Goal: Task Accomplishment & Management: Manage account settings

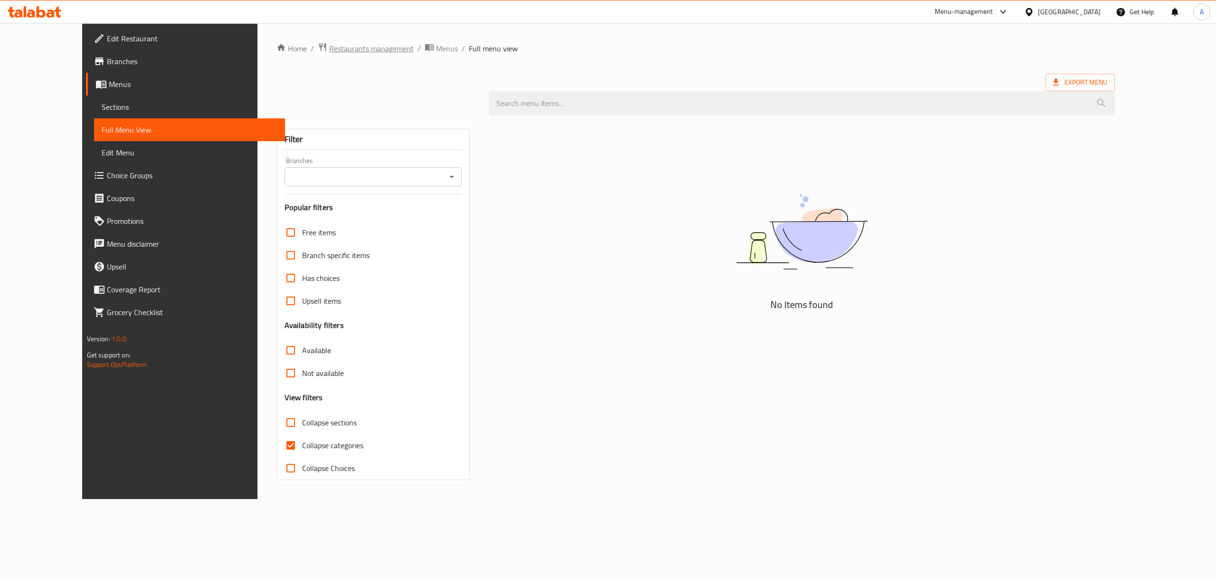
click at [329, 51] on span "Restaurants management" at bounding box center [371, 48] width 85 height 11
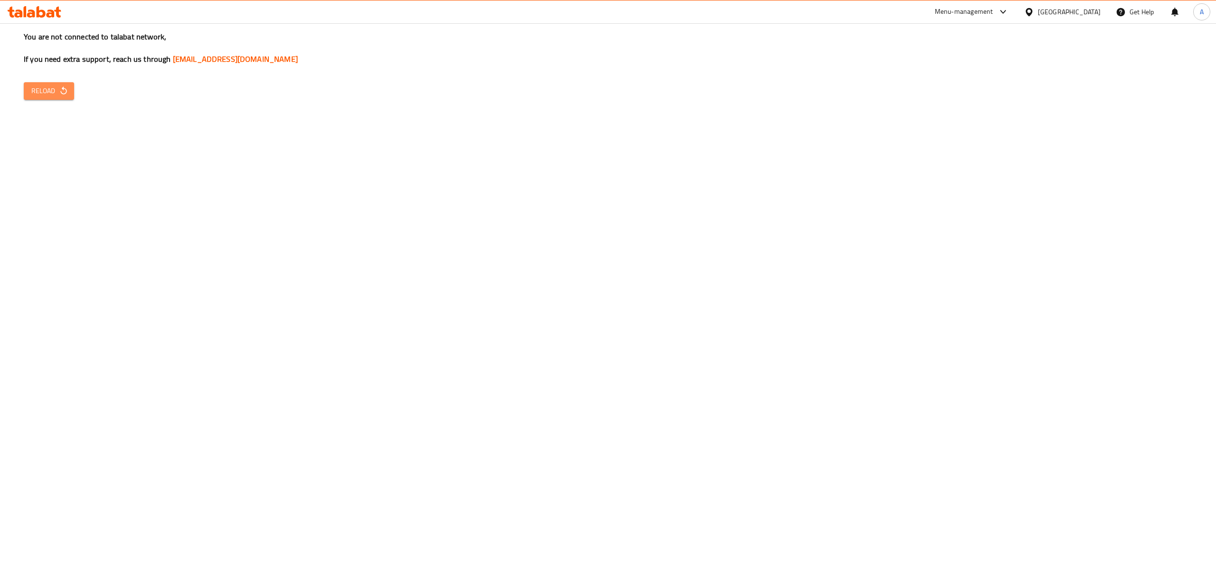
click at [49, 98] on button "Reload" at bounding box center [49, 91] width 50 height 18
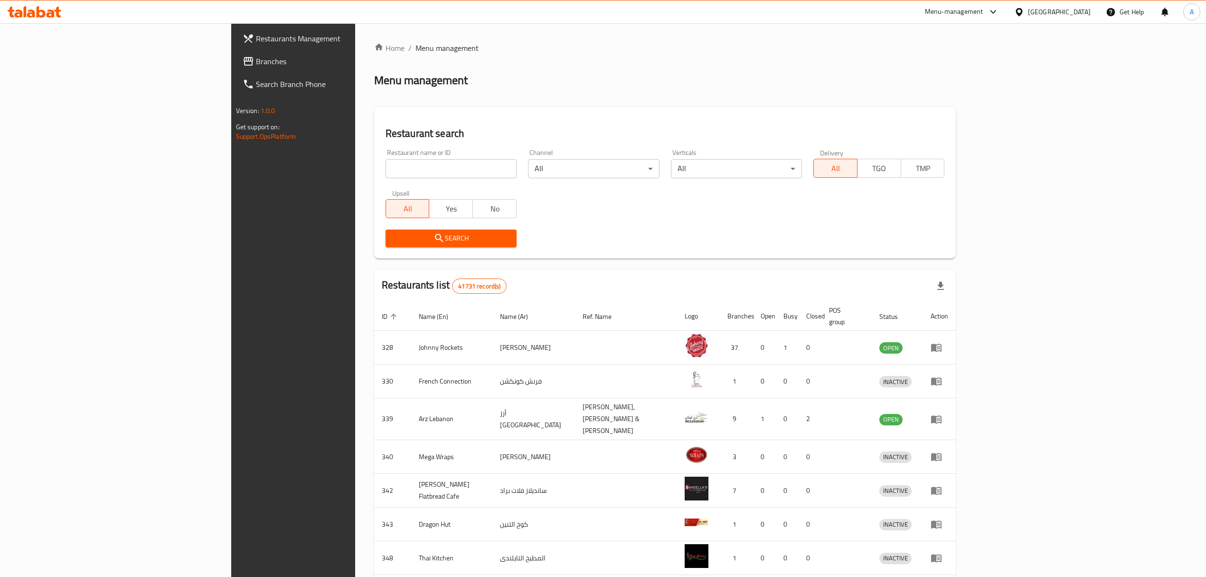
click at [386, 175] on input "search" at bounding box center [451, 168] width 131 height 19
paste input "24877"
type input "24877"
click button "Search" at bounding box center [451, 238] width 131 height 18
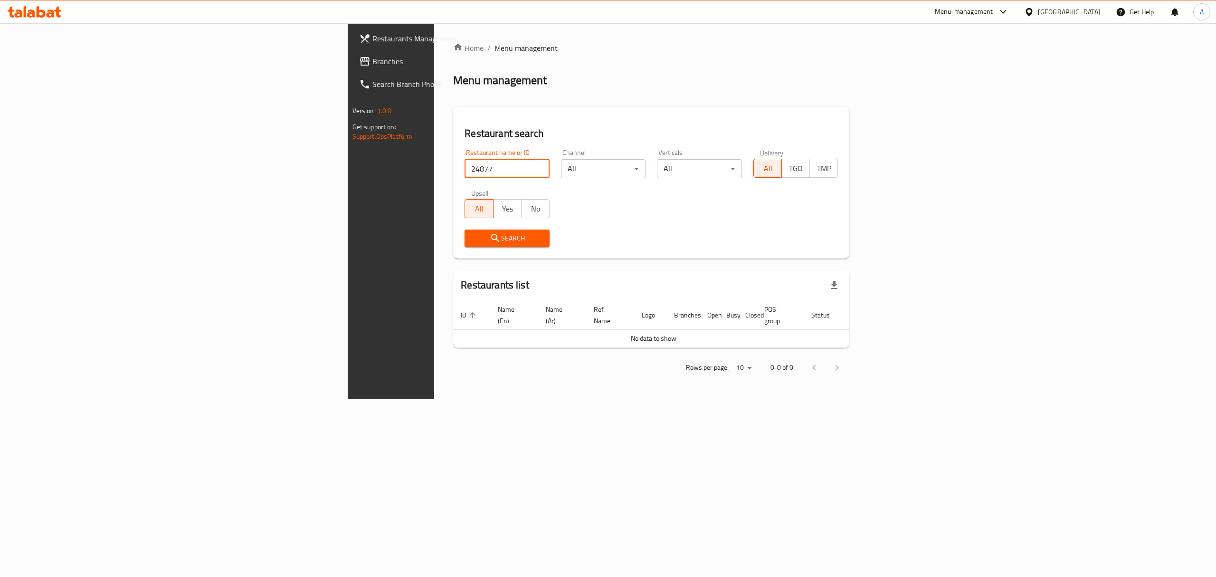
click at [351, 69] on link "Branches" at bounding box center [450, 61] width 199 height 23
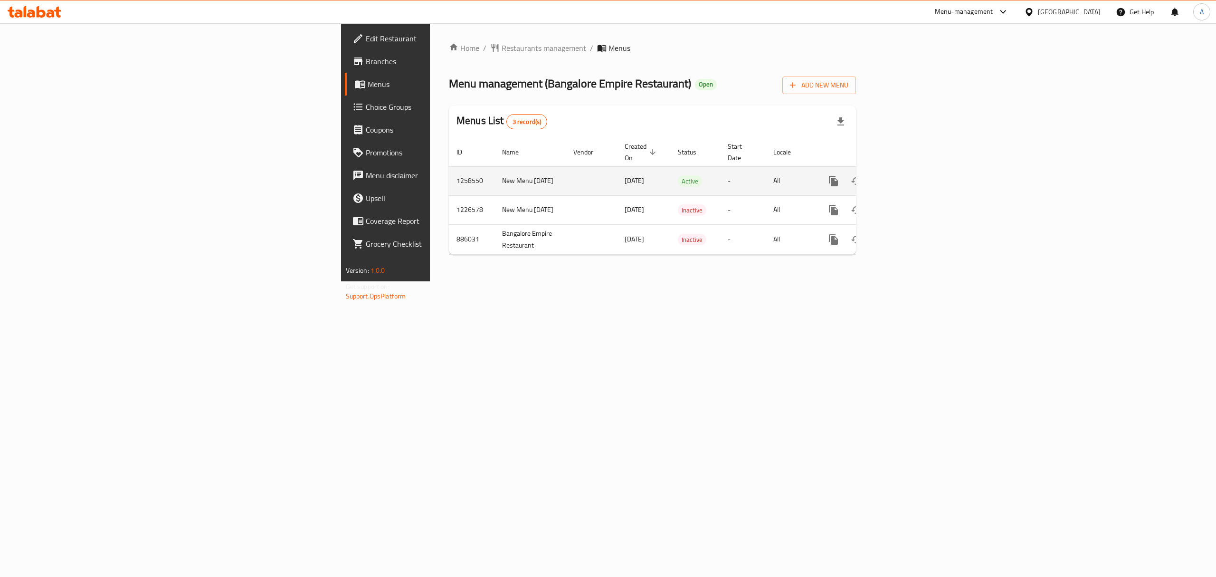
click at [913, 170] on link "enhanced table" at bounding box center [902, 181] width 23 height 23
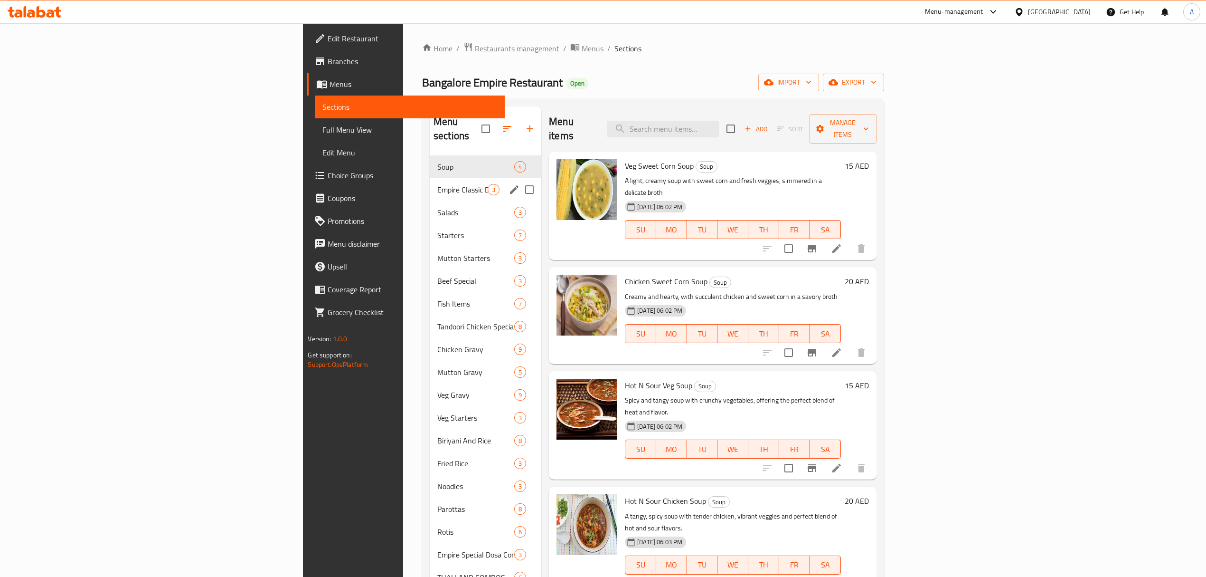
click at [430, 178] on div "Empire Classic Dry 3" at bounding box center [486, 189] width 112 height 23
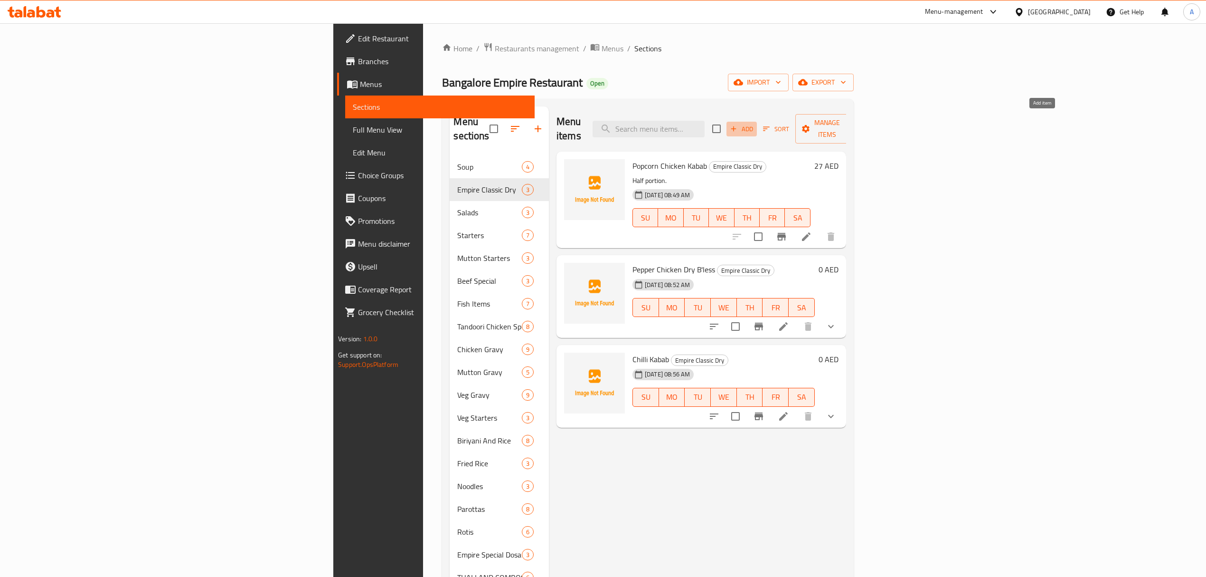
click at [755, 124] on span "Add" at bounding box center [742, 128] width 26 height 11
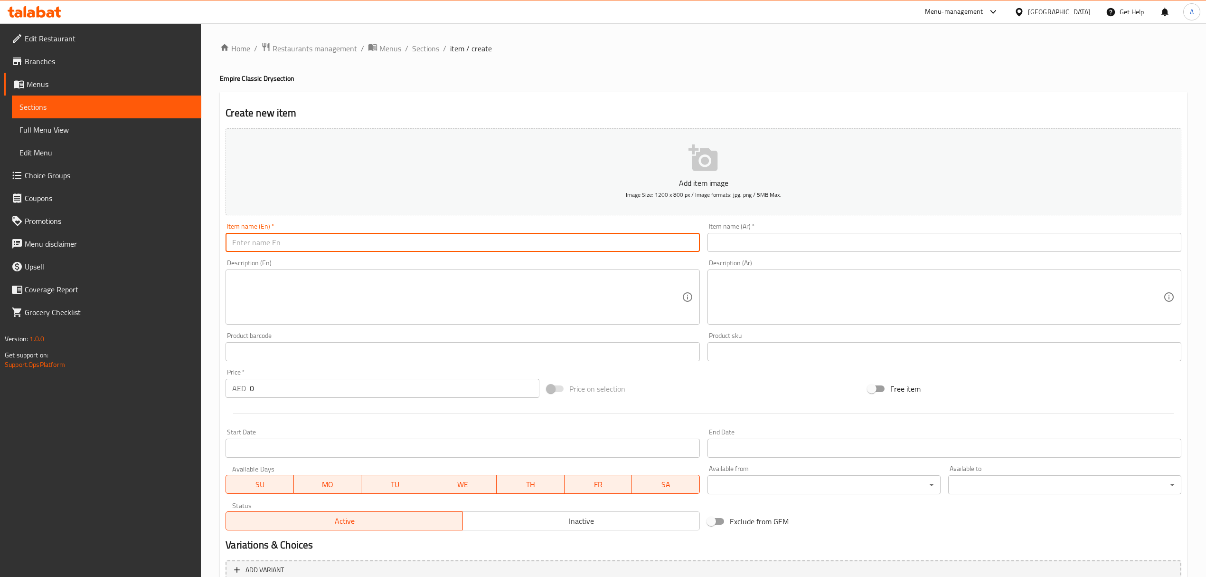
click at [414, 240] on input "text" at bounding box center [463, 242] width 474 height 19
paste input "Mutton Raan Leg"
type input "Mutton Raan Leg"
click at [847, 255] on div "Item name (Ar)   * Item name (Ar) *" at bounding box center [945, 237] width 482 height 37
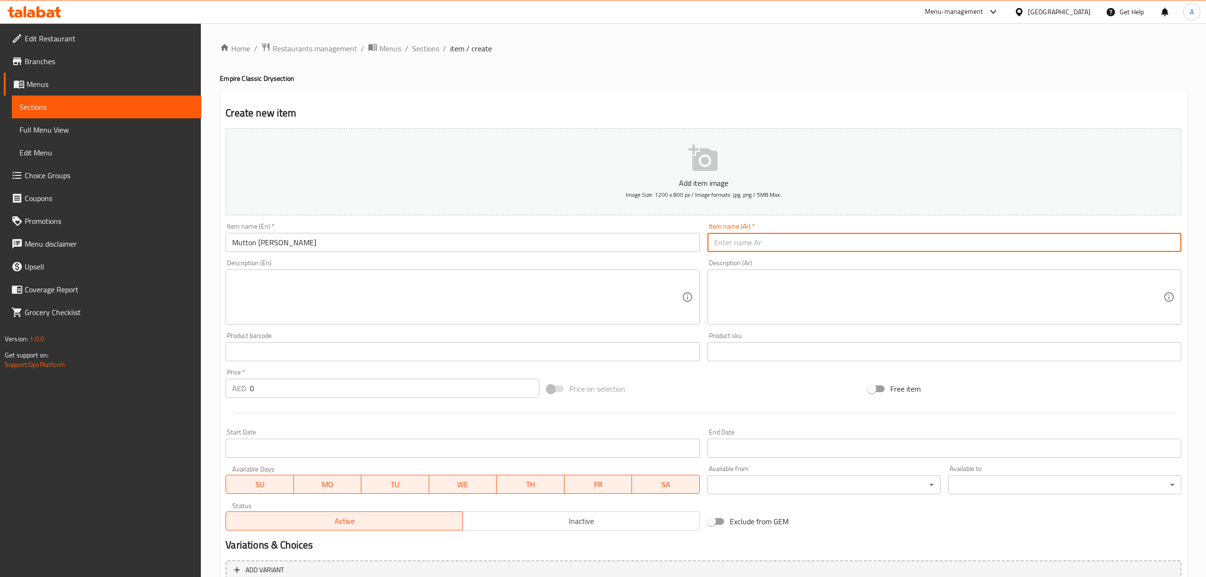
click at [844, 248] on input "text" at bounding box center [945, 242] width 474 height 19
paste input "فخذ لحم ضأن ران"
type input "فخذ لحم ضأن ران"
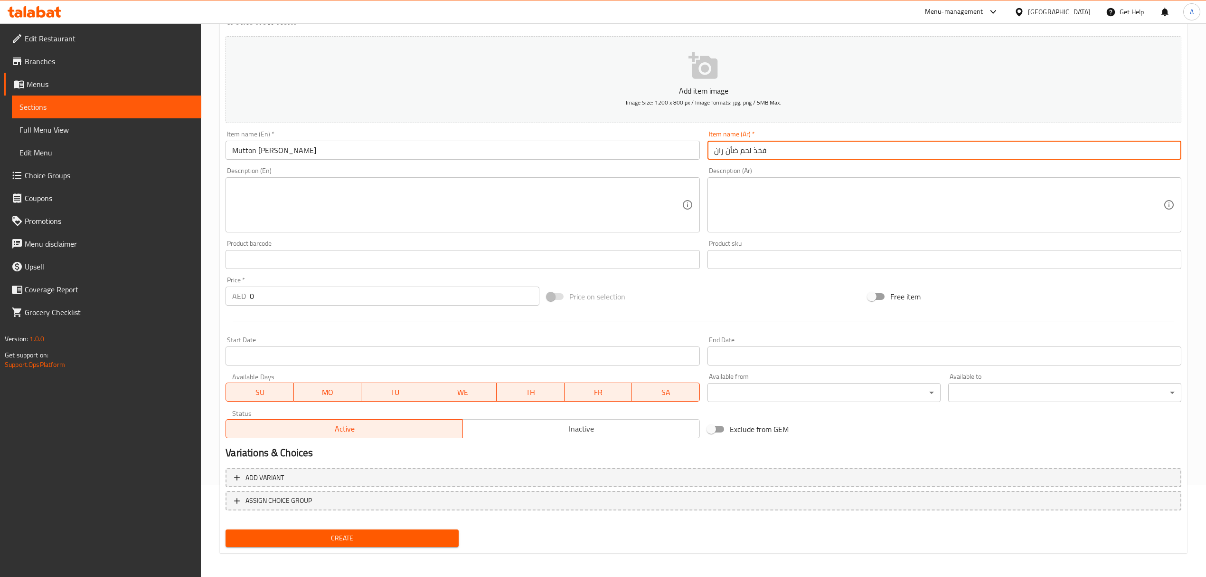
scroll to position [94, 0]
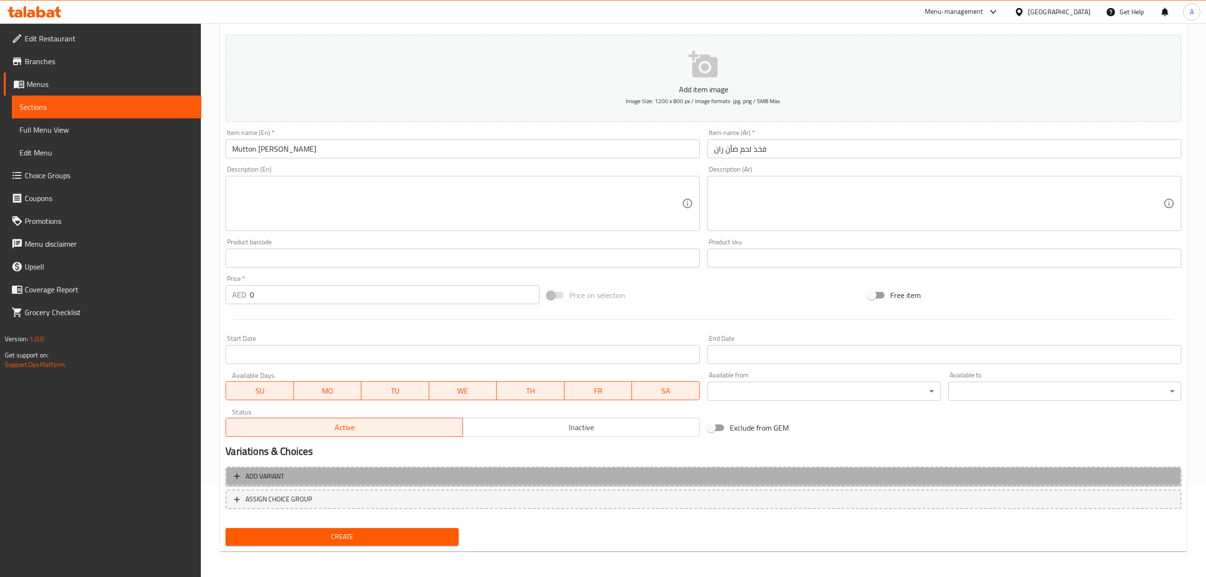
click at [294, 478] on span "Add variant" at bounding box center [703, 476] width 939 height 12
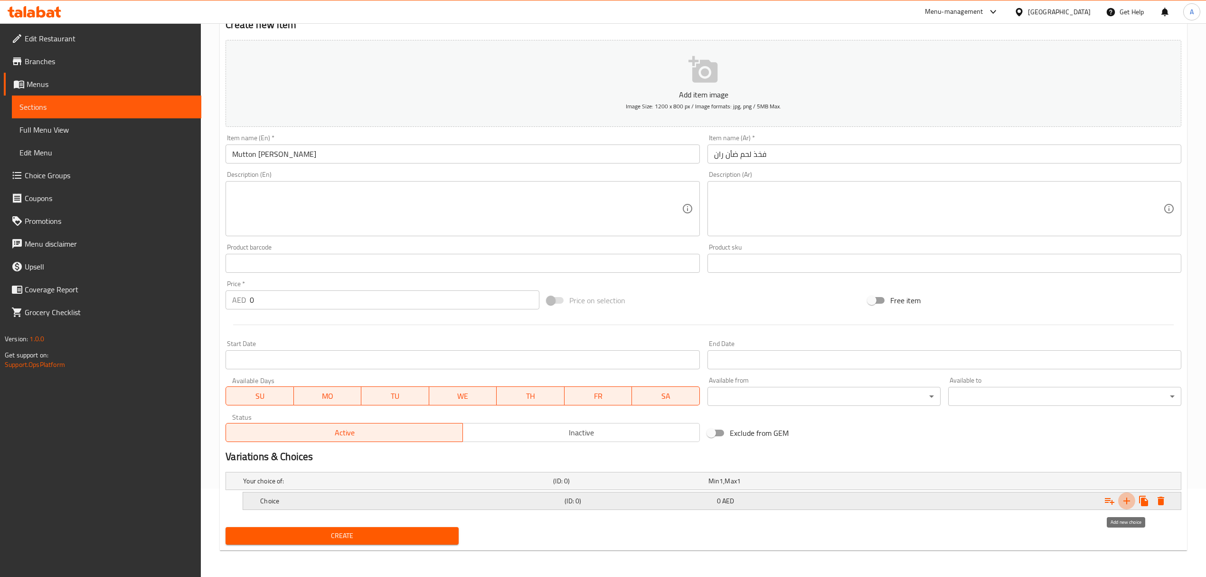
click at [1126, 497] on icon "Expand" at bounding box center [1126, 500] width 11 height 11
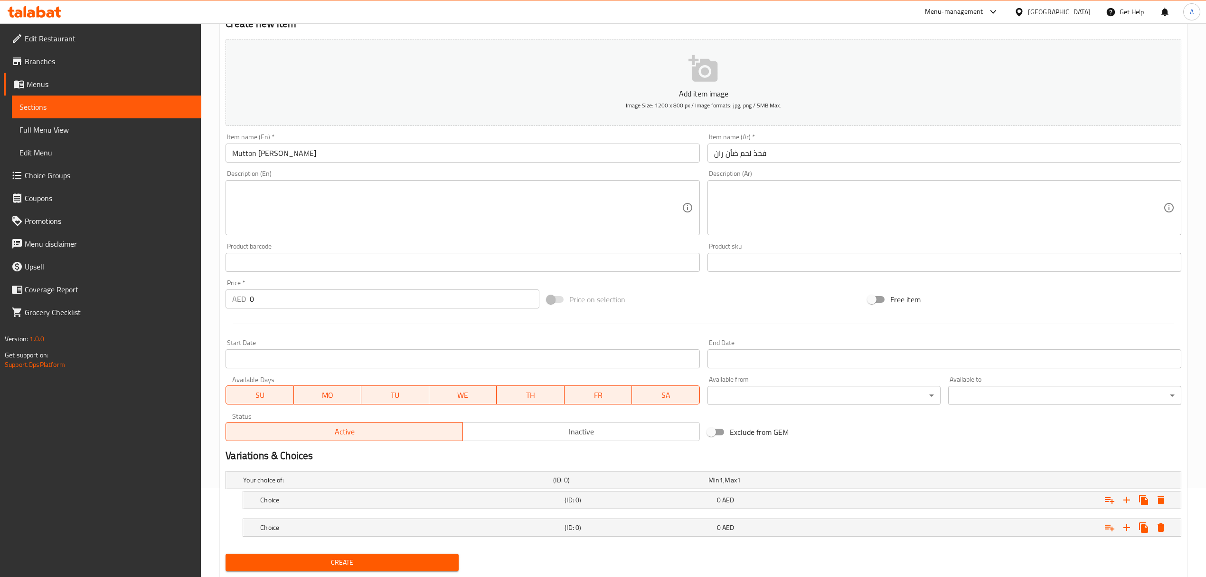
scroll to position [117, 0]
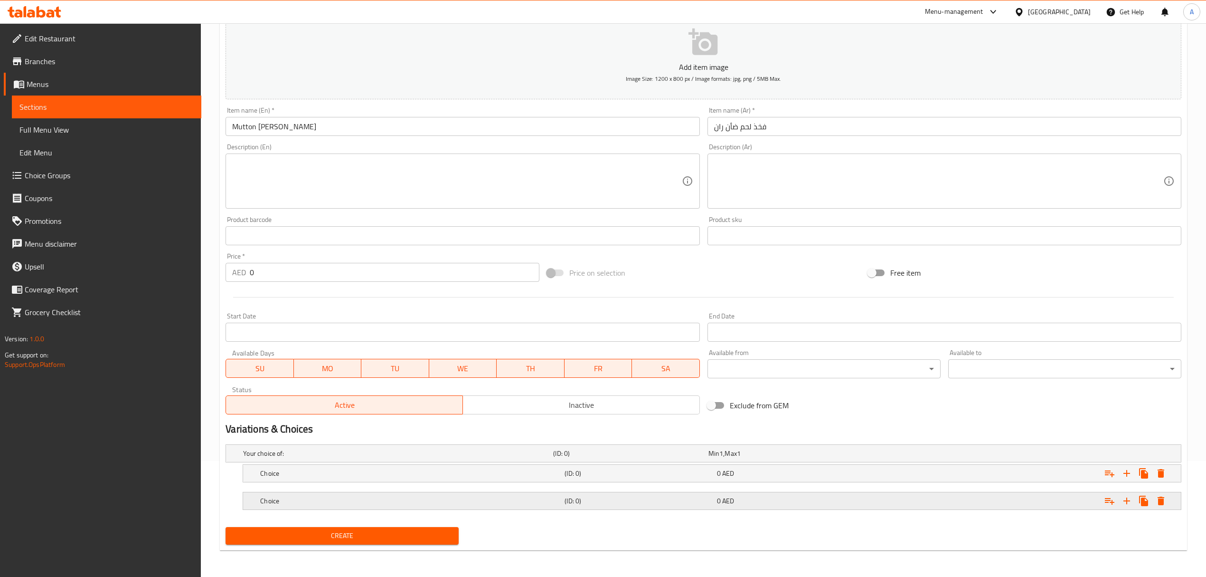
click at [392, 498] on h5 "Choice" at bounding box center [410, 500] width 301 height 9
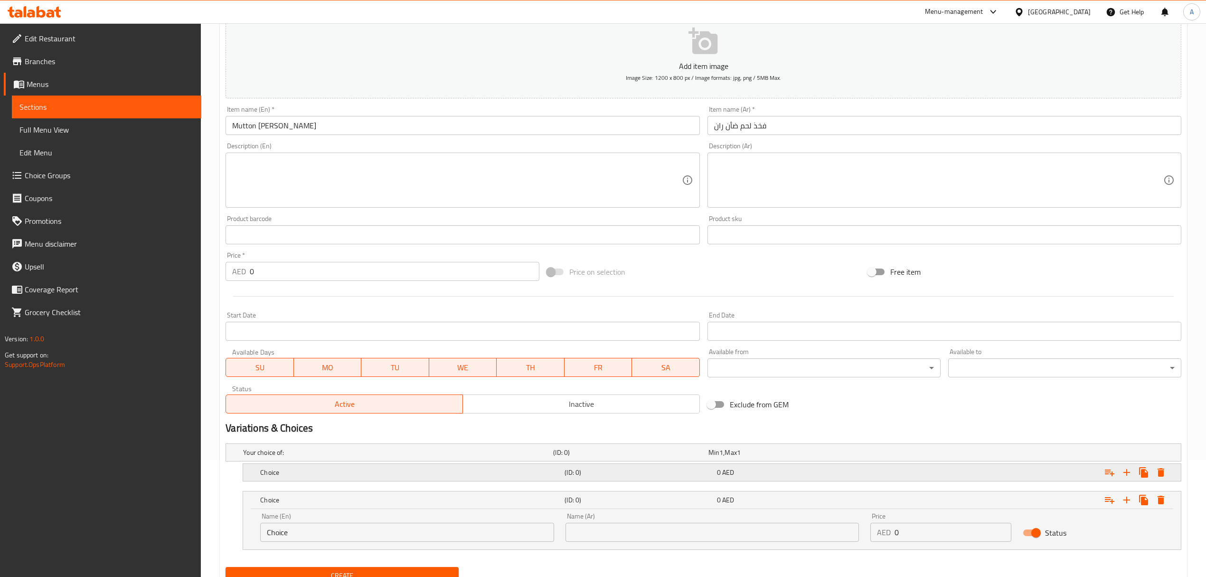
click at [383, 469] on h5 "Choice" at bounding box center [410, 471] width 301 height 9
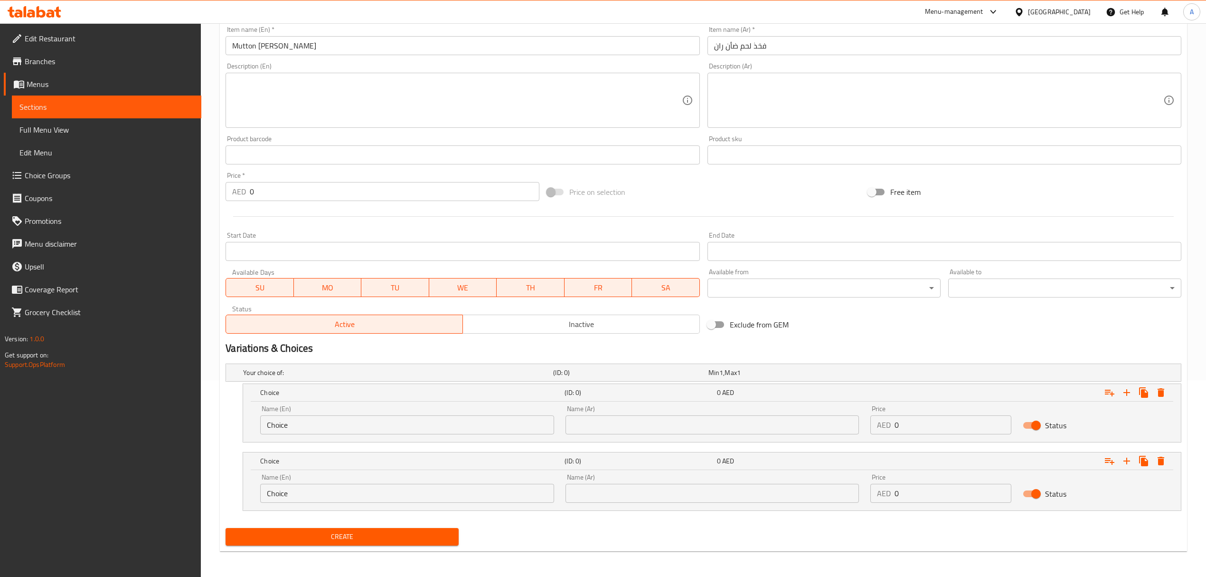
scroll to position [199, 0]
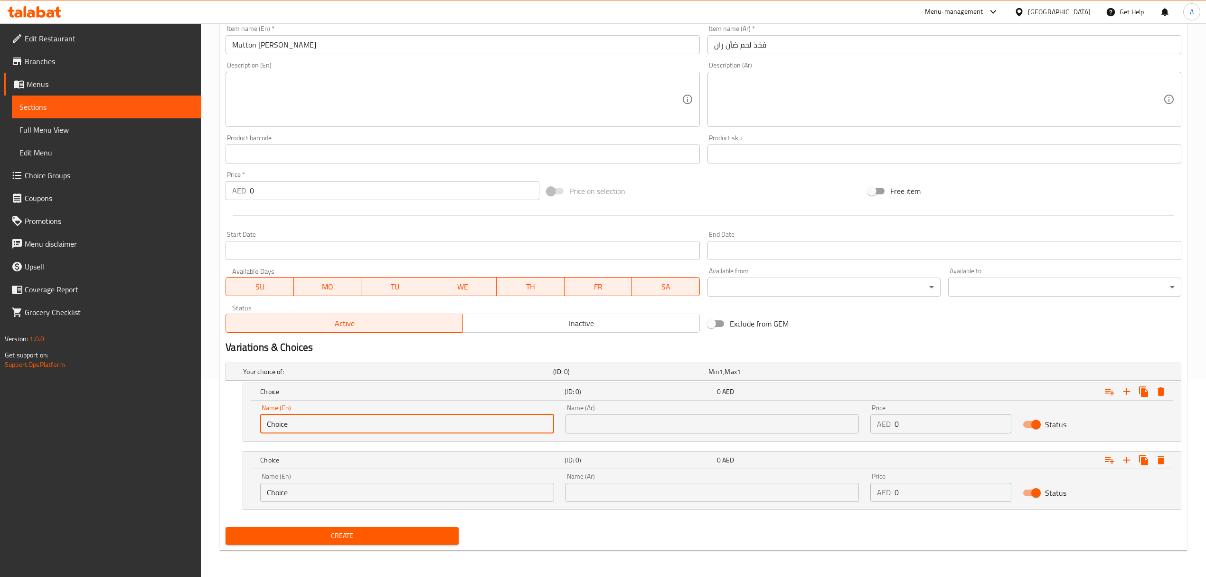
click at [356, 428] on input "Choice" at bounding box center [407, 423] width 294 height 19
paste input "Half Portion"
type input "Half Portion"
click at [341, 488] on input "Choice" at bounding box center [407, 492] width 294 height 19
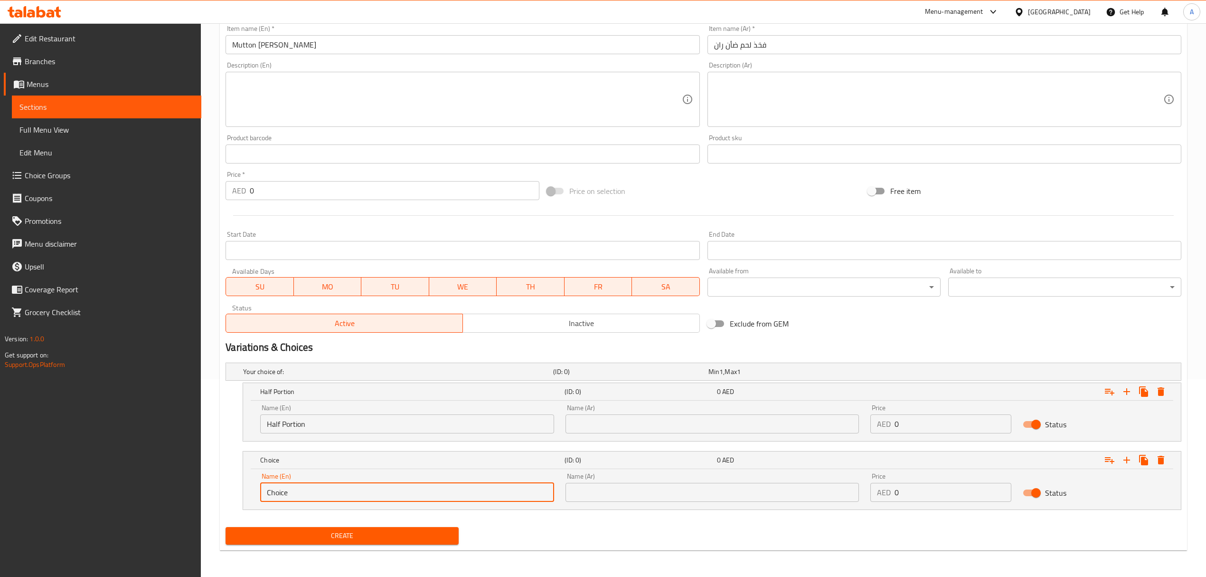
click at [341, 488] on input "Choice" at bounding box center [407, 492] width 294 height 19
type input "["
click at [293, 425] on input "Half Portion" at bounding box center [407, 423] width 294 height 19
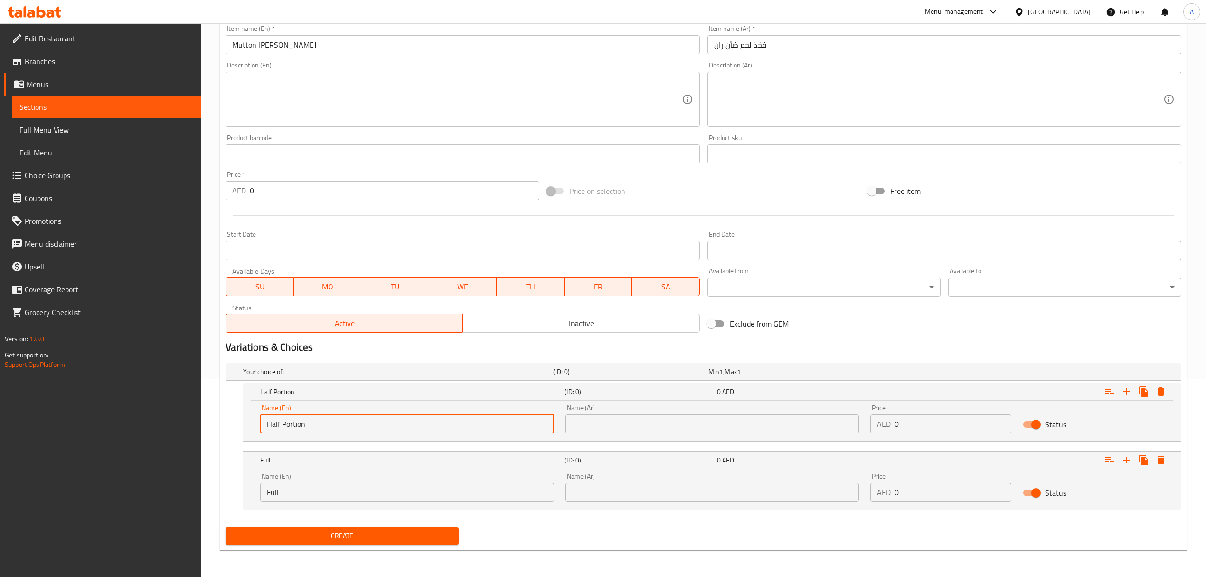
click at [293, 425] on input "Half Portion" at bounding box center [407, 423] width 294 height 19
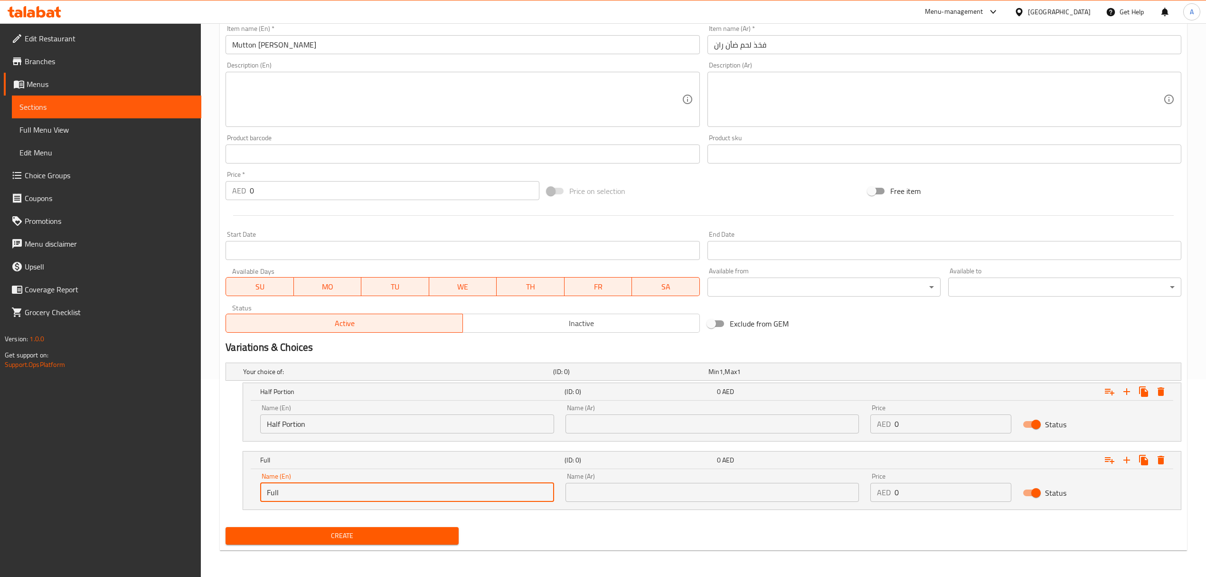
click at [328, 496] on input "Full" at bounding box center [407, 492] width 294 height 19
paste input "Portion"
click at [328, 496] on input "Full Portion" at bounding box center [407, 492] width 294 height 19
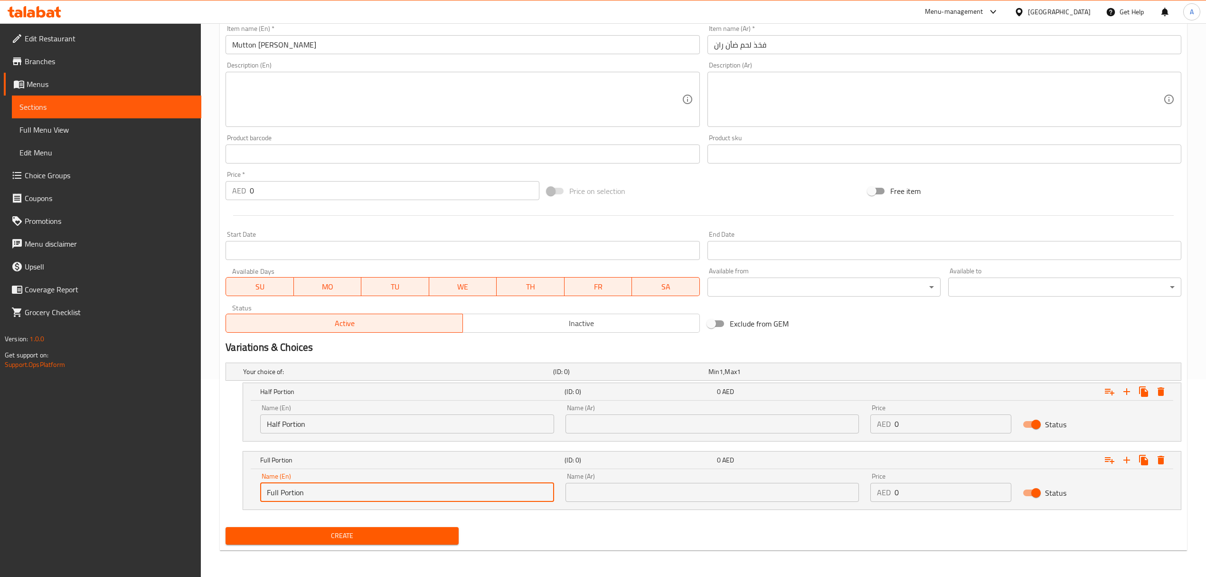
type input "Full Portion"
click at [601, 502] on input "text" at bounding box center [713, 492] width 294 height 19
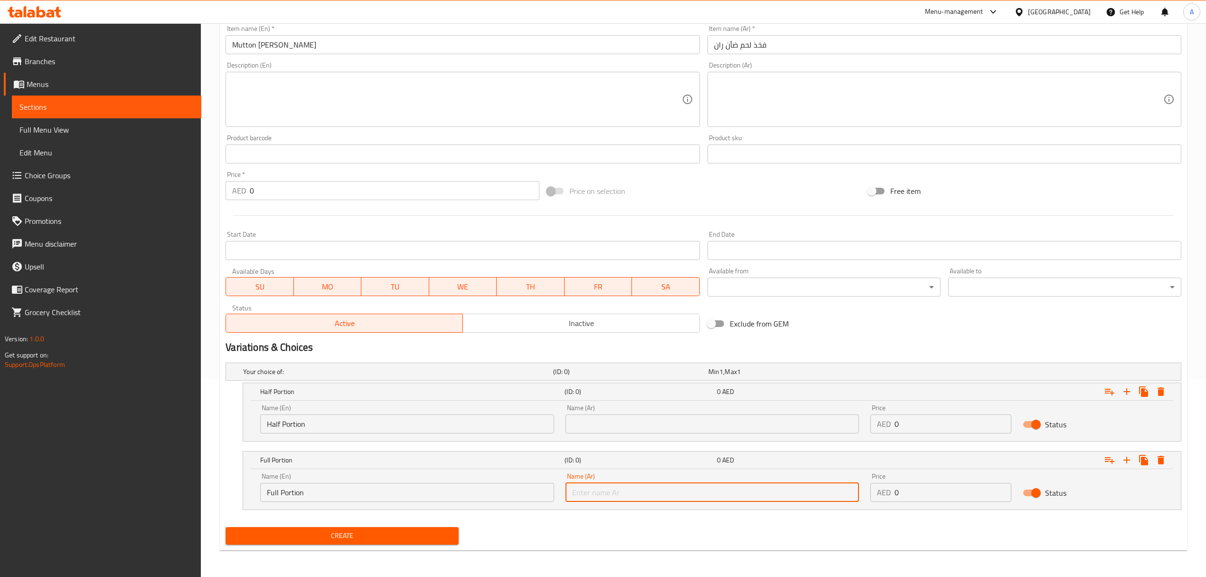
paste input "حصة كاملة"
type input "حصة كاملة"
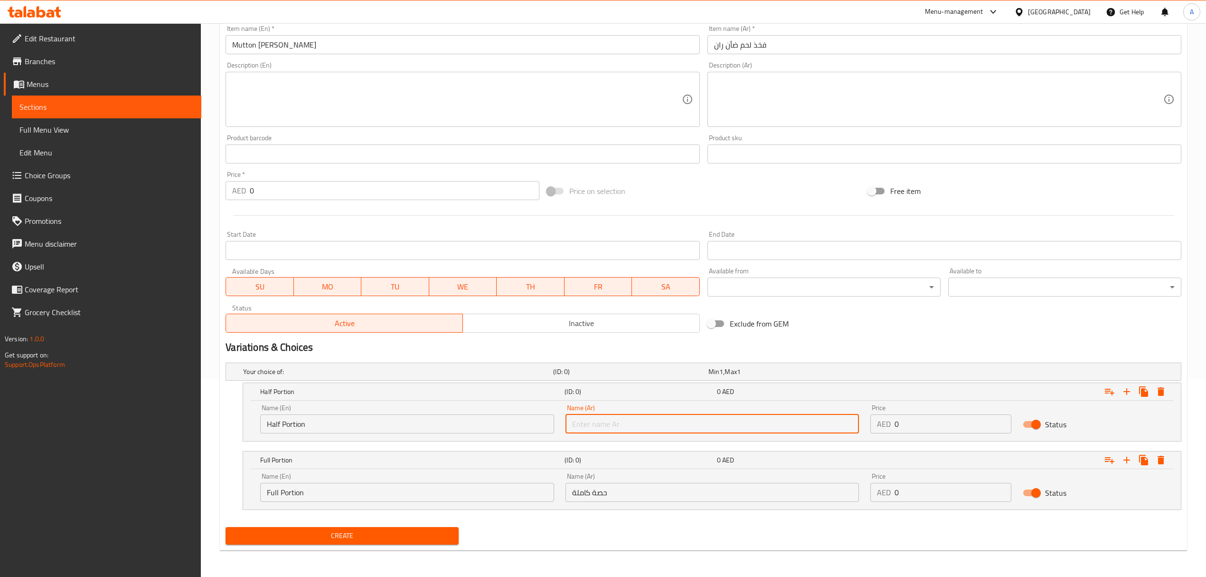
click at [599, 426] on input "text" at bounding box center [713, 423] width 294 height 19
type input "نصف حصة"
drag, startPoint x: 921, startPoint y: 433, endPoint x: 909, endPoint y: 424, distance: 14.5
click at [909, 424] on div "Price AED 0 Price" at bounding box center [941, 419] width 152 height 40
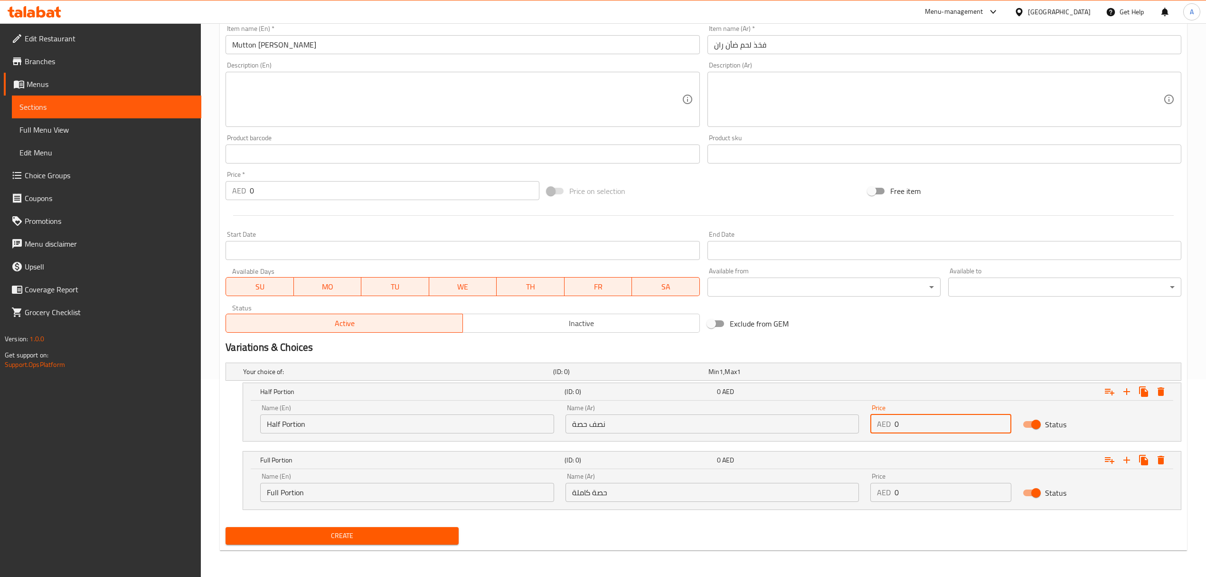
drag, startPoint x: 909, startPoint y: 424, endPoint x: 890, endPoint y: 423, distance: 19.5
click at [890, 423] on div "AED 0 Price" at bounding box center [941, 423] width 141 height 19
paste input "53"
type input "53"
drag, startPoint x: 903, startPoint y: 494, endPoint x: 883, endPoint y: 491, distance: 21.1
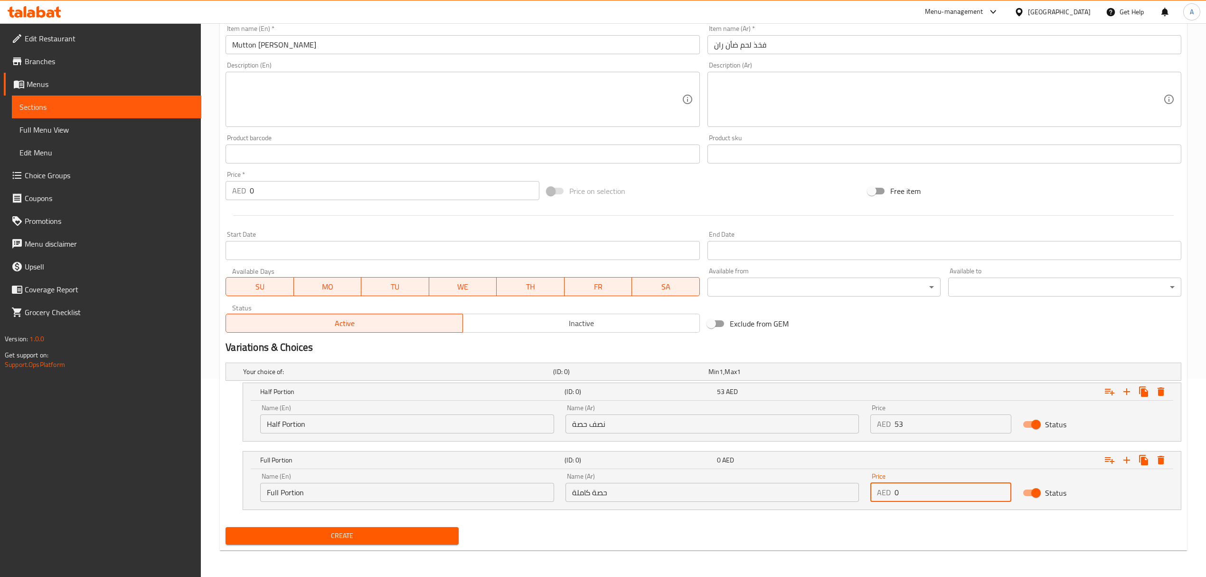
click at [883, 491] on div "AED 0 Price" at bounding box center [941, 492] width 141 height 19
paste input "92"
type input "92"
click at [226, 527] on button "Create" at bounding box center [342, 536] width 233 height 18
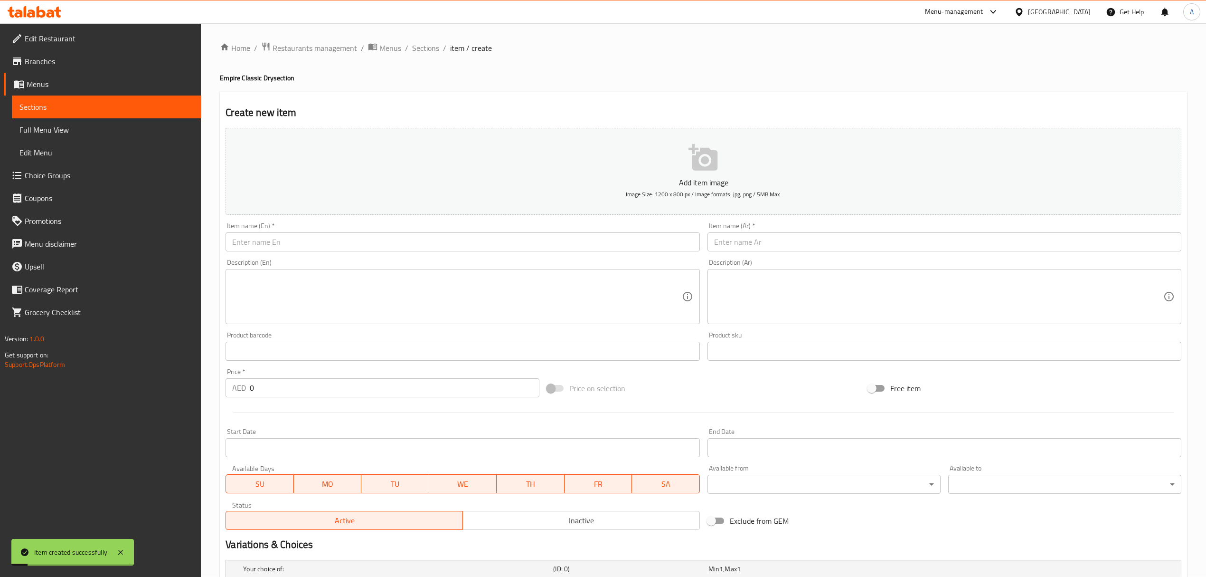
scroll to position [0, 0]
click at [436, 53] on span "Sections" at bounding box center [425, 48] width 27 height 11
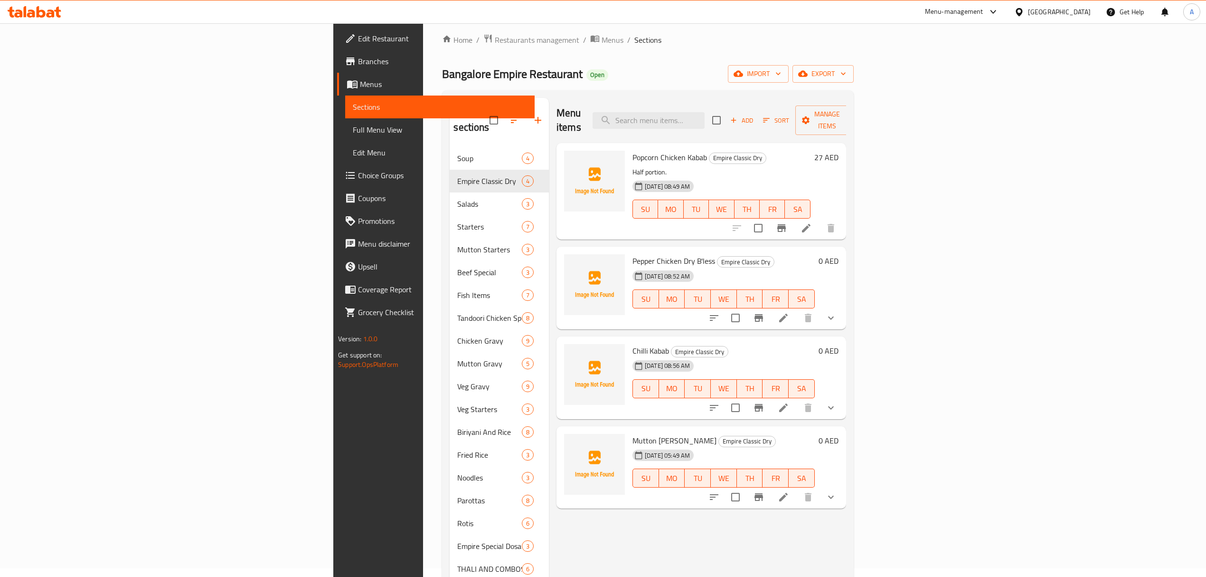
scroll to position [3, 0]
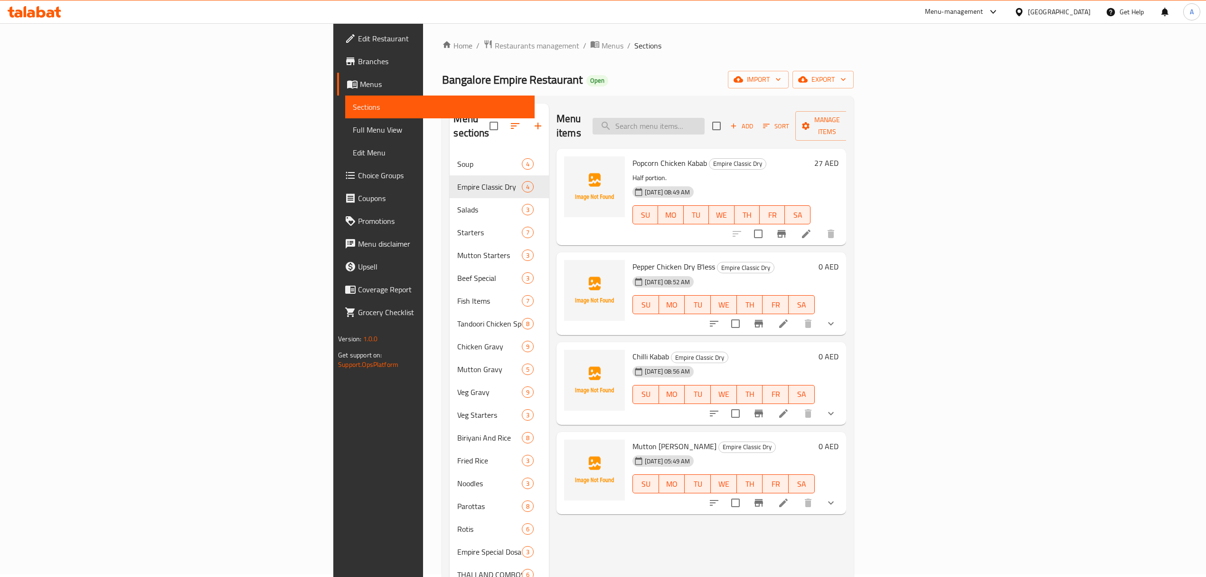
click at [705, 124] on input "search" at bounding box center [649, 126] width 112 height 17
paste input "Tandoori Chicken"
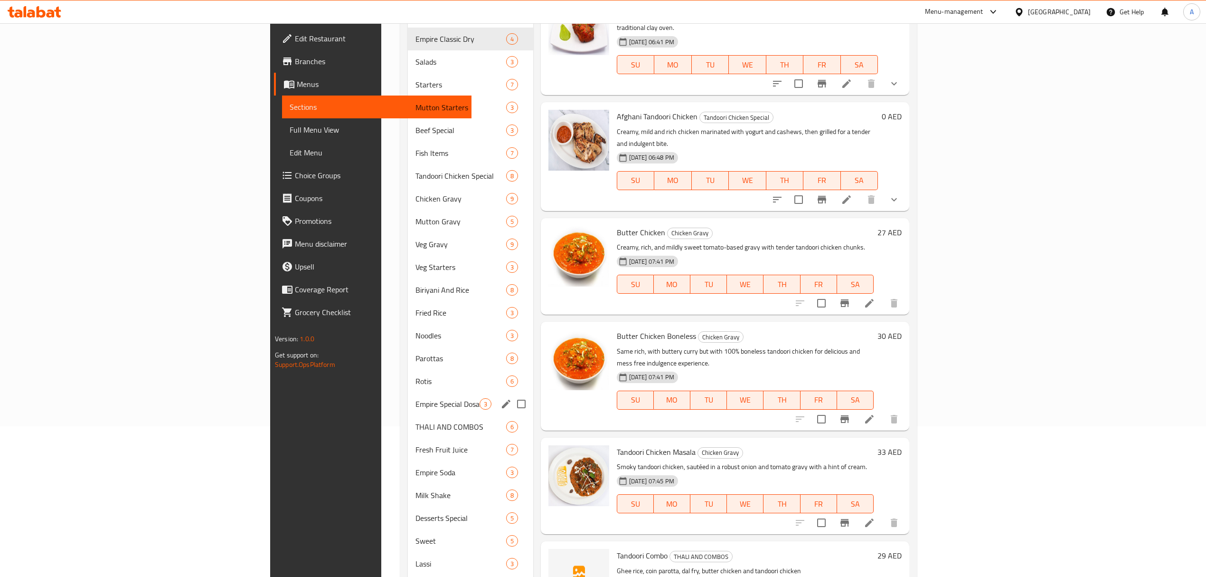
scroll to position [130, 0]
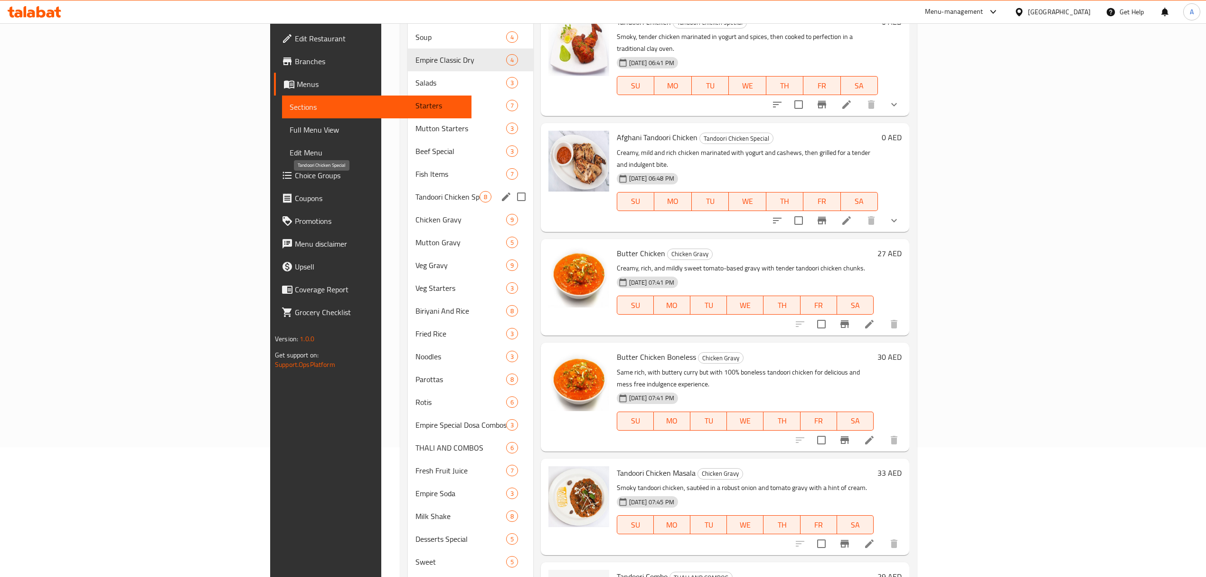
type input "Tandoori Chicken"
click at [416, 191] on span "Tandoori Chicken Special" at bounding box center [448, 196] width 64 height 11
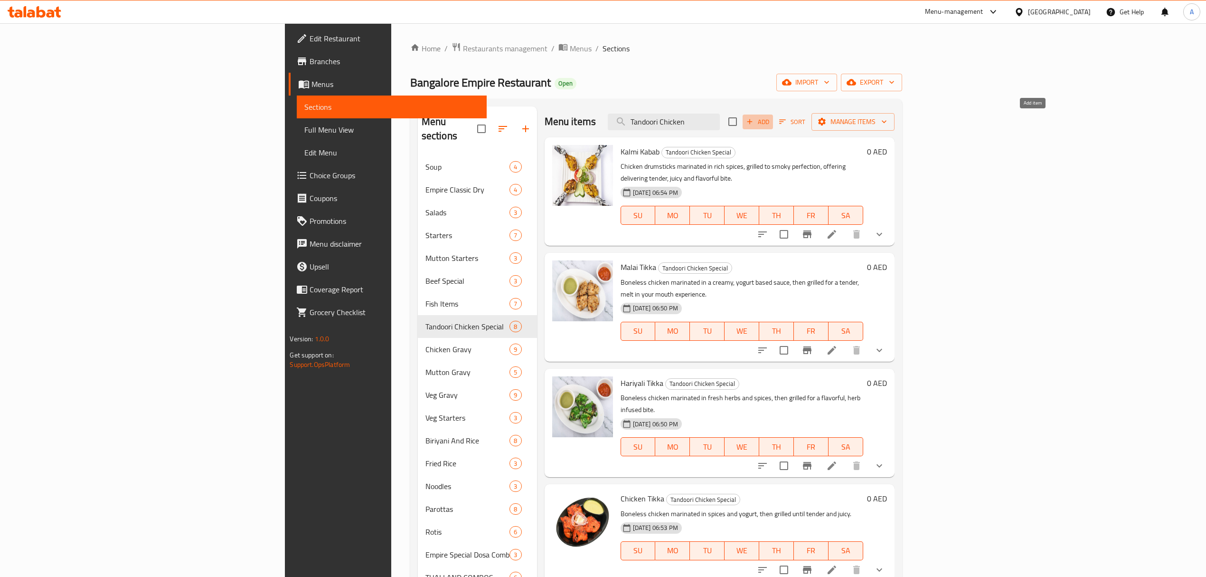
click at [771, 122] on span "Add" at bounding box center [758, 121] width 26 height 11
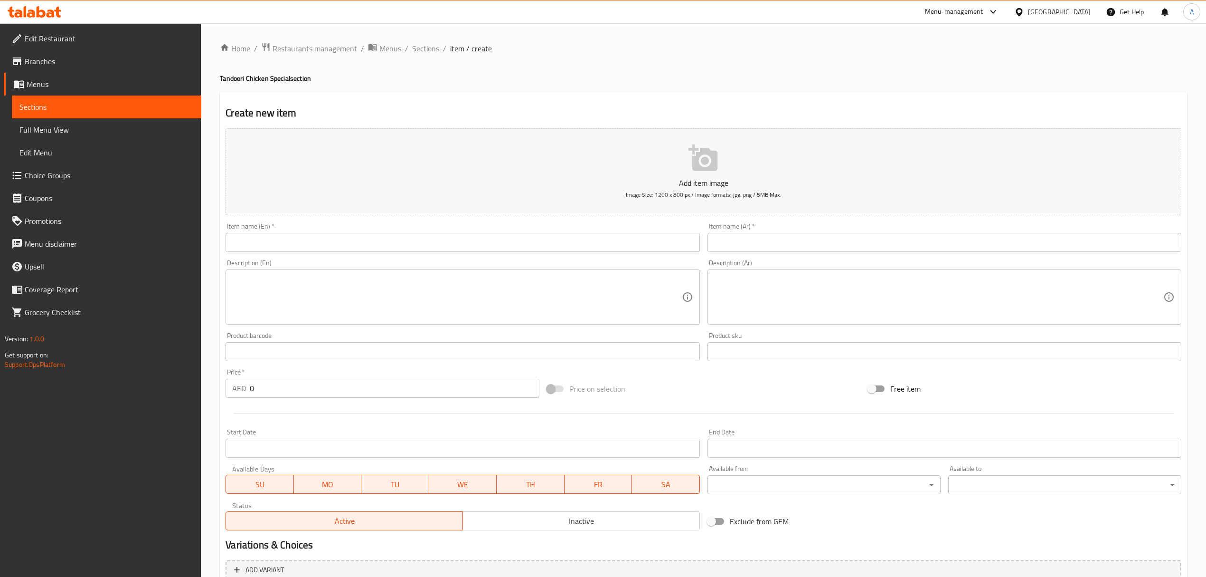
click at [501, 242] on input "text" at bounding box center [463, 242] width 474 height 19
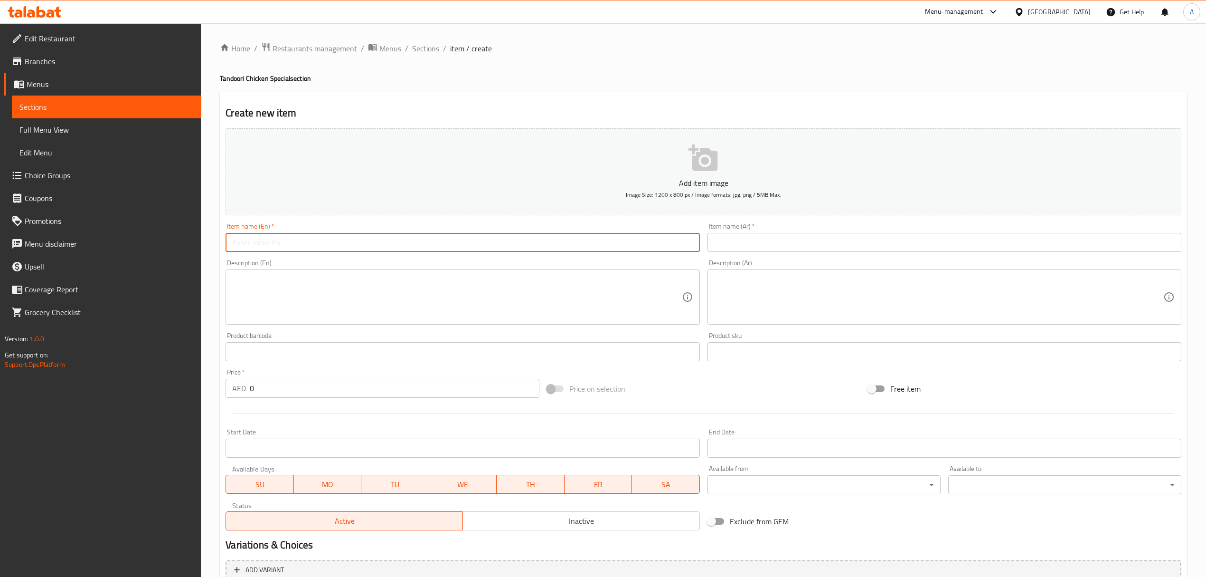
paste input "Al Faham Chicken"
type input "Al Faham Chicken"
click at [745, 232] on div "Item name (Ar)   * Item name (Ar) *" at bounding box center [945, 237] width 474 height 29
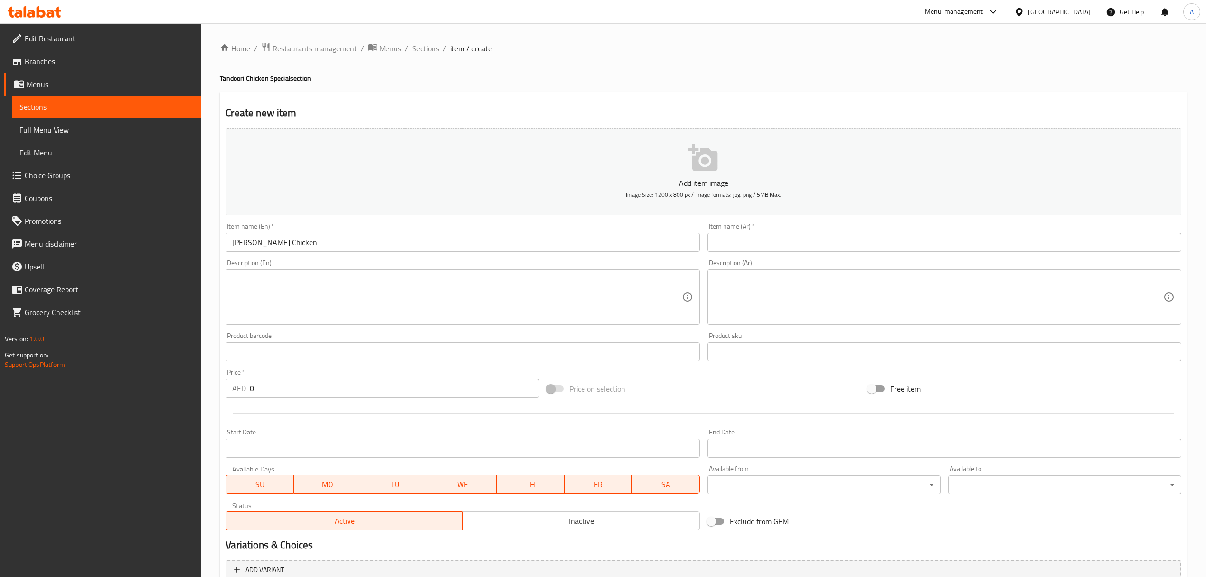
click at [759, 239] on input "text" at bounding box center [945, 242] width 474 height 19
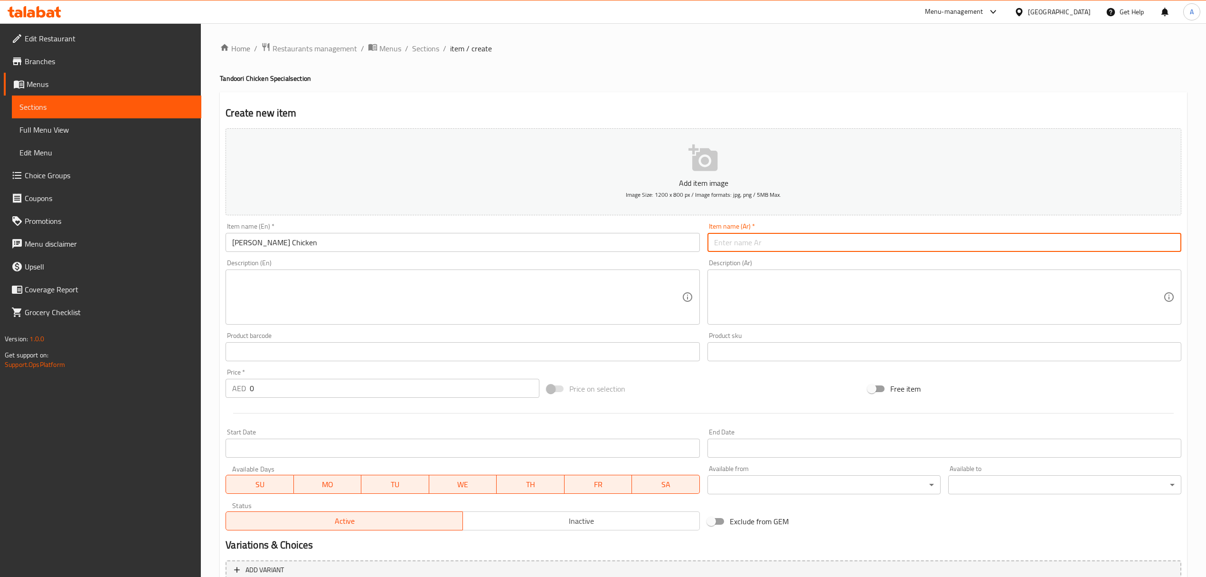
paste input "دجاج الفحم"
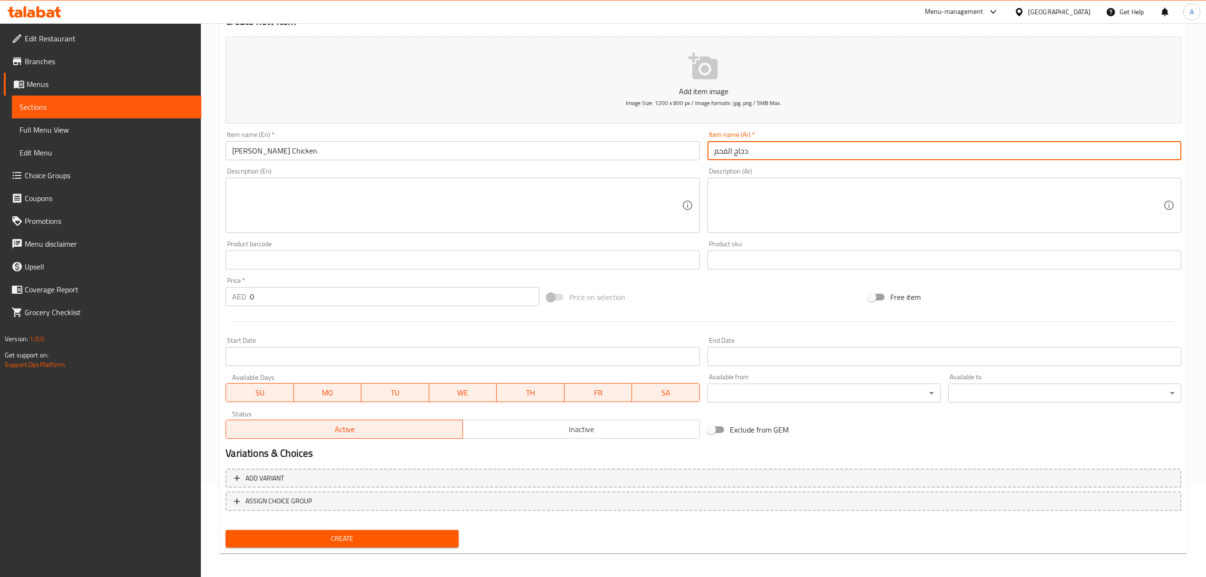
scroll to position [94, 0]
type input "دجاج الفحم"
click at [528, 473] on span "Add variant" at bounding box center [703, 476] width 939 height 12
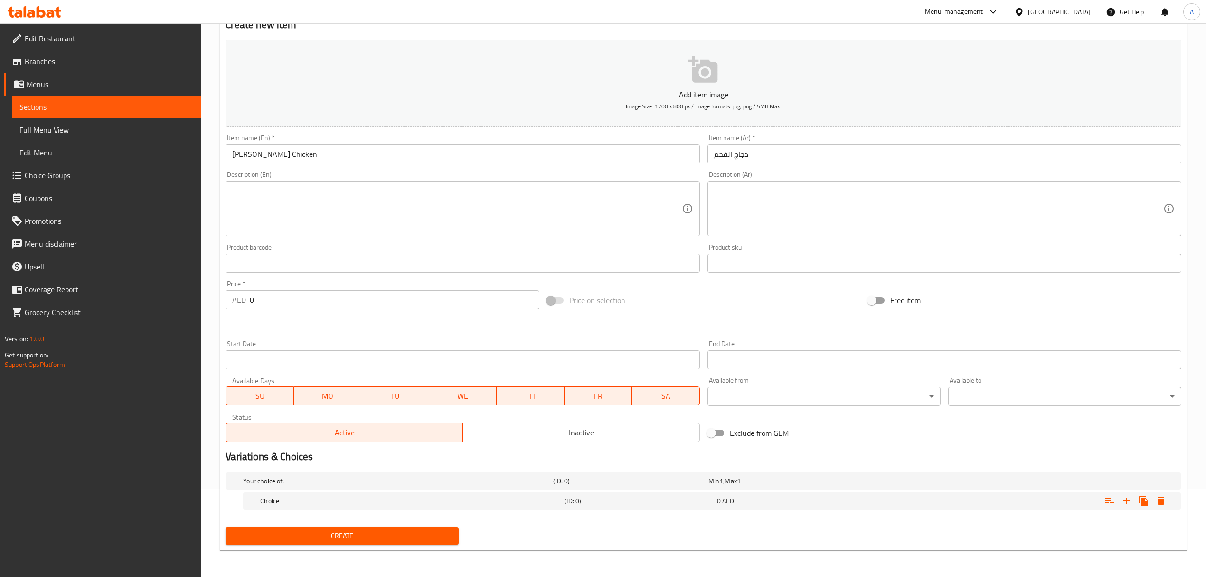
scroll to position [89, 0]
click at [1124, 500] on icon "Expand" at bounding box center [1126, 500] width 11 height 11
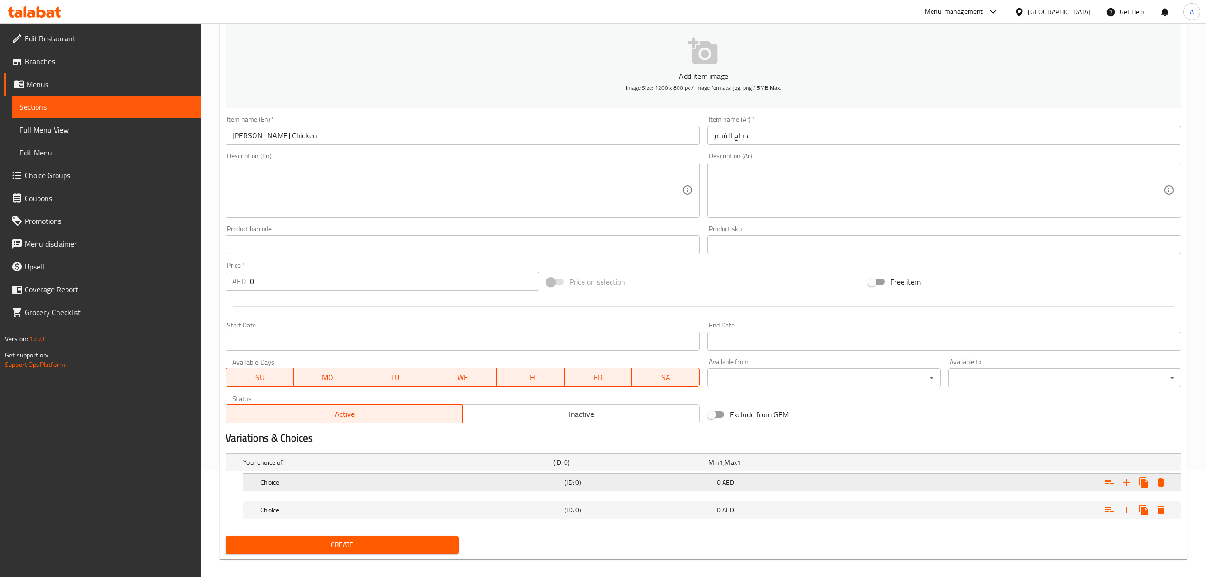
scroll to position [117, 0]
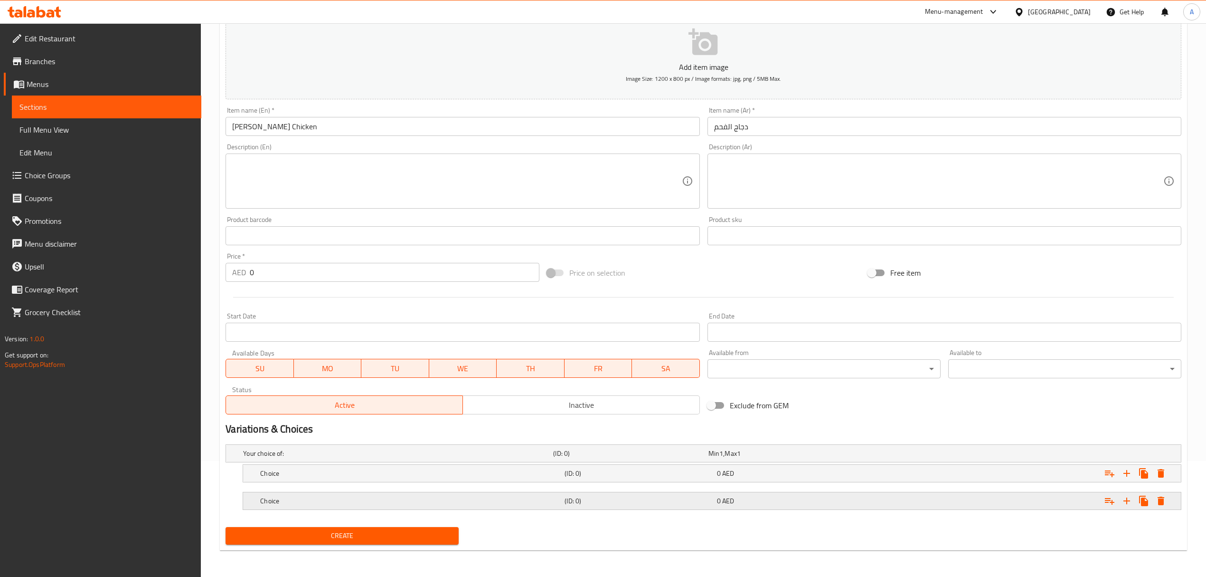
click at [717, 510] on div "Choice (ID: 0) 0 AED" at bounding box center [714, 500] width 913 height 21
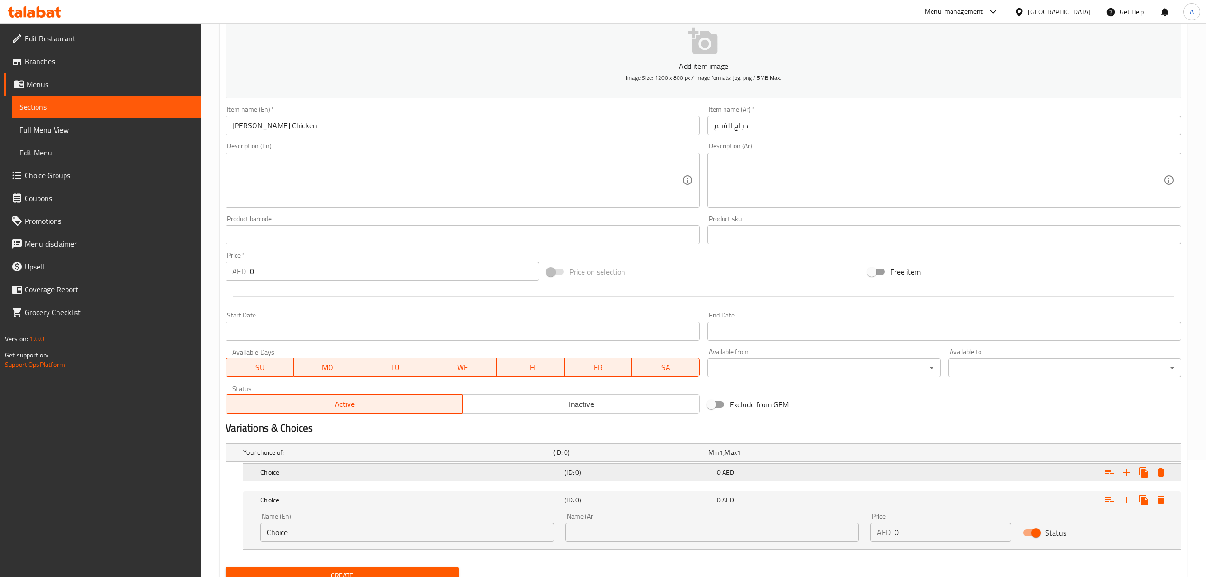
click at [688, 471] on h5 "(ID: 0)" at bounding box center [639, 471] width 148 height 9
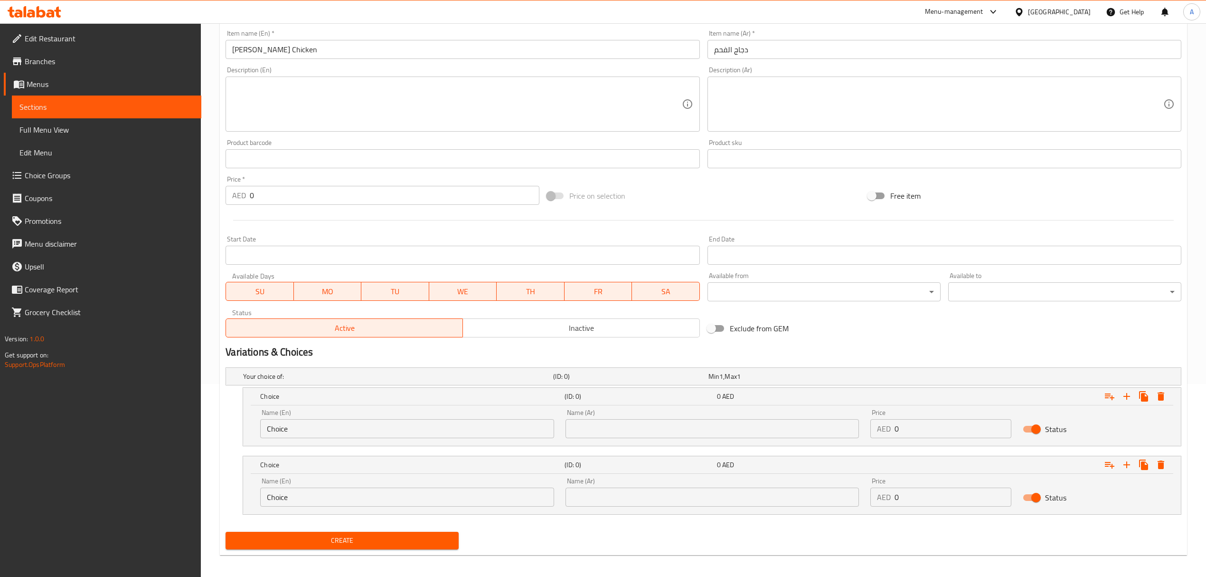
scroll to position [199, 0]
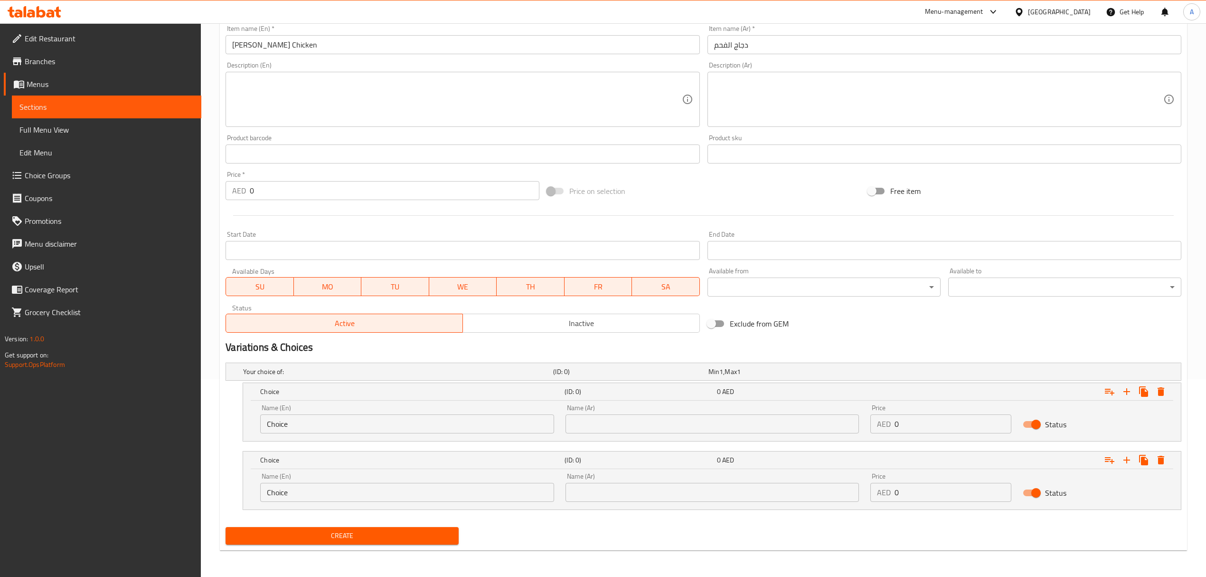
click at [669, 424] on input "text" at bounding box center [713, 423] width 294 height 19
type input "نصف حصة"
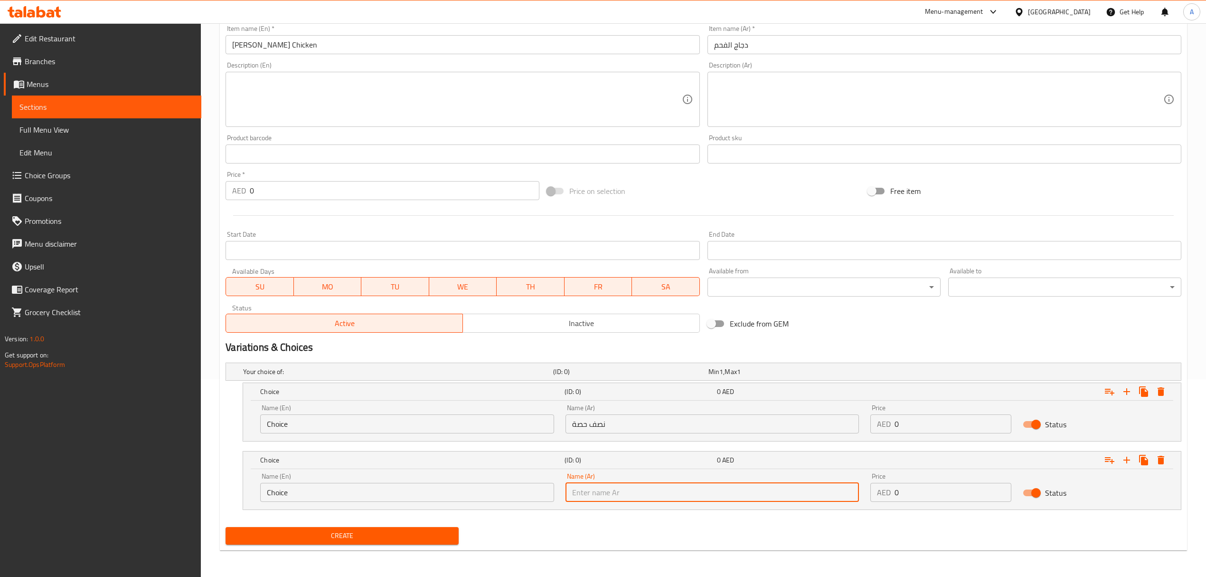
click at [622, 489] on input "text" at bounding box center [713, 492] width 294 height 19
type input "حصة كاملة"
click at [413, 425] on input "Choice" at bounding box center [407, 423] width 294 height 19
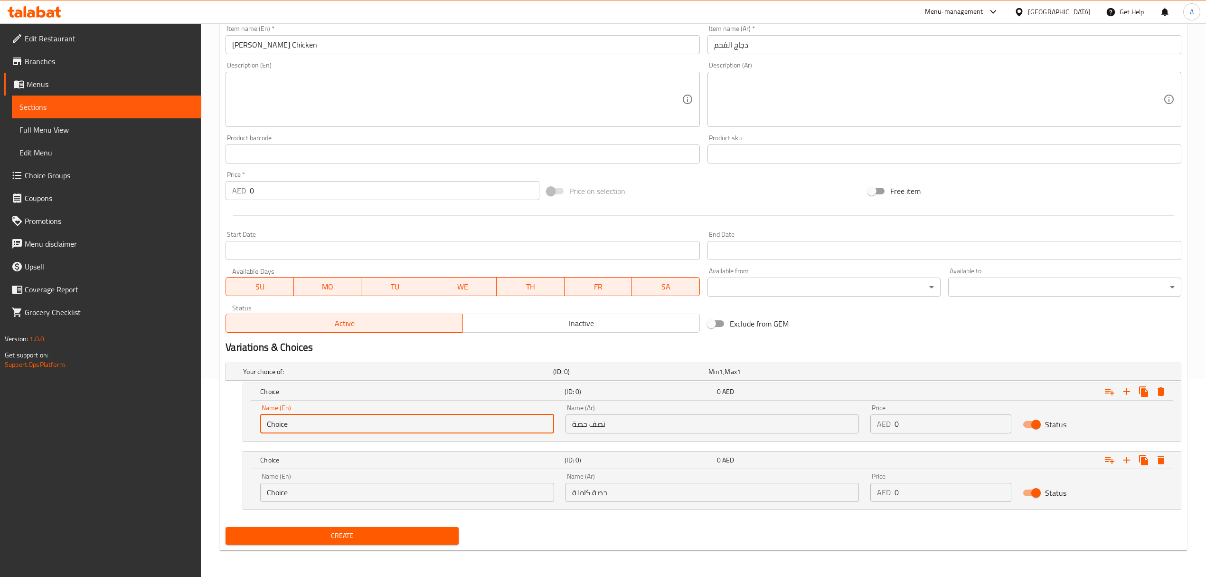
click at [413, 425] on input "Choice" at bounding box center [407, 423] width 294 height 19
type input "Half Portion"
click at [313, 481] on div "Name (En) Choice Name (En)" at bounding box center [407, 487] width 294 height 29
click at [315, 493] on input "Choice" at bounding box center [407, 492] width 294 height 19
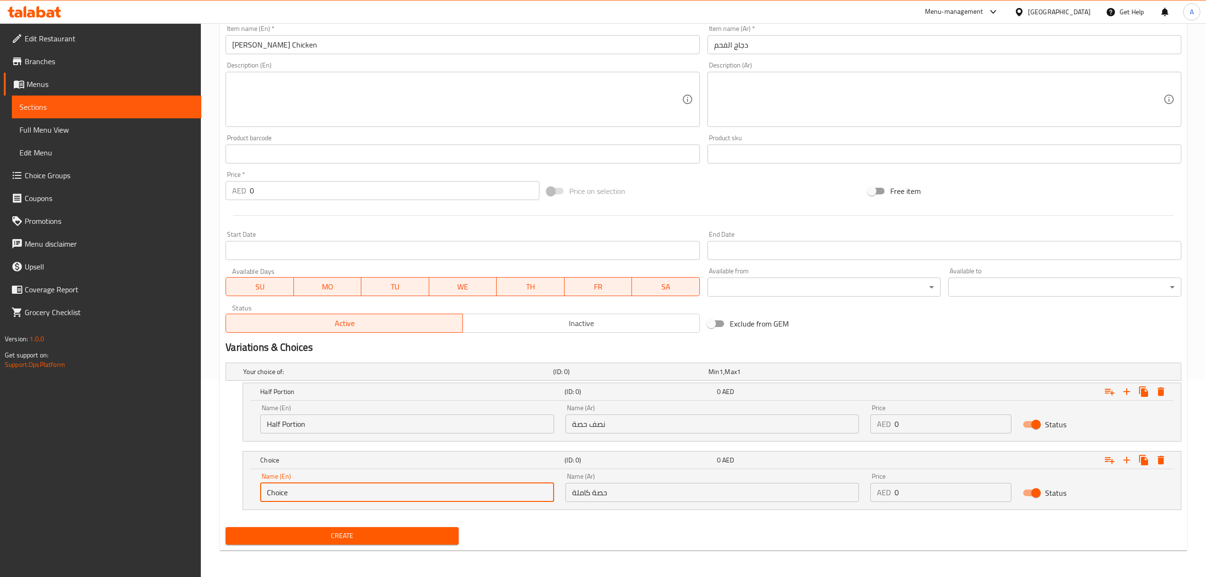
click at [315, 493] on input "Choice" at bounding box center [407, 492] width 294 height 19
type input "Full Portion"
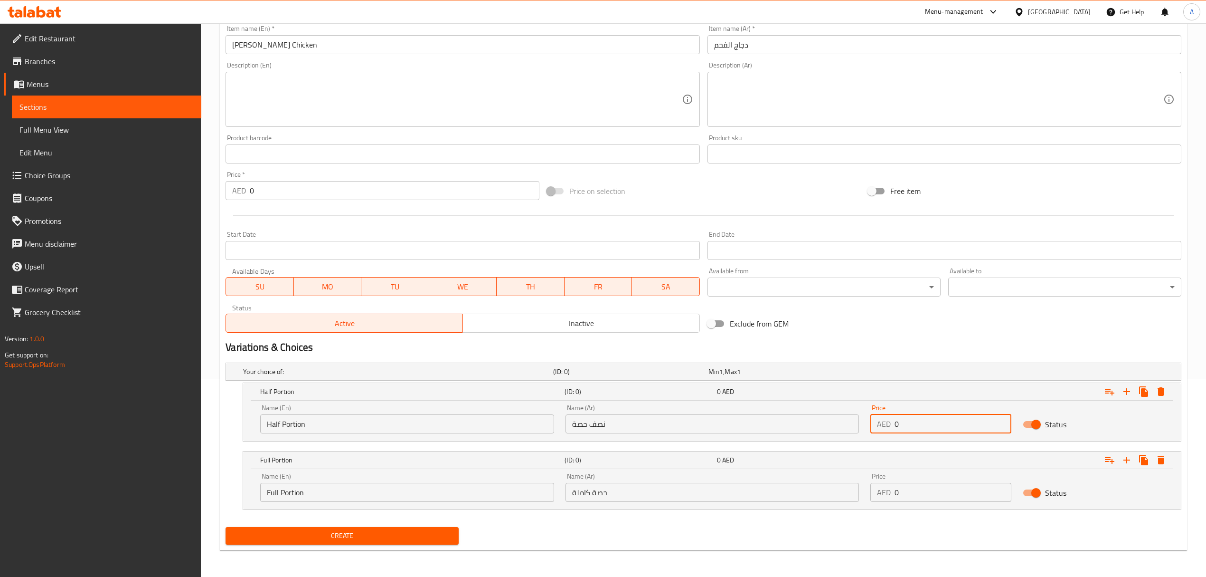
drag, startPoint x: 928, startPoint y: 432, endPoint x: 884, endPoint y: 422, distance: 44.7
click at [884, 422] on div "AED 0 Price" at bounding box center [941, 423] width 141 height 19
paste input "27"
type input "27"
drag, startPoint x: 909, startPoint y: 499, endPoint x: 880, endPoint y: 493, distance: 29.5
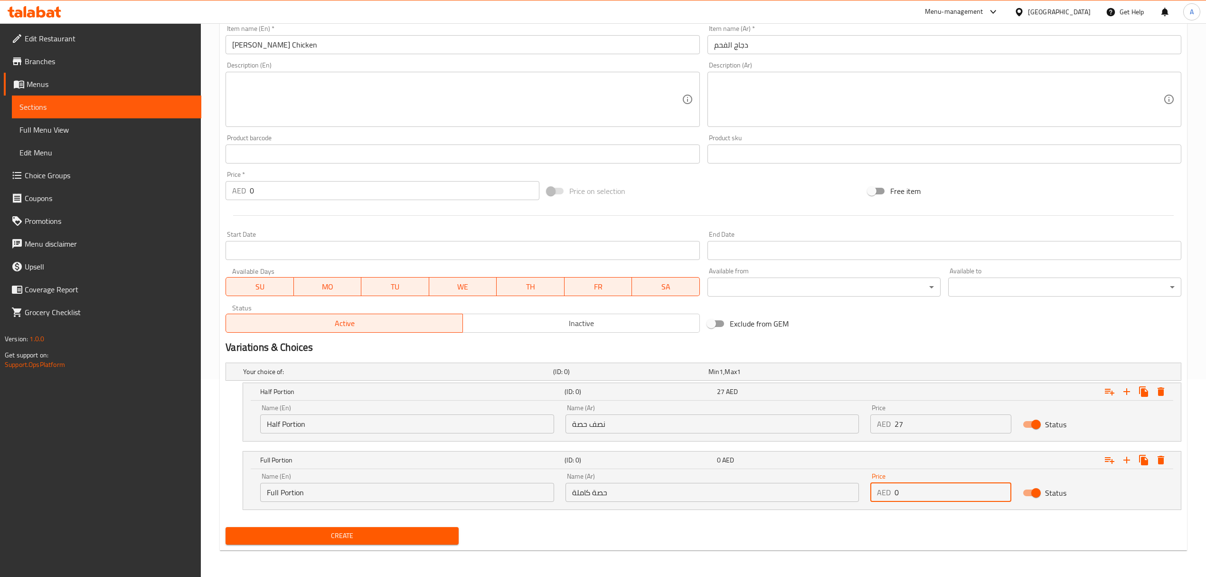
click at [880, 493] on div "AED 0 Price" at bounding box center [941, 492] width 141 height 19
type input "47"
click at [226, 527] on button "Create" at bounding box center [342, 536] width 233 height 18
type input "0"
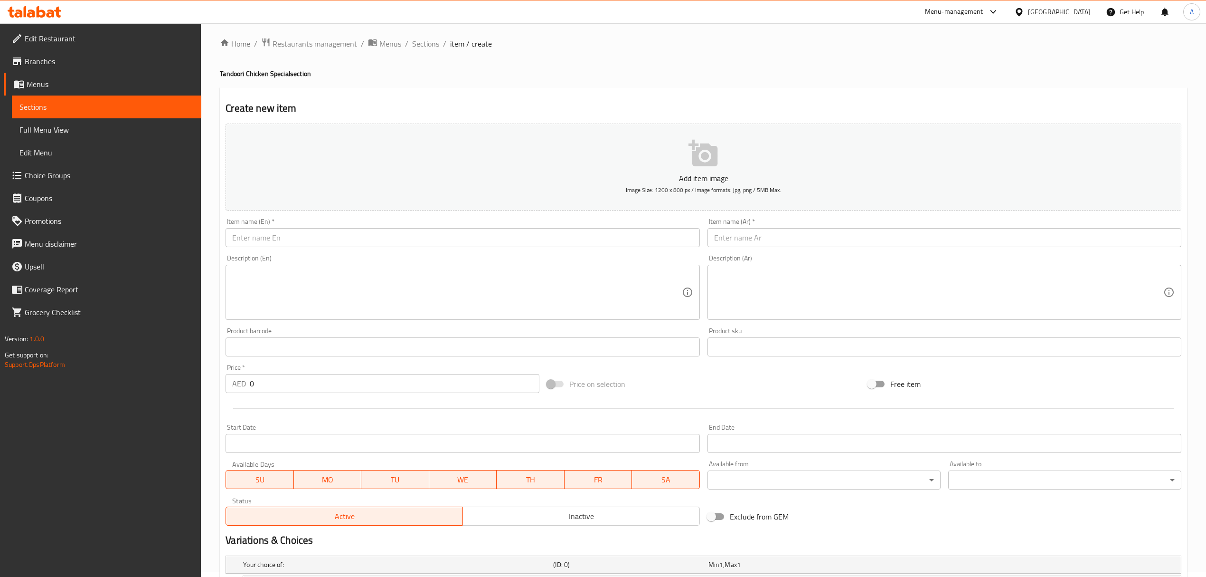
scroll to position [0, 0]
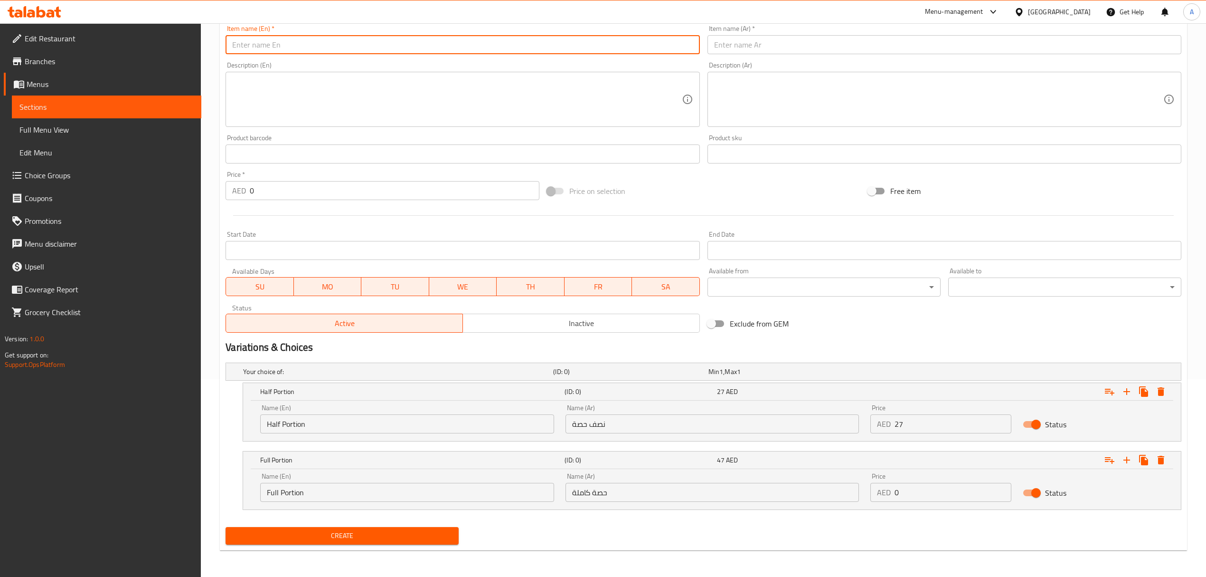
click at [429, 41] on input "text" at bounding box center [463, 44] width 474 height 19
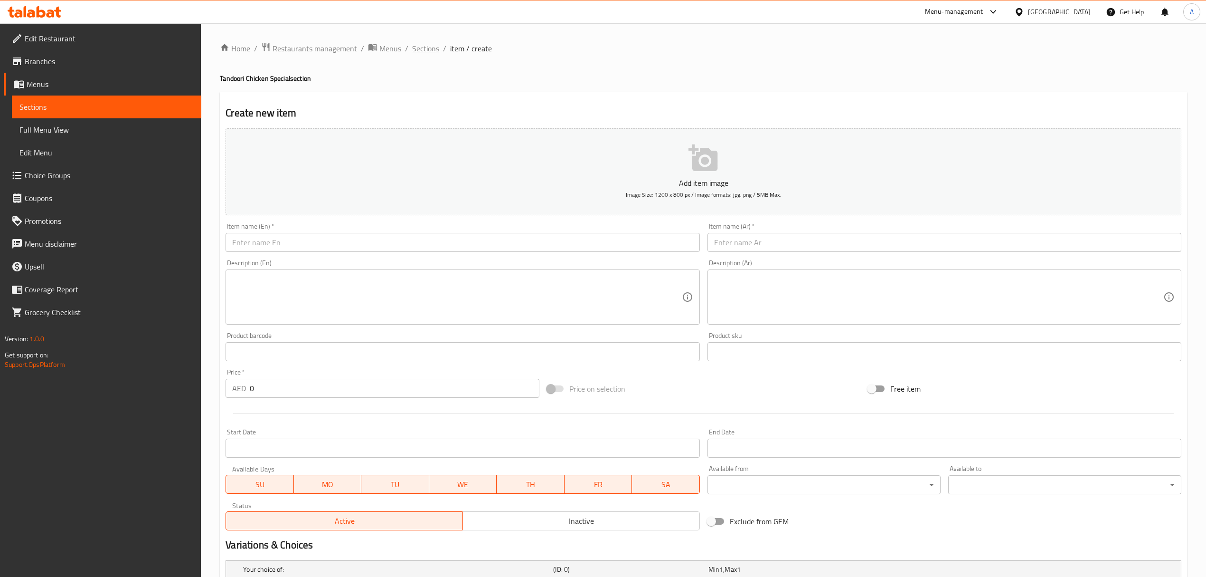
click at [419, 49] on span "Sections" at bounding box center [425, 48] width 27 height 11
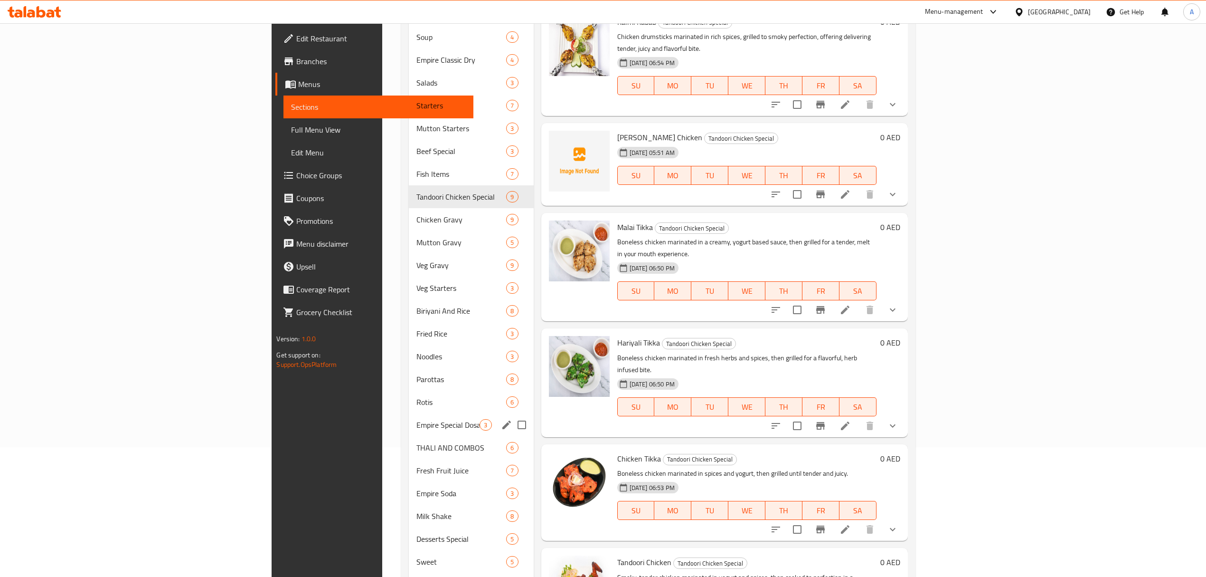
scroll to position [66, 0]
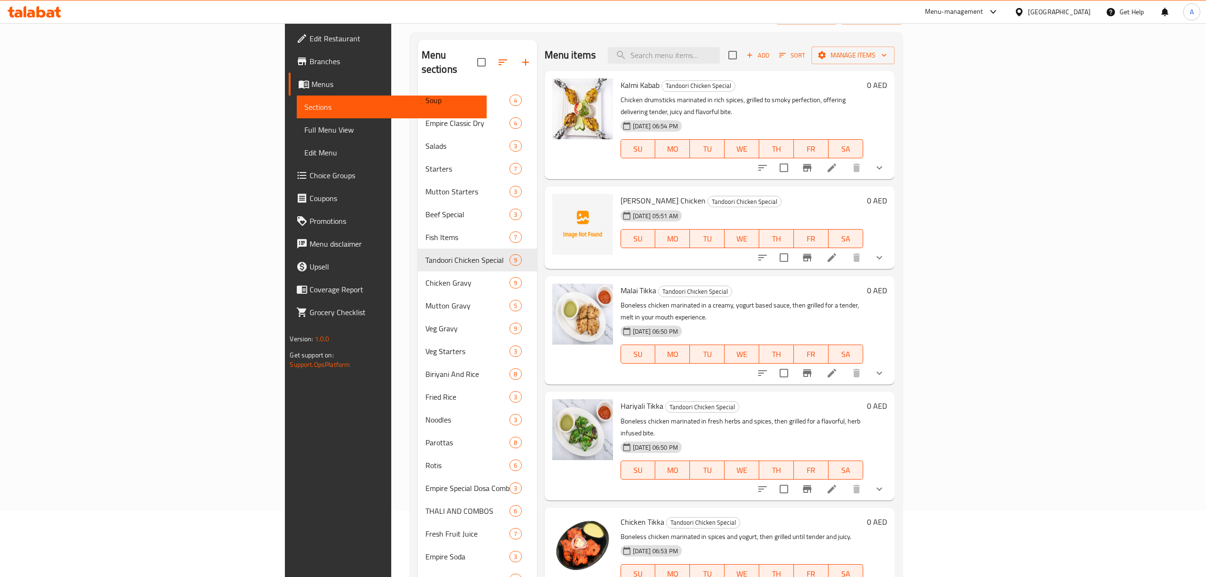
click at [771, 65] on div "Menu items Add Sort Manage items" at bounding box center [720, 55] width 350 height 31
click at [720, 57] on input "search" at bounding box center [664, 55] width 112 height 17
paste input "Empire Seafood Platter"
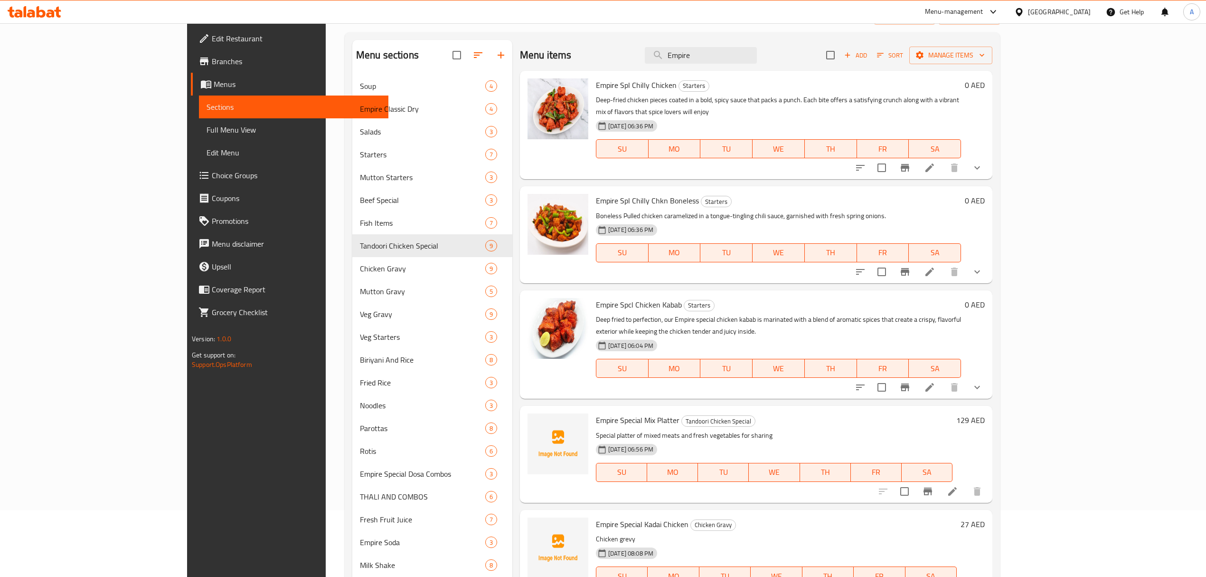
type input "Empire"
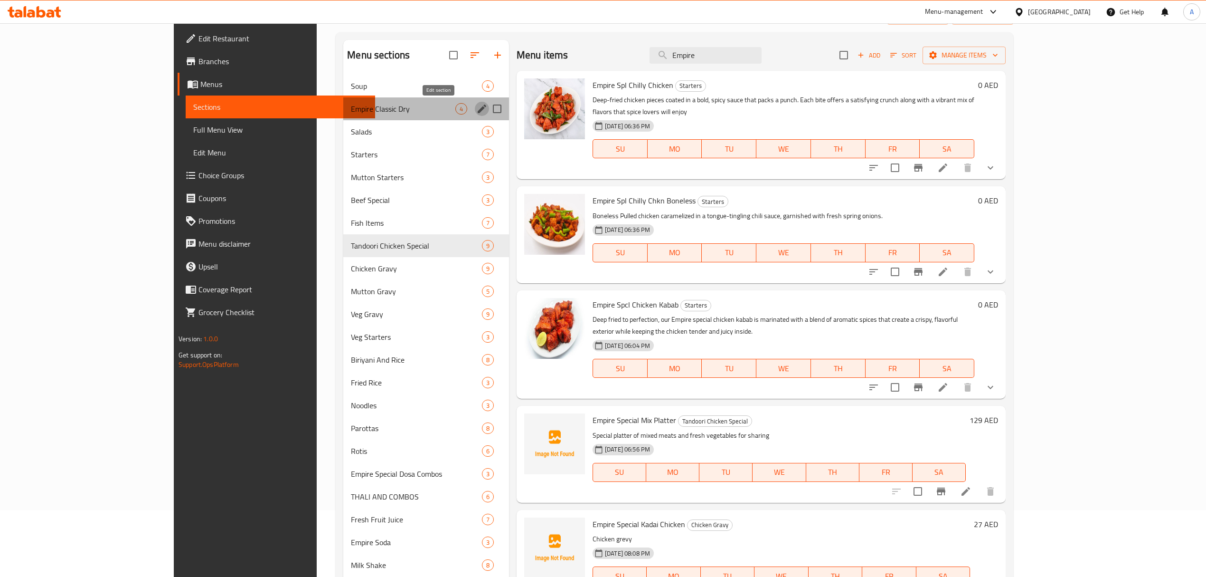
click at [478, 113] on icon "edit" at bounding box center [482, 108] width 9 height 9
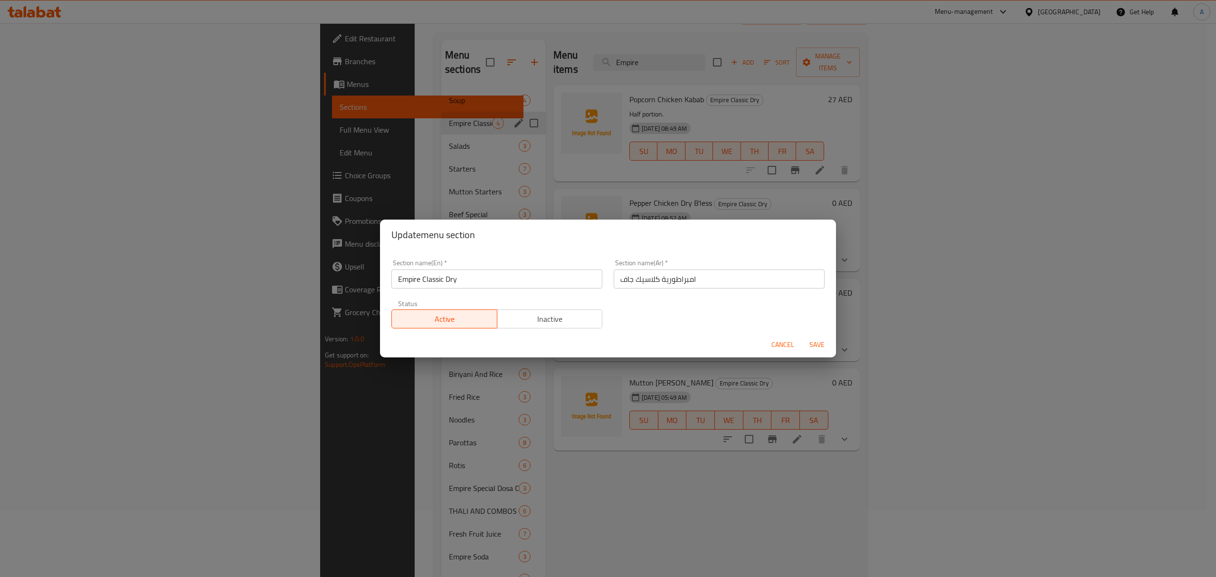
click at [785, 343] on span "Cancel" at bounding box center [782, 345] width 23 height 12
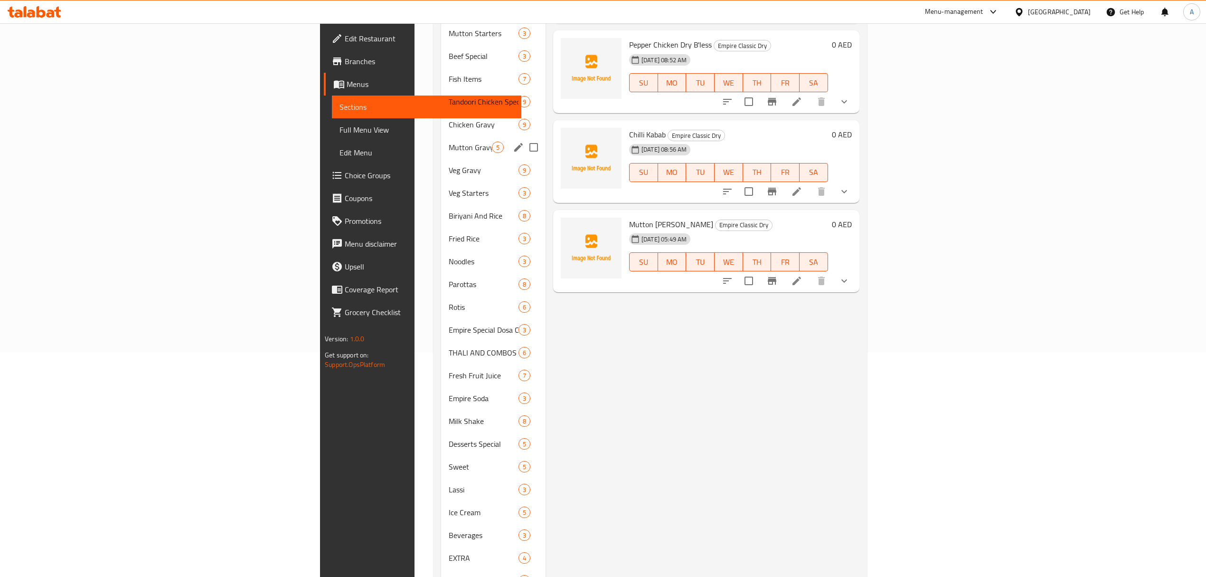
scroll to position [256, 0]
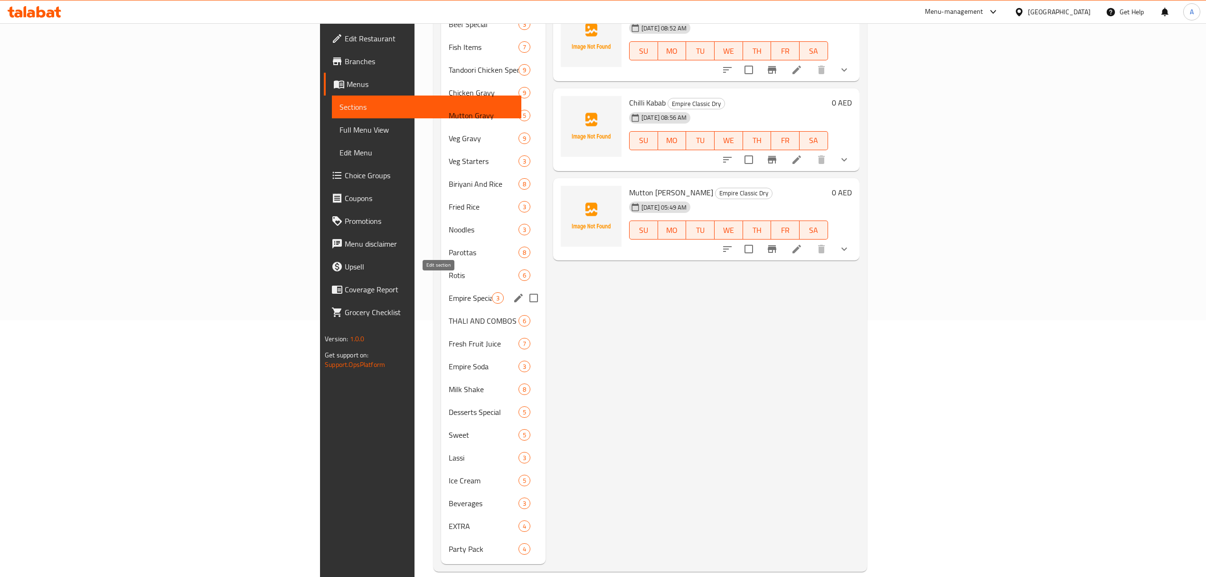
click at [514, 294] on icon "edit" at bounding box center [518, 298] width 9 height 9
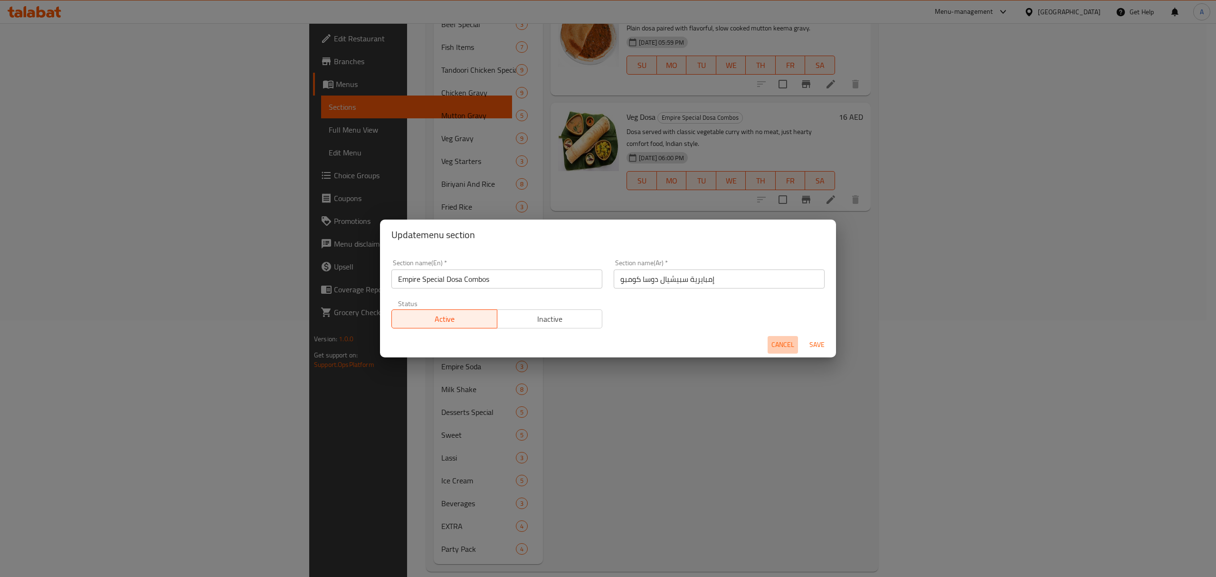
click at [776, 347] on span "Cancel" at bounding box center [782, 345] width 23 height 12
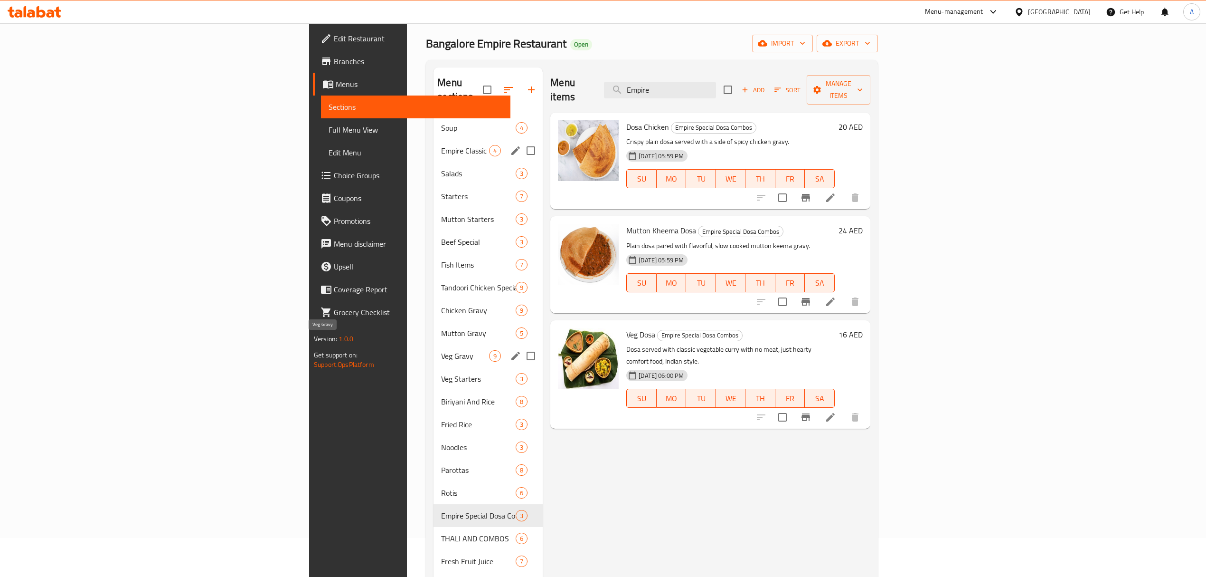
scroll to position [3, 0]
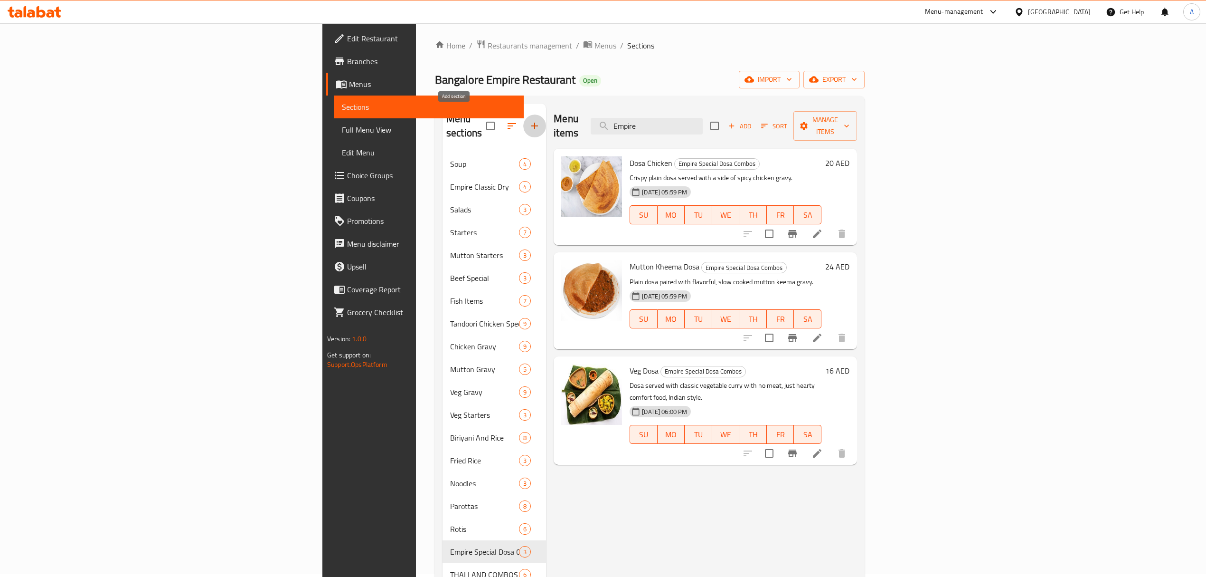
click at [523, 121] on button "button" at bounding box center [534, 125] width 23 height 23
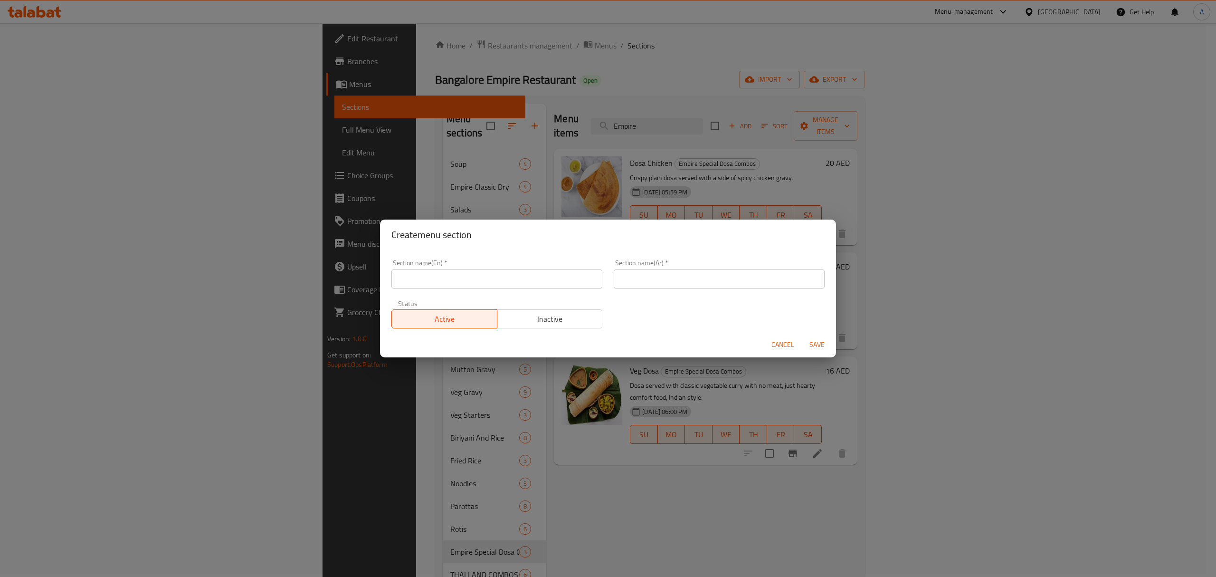
click at [437, 285] on input "text" at bounding box center [496, 278] width 211 height 19
paste input "Empire Special Platters"
type input "Empire Special Platters"
click at [504, 496] on div "Create menu section Section name(En)   * Empire Special Platters Section name(E…" at bounding box center [608, 288] width 1216 height 577
click at [673, 300] on div "Section name(En)   * Empire Special Platters Section name(En) * Section name(Ar…" at bounding box center [608, 294] width 445 height 80
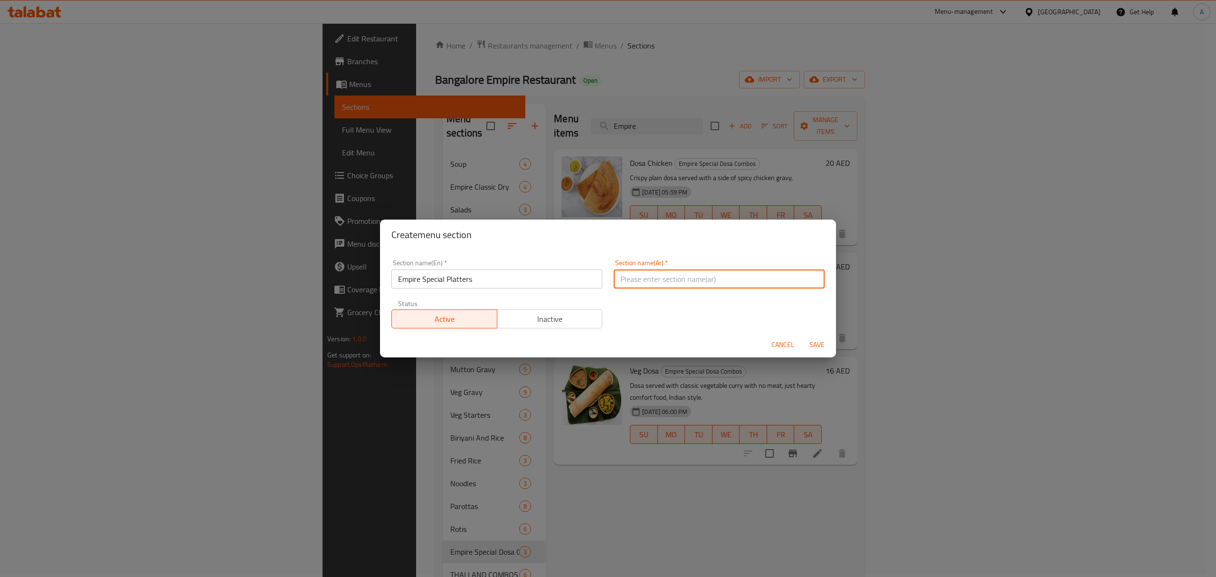
click at [663, 269] on input "text" at bounding box center [719, 278] width 211 height 19
paste input "أطباق إمباير الخاصة"
type input "أطباق إمباير الخاصة"
click at [817, 342] on span "Save" at bounding box center [817, 345] width 23 height 12
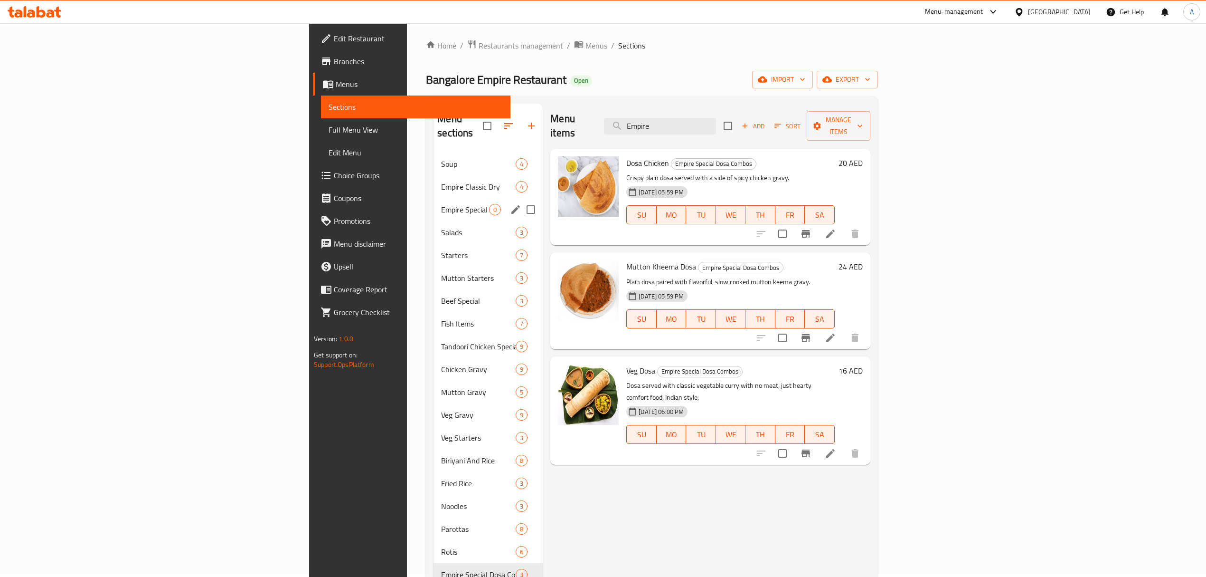
click at [434, 198] on div "Empire Special Platters 0" at bounding box center [488, 209] width 109 height 23
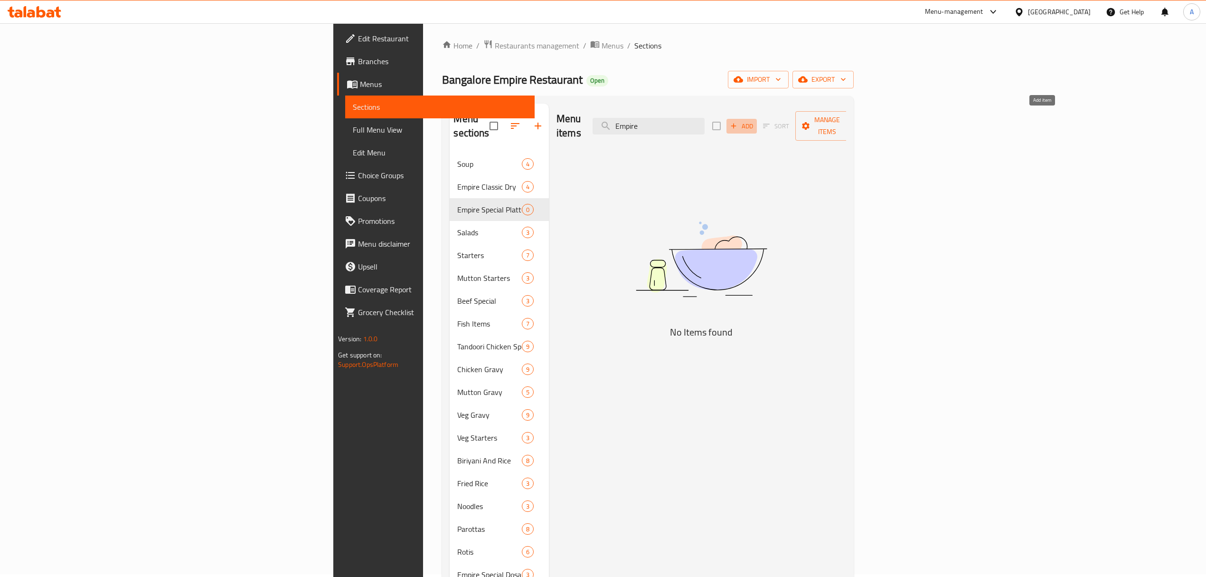
click at [755, 121] on span "Add" at bounding box center [742, 126] width 26 height 11
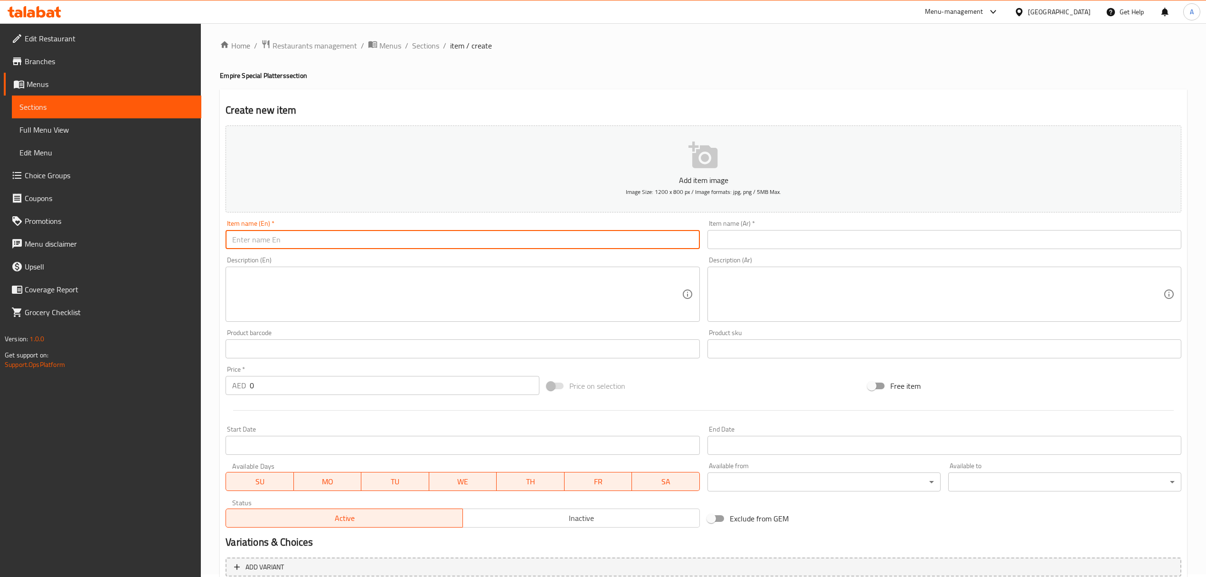
click at [334, 236] on input "text" at bounding box center [463, 239] width 474 height 19
paste input "Mini Tandoori Platter"
type input "Mini Tandoori Platter"
click at [819, 234] on input "text" at bounding box center [945, 239] width 474 height 19
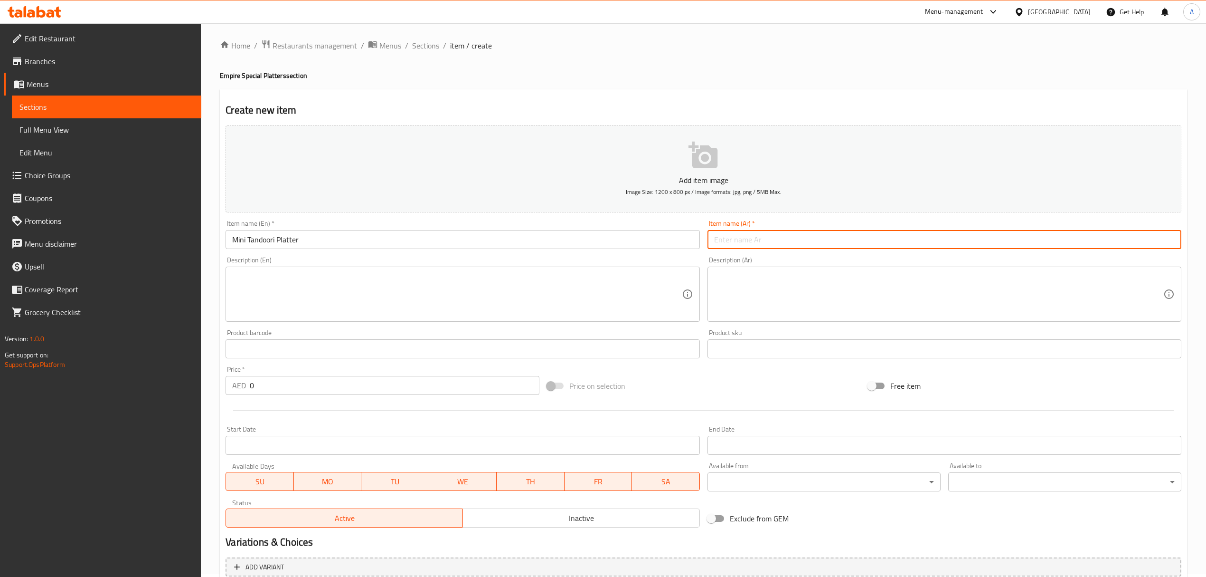
paste input "طبق ميني تندوري"
type input "طبق ميني تندوري"
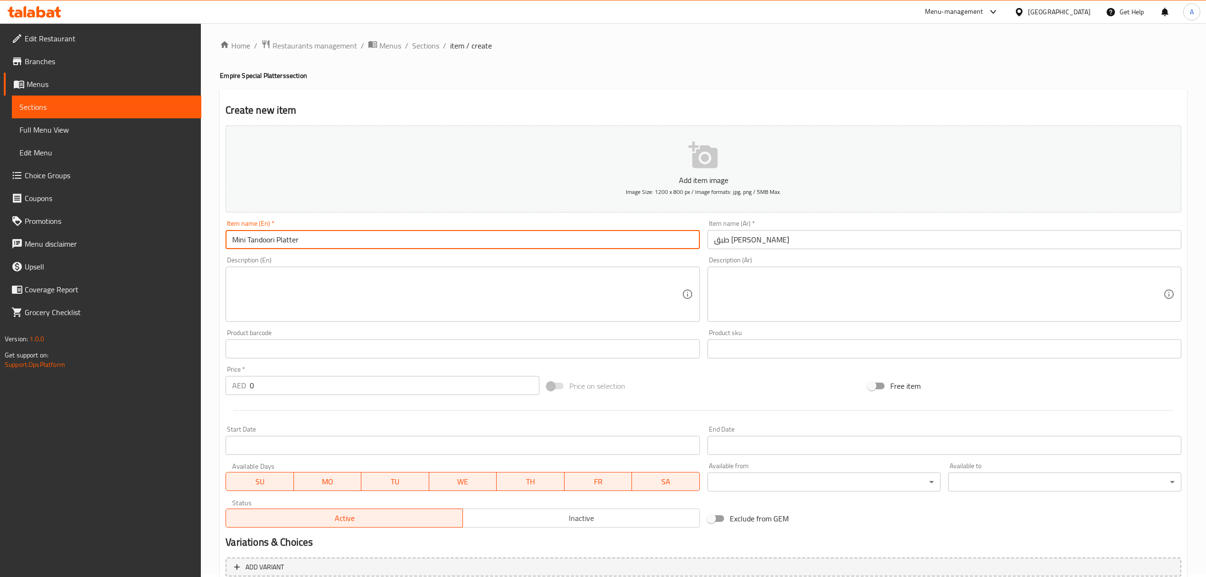
click at [546, 238] on input "Mini Tandoori Platter" at bounding box center [463, 239] width 474 height 19
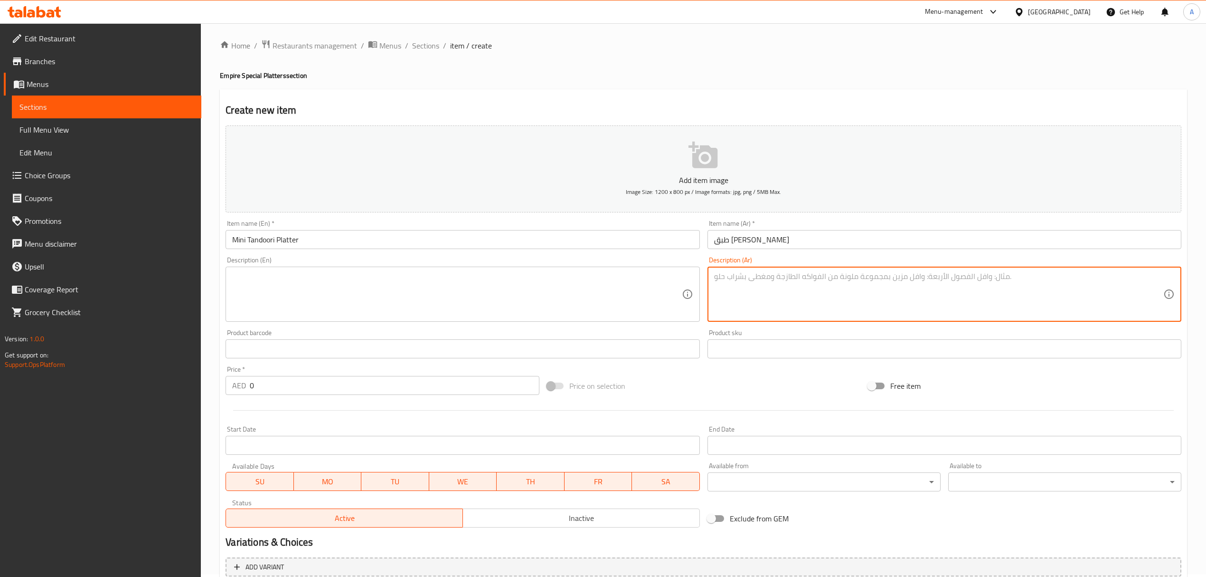
click at [842, 295] on textarea at bounding box center [938, 294] width 449 height 45
paste textarea "دجاج تندوري، هاريالي تكا، دجاج تكا، كالمي كباب ورومالي"
type textarea "دجاج تندوري، هاريالي تكا، دجاج تكا، كالمي كباب ورومالي"
click at [507, 295] on textarea at bounding box center [456, 294] width 449 height 45
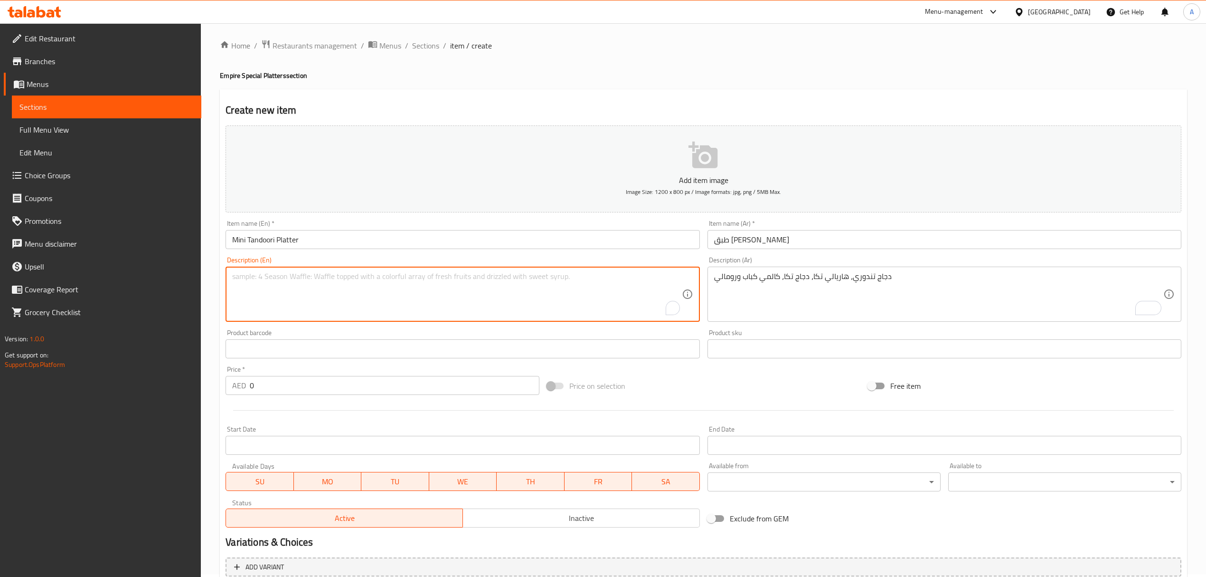
paste textarea "Tandoori chicken, hariyali tiika, chicken tikka, kalmi kabab and rumali"
type textarea "Tandoori chicken, hariyali tiika, chicken tikka, kalmi kabab and rumali"
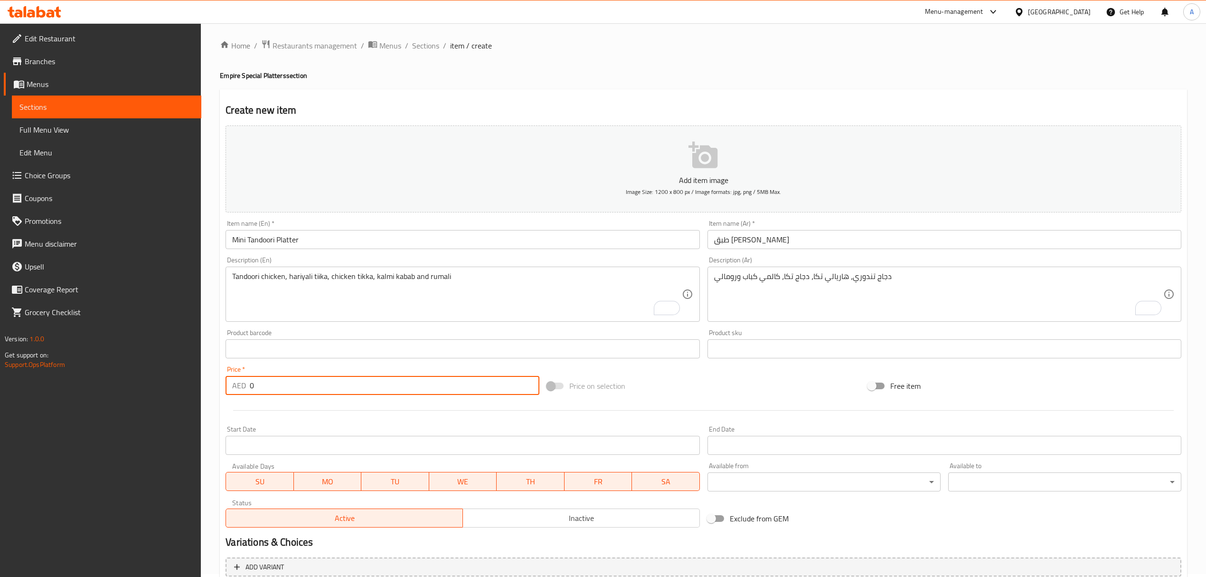
drag, startPoint x: 281, startPoint y: 389, endPoint x: 230, endPoint y: 387, distance: 51.3
click at [230, 387] on div "AED 0 Price *" at bounding box center [382, 385] width 313 height 19
paste input "55"
type input "55"
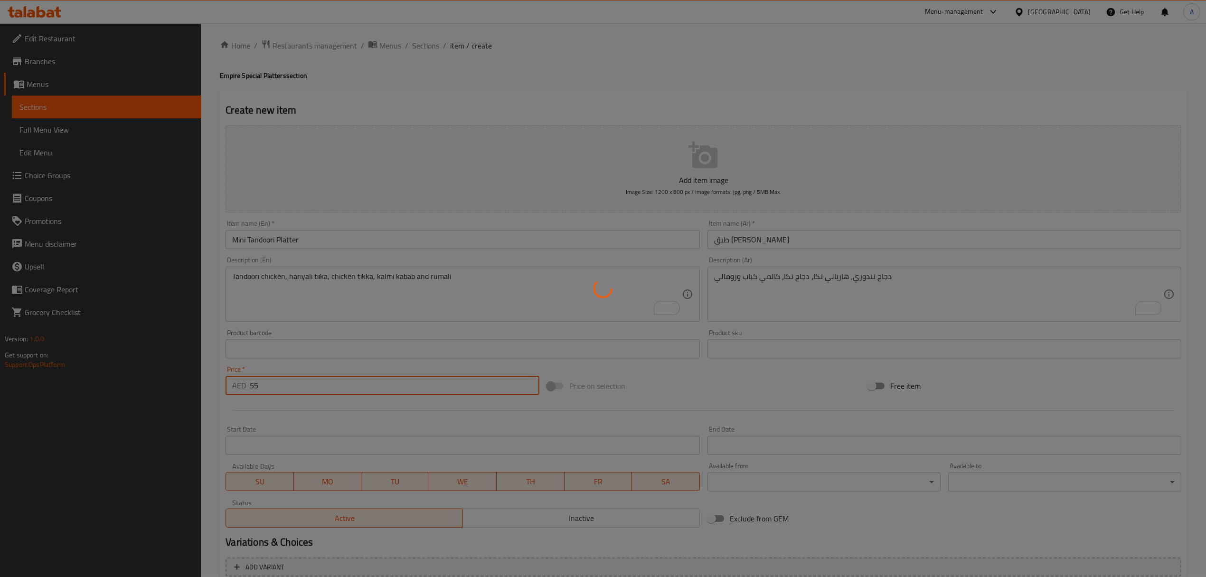
type input "0"
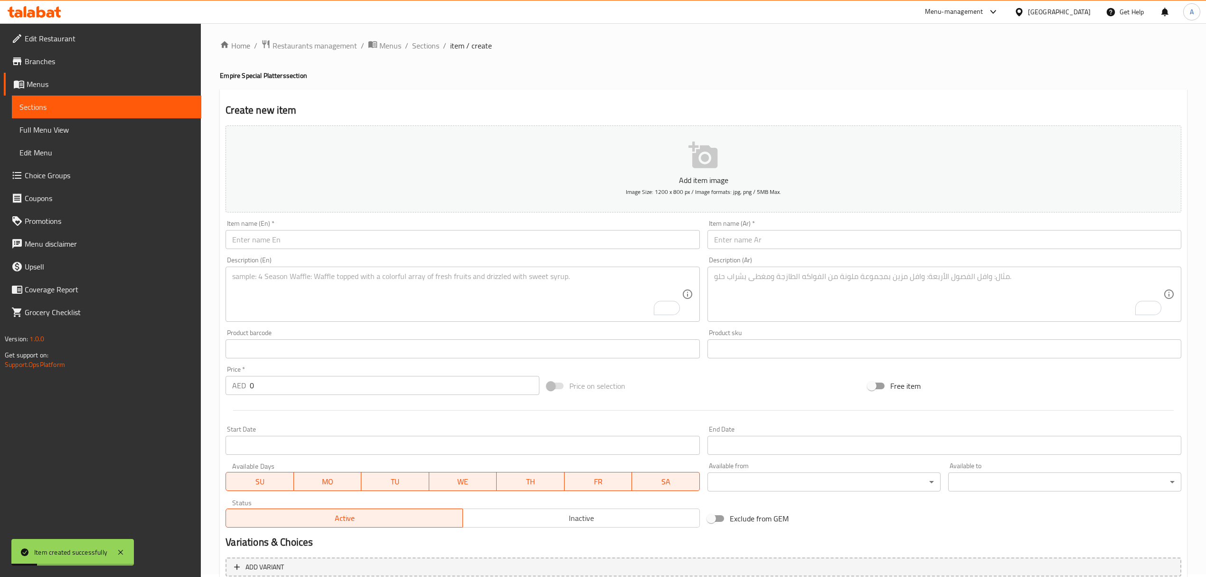
click at [360, 228] on div "Item name (En)   * Item name (En) *" at bounding box center [463, 234] width 474 height 29
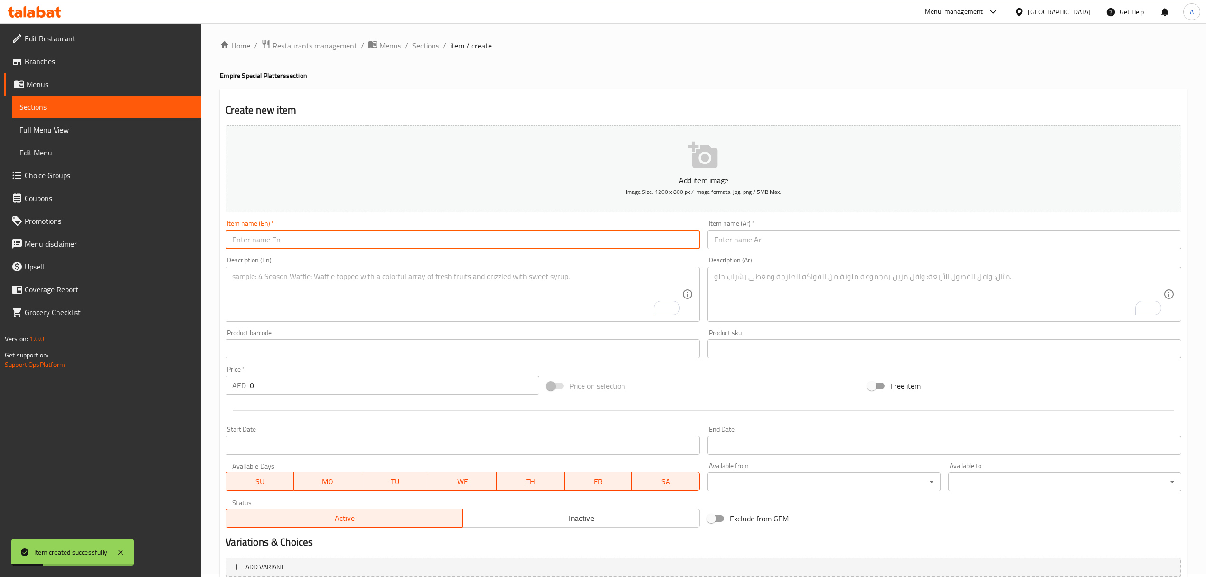
click at [361, 237] on input "text" at bounding box center [463, 239] width 474 height 19
paste input "Empire Seafood Platter"
type input "Empire Seafood Platter"
click at [789, 236] on input "text" at bounding box center [945, 239] width 474 height 19
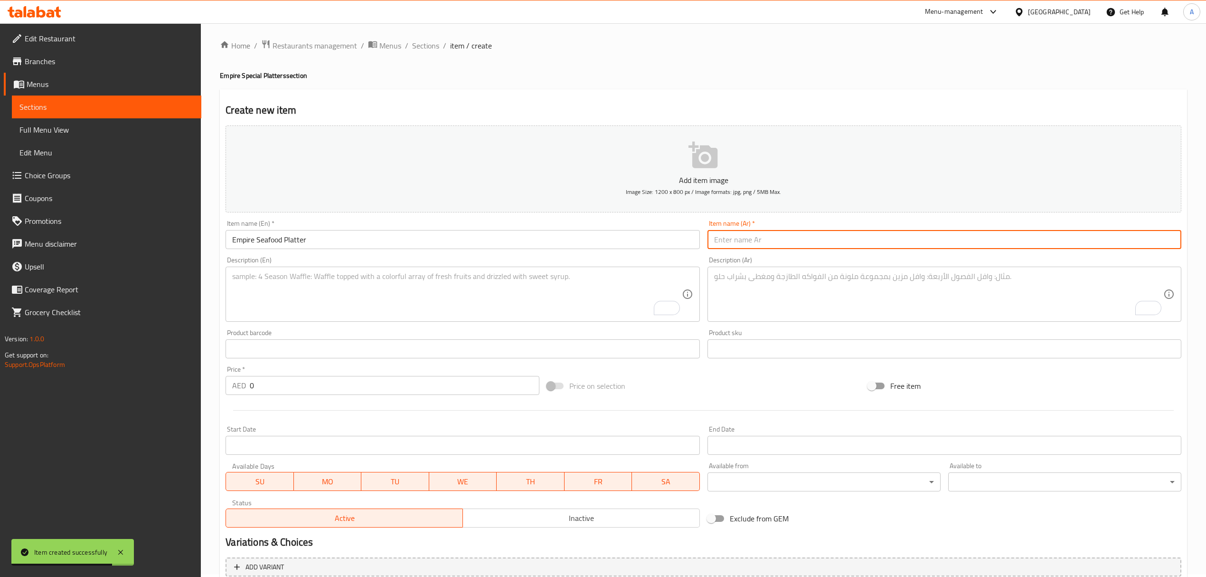
paste input "طبق امباير للمأكولات البحرية"
type input "طبق امباير للمأكولات البحرية"
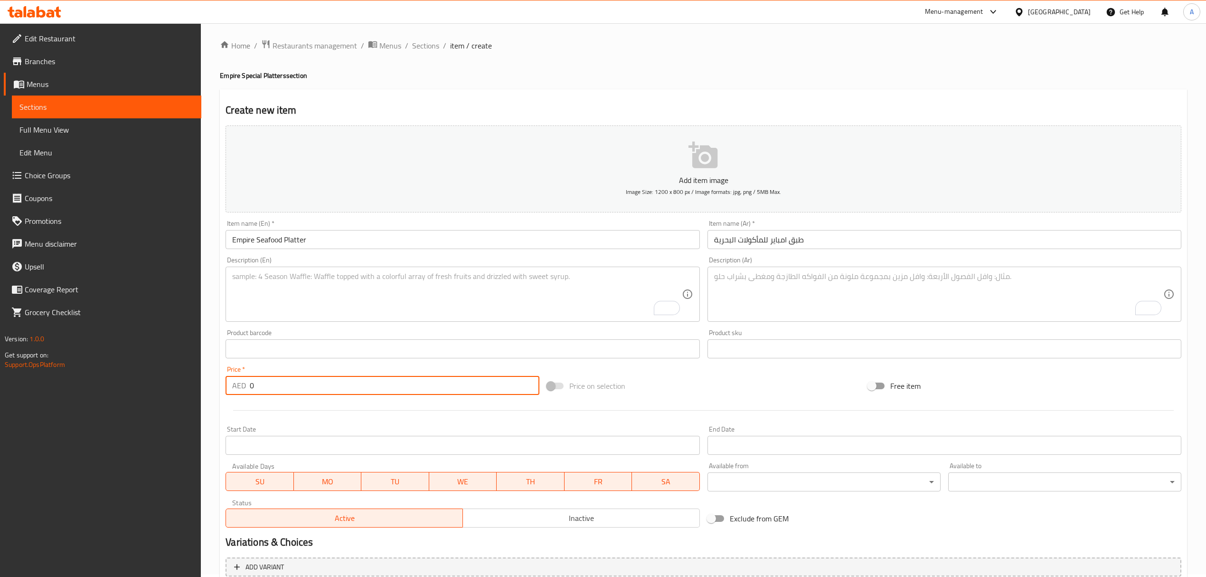
drag, startPoint x: 270, startPoint y: 379, endPoint x: 227, endPoint y: 380, distance: 43.2
click at [227, 380] on div "AED 0 Price *" at bounding box center [382, 385] width 313 height 19
paste input "8"
type input "80"
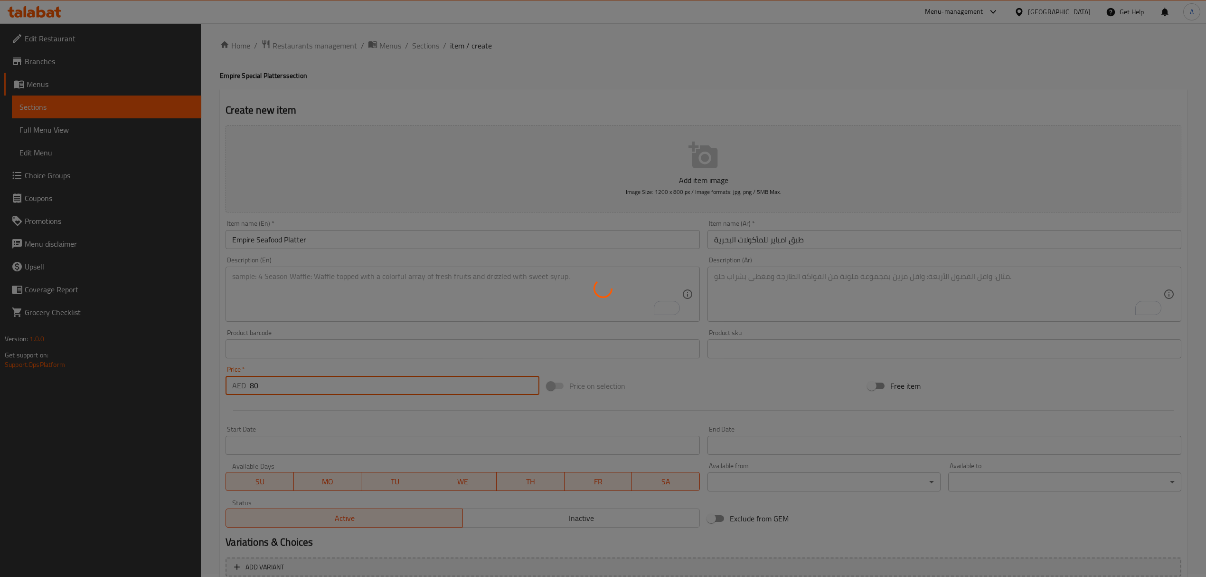
type input "0"
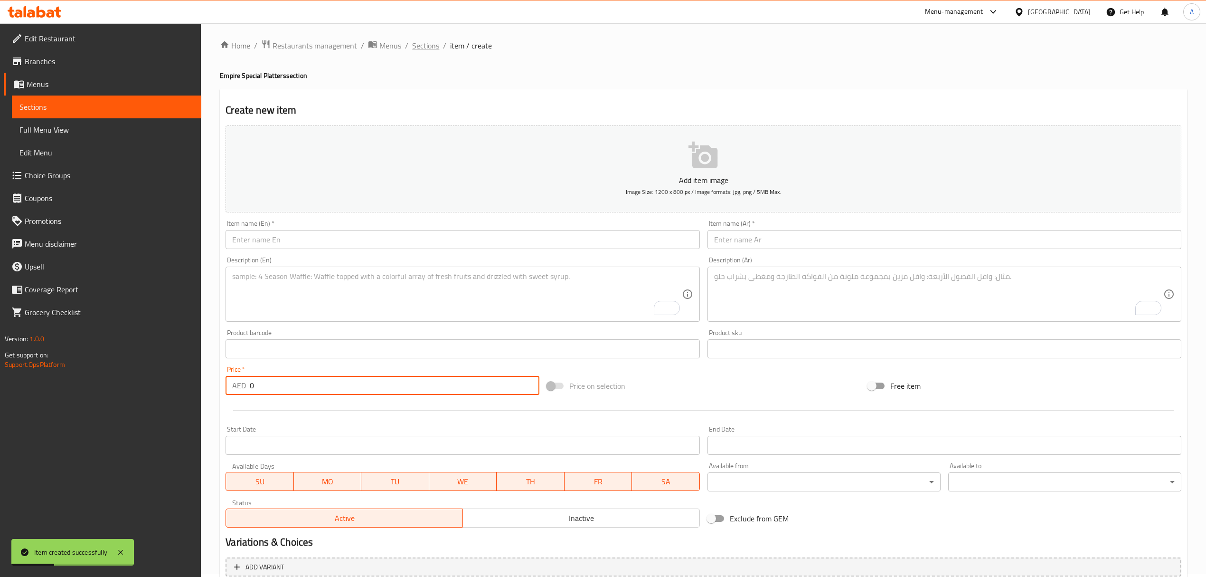
click at [424, 40] on span "Sections" at bounding box center [425, 45] width 27 height 11
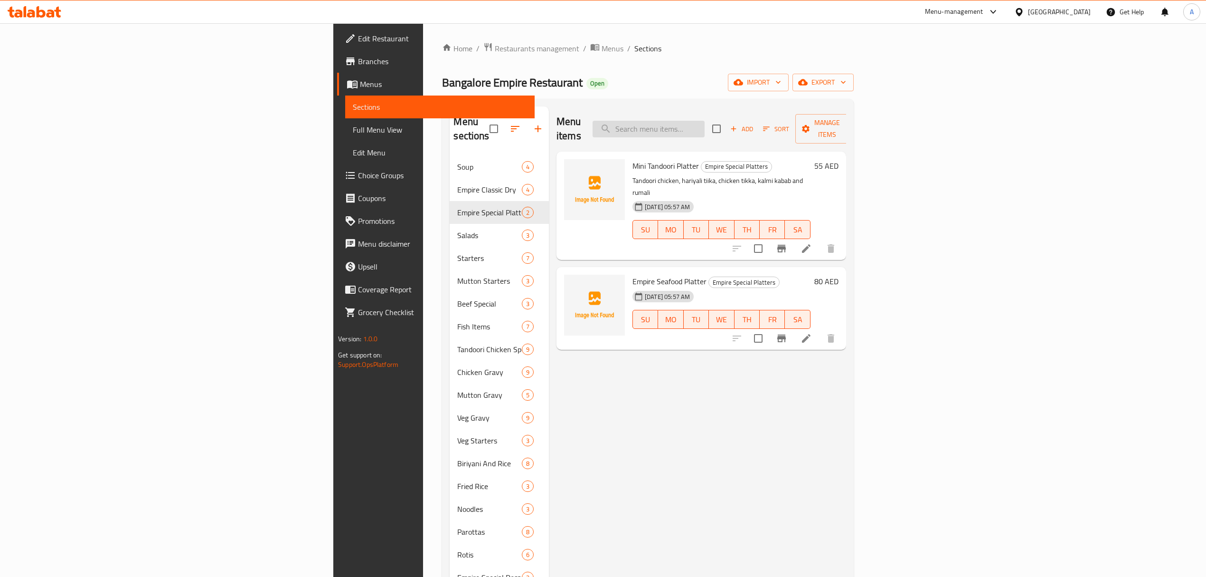
click at [705, 123] on input "search" at bounding box center [649, 129] width 112 height 17
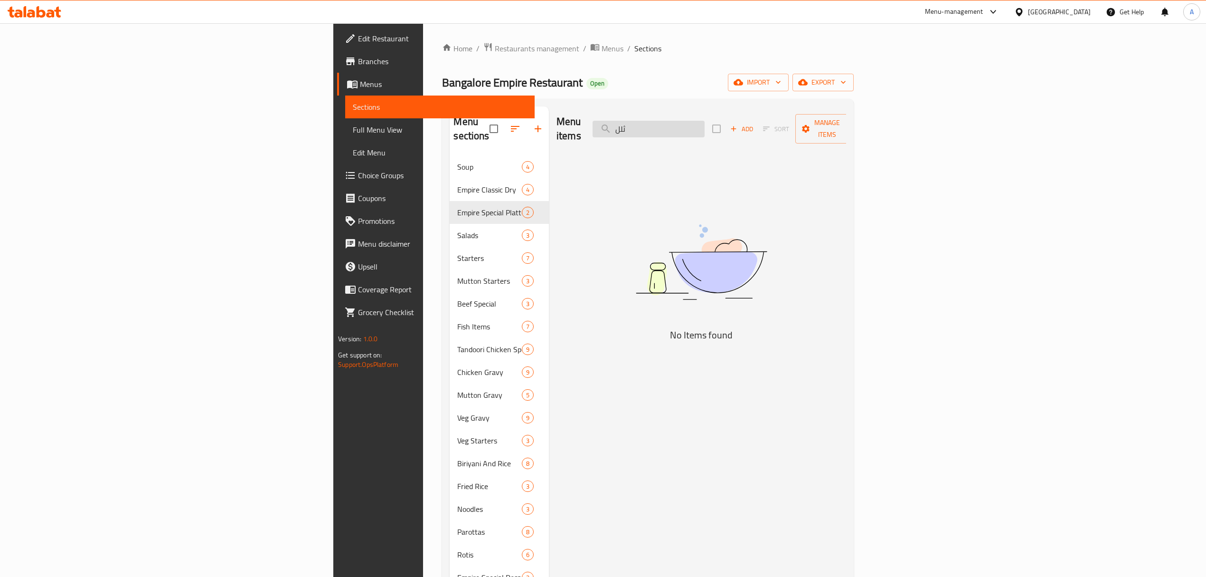
click at [705, 124] on input "ثلل" at bounding box center [649, 129] width 112 height 17
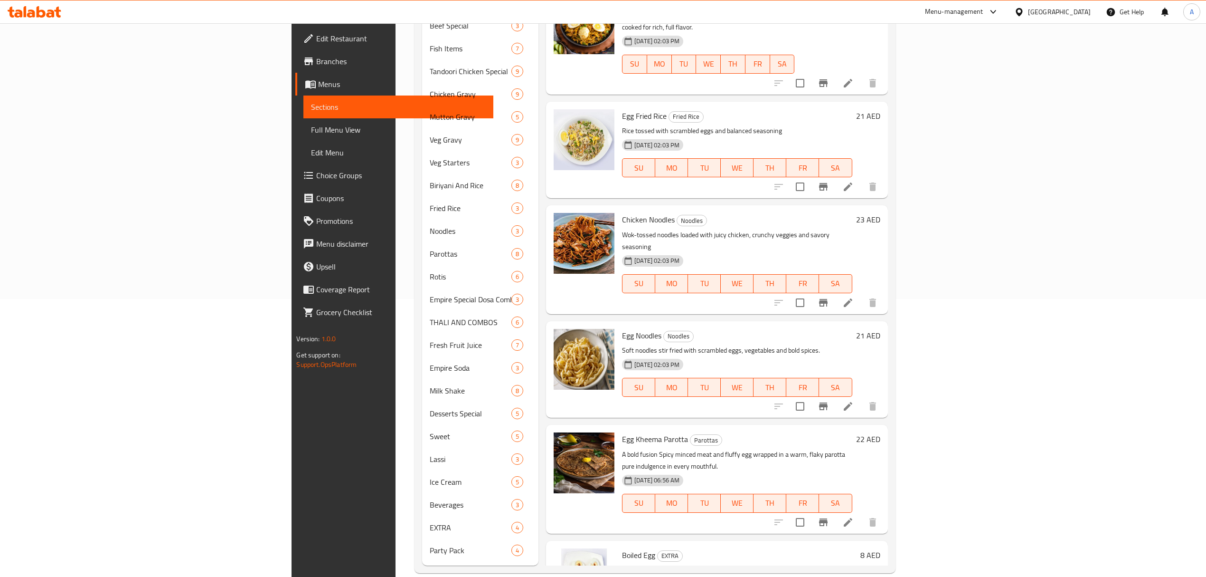
scroll to position [279, 0]
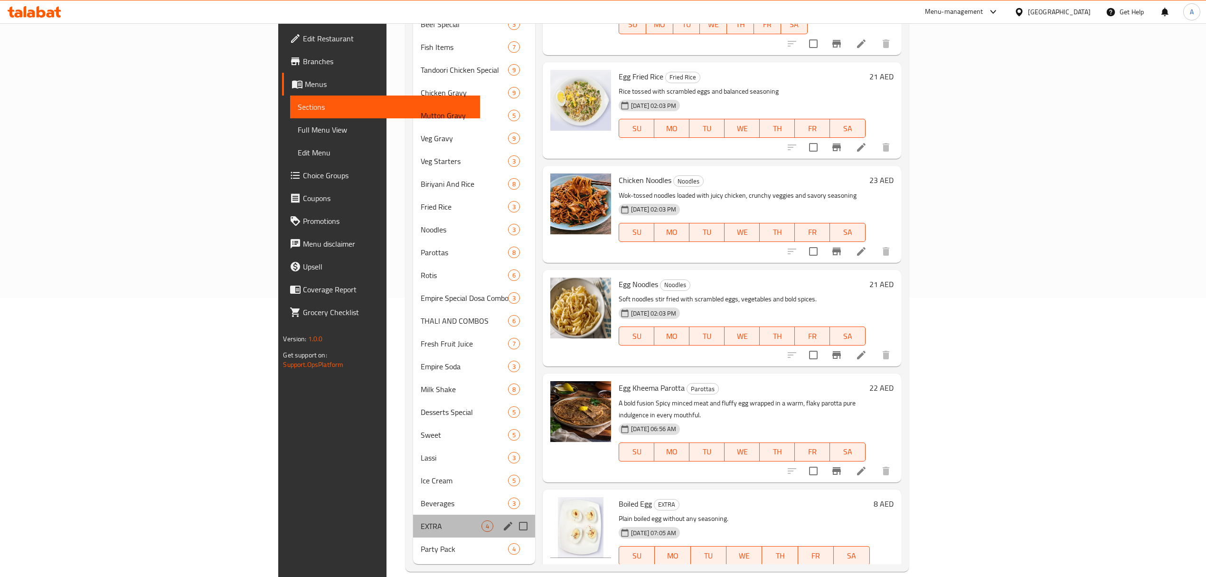
click at [413, 519] on div "EXTRA 4" at bounding box center [474, 525] width 122 height 23
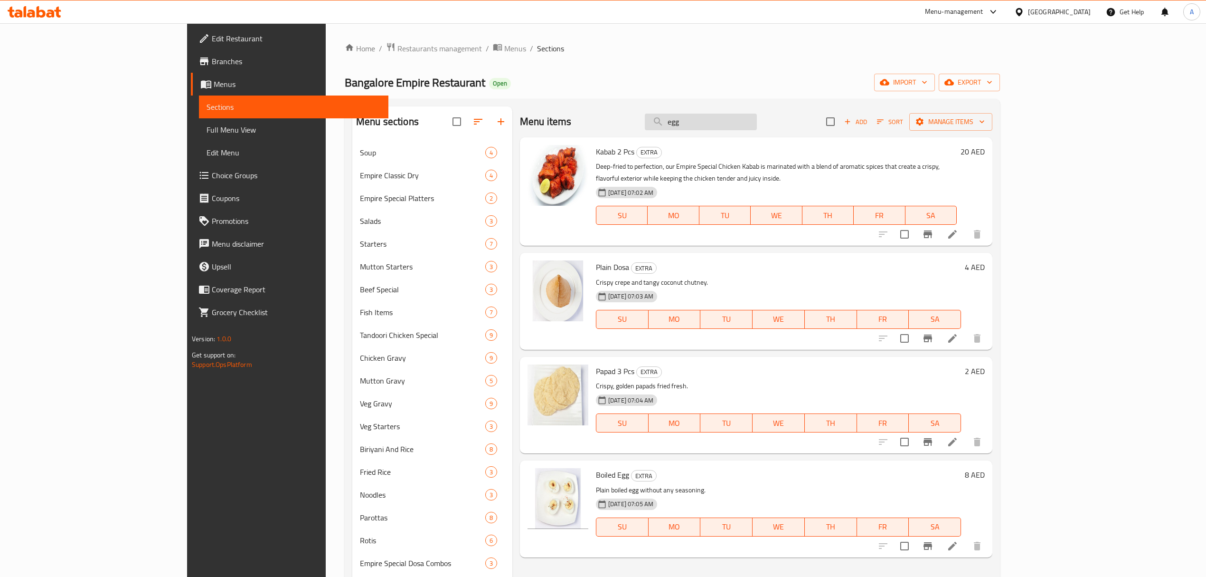
click at [757, 122] on input "egg" at bounding box center [701, 122] width 112 height 17
paste input "Egg Burji"
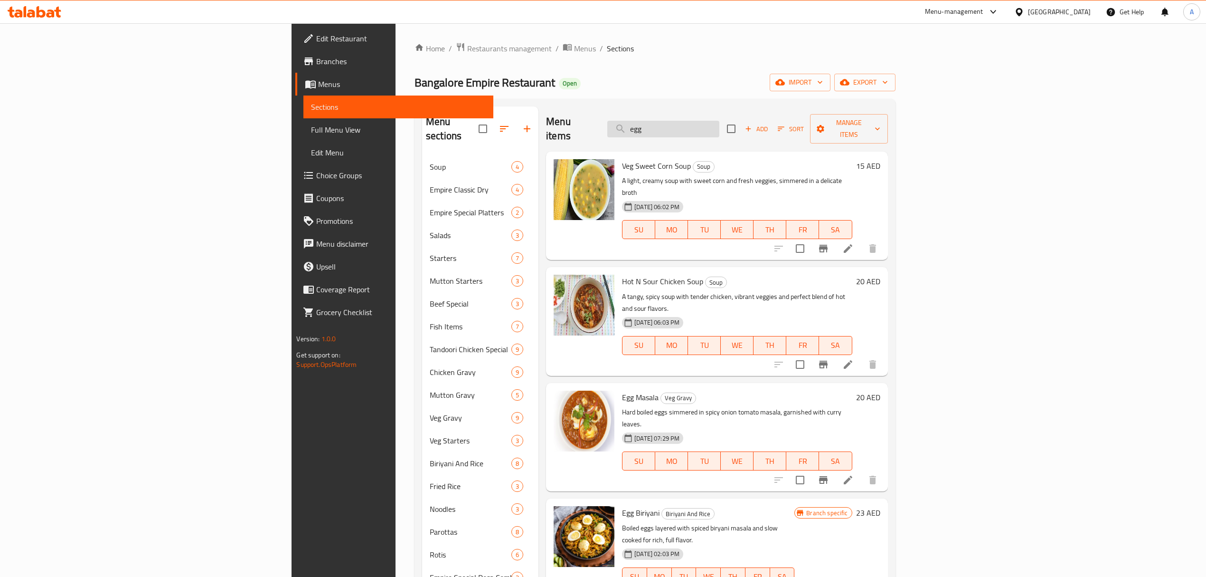
click at [720, 124] on input "egg" at bounding box center [664, 129] width 112 height 17
paste input "Egg Masala"
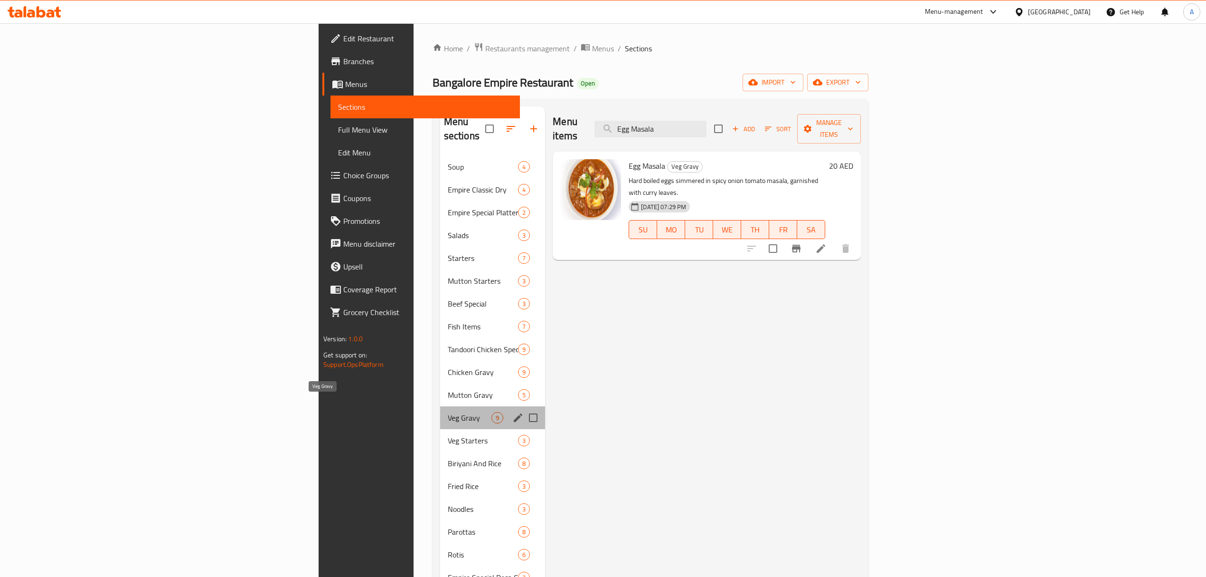
click at [448, 412] on span "Veg Gravy" at bounding box center [470, 417] width 44 height 11
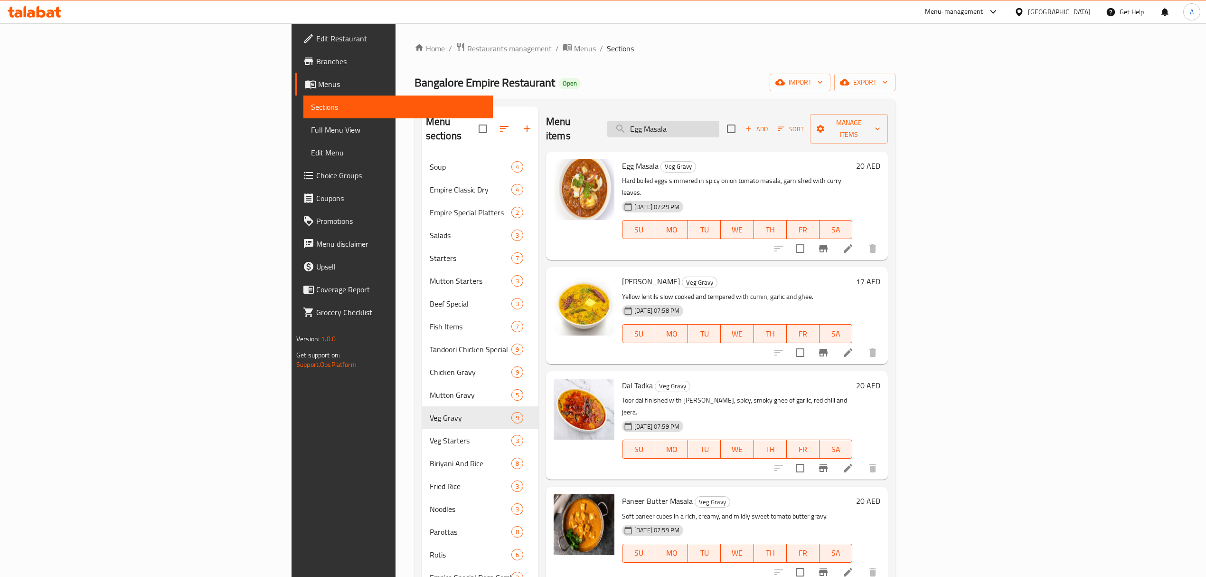
click at [720, 121] on input "Egg Masala" at bounding box center [664, 129] width 112 height 17
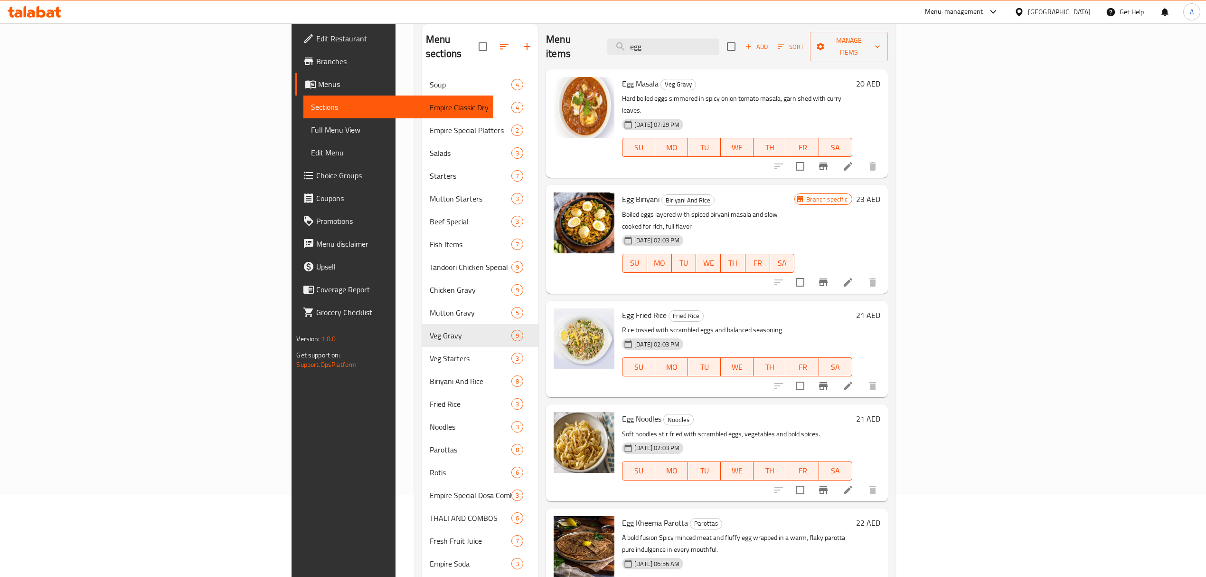
scroll to position [63, 0]
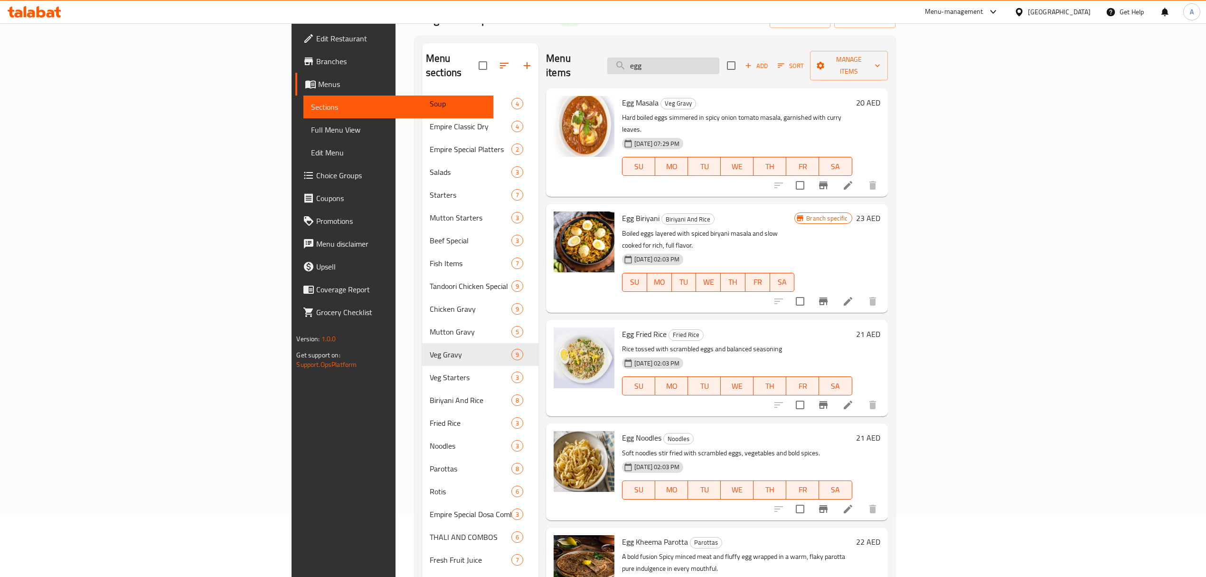
click at [720, 57] on input "egg" at bounding box center [664, 65] width 112 height 17
paste input "Burji"
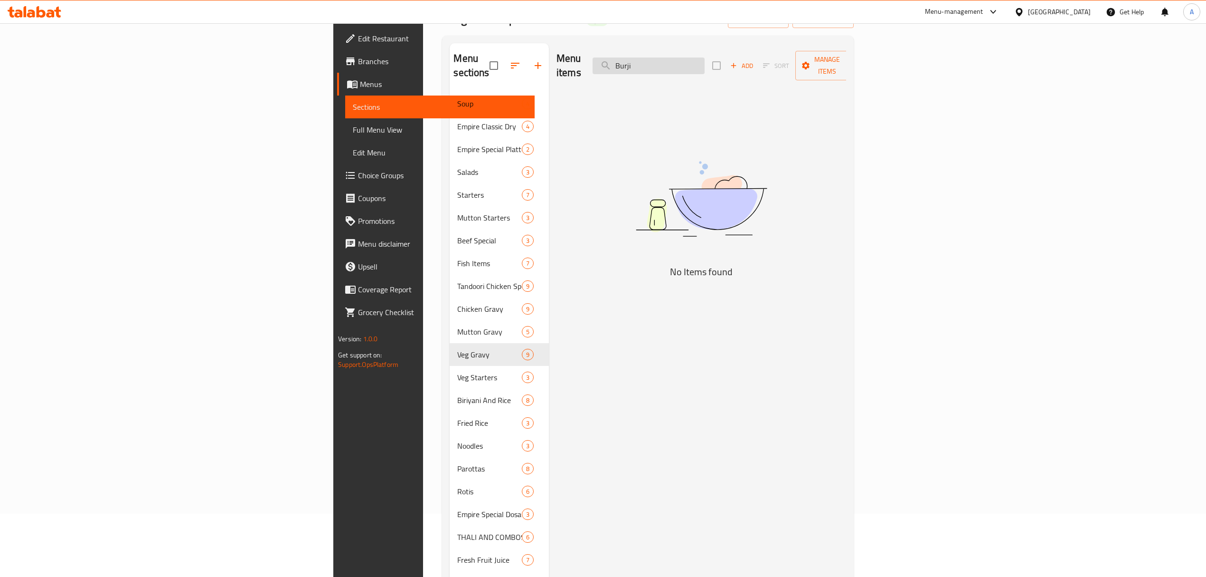
type input "egg"
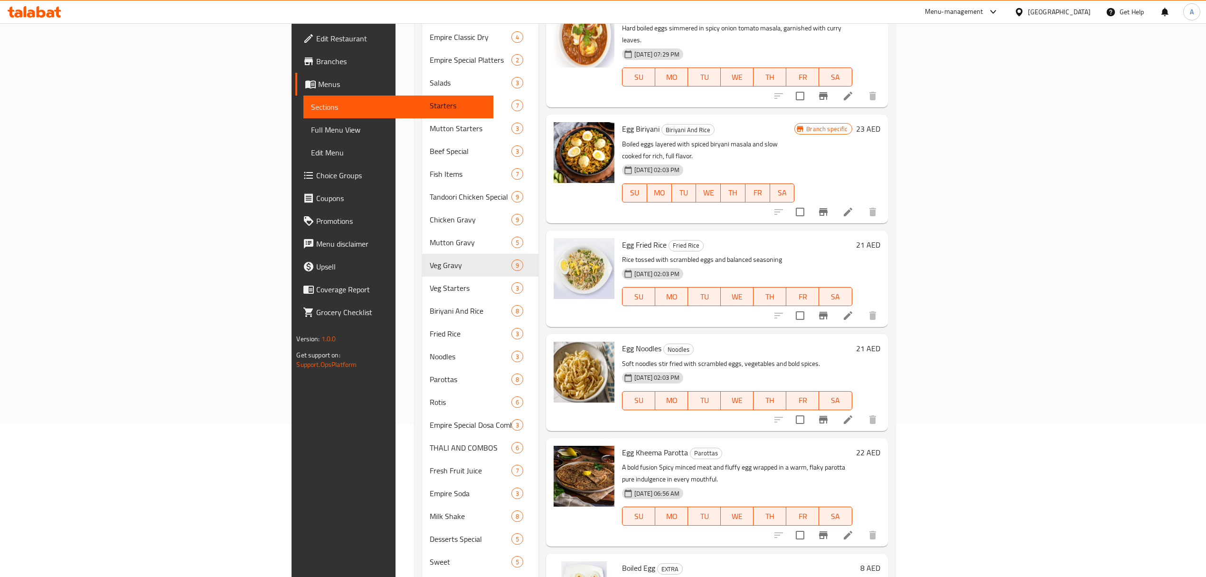
scroll to position [26, 0]
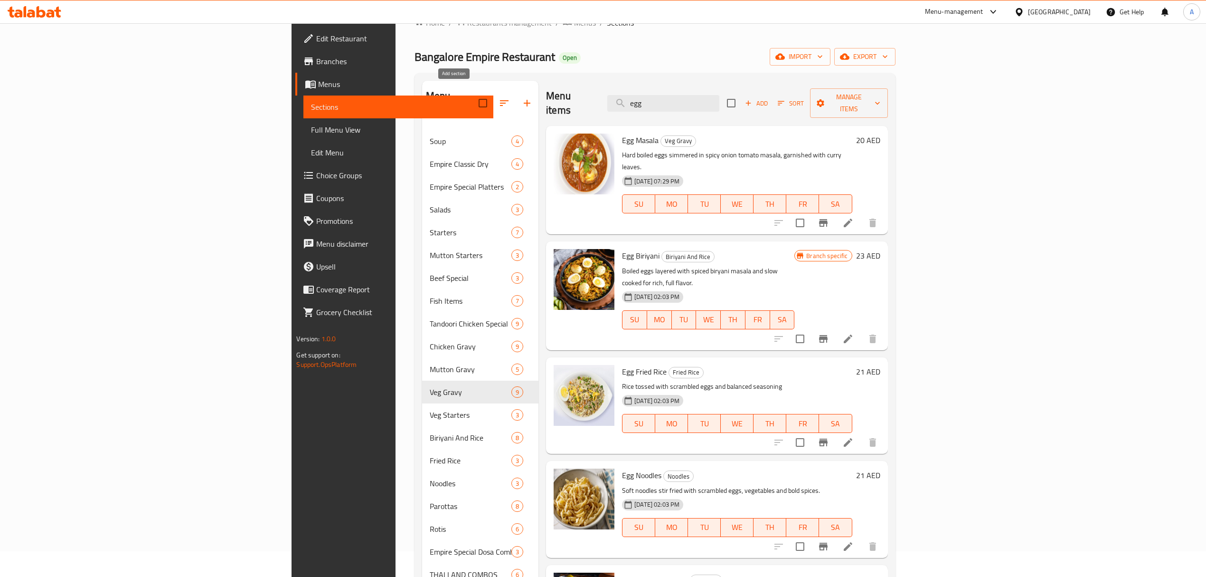
click at [522, 97] on icon "button" at bounding box center [527, 102] width 11 height 11
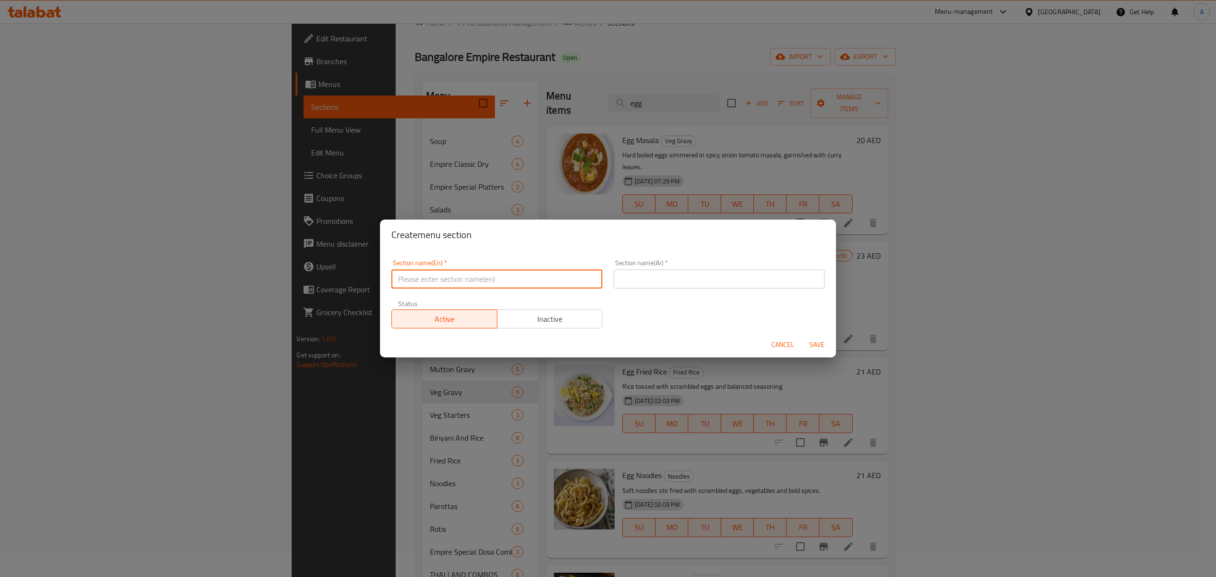
click at [555, 277] on input "text" at bounding box center [496, 278] width 211 height 19
paste input "Empire Egglicious"
type input "Empire Egglicious"
click at [686, 291] on div "Section name(Ar)   * Section name(Ar) *" at bounding box center [719, 274] width 222 height 40
click at [680, 274] on input "text" at bounding box center [719, 278] width 211 height 19
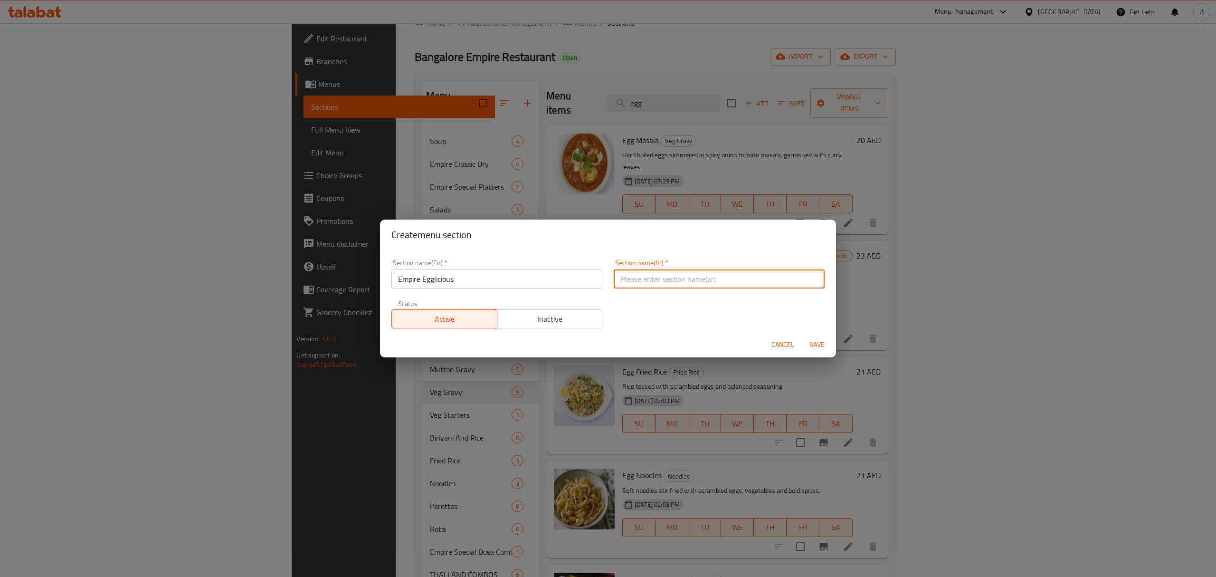
paste input "إمباير إيجليشس"
type input "إمباير إيجليشس"
click at [816, 347] on span "Save" at bounding box center [817, 345] width 23 height 12
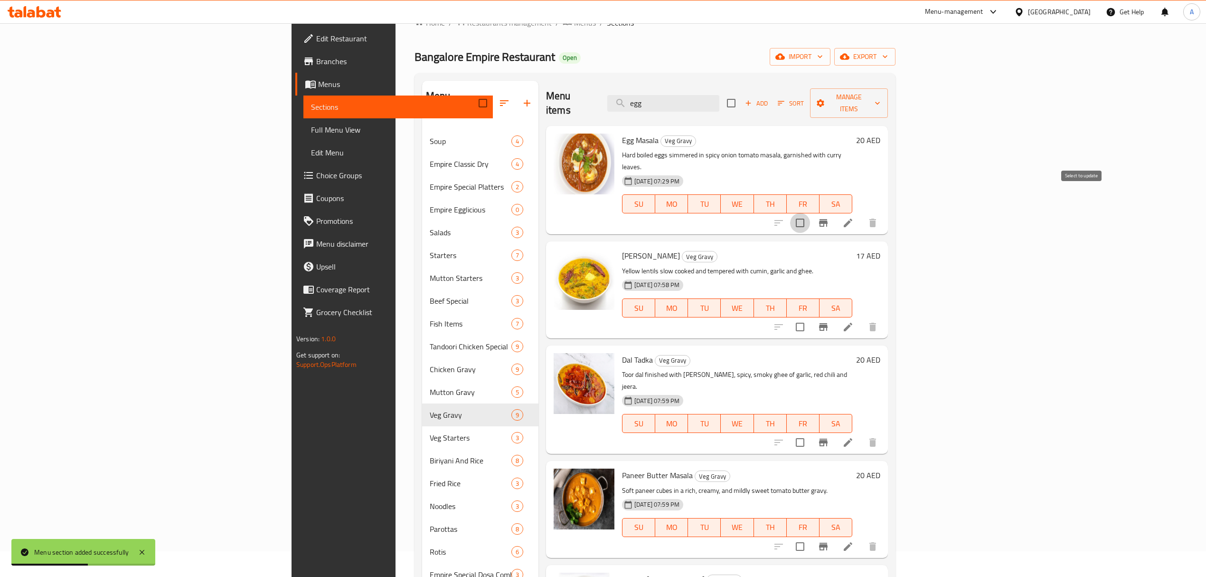
click at [810, 213] on input "checkbox" at bounding box center [800, 223] width 20 height 20
checkbox input "true"
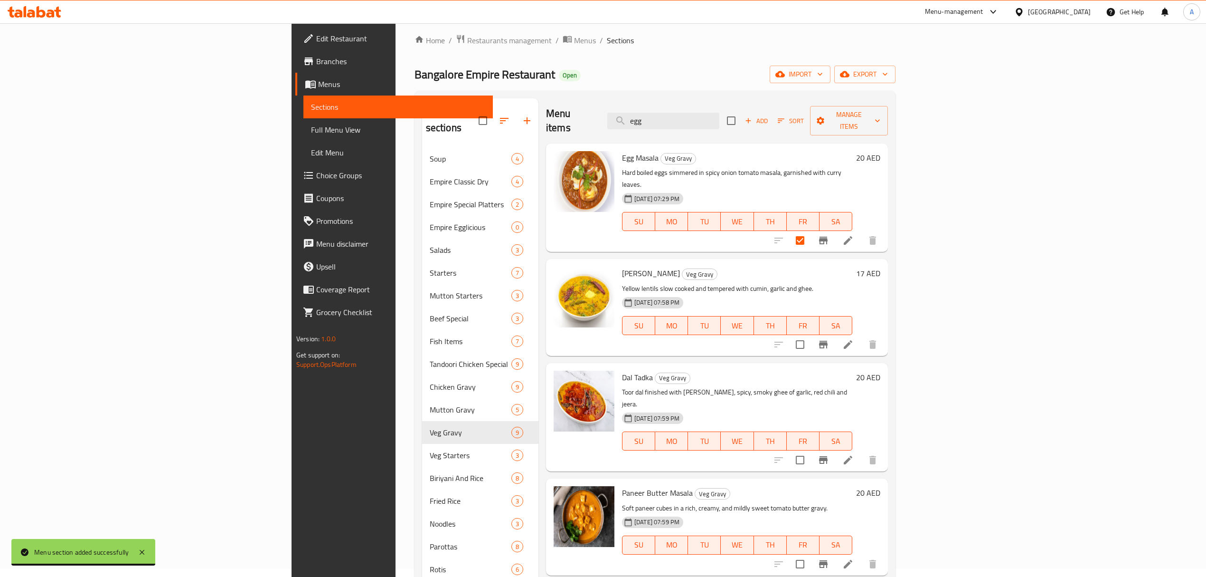
scroll to position [0, 0]
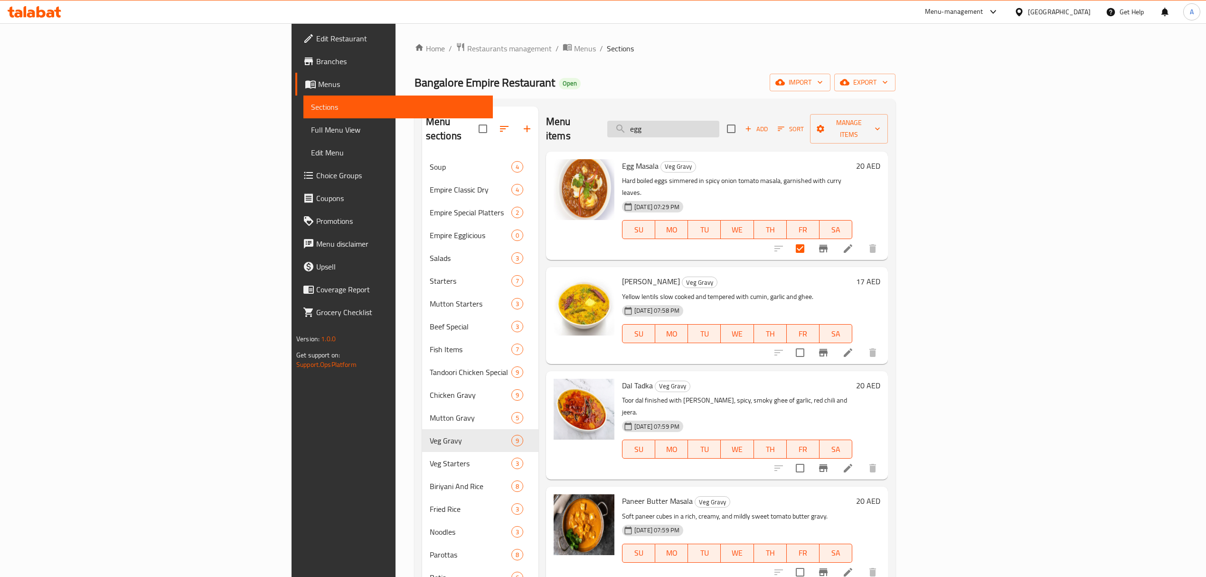
click at [720, 121] on input "egg" at bounding box center [664, 129] width 112 height 17
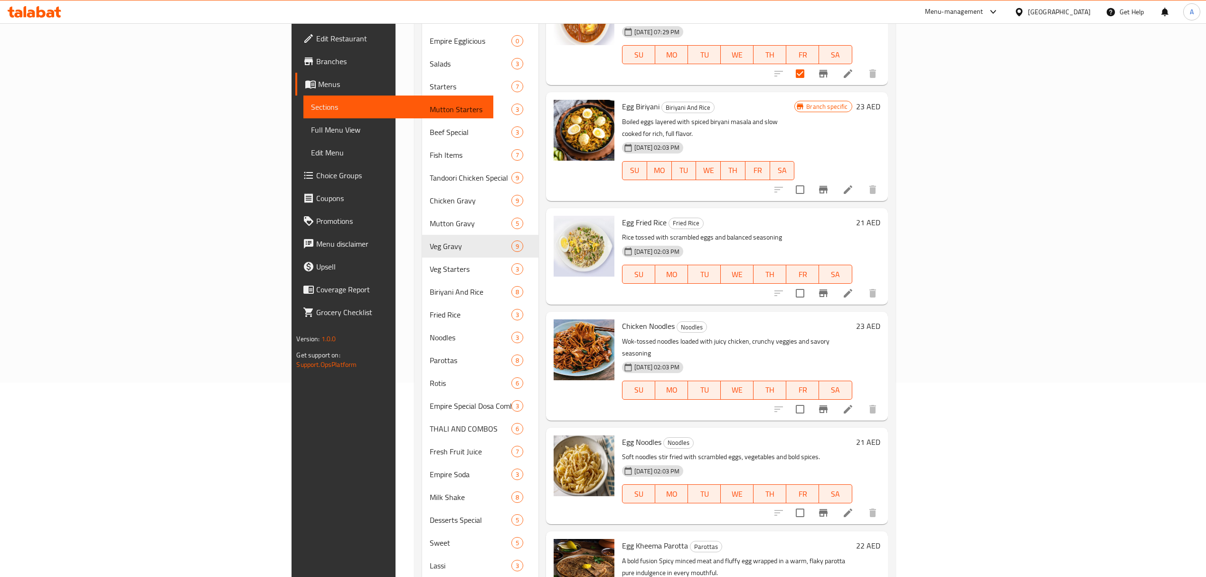
scroll to position [302, 0]
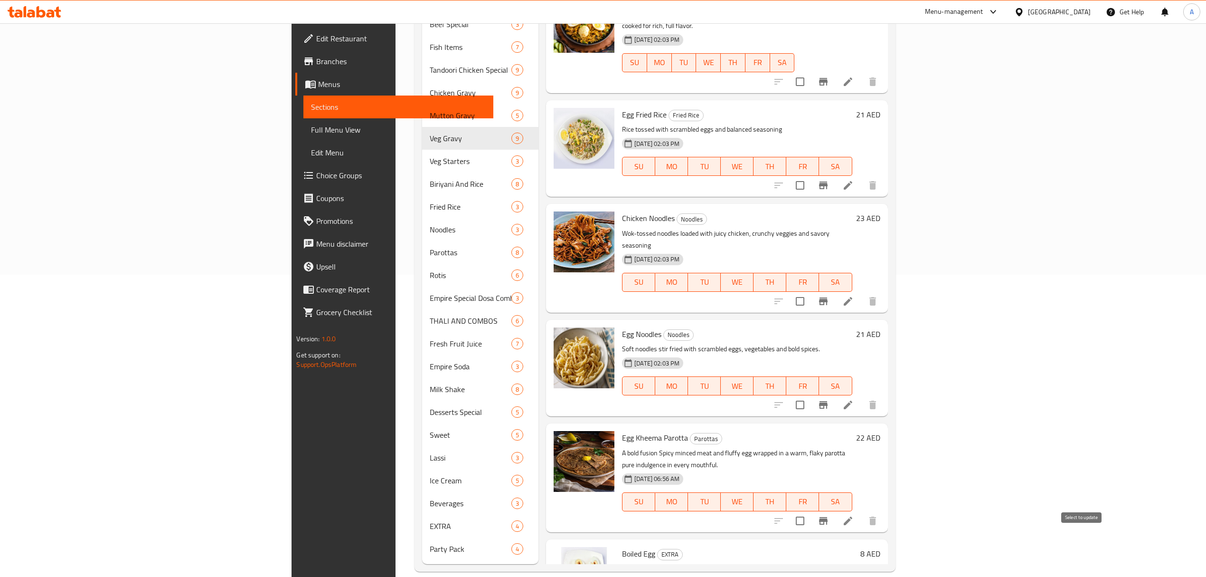
type input "egg"
checkbox input "true"
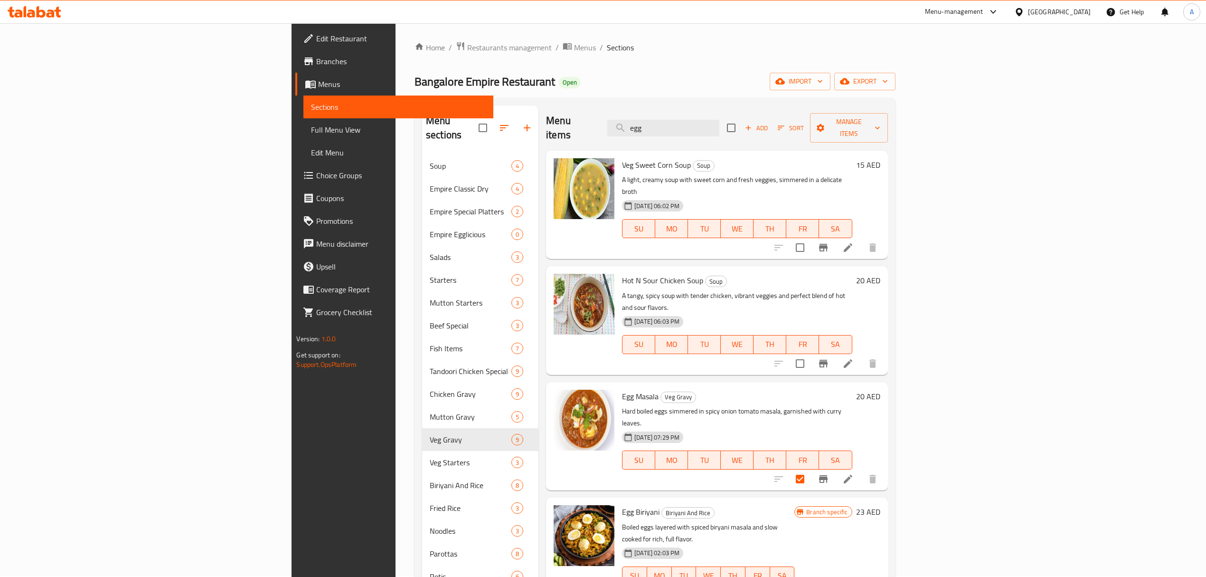
scroll to position [0, 0]
click at [881, 124] on span "Manage items" at bounding box center [849, 129] width 63 height 24
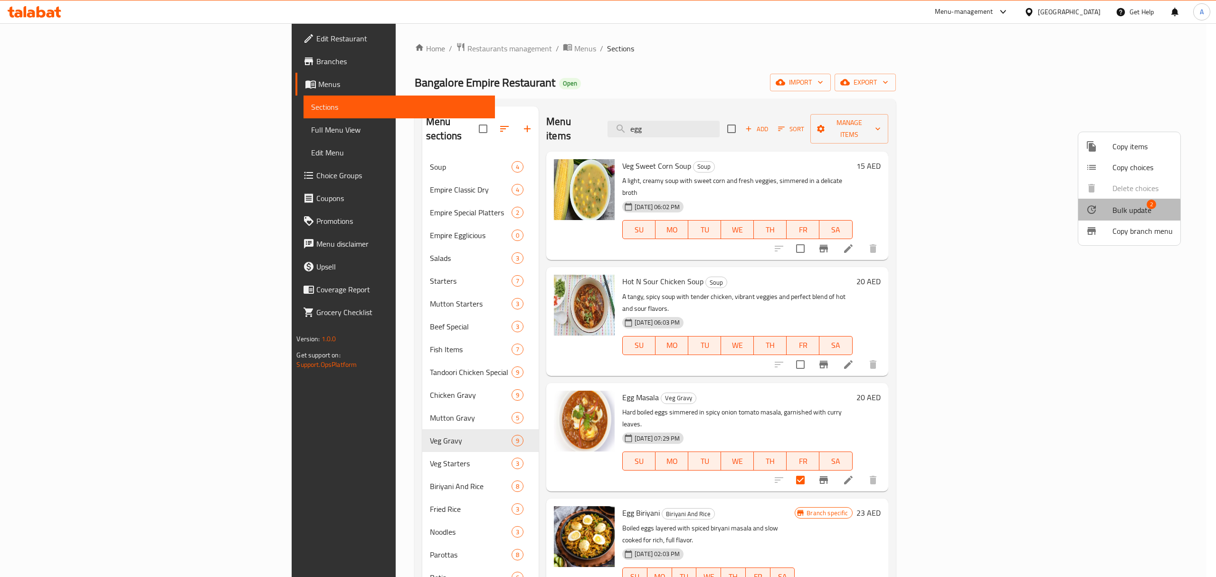
click at [1117, 211] on span "Bulk update" at bounding box center [1131, 209] width 39 height 11
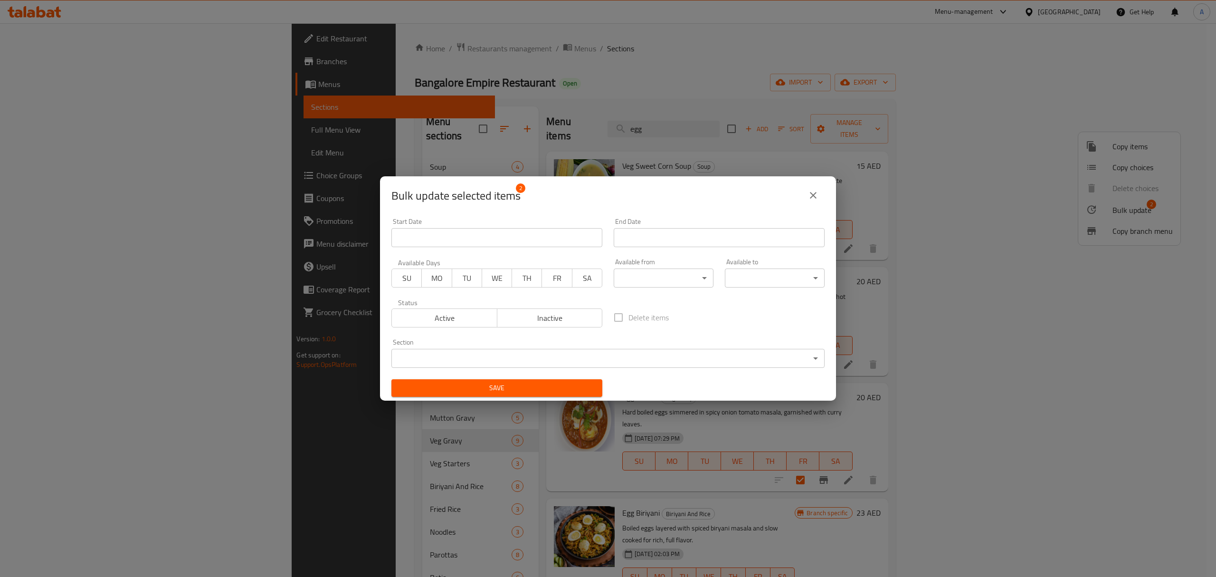
click at [664, 358] on body "​ Menu-management United Arab Emirates Get Help A Edit Restaurant Branches Menu…" at bounding box center [608, 299] width 1216 height 553
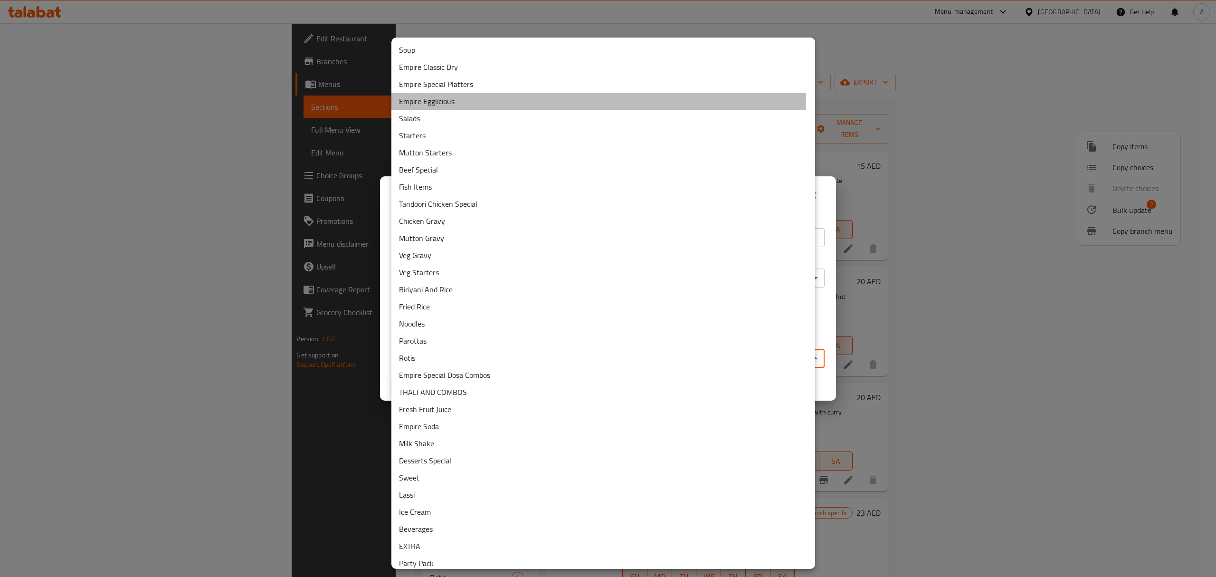
click at [443, 99] on li "Empire Egglicious" at bounding box center [603, 101] width 424 height 17
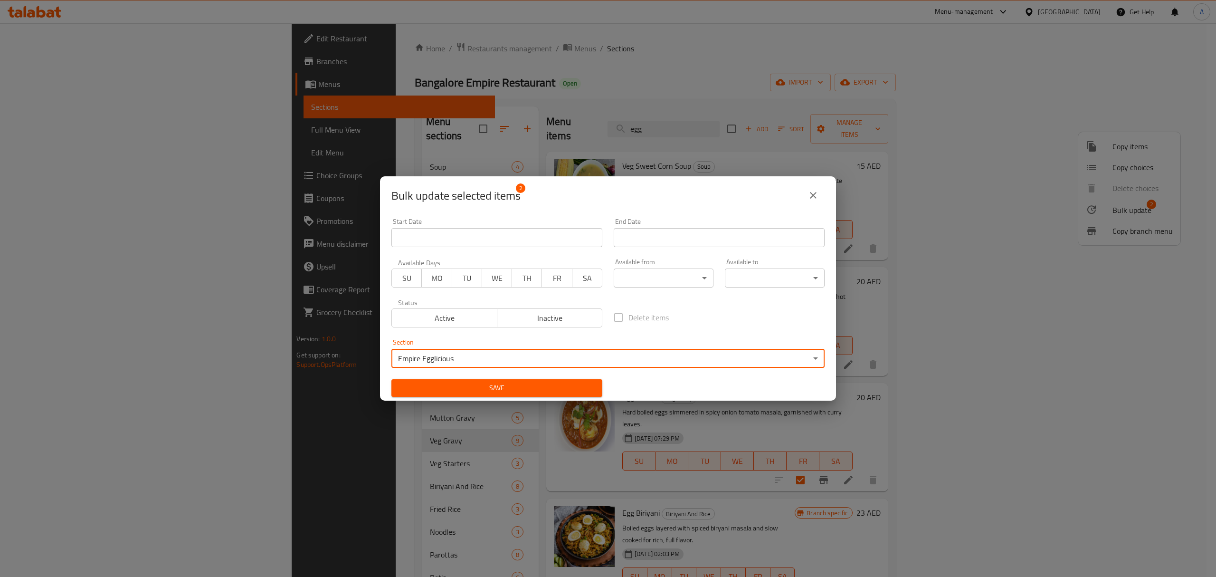
click at [481, 382] on span "Save" at bounding box center [497, 388] width 196 height 12
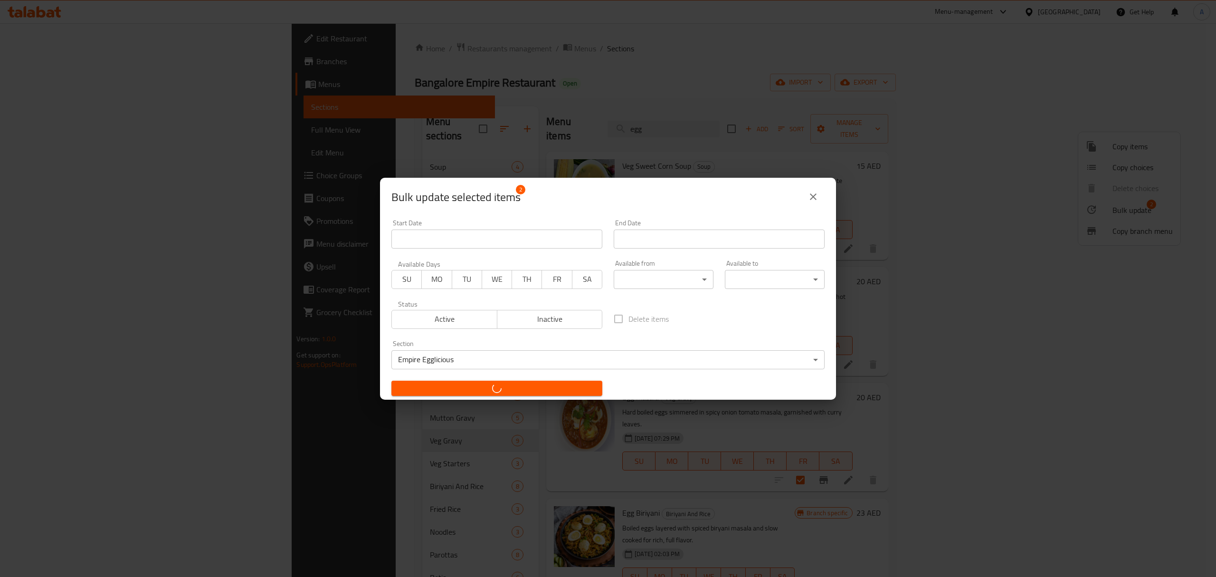
checkbox input "false"
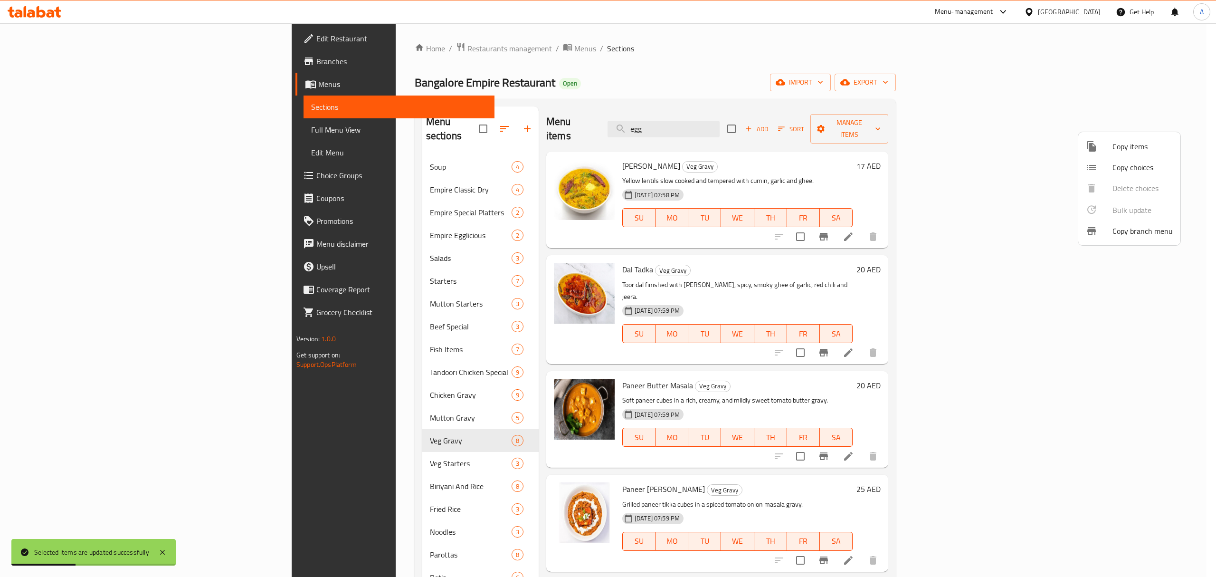
click at [337, 216] on div at bounding box center [608, 288] width 1216 height 577
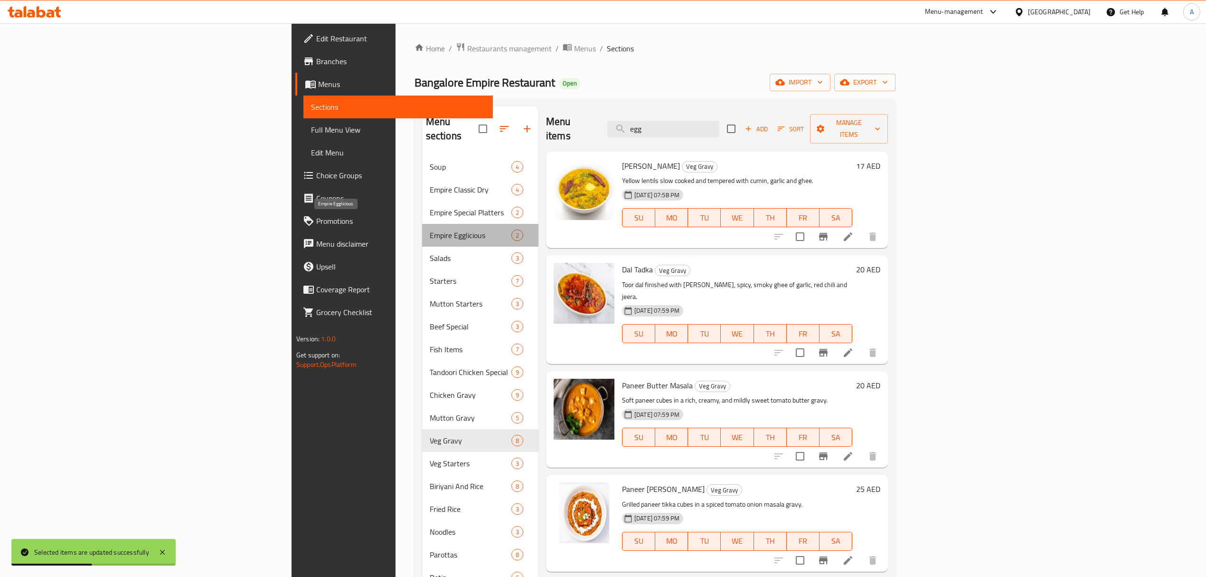
click at [430, 229] on span "Empire Egglicious" at bounding box center [471, 234] width 82 height 11
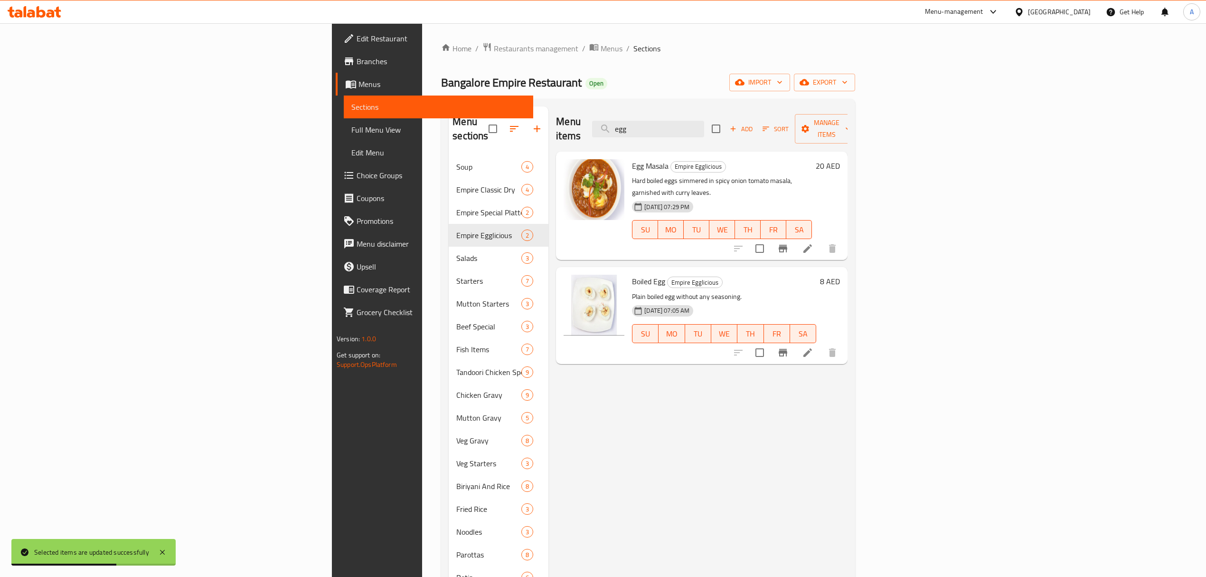
click at [784, 423] on div "Menu items egg Add Sort Manage items Egg Masala Empire Egglicious Hard boiled e…" at bounding box center [698, 486] width 299 height 760
click at [754, 123] on span "Add" at bounding box center [742, 128] width 26 height 11
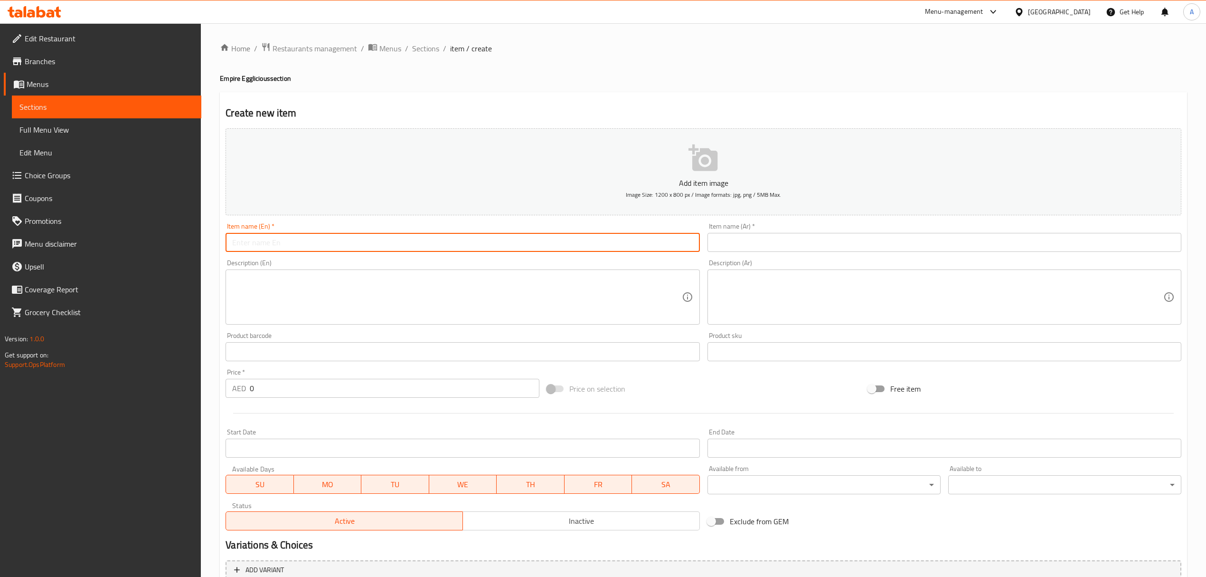
click at [487, 246] on input "text" at bounding box center [463, 242] width 474 height 19
paste input "Egg Omelete"
type input "Egg Omelete"
click at [795, 242] on input "text" at bounding box center [945, 242] width 474 height 19
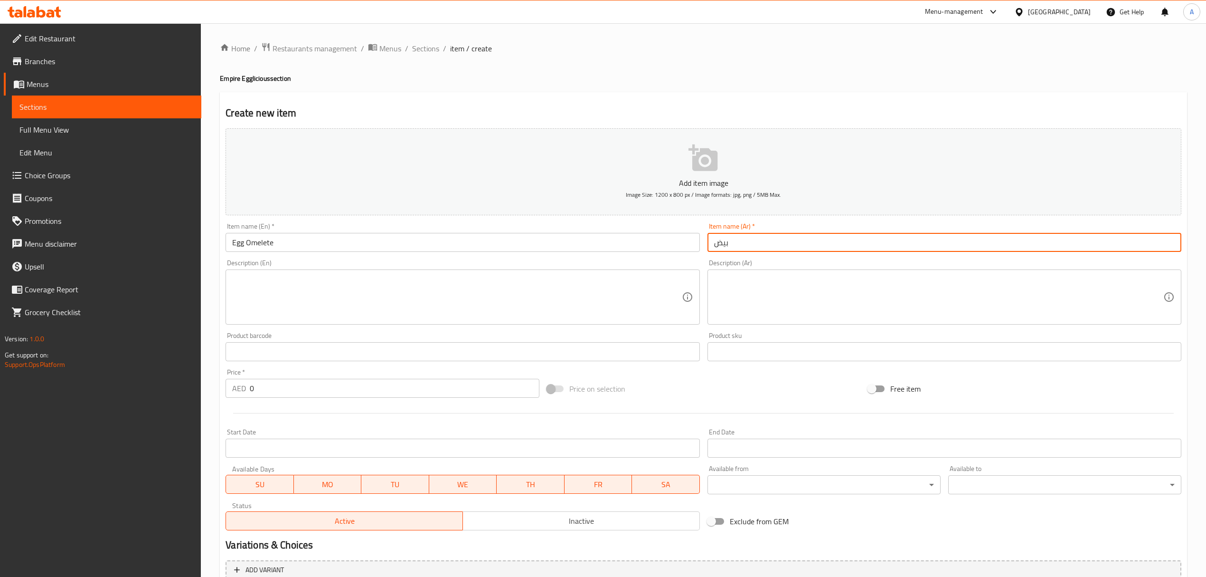
paste input "أومليت"
type input "بيض أومليت"
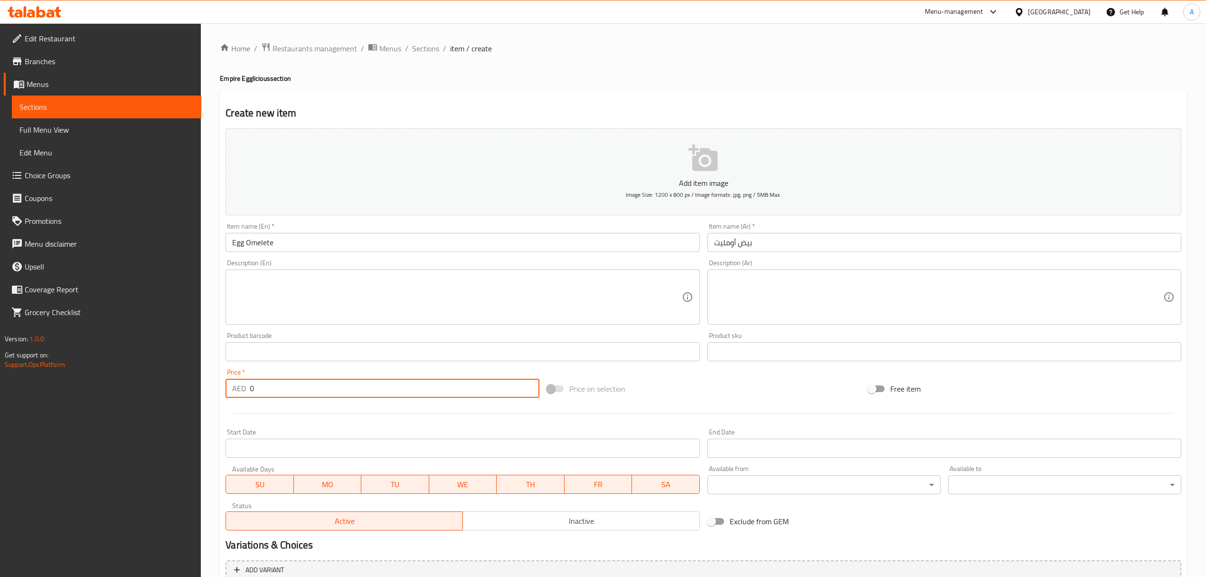
drag, startPoint x: 266, startPoint y: 392, endPoint x: 223, endPoint y: 383, distance: 44.2
click at [223, 383] on div "Price   * AED 0 Price *" at bounding box center [382, 383] width 321 height 37
paste input "15"
type input "15"
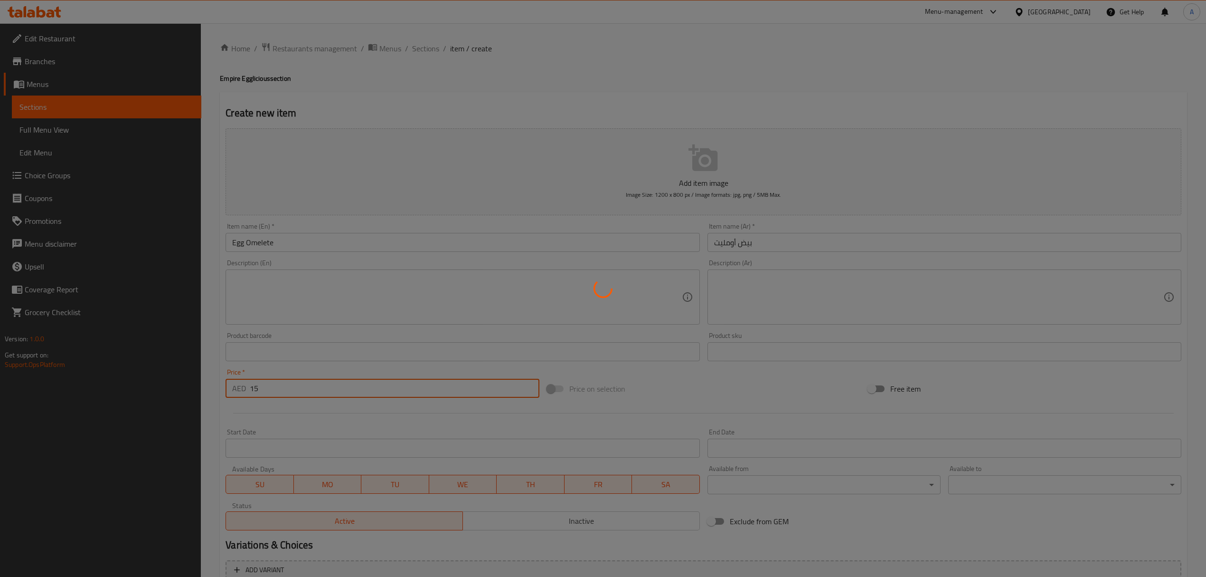
type input "0"
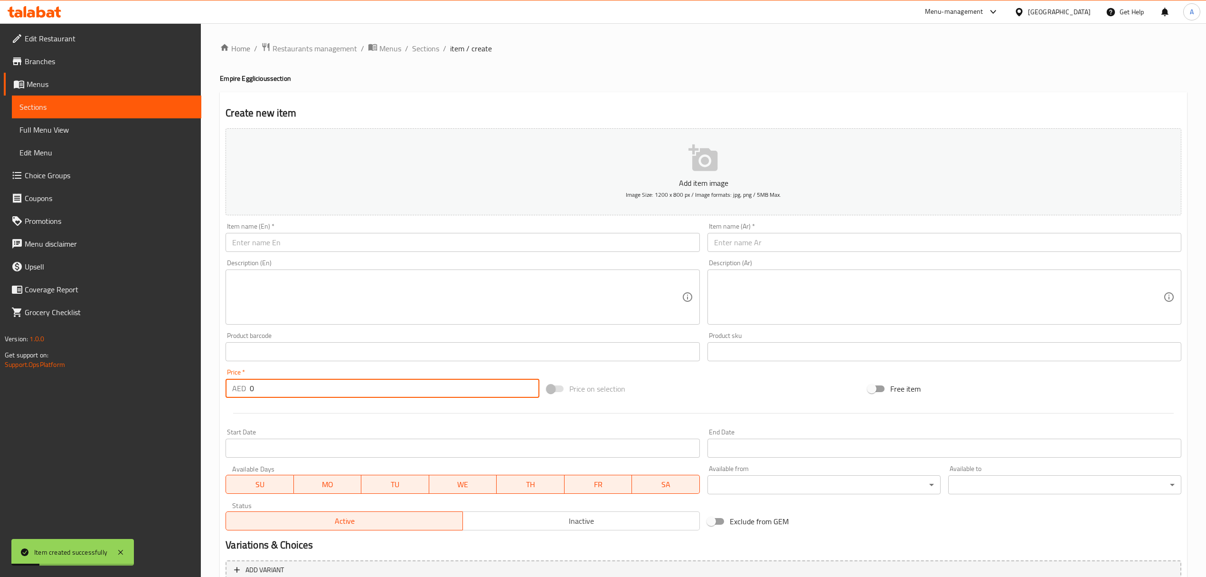
click at [294, 246] on input "text" at bounding box center [463, 242] width 474 height 19
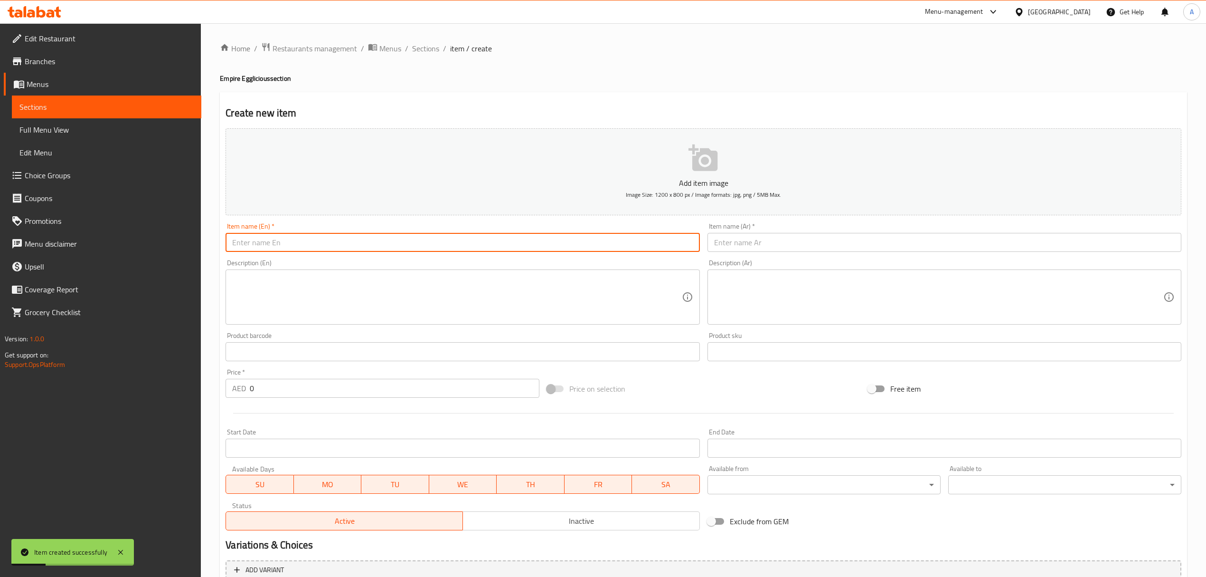
paste input "Egg Burji"
type input "Egg Burji"
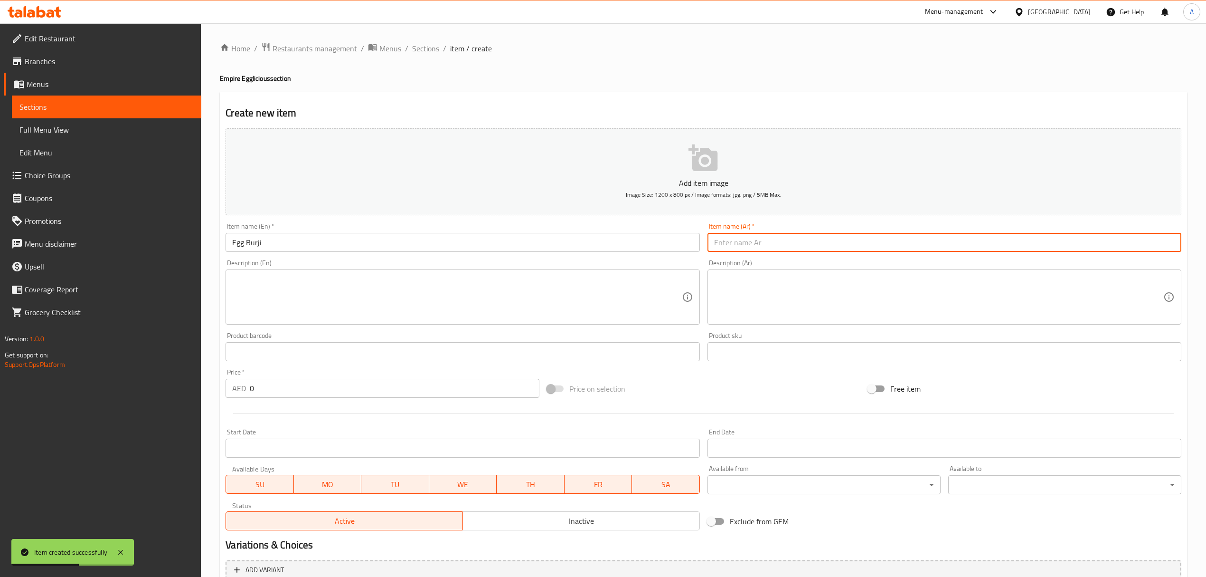
click at [741, 238] on input "text" at bounding box center [945, 242] width 474 height 19
paste input "بيضة بهورجي"
type input "بيضة بهورجي"
click at [261, 401] on div "Price   * AED 0 Price *" at bounding box center [382, 383] width 321 height 37
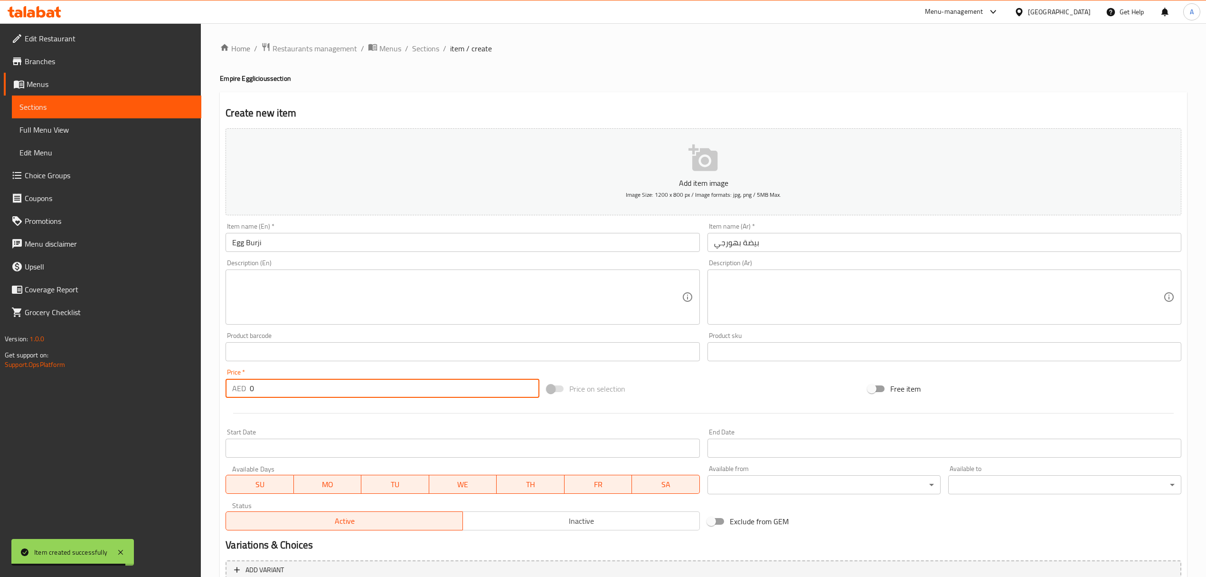
drag, startPoint x: 261, startPoint y: 380, endPoint x: 239, endPoint y: 383, distance: 22.0
click at [239, 383] on div "AED 0 Price *" at bounding box center [382, 388] width 313 height 19
paste input "2"
type input "20"
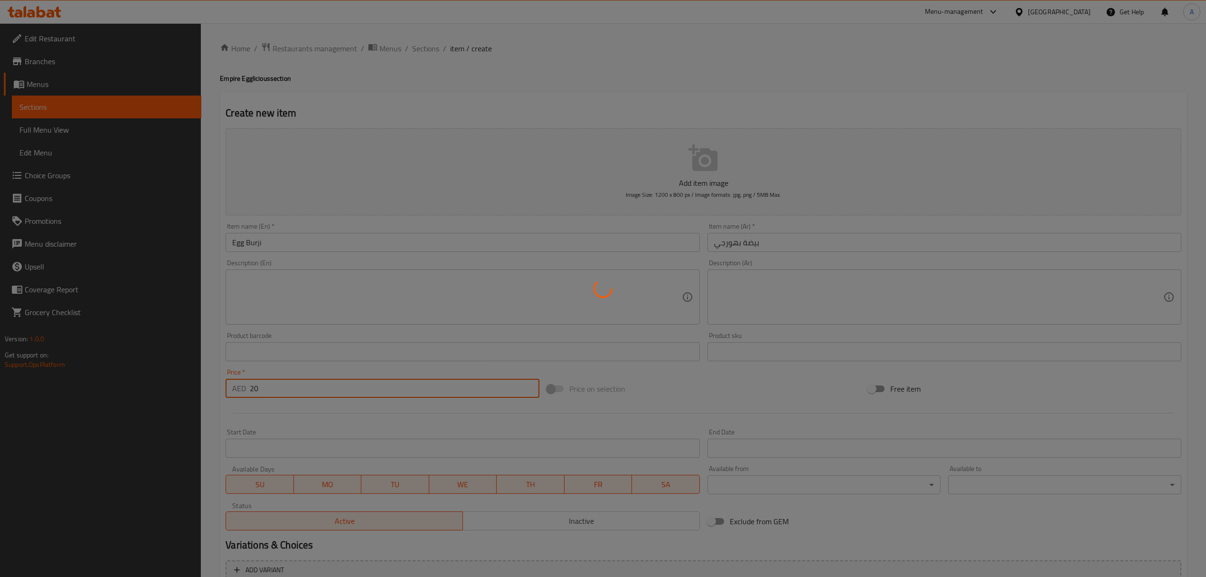
type input "0"
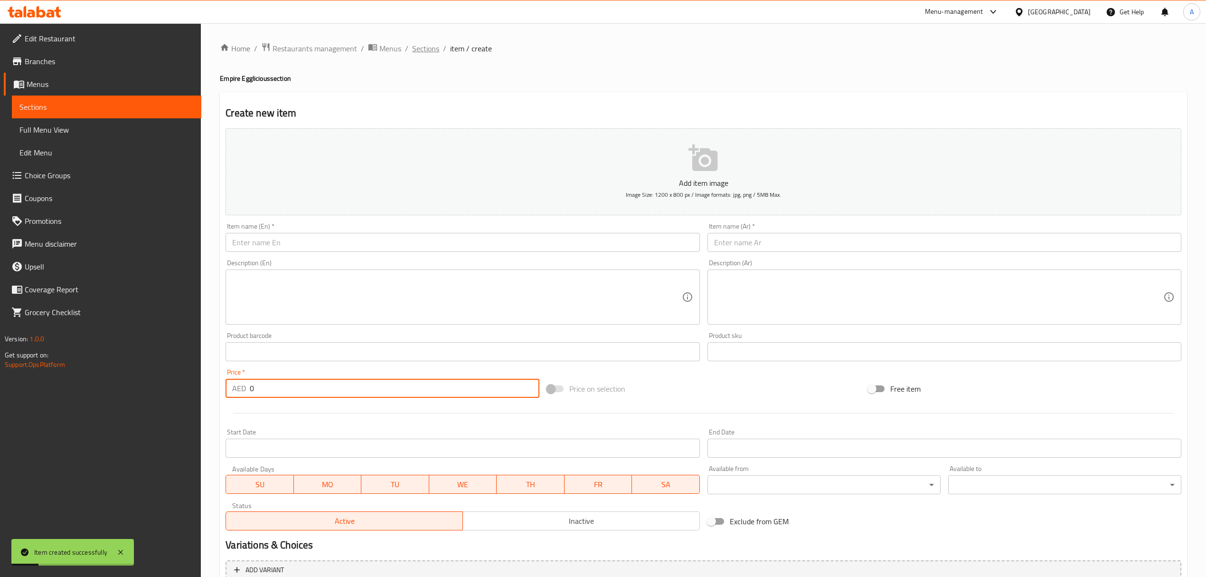
click at [429, 50] on span "Sections" at bounding box center [425, 48] width 27 height 11
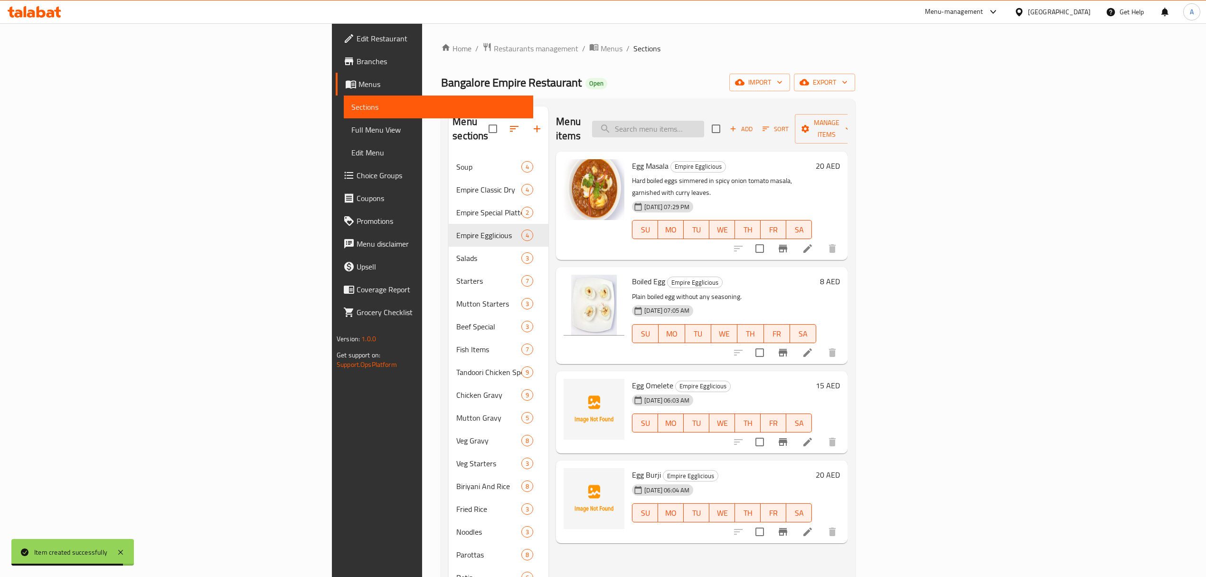
click at [704, 121] on input "search" at bounding box center [648, 129] width 112 height 17
paste input "Gobi Manchurian Masala"
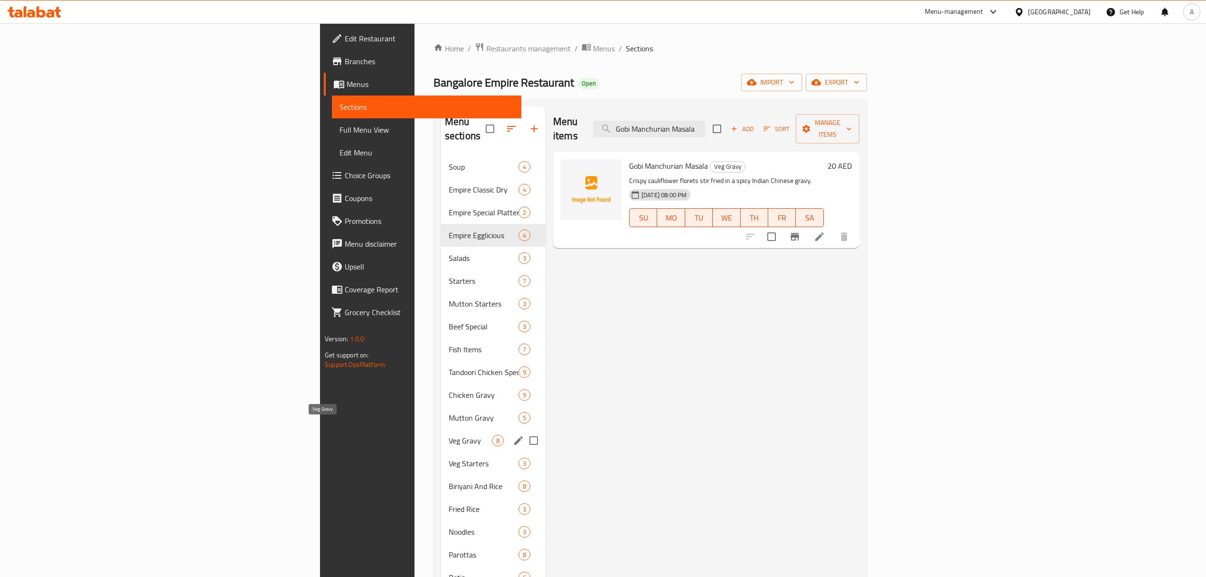
type input "Gobi Manchurian Masala"
click at [449, 435] on span "Veg Gravy" at bounding box center [470, 440] width 43 height 11
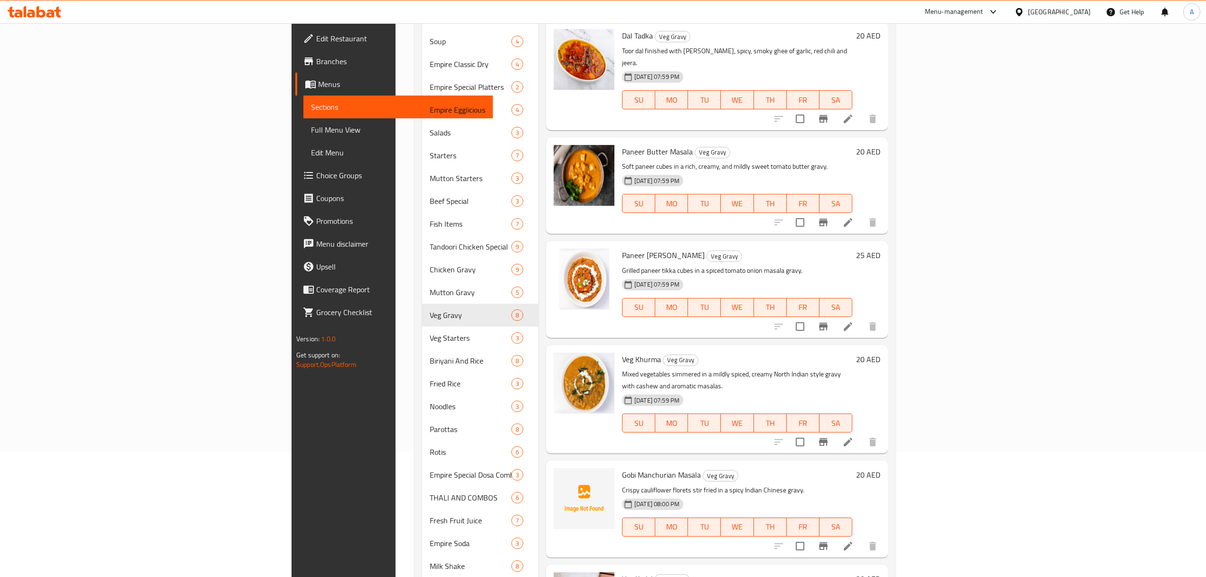
scroll to position [126, 0]
click at [766, 208] on div "Menu items Gobi Manchurian Masala Add Sort Manage items Dal Fry Veg Gravy Yello…" at bounding box center [714, 360] width 350 height 760
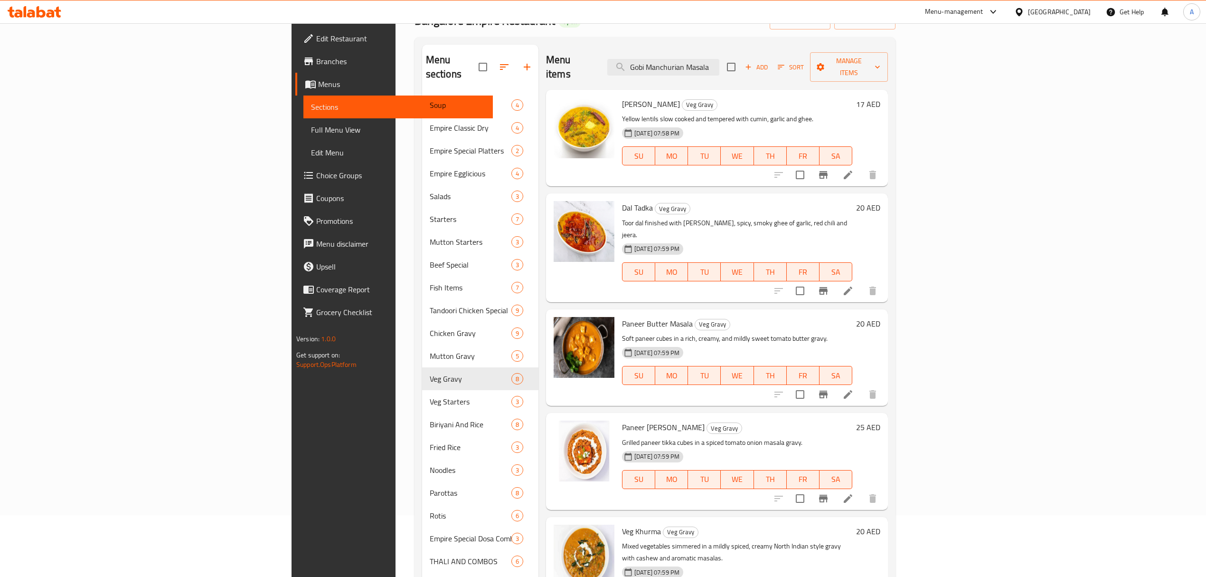
scroll to position [0, 0]
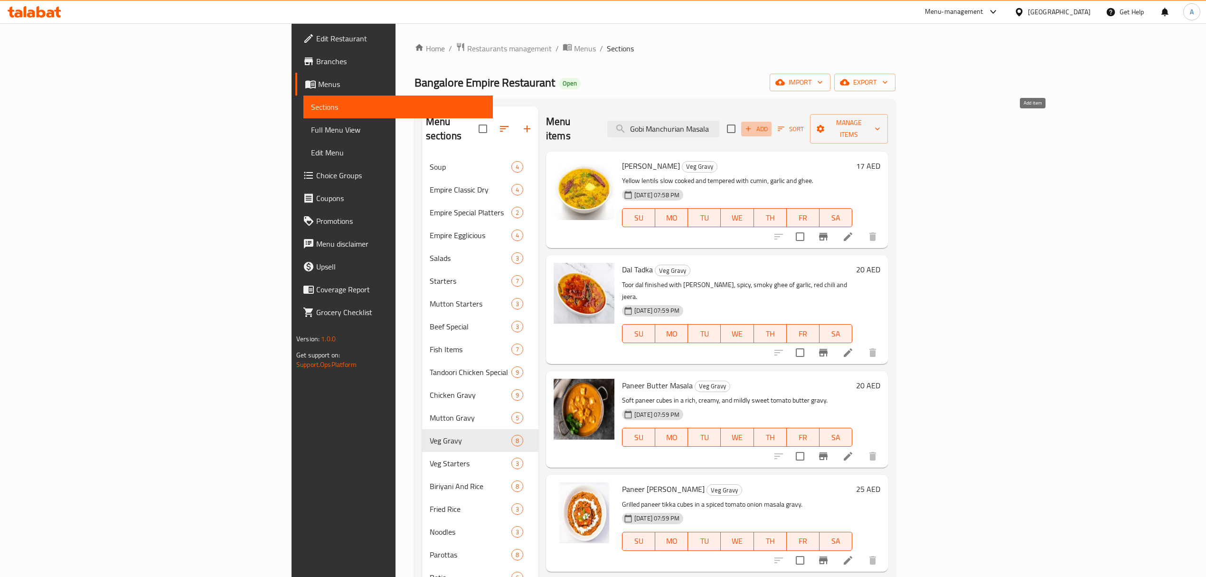
click at [769, 123] on span "Add" at bounding box center [757, 128] width 26 height 11
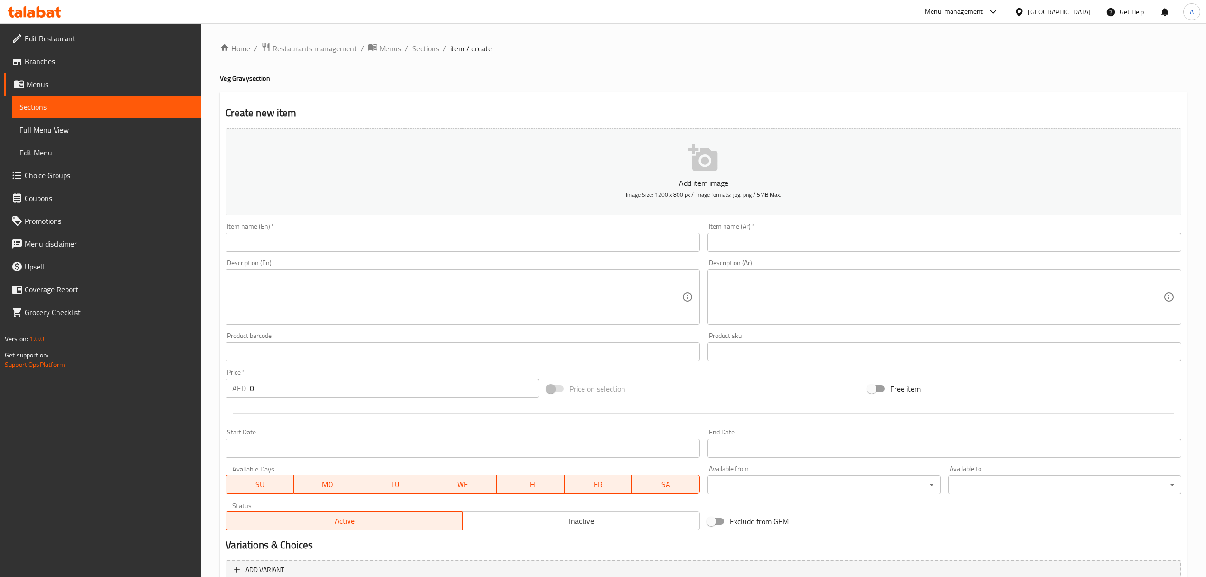
click at [471, 249] on input "text" at bounding box center [463, 242] width 474 height 19
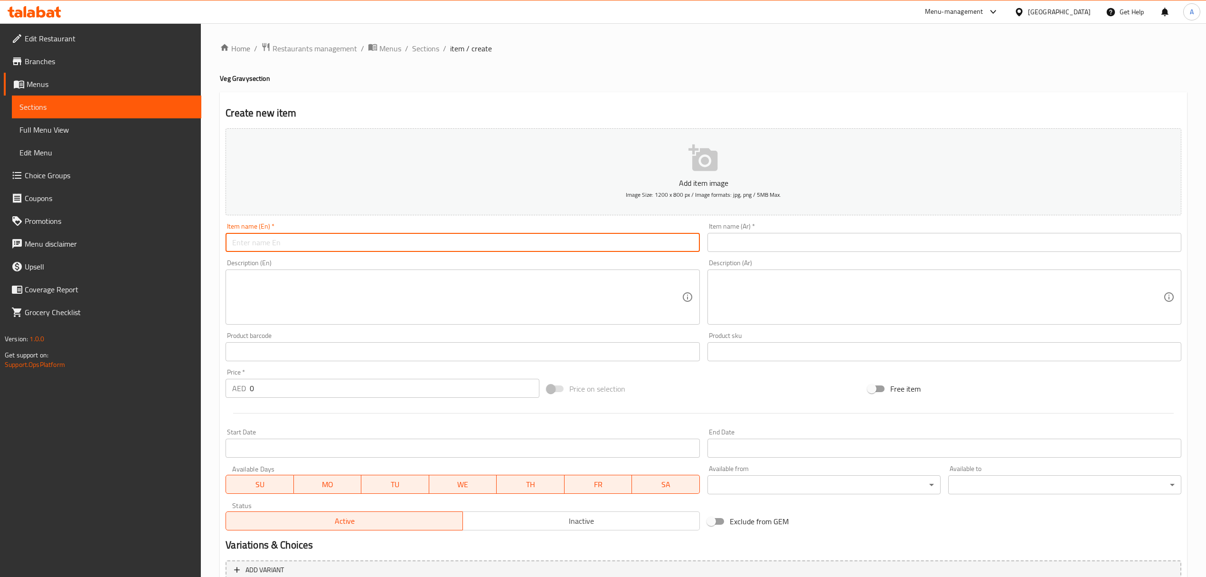
paste input "Channa Masala"
type input "Channa Masala"
click at [812, 246] on input "text" at bounding box center [945, 242] width 474 height 19
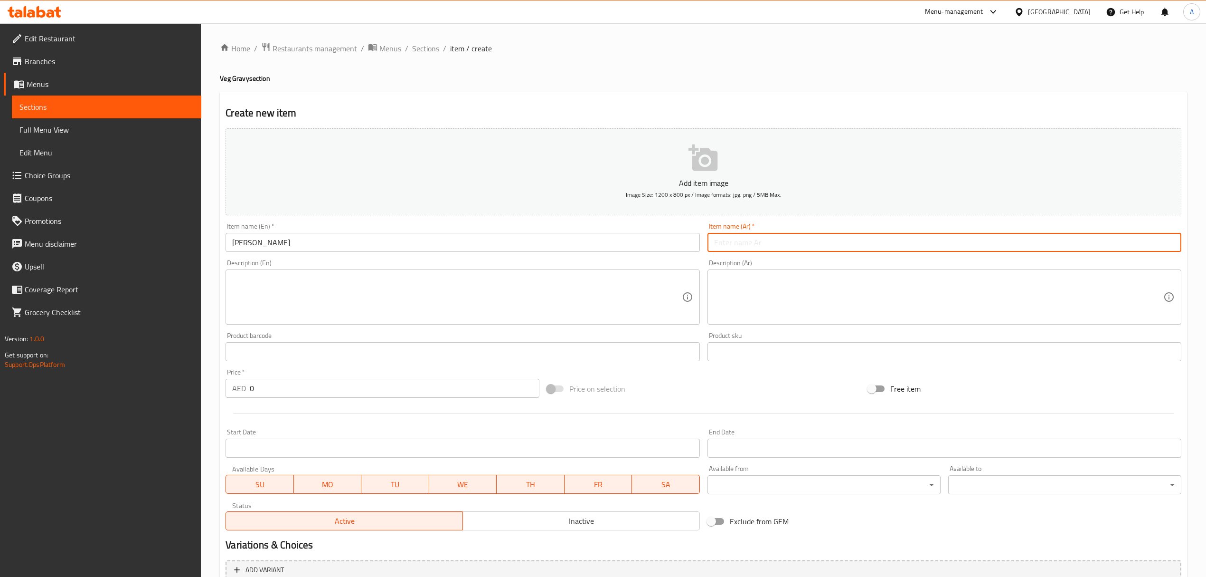
paste input "تشانا ماسالا"
type input "تشانا ماسالا"
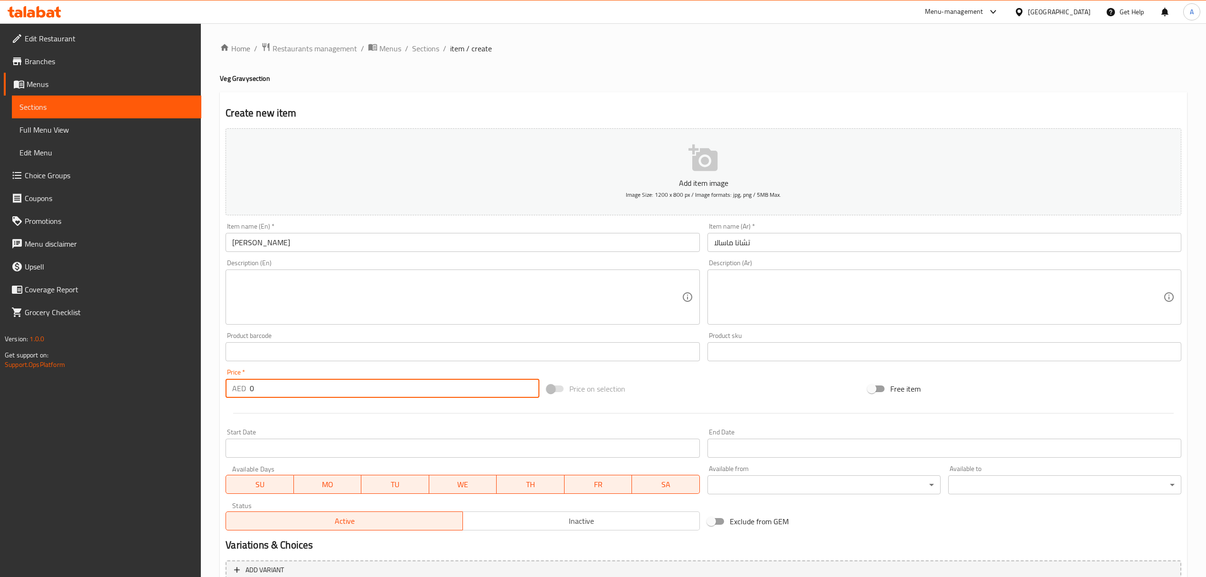
drag, startPoint x: 258, startPoint y: 394, endPoint x: 239, endPoint y: 395, distance: 19.1
click at [239, 395] on div "AED 0 Price *" at bounding box center [382, 388] width 313 height 19
paste input "2"
type input "20"
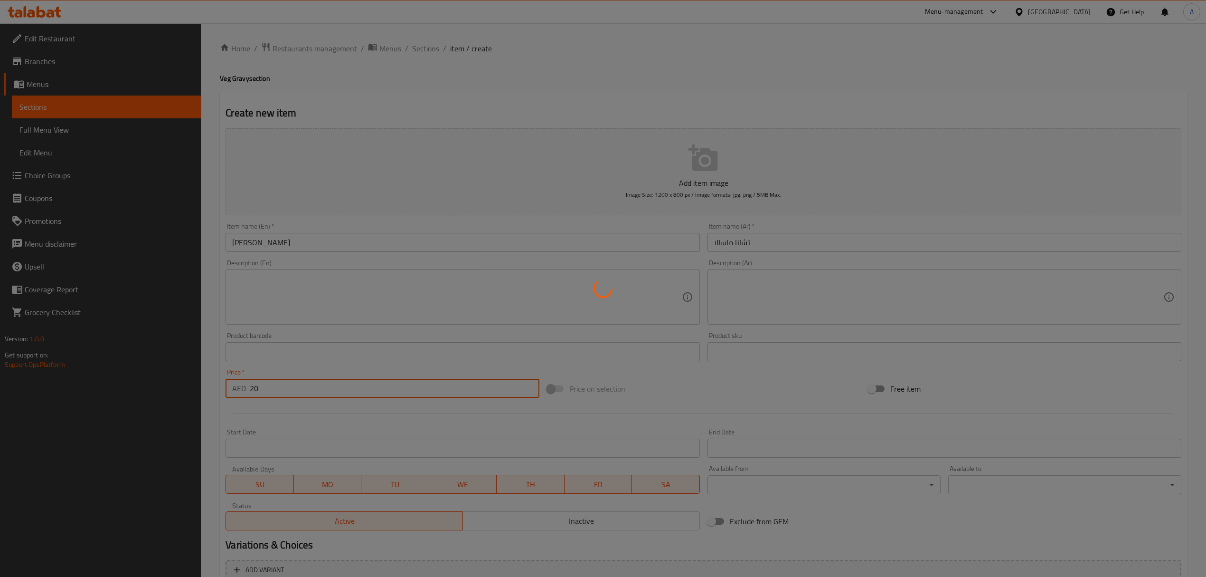
type input "0"
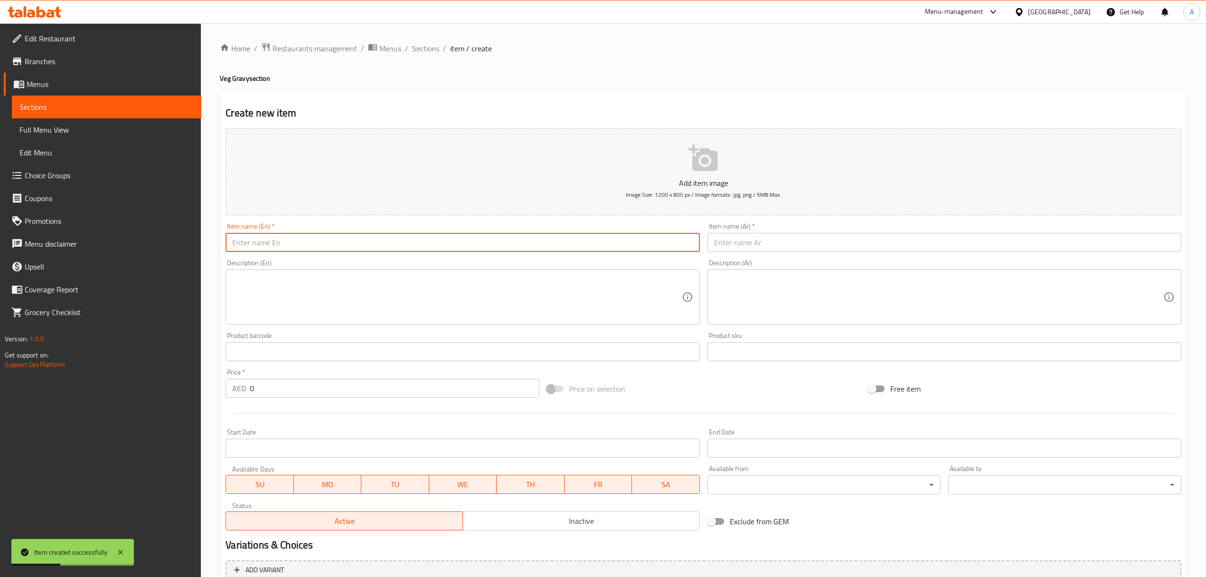
click at [391, 245] on input "text" at bounding box center [463, 242] width 474 height 19
paste input "Aloo Matar Maslaa"
type input "Aloo Matar Maslaa"
click at [775, 253] on div "Item name (Ar)   * Item name (Ar) *" at bounding box center [945, 237] width 482 height 37
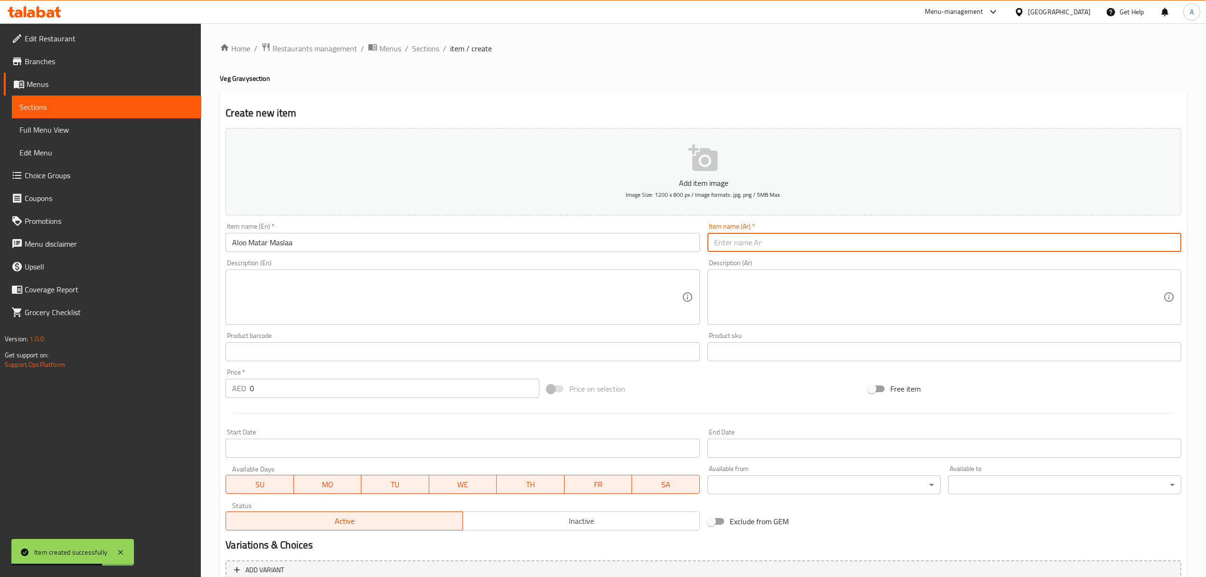
click at [773, 247] on input "text" at bounding box center [945, 242] width 474 height 19
paste input "ألو ماتار ماسالا"
type input "ألو ماتار ماسالا"
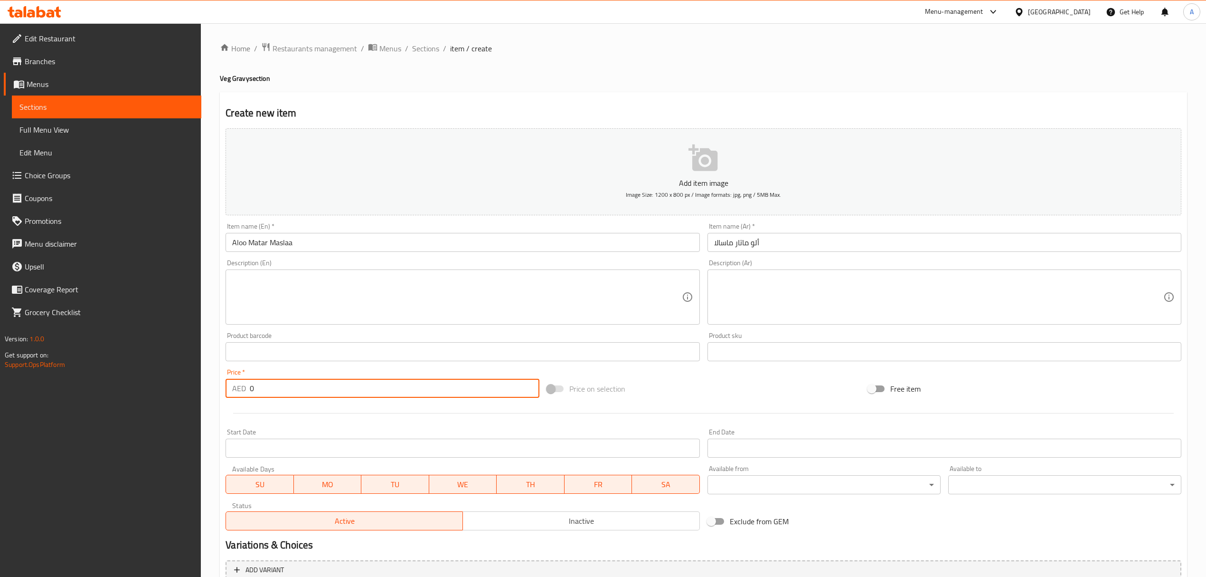
drag, startPoint x: 264, startPoint y: 380, endPoint x: 227, endPoint y: 385, distance: 37.8
click at [227, 385] on div "AED 0 Price *" at bounding box center [382, 388] width 313 height 19
paste input "2"
type input "20"
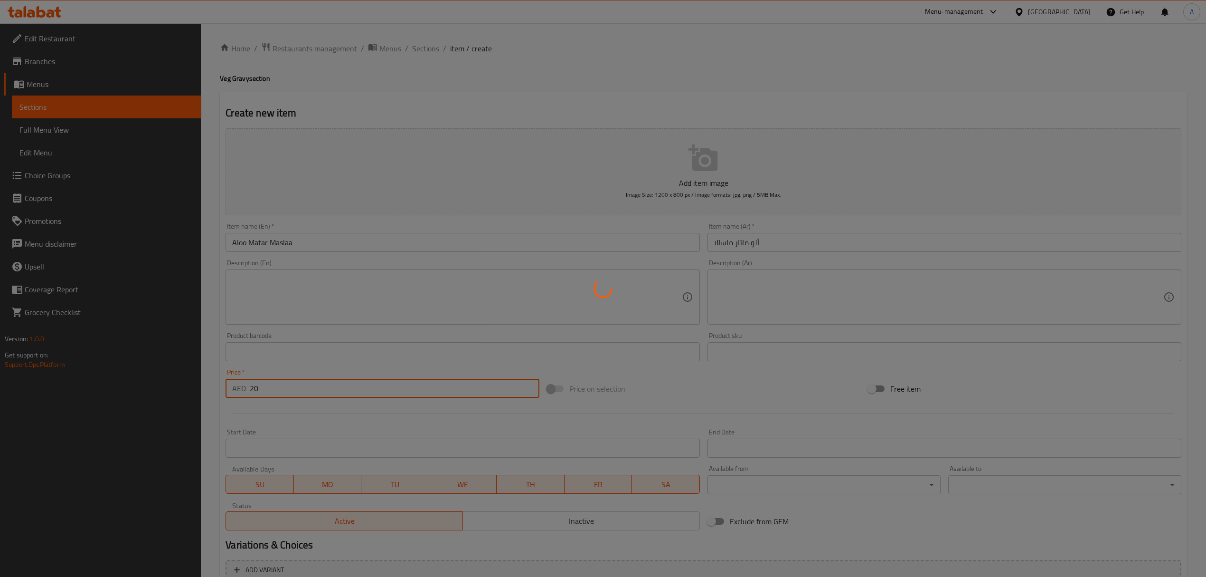
type input "0"
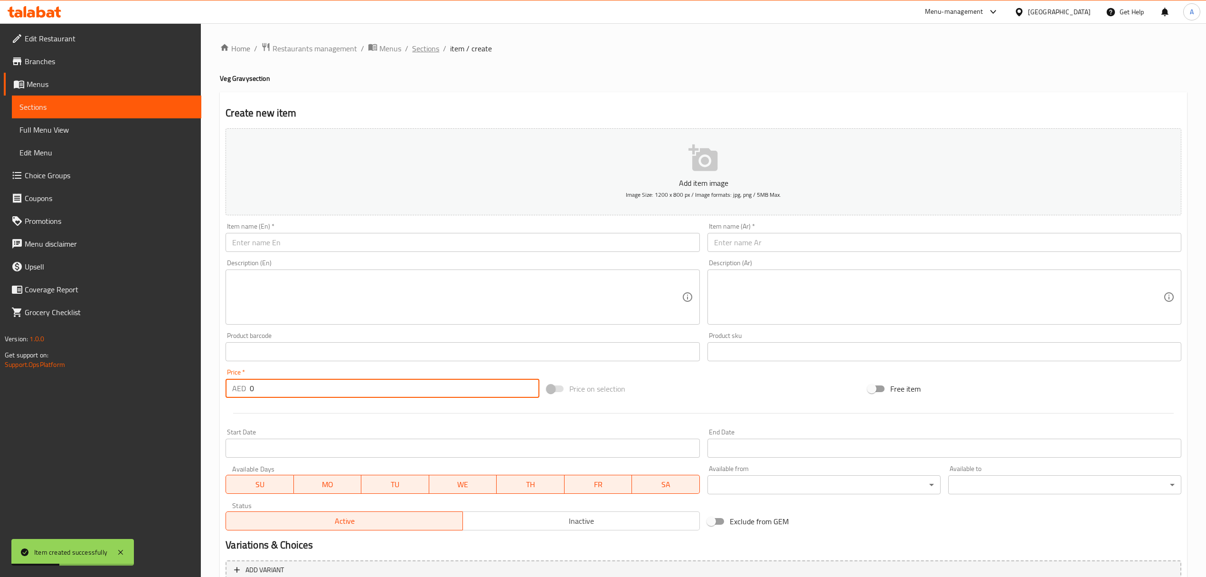
click at [420, 48] on span "Sections" at bounding box center [425, 48] width 27 height 11
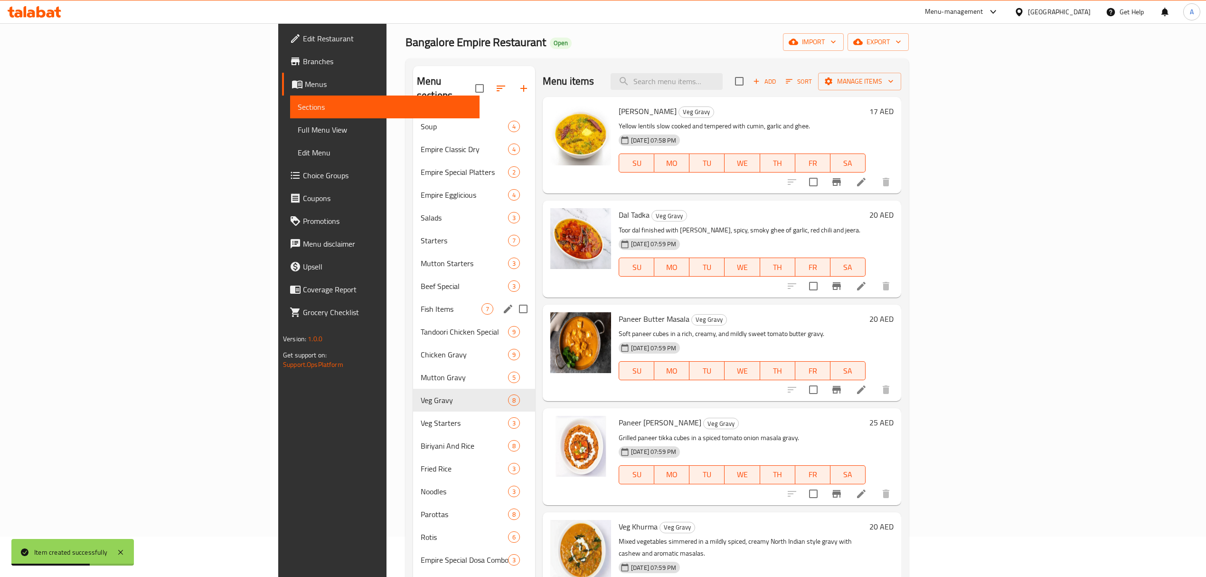
scroll to position [63, 0]
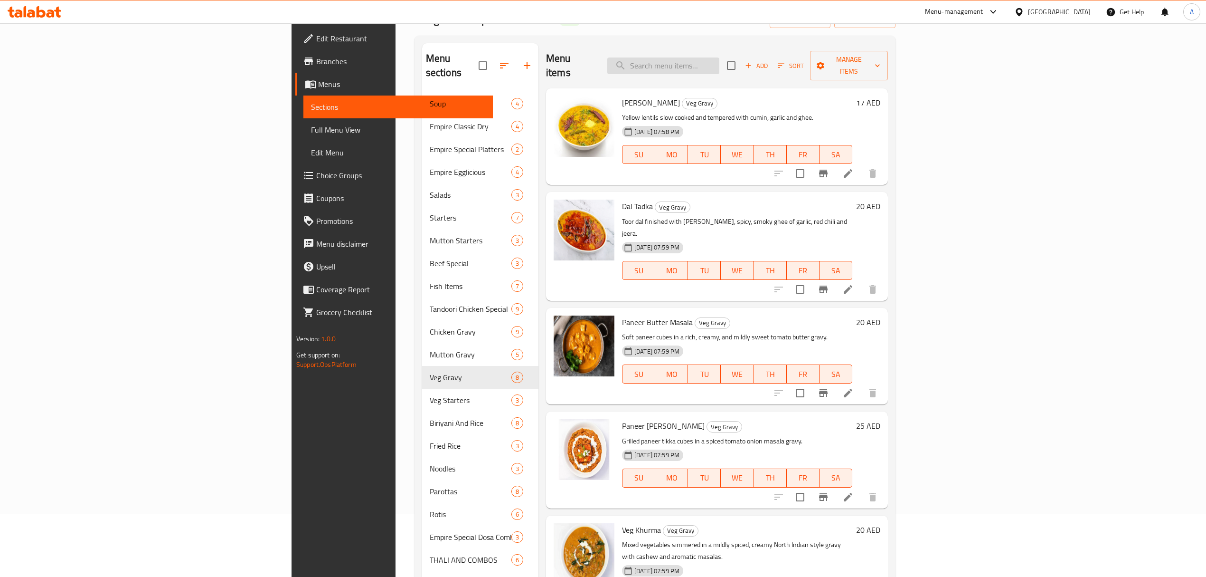
click at [720, 57] on input "search" at bounding box center [664, 65] width 112 height 17
paste input "Ghee Rice"
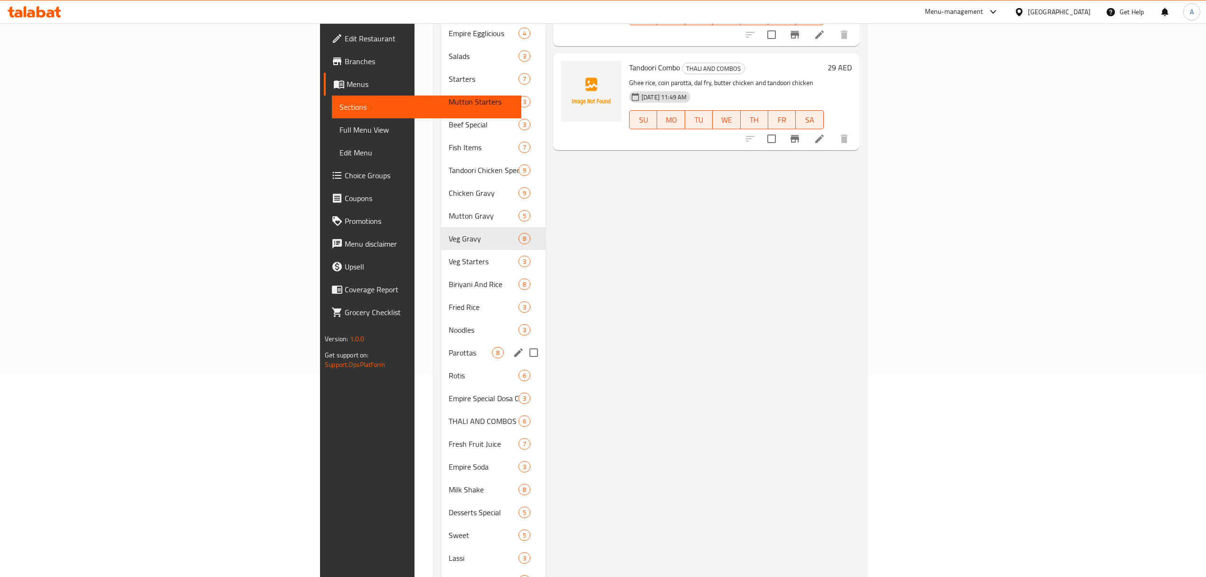
scroll to position [175, 0]
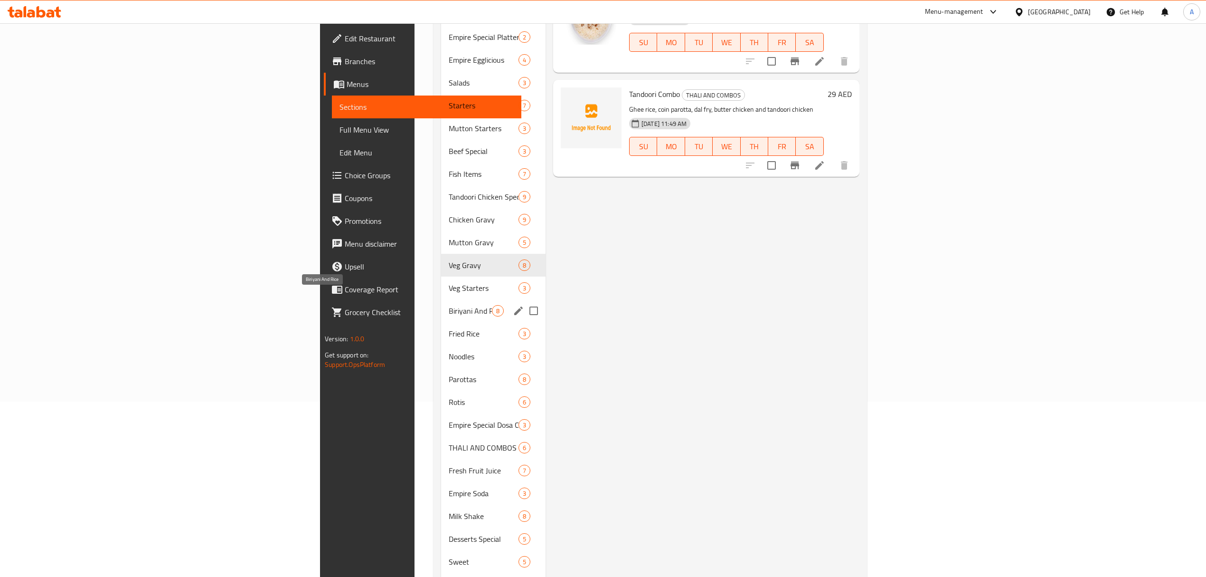
type input "Ghee Rice"
click at [449, 305] on span "Biriyani And Rice" at bounding box center [470, 310] width 43 height 11
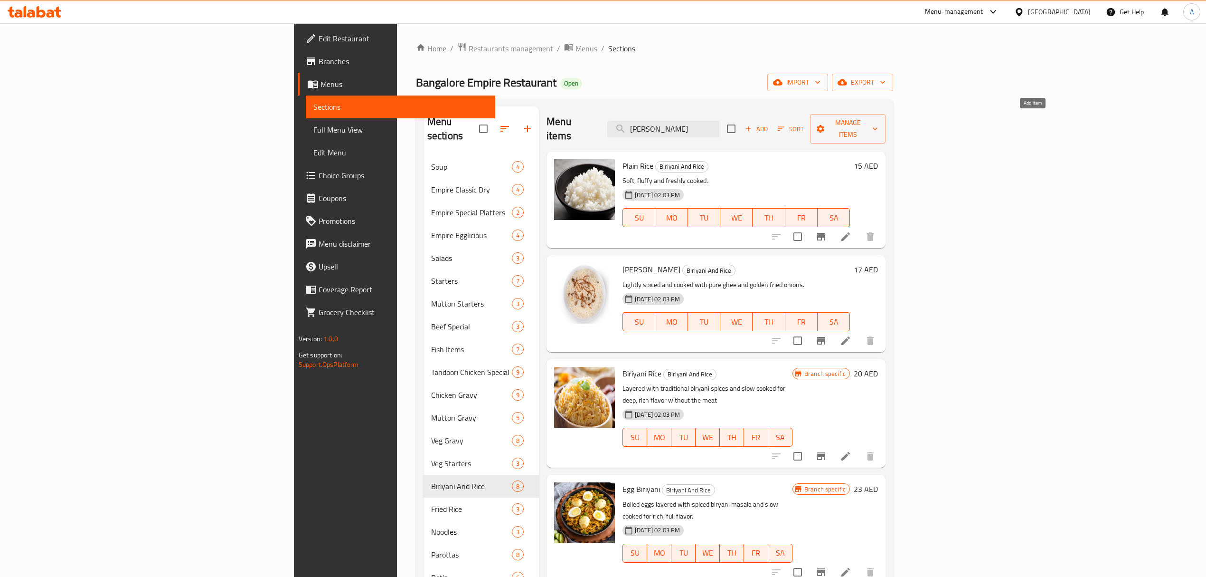
click at [753, 124] on icon "button" at bounding box center [748, 128] width 9 height 9
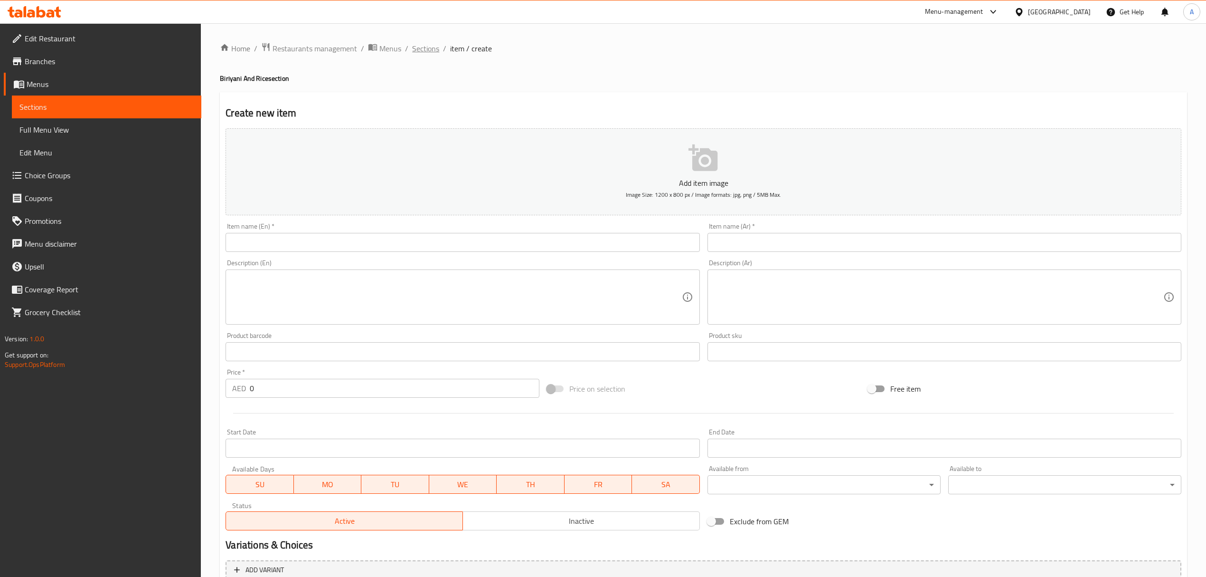
click at [434, 48] on span "Sections" at bounding box center [425, 48] width 27 height 11
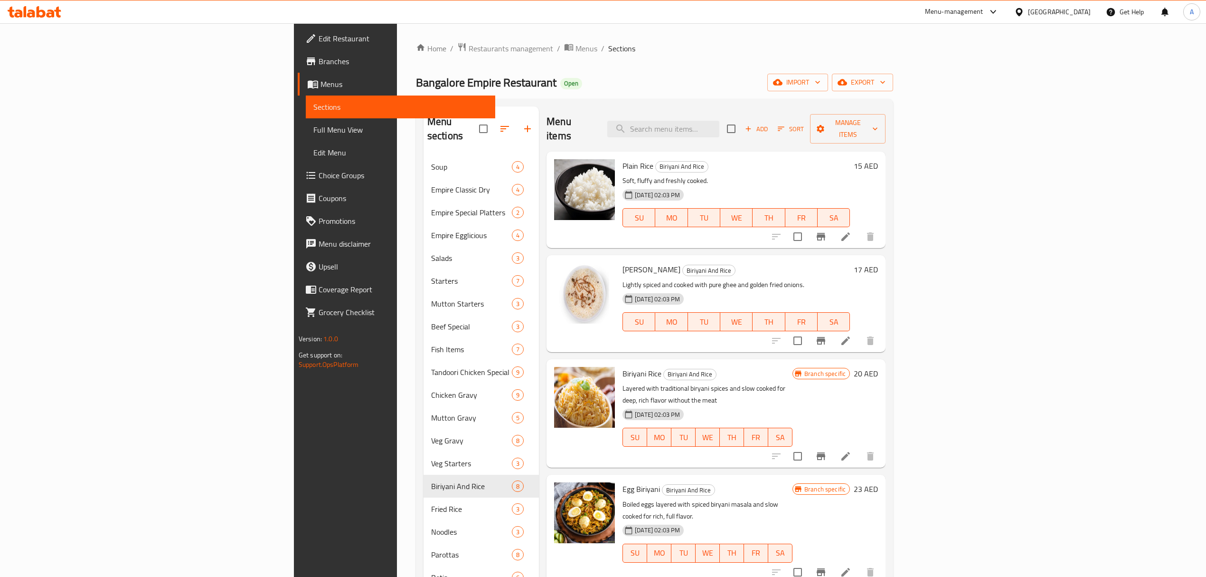
type button "3"
click at [749, 315] on span "WE" at bounding box center [736, 322] width 25 height 14
click at [772, 122] on button "Add" at bounding box center [756, 129] width 30 height 15
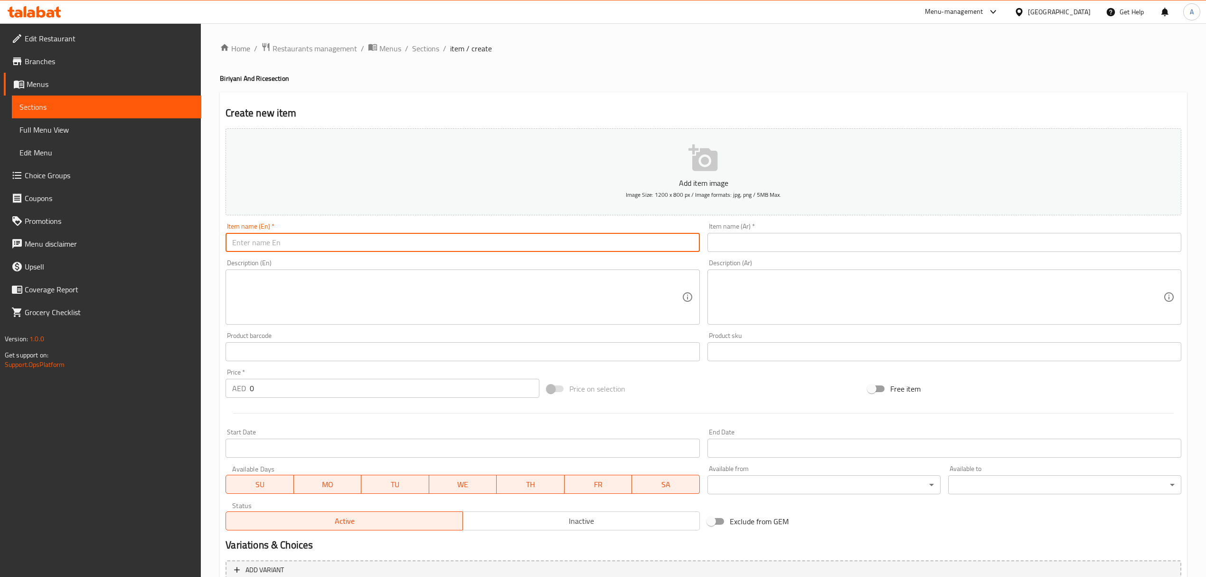
click at [397, 249] on input "text" at bounding box center [463, 242] width 474 height 19
paste input "Jeera Rice"
type input "Jeera Rice"
click at [816, 252] on input "text" at bounding box center [945, 242] width 474 height 19
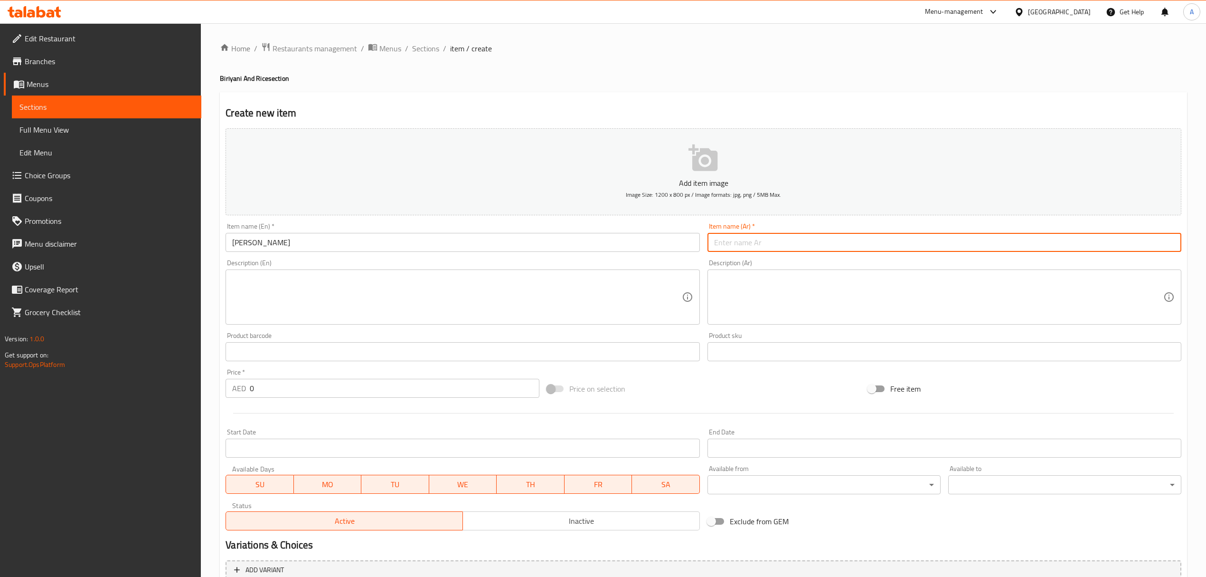
paste input "أرز جيرا"
type input "أرز جيرا"
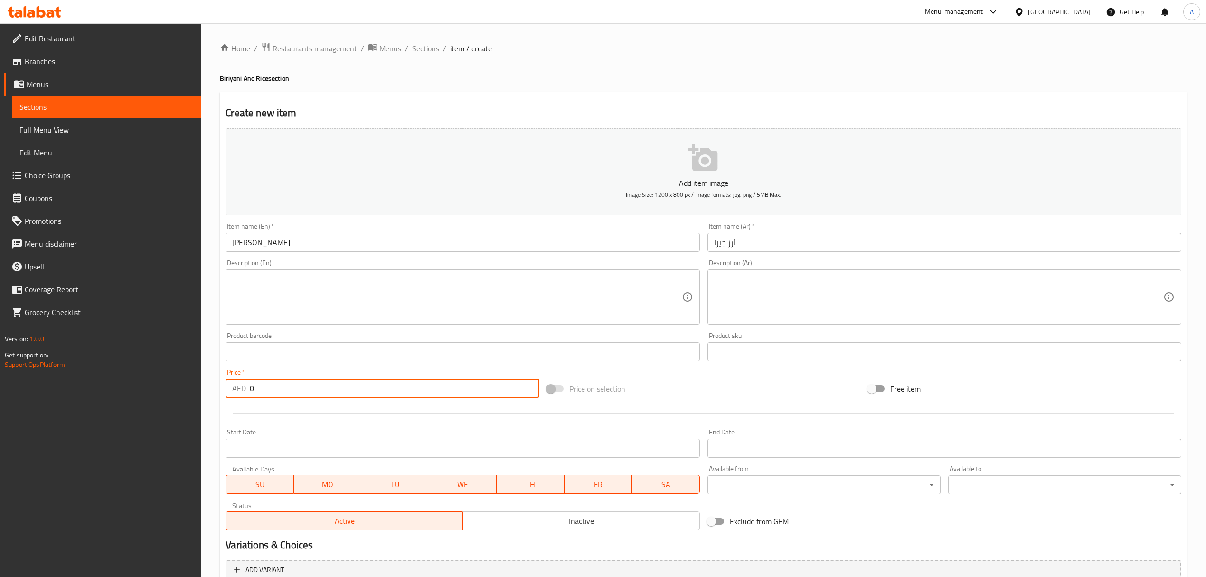
drag, startPoint x: 283, startPoint y: 387, endPoint x: 234, endPoint y: 386, distance: 48.9
click at [234, 386] on div "AED 0 Price *" at bounding box center [382, 388] width 313 height 19
paste input "17"
type input "17"
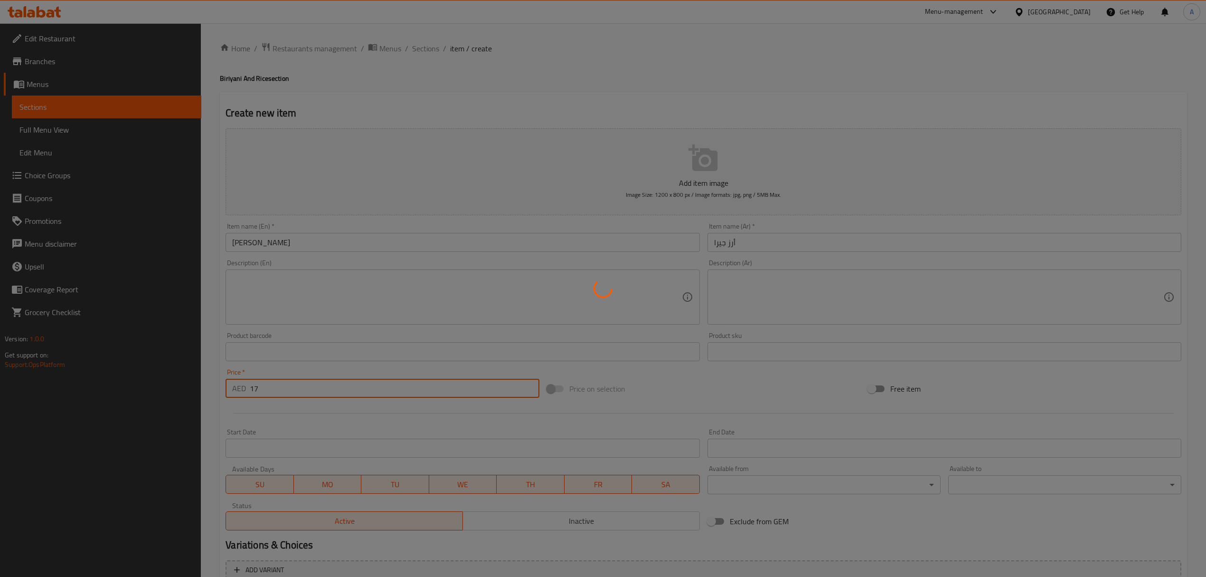
type input "0"
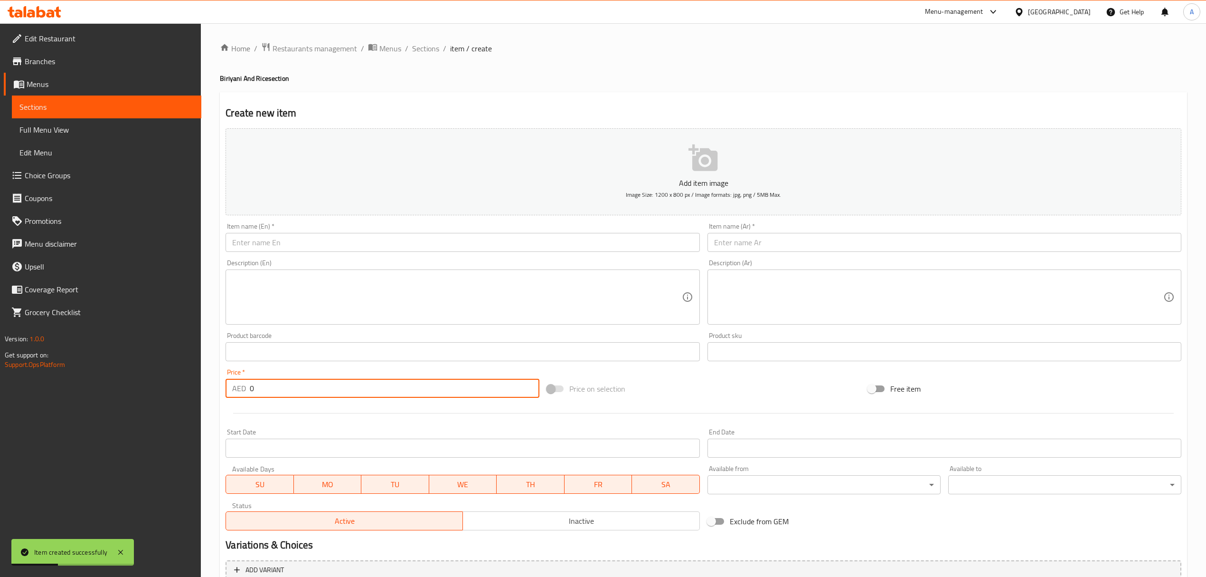
click at [370, 255] on div "Item name (En)   * Item name (En) *" at bounding box center [463, 237] width 482 height 37
click at [373, 250] on input "text" at bounding box center [463, 242] width 474 height 19
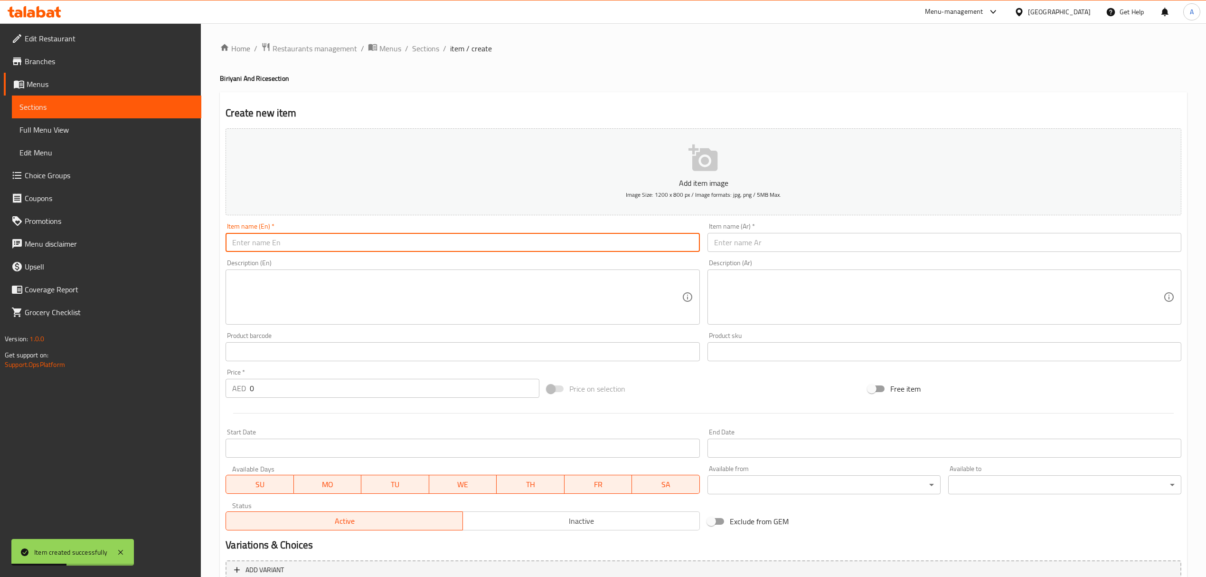
paste input "Fish Biryani"
type input "Fish Biryani"
click at [809, 244] on input "text" at bounding box center [945, 242] width 474 height 19
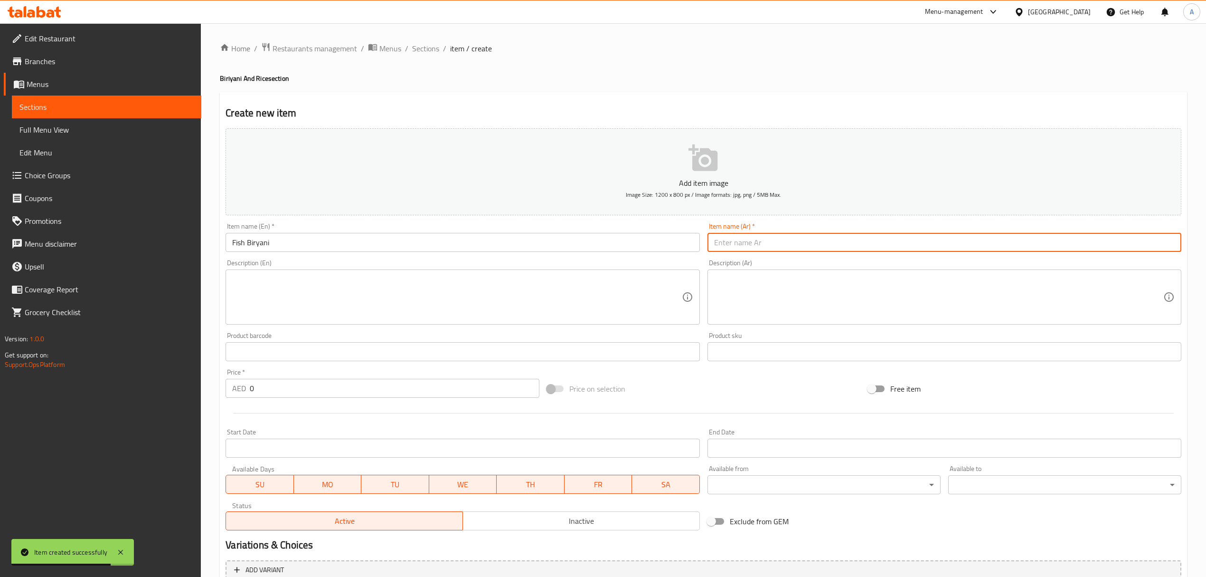
paste input "برياني السمك"
type input "برياني السمك"
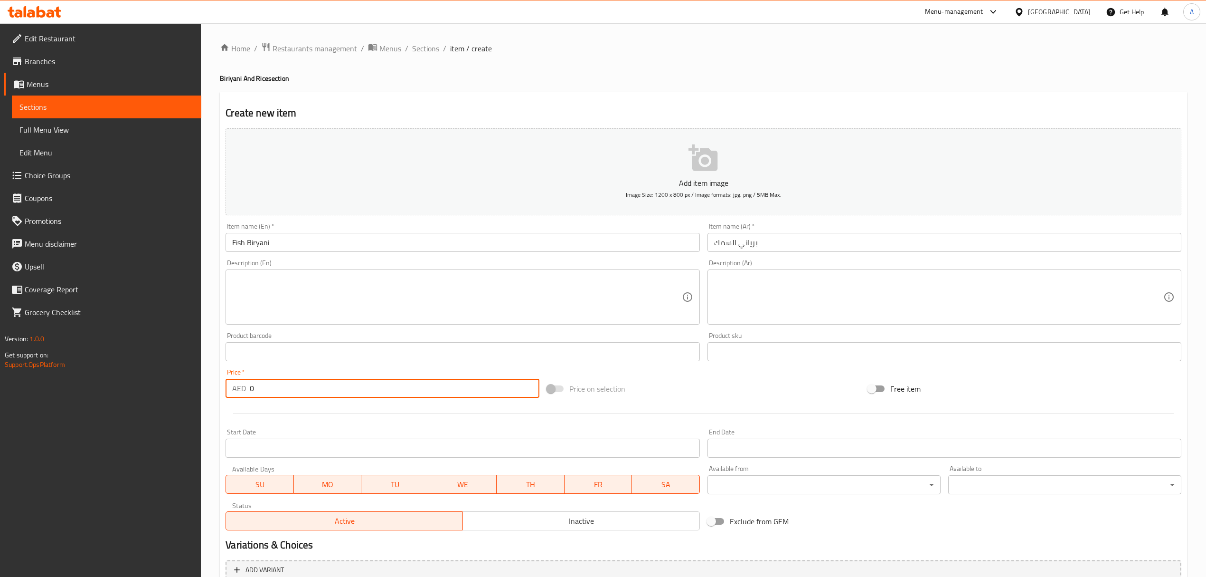
drag, startPoint x: 285, startPoint y: 393, endPoint x: 231, endPoint y: 395, distance: 54.7
click at [231, 395] on div "AED 0 Price *" at bounding box center [382, 388] width 313 height 19
paste input "45"
type input "45"
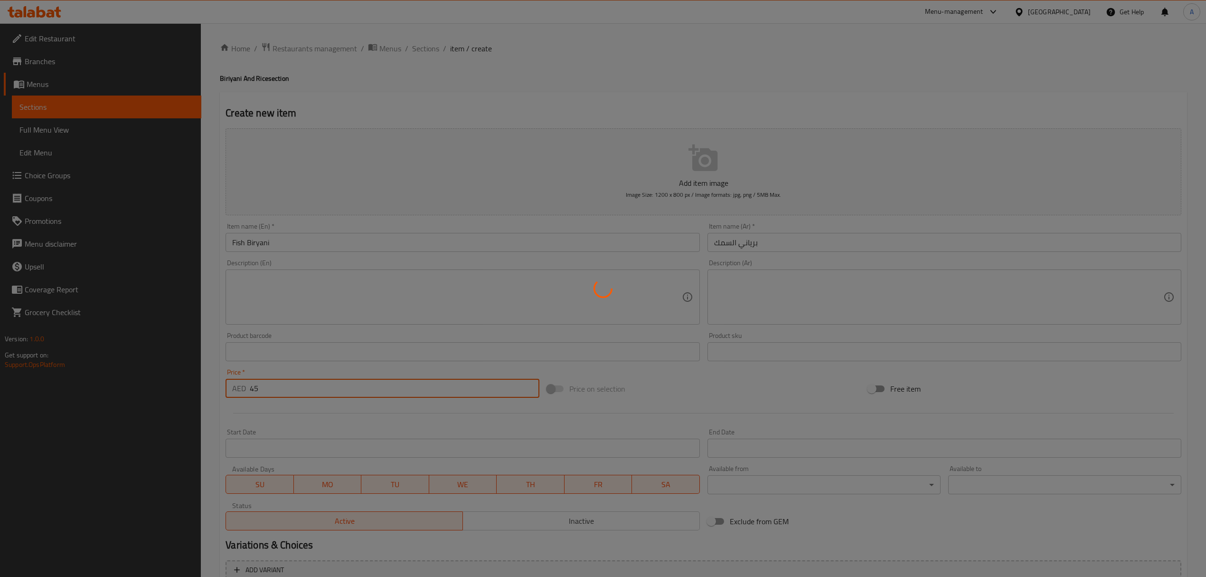
type input "0"
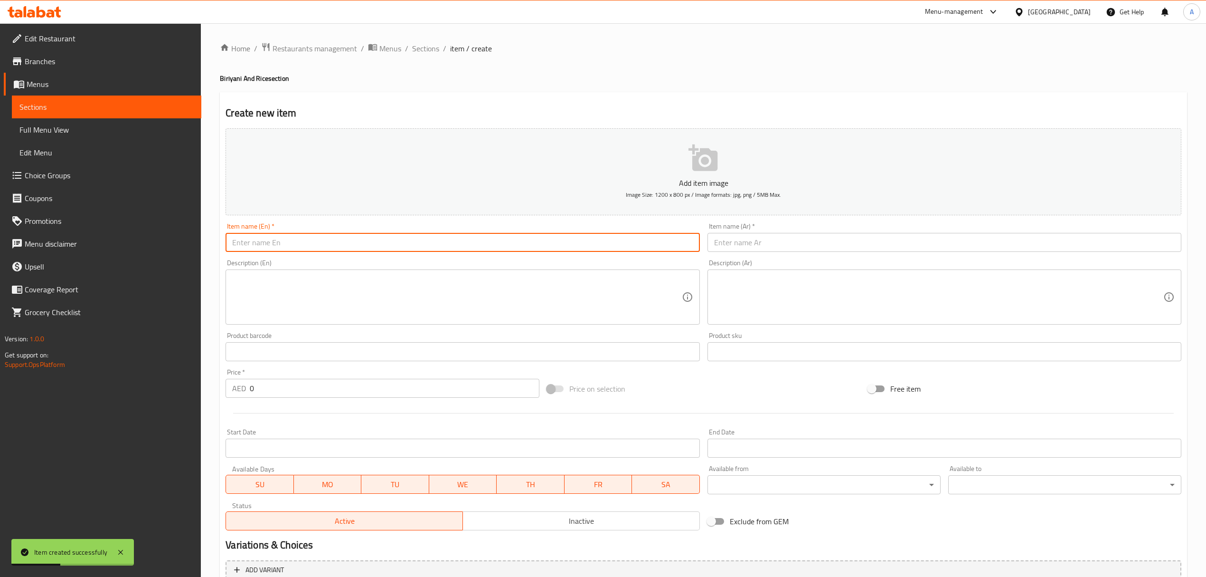
click at [436, 235] on input "text" at bounding box center [463, 242] width 474 height 19
paste input "Mutton Raan Biryani"
type input "Mutton Raan Biryani"
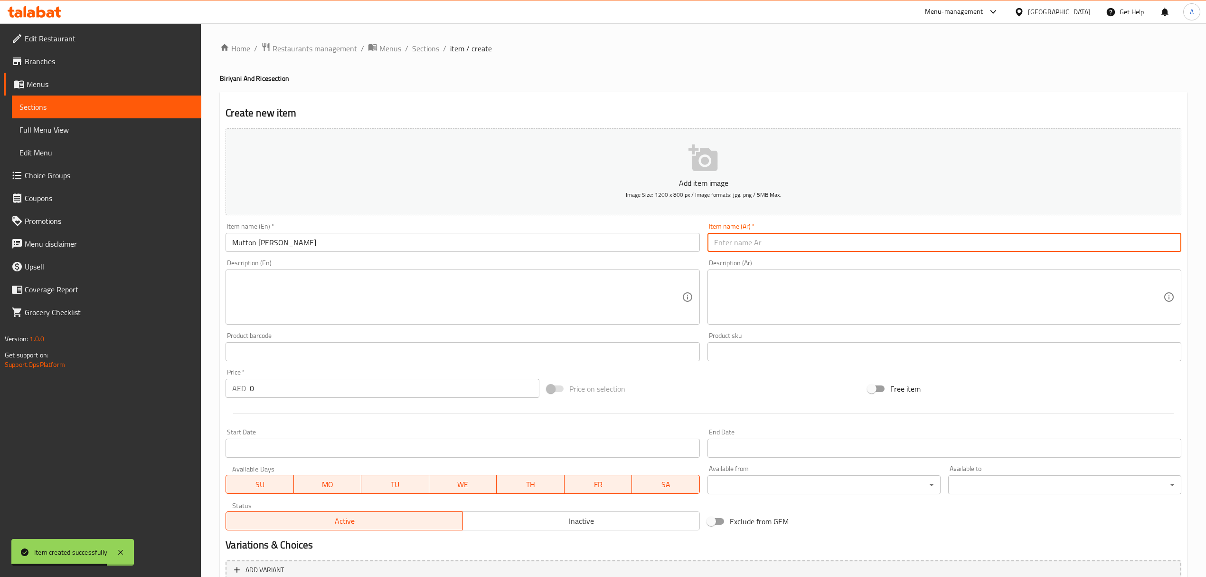
click at [764, 238] on input "text" at bounding box center [945, 242] width 474 height 19
paste input "برياني لحم ضأن ران"
type input "برياني لحم ضأن ران"
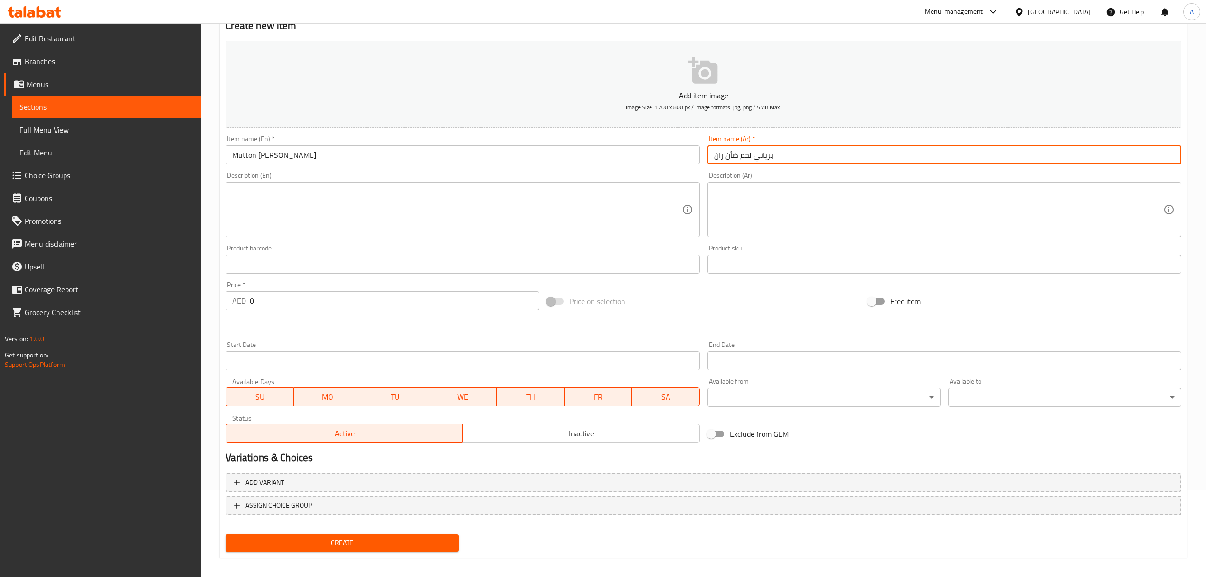
scroll to position [94, 0]
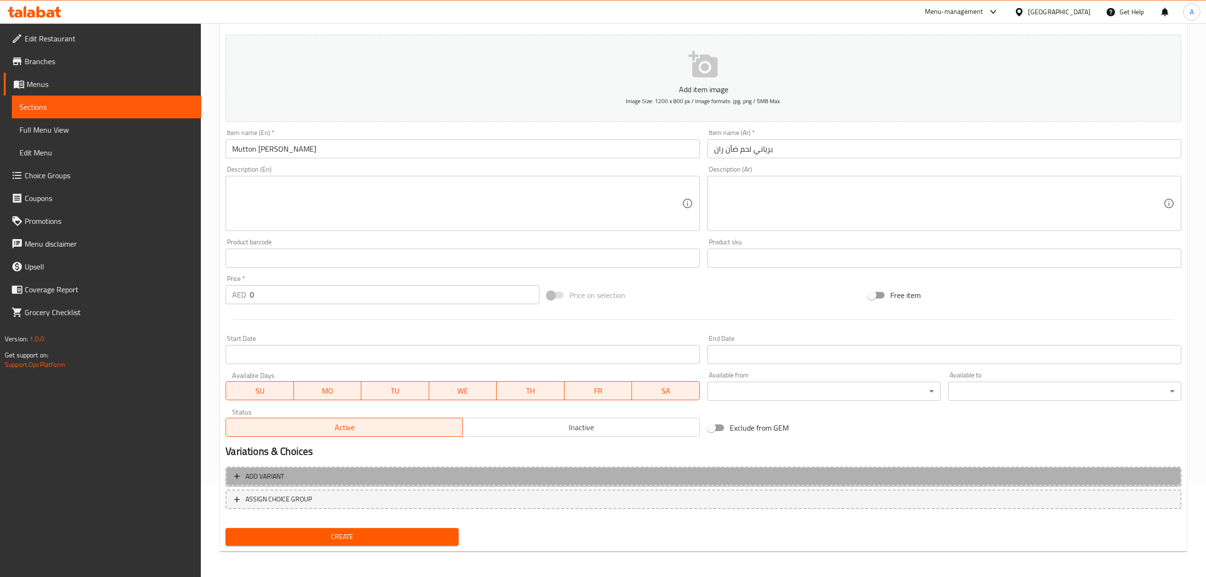
click at [545, 477] on span "Add variant" at bounding box center [703, 476] width 939 height 12
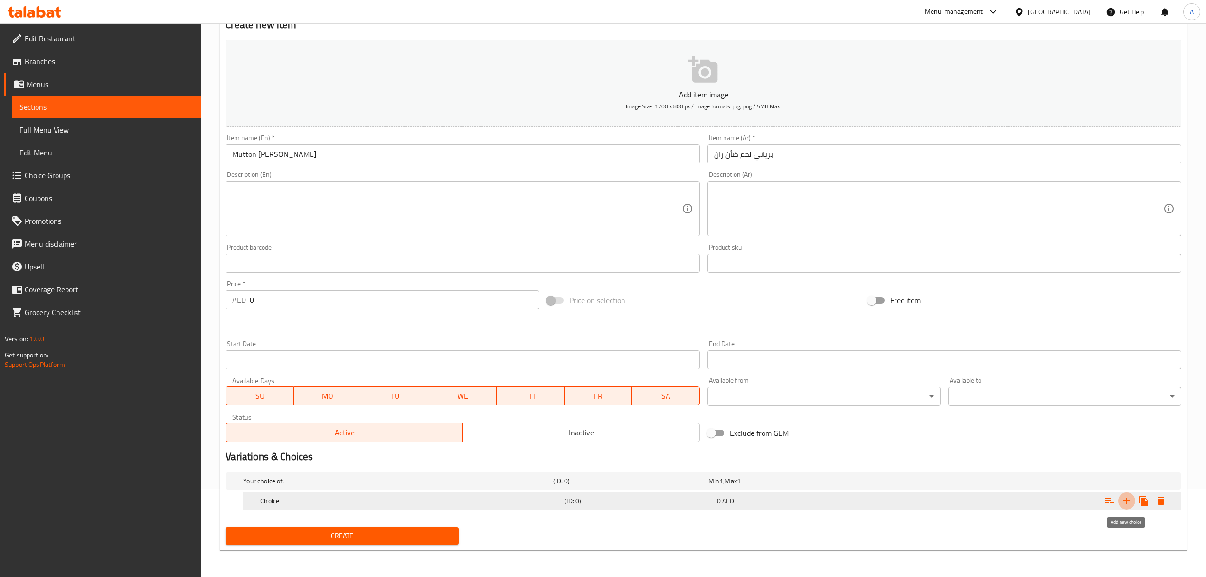
click at [1122, 502] on icon "Expand" at bounding box center [1126, 500] width 11 height 11
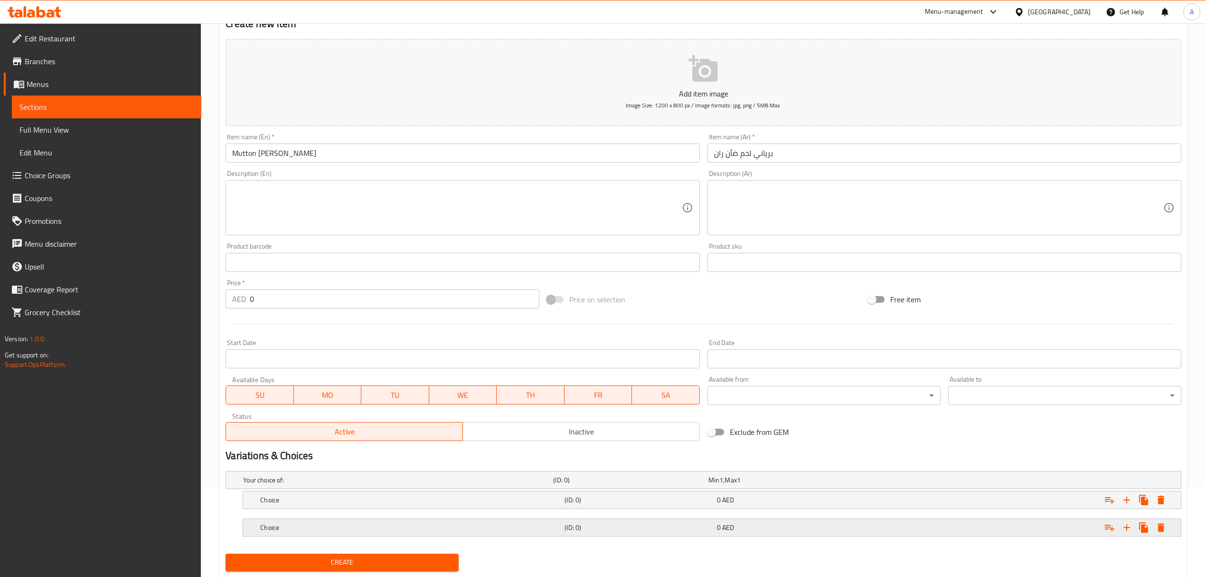
click at [783, 528] on div "0 AED" at bounding box center [791, 526] width 148 height 9
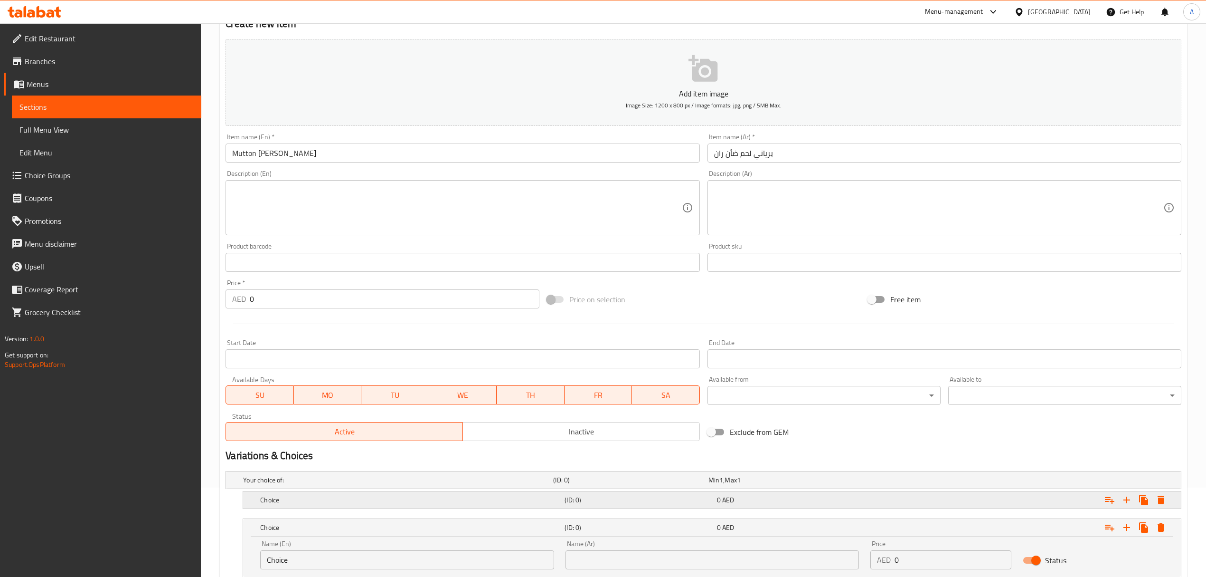
click at [743, 492] on div "Choice (ID: 0) 0 AED" at bounding box center [714, 499] width 913 height 21
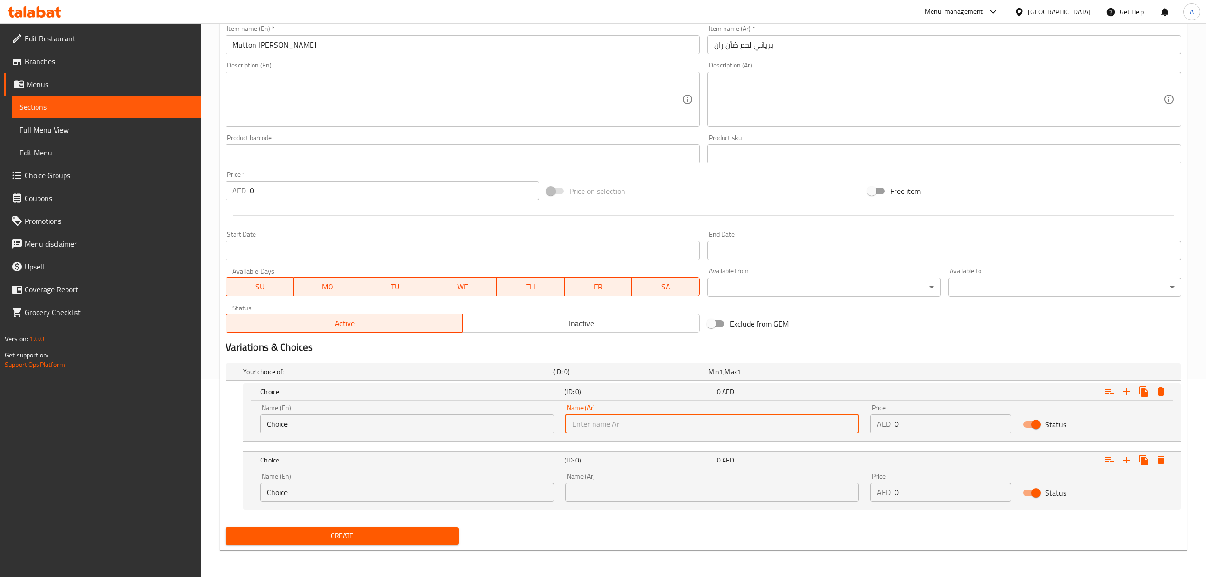
click at [636, 429] on input "text" at bounding box center [713, 423] width 294 height 19
type input "نصف حصة"
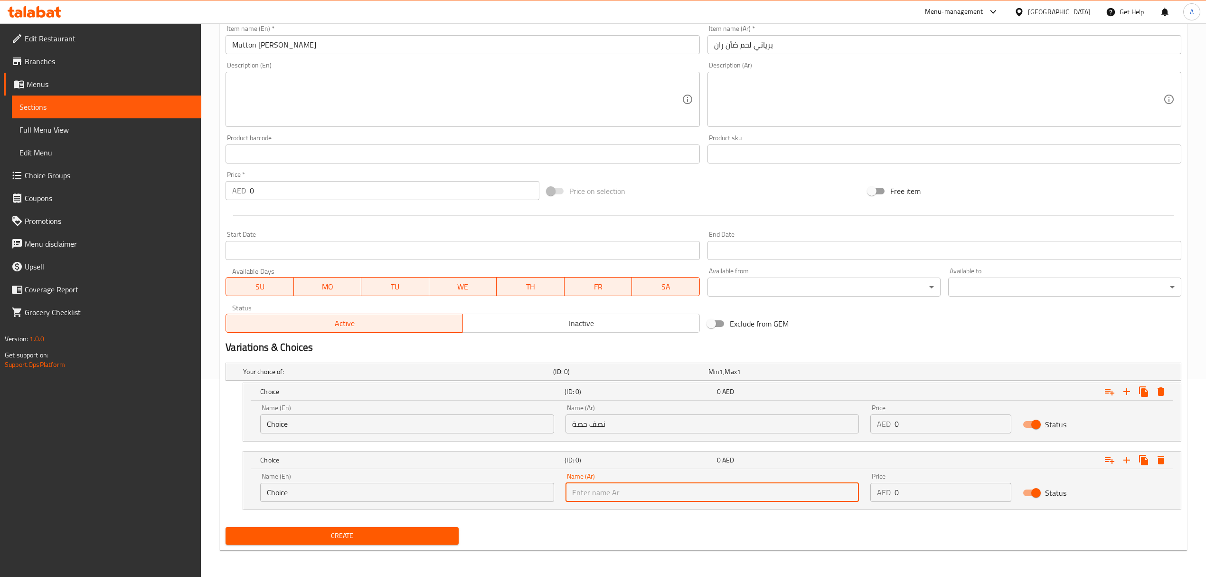
click at [629, 491] on input "text" at bounding box center [713, 492] width 294 height 19
type input "حصة كاملة"
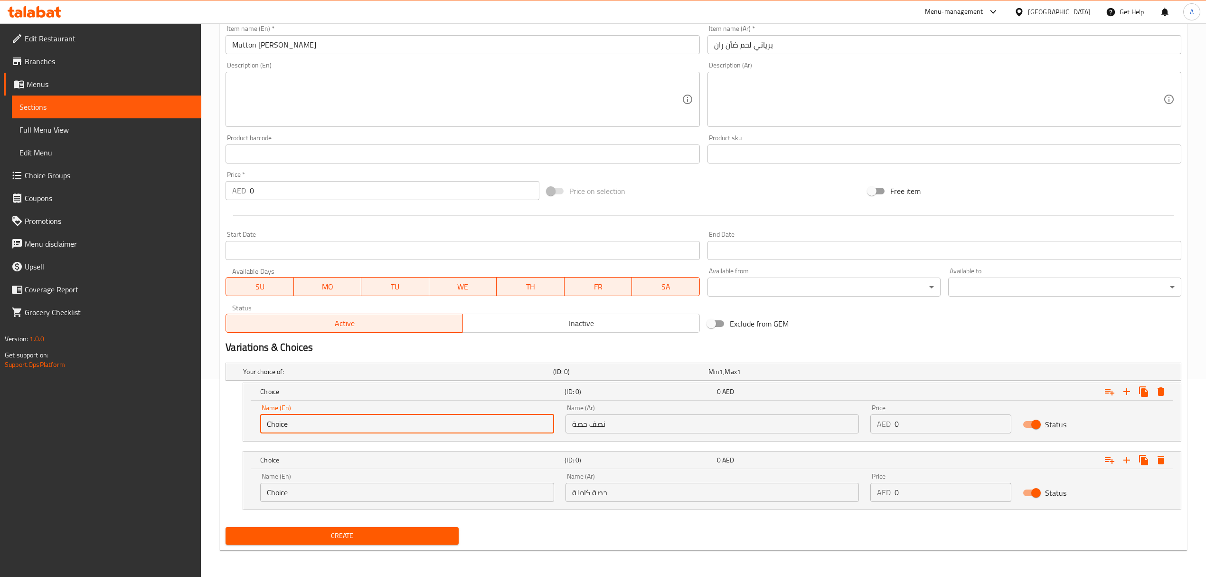
click at [453, 430] on input "Choice" at bounding box center [407, 423] width 294 height 19
type input "Half Portion"
click at [348, 488] on input "Choice" at bounding box center [407, 492] width 294 height 19
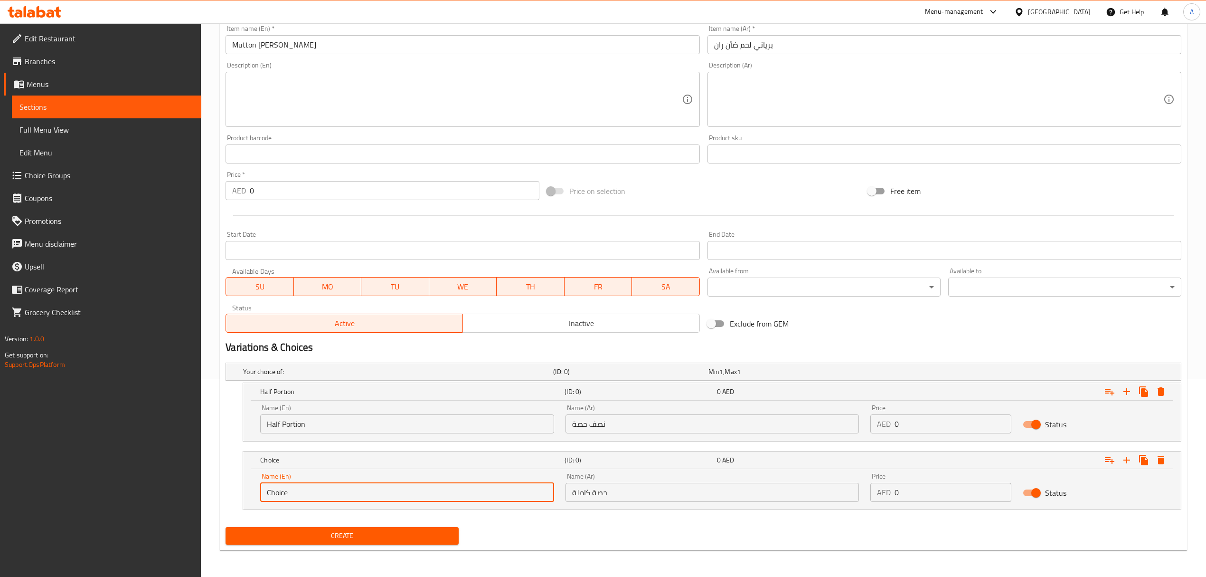
click at [348, 488] on input "Choice" at bounding box center [407, 492] width 294 height 19
type input "Full Portion"
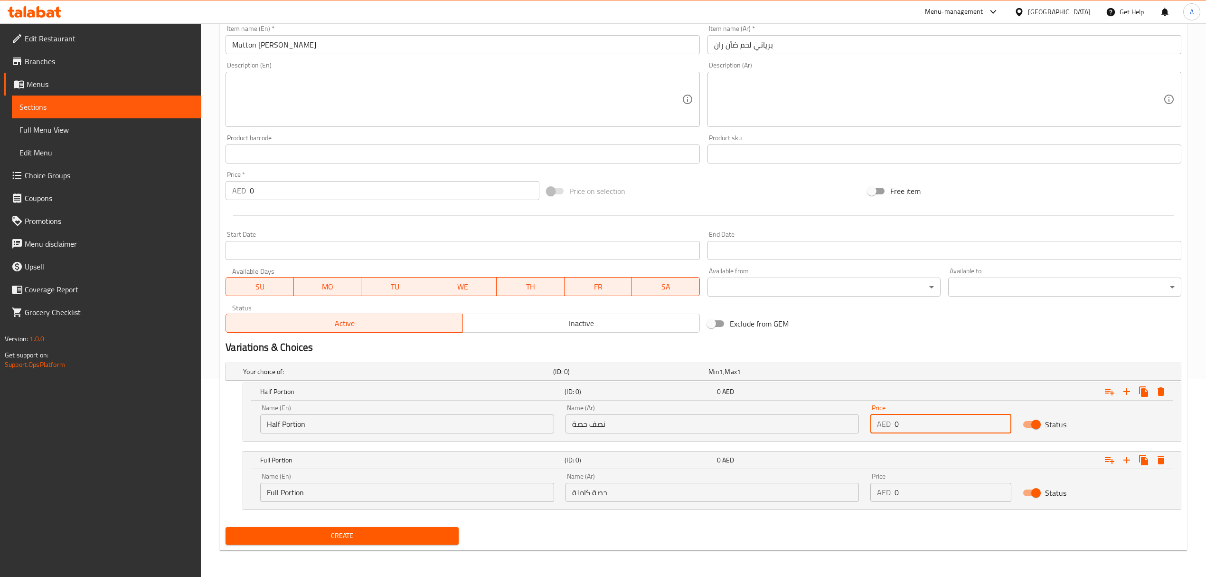
drag, startPoint x: 917, startPoint y: 426, endPoint x: 871, endPoint y: 425, distance: 46.1
click at [871, 425] on div "AED 0 Price" at bounding box center [941, 423] width 141 height 19
paste input "8"
type input "80"
drag, startPoint x: 918, startPoint y: 489, endPoint x: 878, endPoint y: 482, distance: 40.5
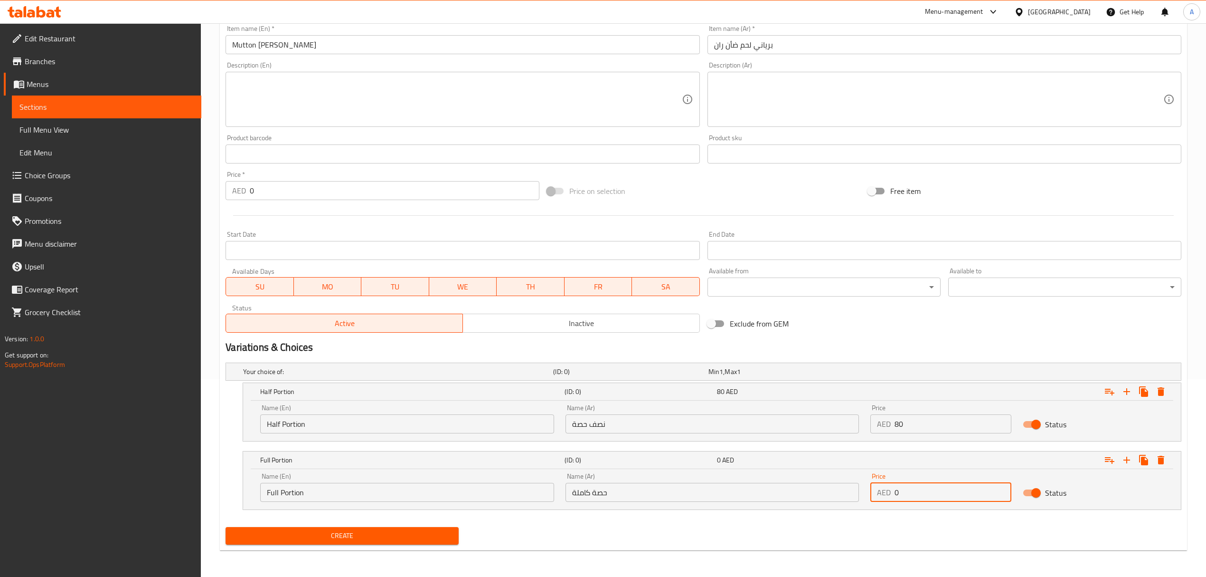
click at [878, 482] on div "Price AED 0 Price" at bounding box center [941, 487] width 141 height 29
paste input "145"
type input "145"
click at [226, 527] on button "Create" at bounding box center [342, 536] width 233 height 18
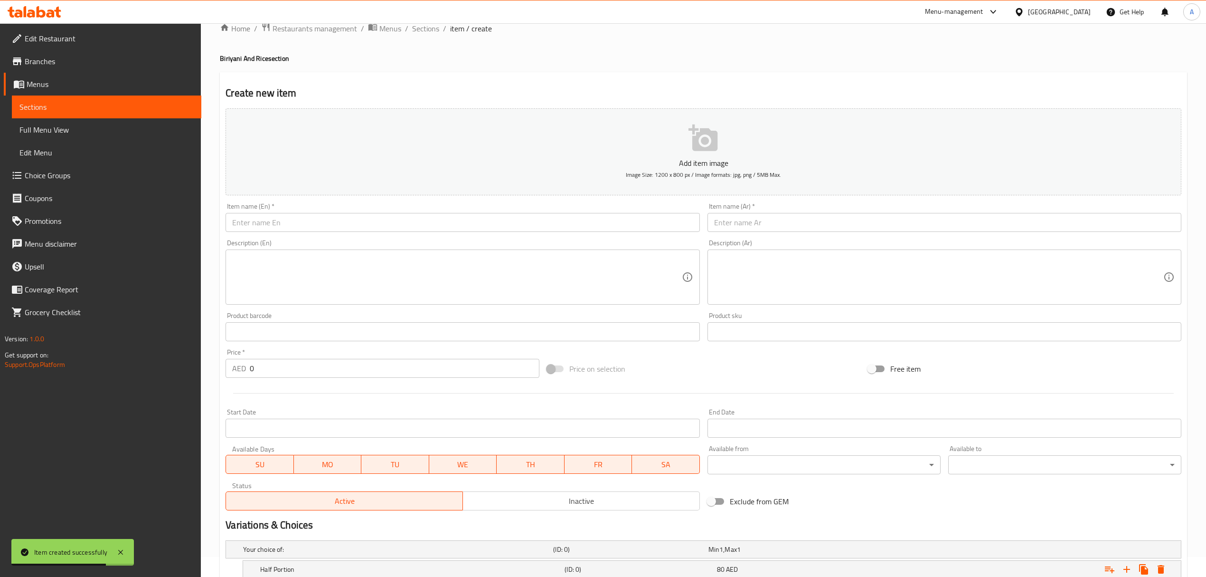
scroll to position [9, 0]
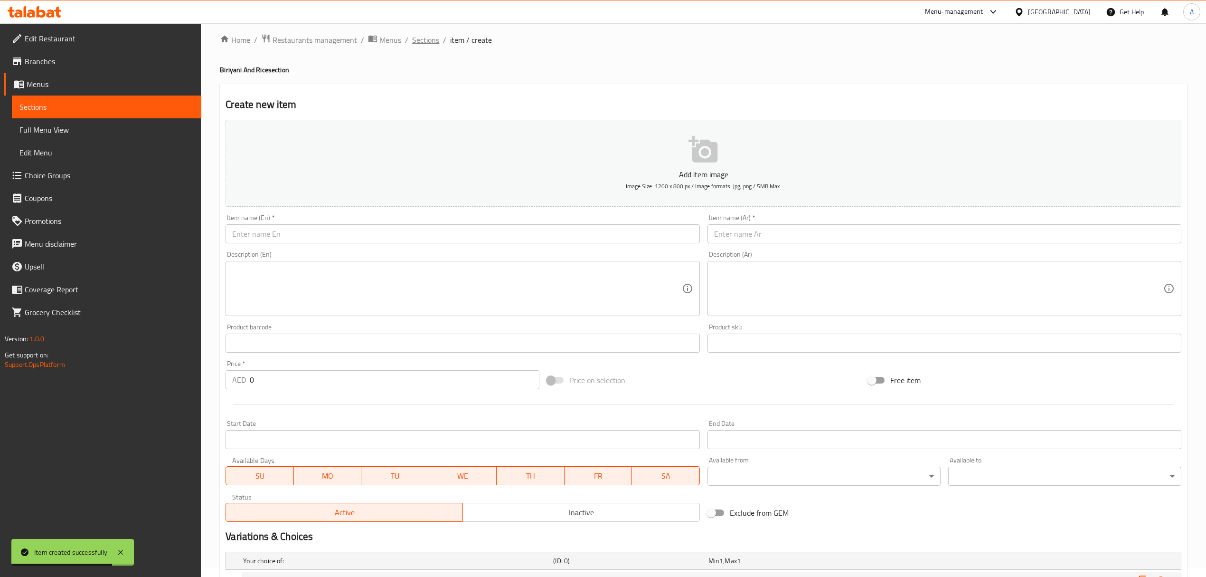
click at [431, 40] on span "Sections" at bounding box center [425, 39] width 27 height 11
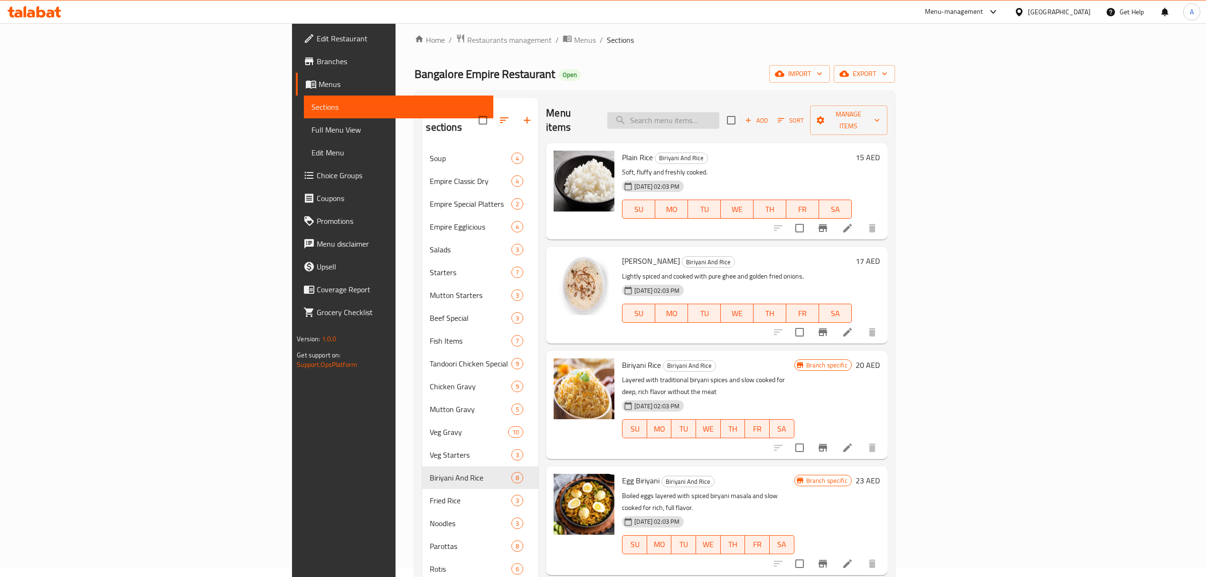
click at [720, 115] on input "search" at bounding box center [664, 120] width 112 height 17
paste input "Wheat Parota"
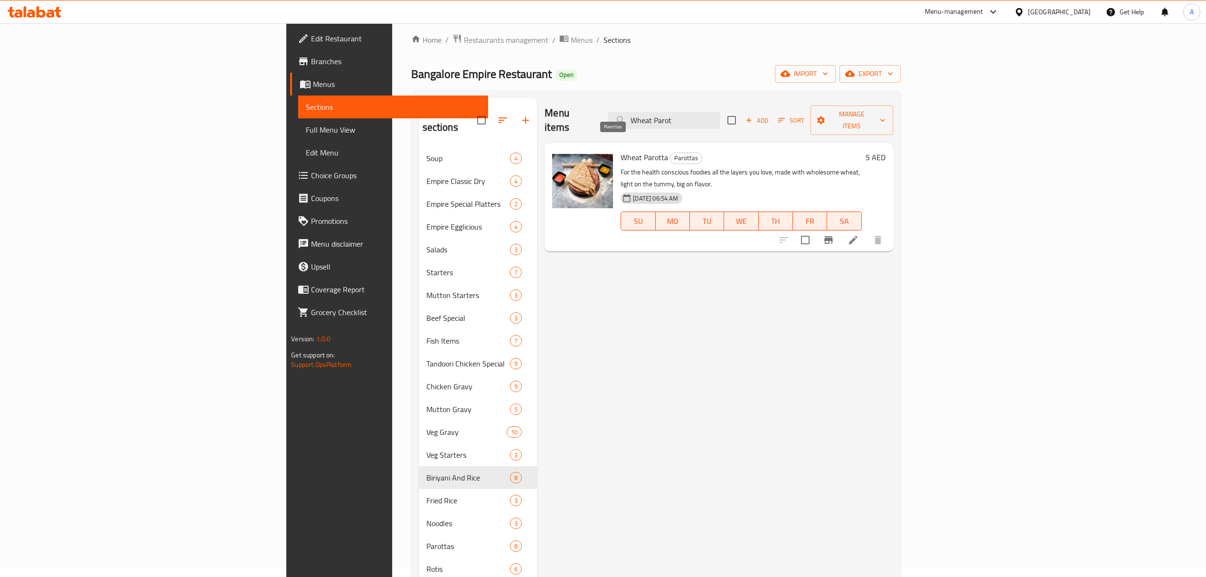
click at [671, 152] on span "Parottas" at bounding box center [686, 157] width 31 height 11
copy span "Parottas"
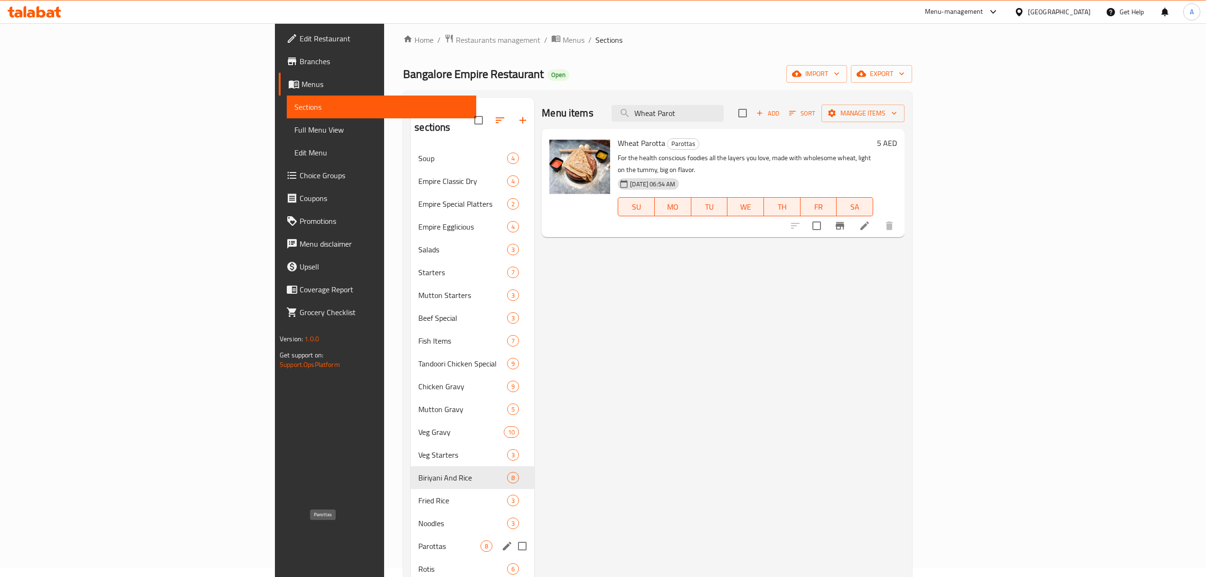
click at [418, 540] on span "Parottas" at bounding box center [449, 545] width 62 height 11
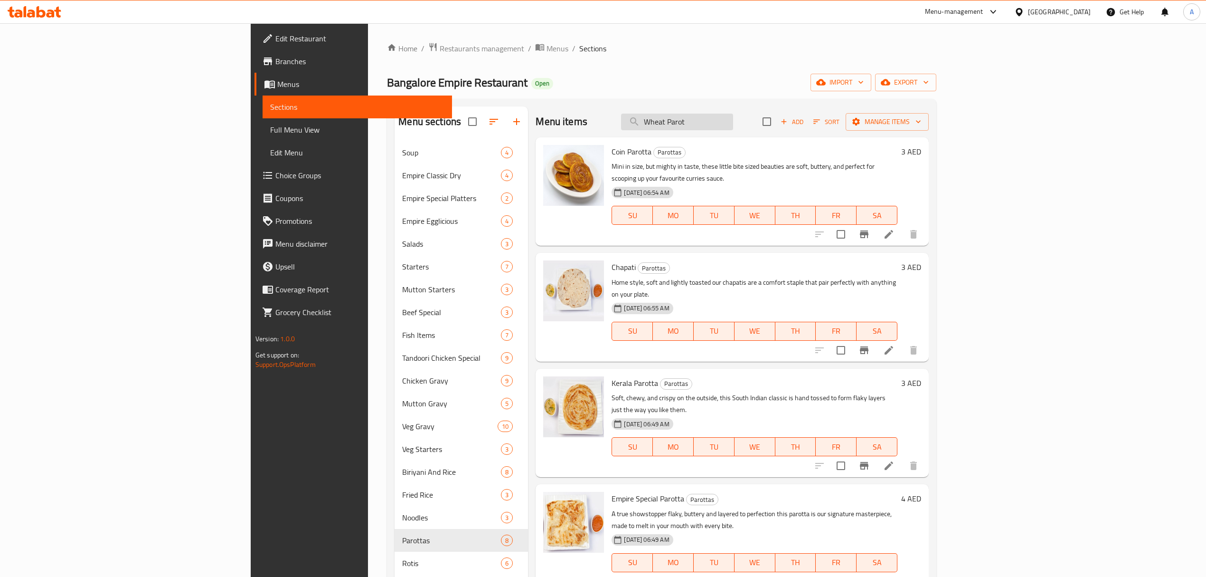
click at [733, 120] on input "Wheat Parot" at bounding box center [677, 122] width 112 height 17
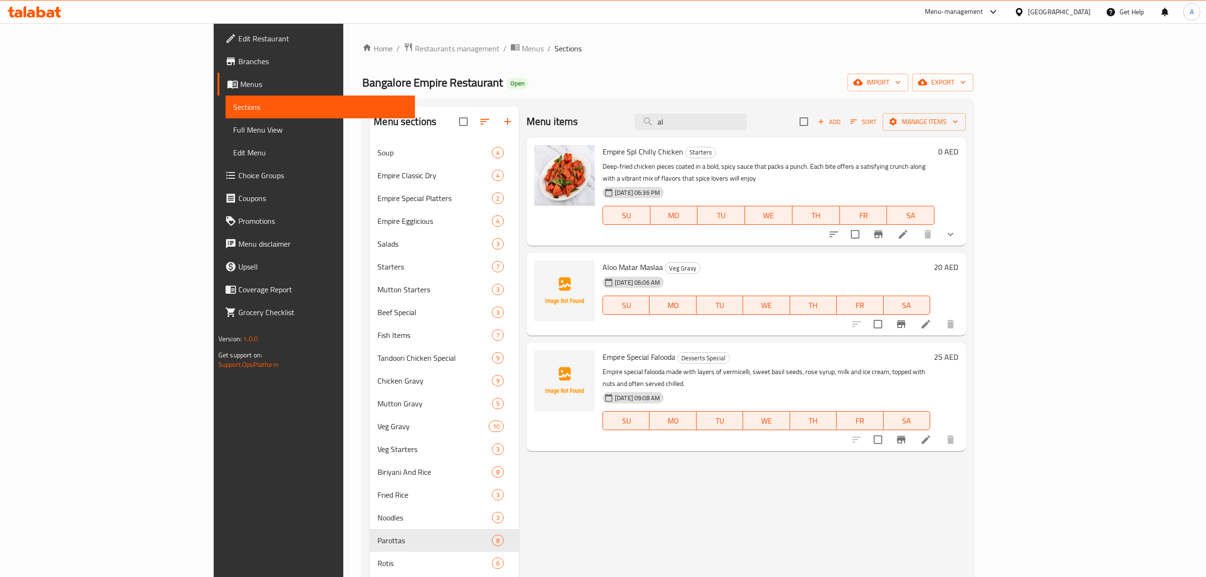
type input "a"
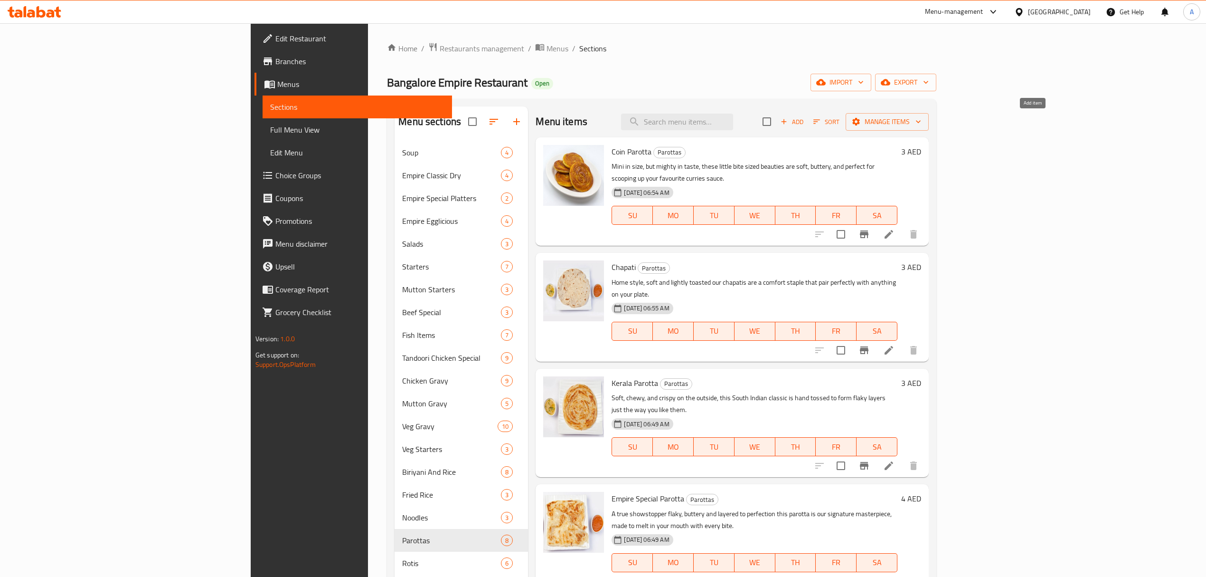
click at [788, 124] on icon "button" at bounding box center [784, 121] width 9 height 9
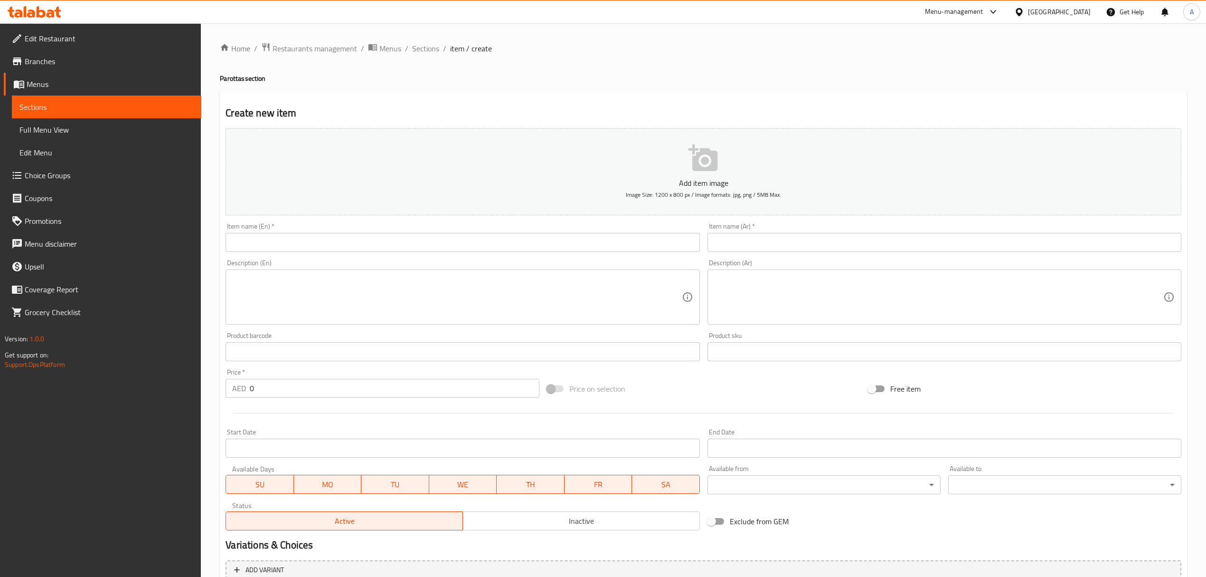
click at [519, 242] on input "text" at bounding box center [463, 242] width 474 height 19
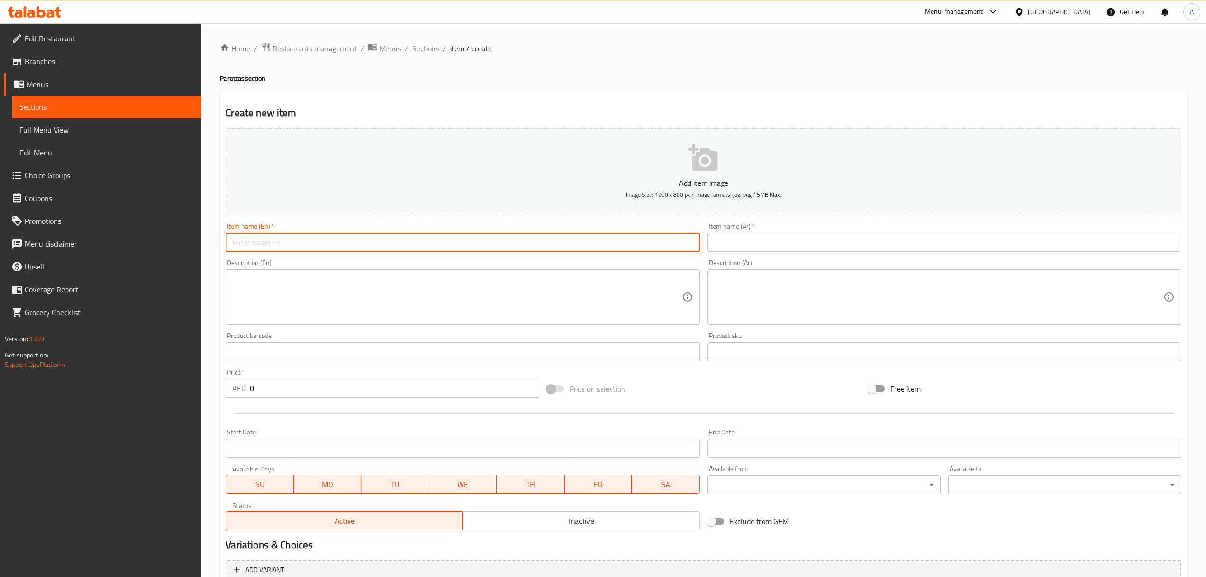
paste input "Aloo Paratha"
type input "Aloo Paratha"
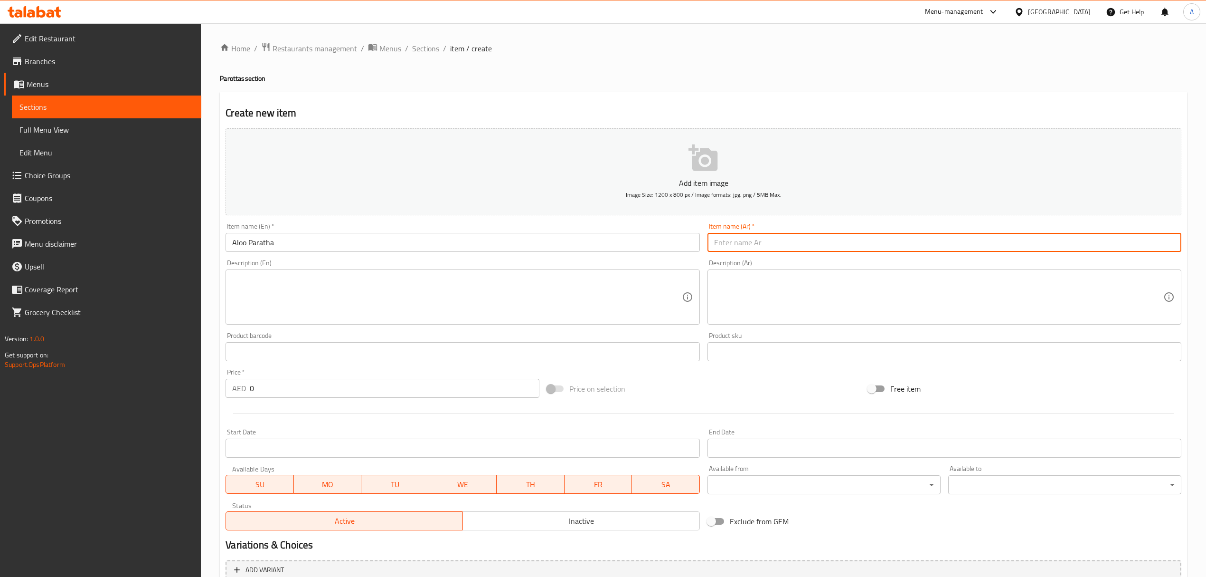
click at [807, 237] on input "text" at bounding box center [945, 242] width 474 height 19
paste input "ألو باراثا"
type input "ألو باراثا"
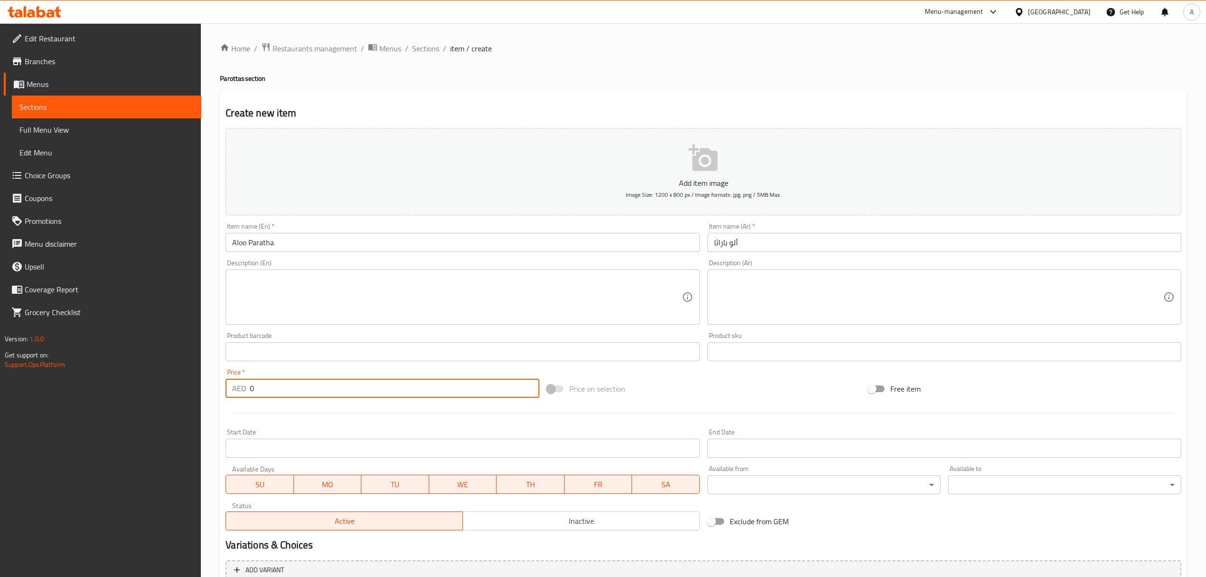
drag, startPoint x: 277, startPoint y: 390, endPoint x: 237, endPoint y: 387, distance: 41.0
click at [237, 387] on div "AED 0 Price *" at bounding box center [382, 388] width 313 height 19
paste input "16"
type input "16"
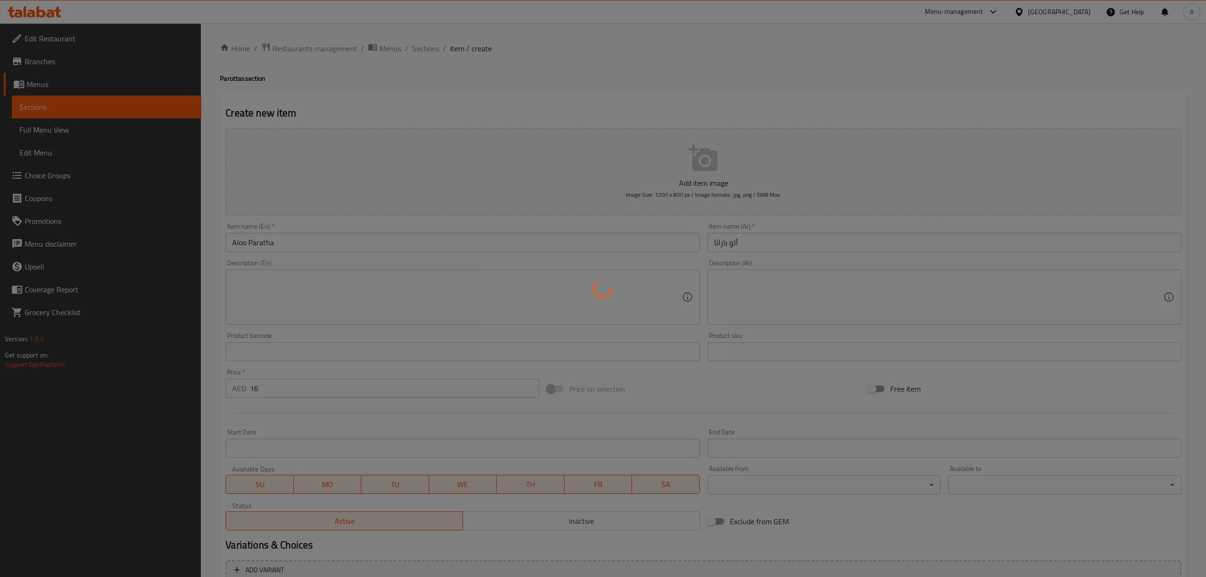
type input "0"
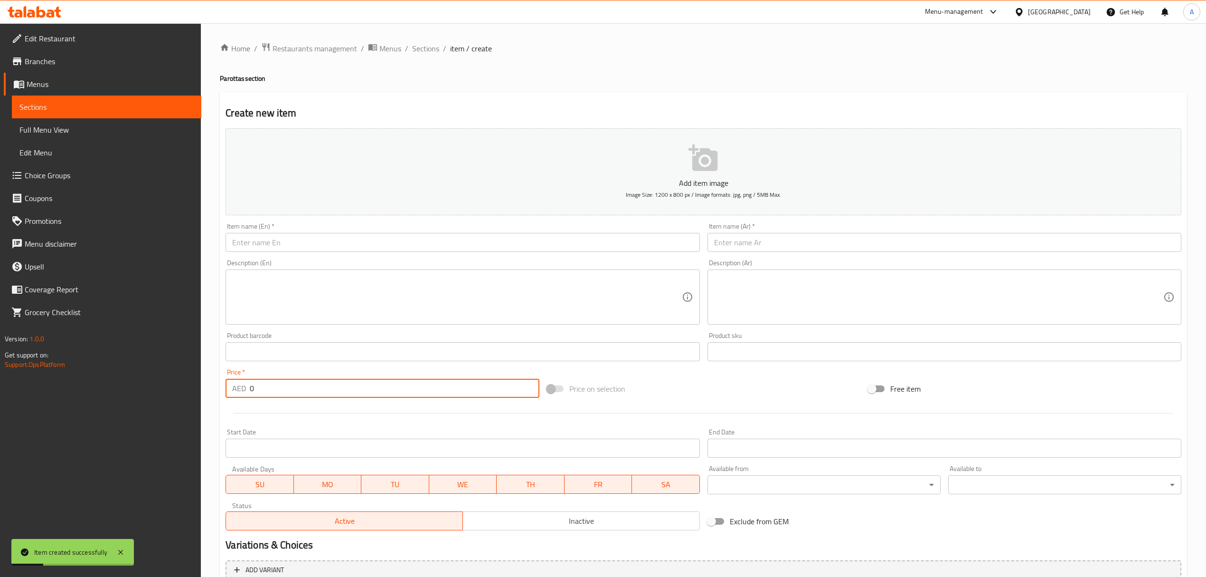
click at [418, 234] on input "text" at bounding box center [463, 242] width 474 height 19
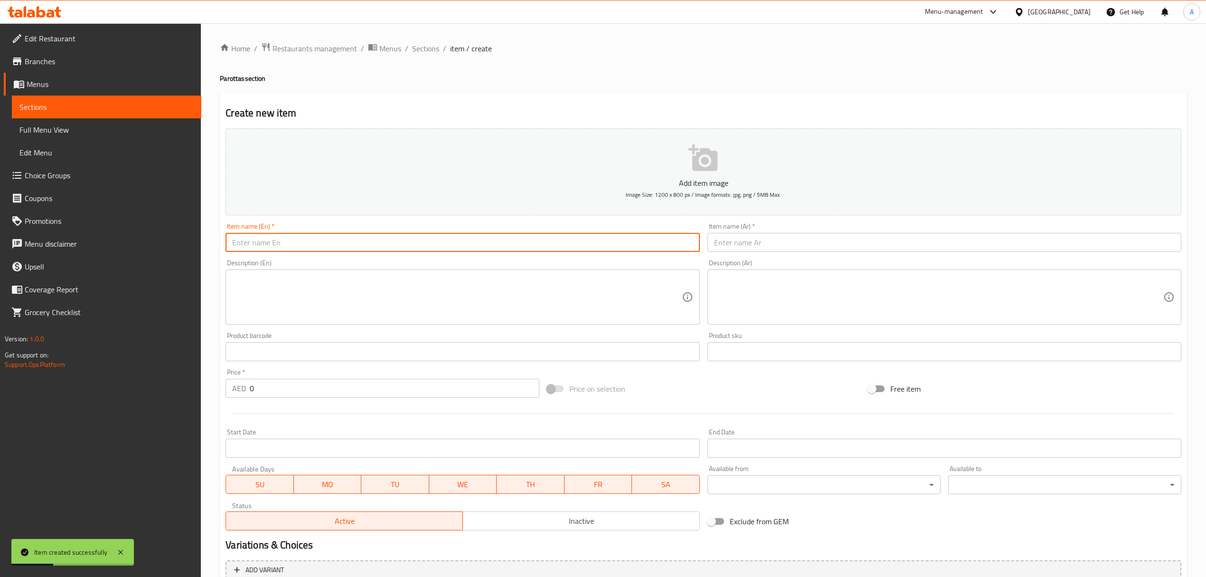
paste input "Empire Mix Parota"
type input "Empire Mix Parota"
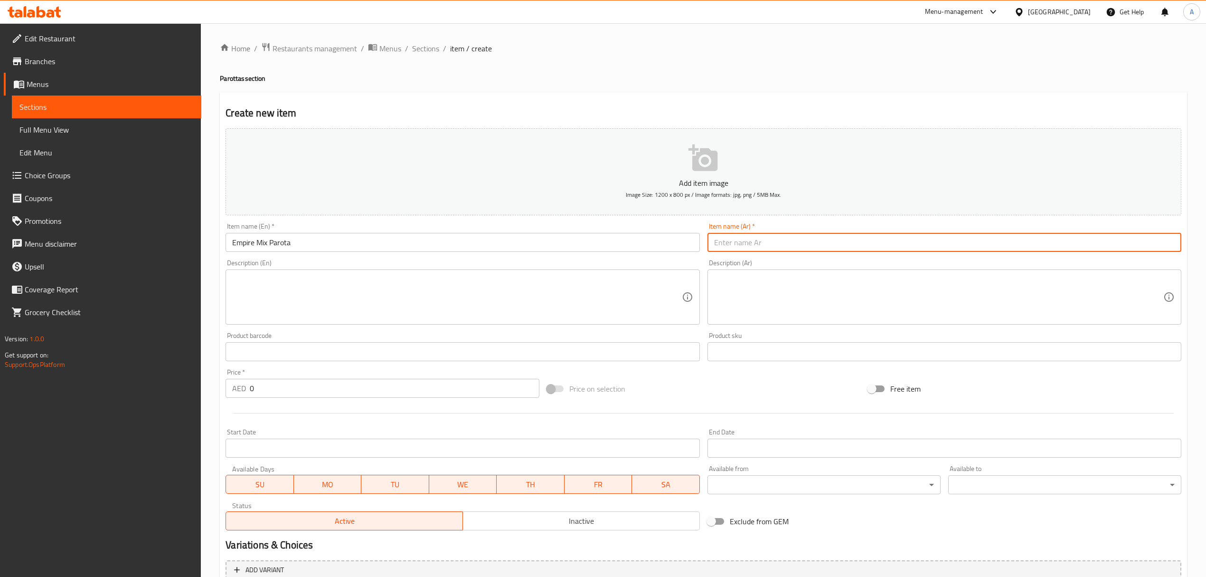
click at [764, 249] on input "text" at bounding box center [945, 242] width 474 height 19
paste input "إمباير ميكس باروتا"
click at [719, 245] on input "إمباير ميكس باروتا" at bounding box center [945, 242] width 474 height 19
paste input "ا"
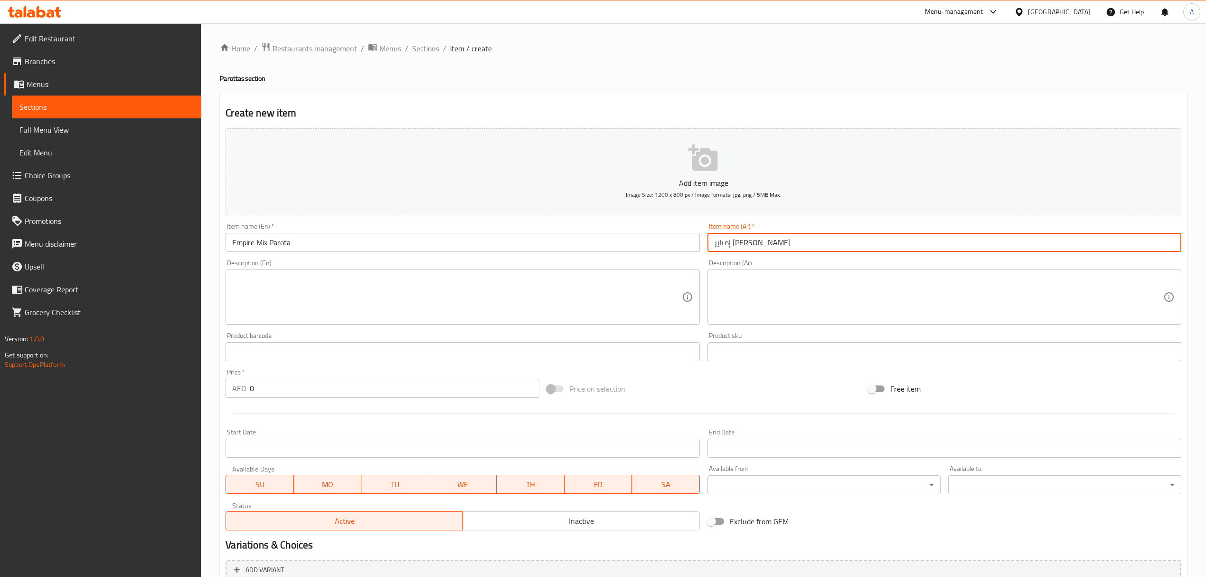
type input "إمباير ميكس براتا"
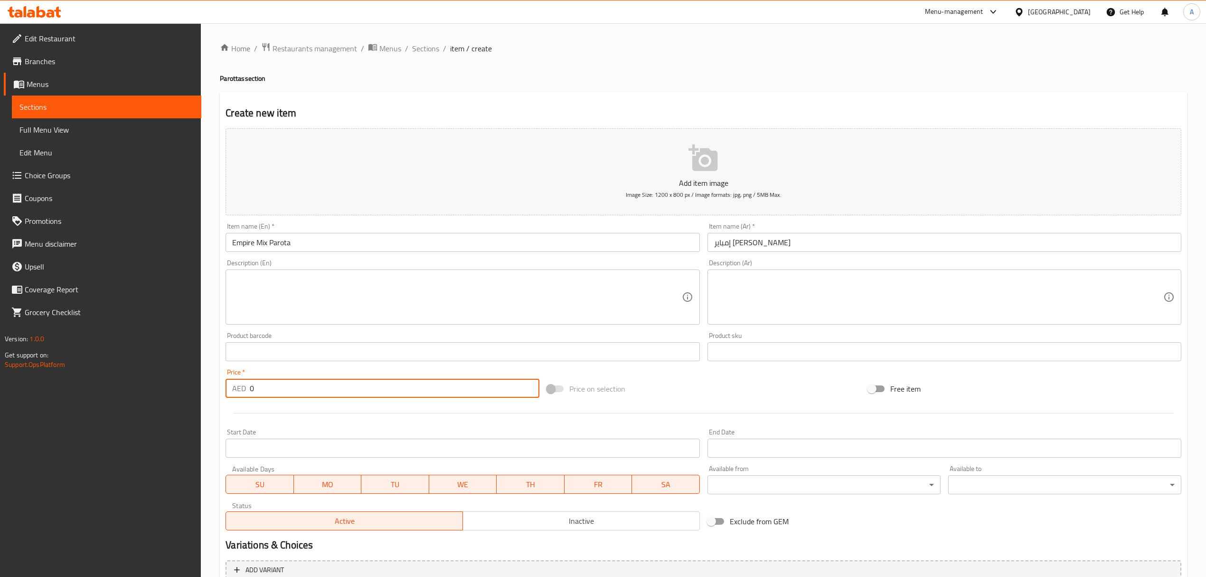
drag, startPoint x: 291, startPoint y: 385, endPoint x: 223, endPoint y: 382, distance: 68.0
click at [223, 382] on div "Price   * AED 0 Price *" at bounding box center [382, 383] width 321 height 37
paste input "16"
type input "16"
click at [719, 247] on input "إمباير ميكس براتا" at bounding box center [945, 242] width 474 height 19
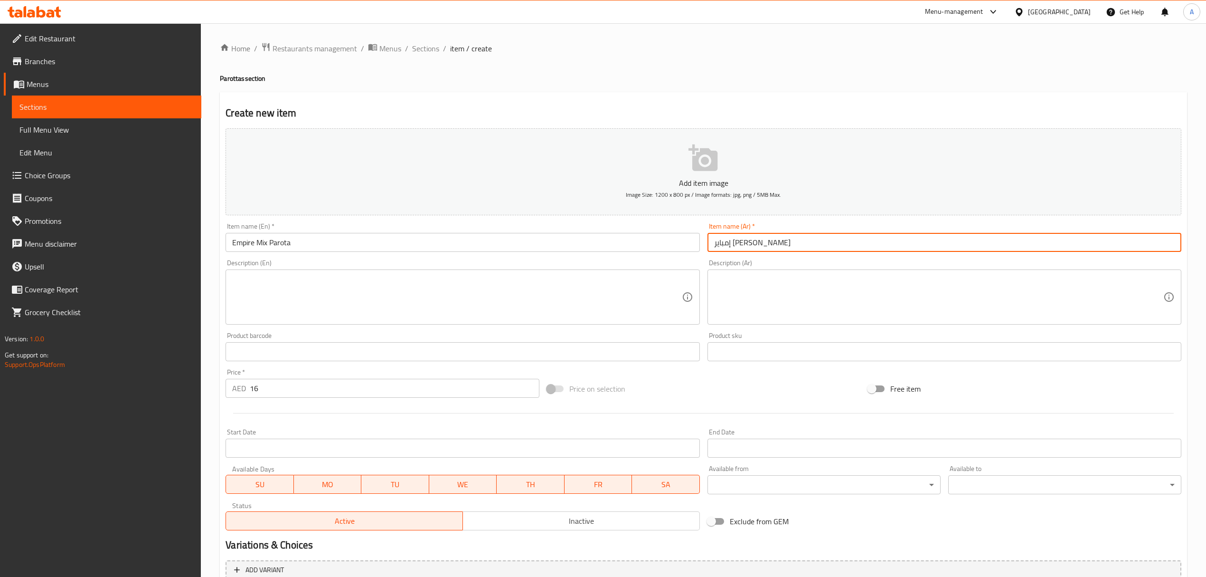
click at [719, 247] on input "إمباير ميكس براتا" at bounding box center [945, 242] width 474 height 19
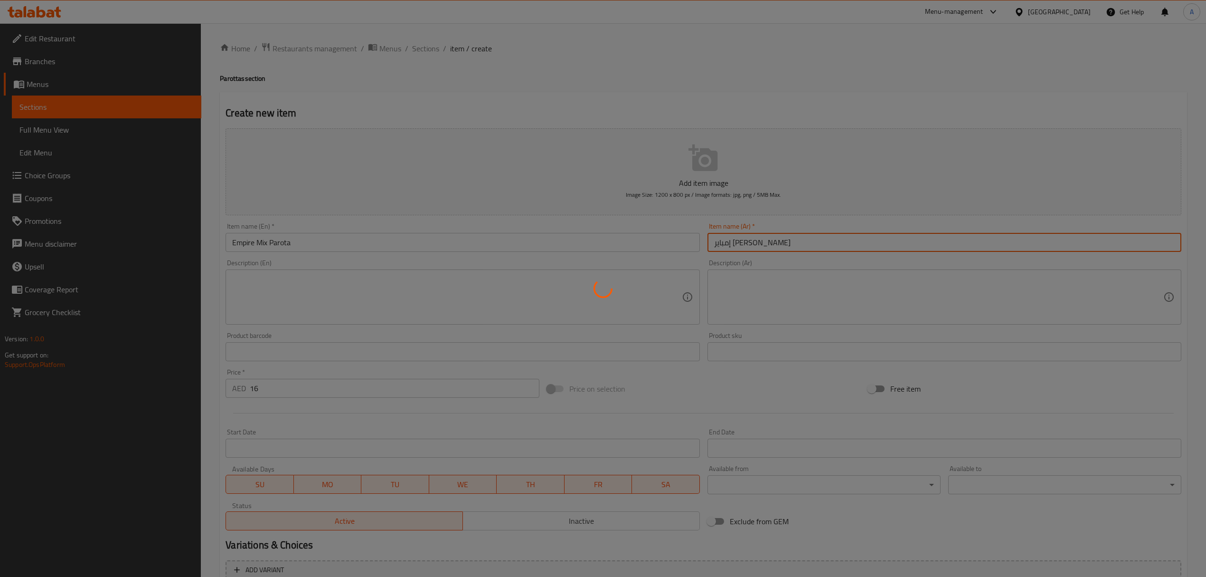
type input "0"
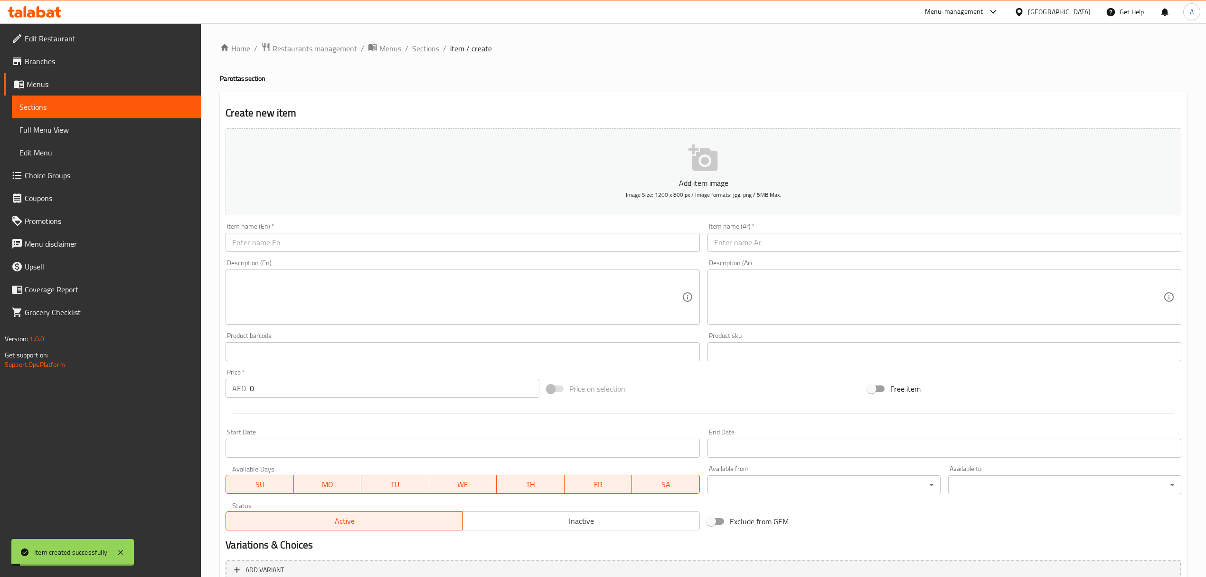
click at [429, 38] on div "Home / Restaurants management / Menus / Sections / item / create Parottas secti…" at bounding box center [704, 347] width 1006 height 648
click at [427, 43] on span "Sections" at bounding box center [425, 48] width 27 height 11
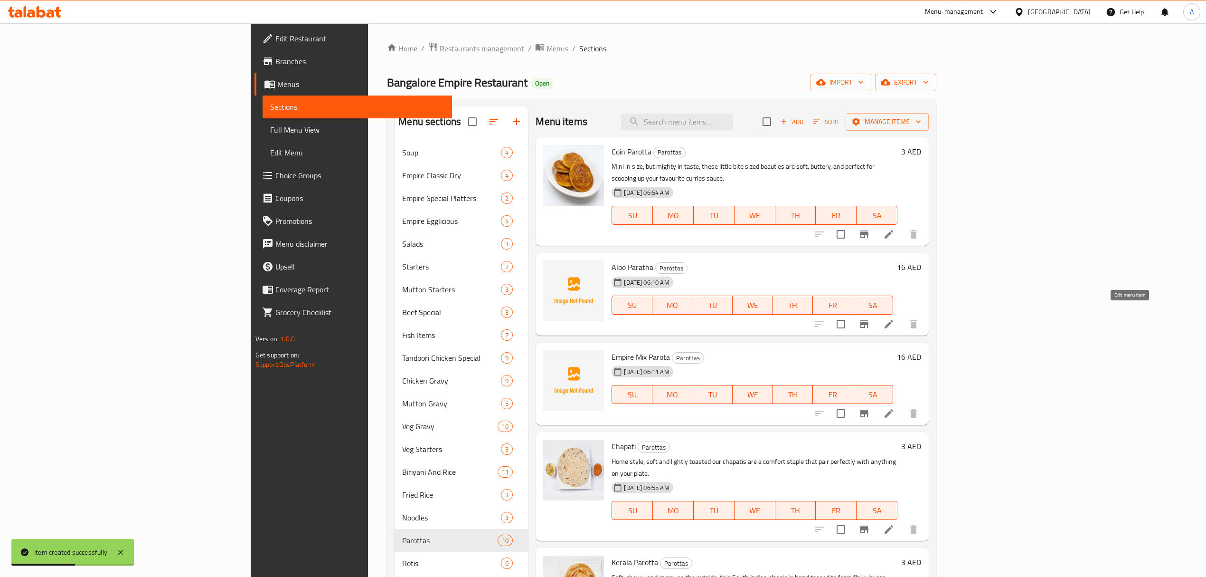
click at [895, 318] on icon at bounding box center [888, 323] width 11 height 11
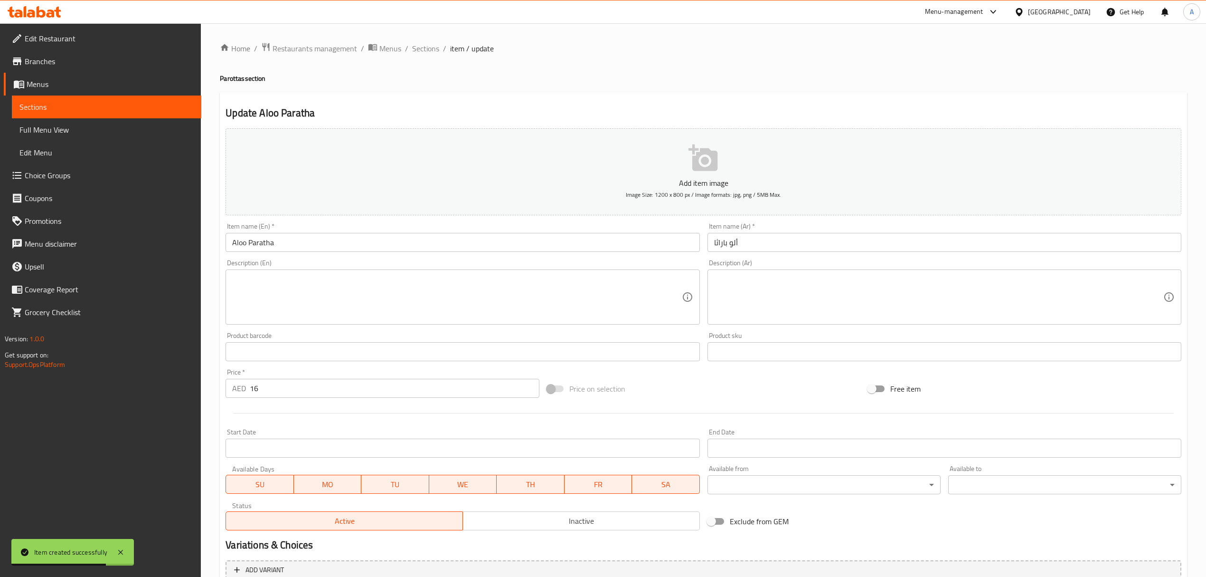
click at [721, 253] on div "Item name (Ar)   * ألو باراثا Item name (Ar) *" at bounding box center [945, 237] width 482 height 37
click at [722, 247] on input "ألو باراثا" at bounding box center [945, 242] width 474 height 19
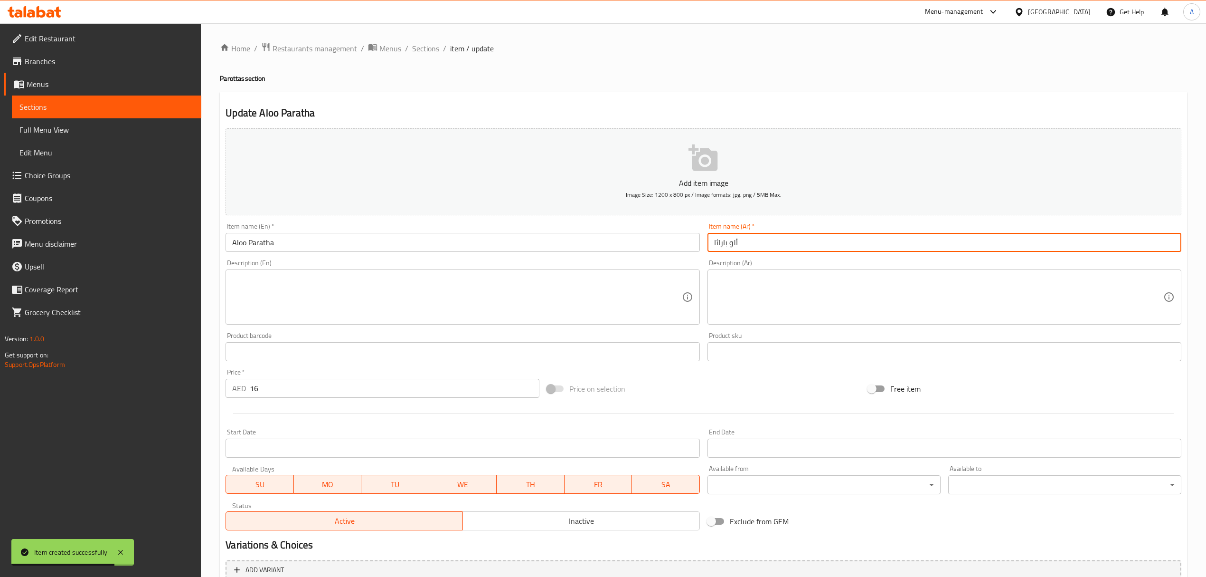
click at [722, 247] on input "ألو باراثا" at bounding box center [945, 242] width 474 height 19
paste input "ات"
type input "ألو براتا"
click at [430, 47] on span "Sections" at bounding box center [425, 48] width 27 height 11
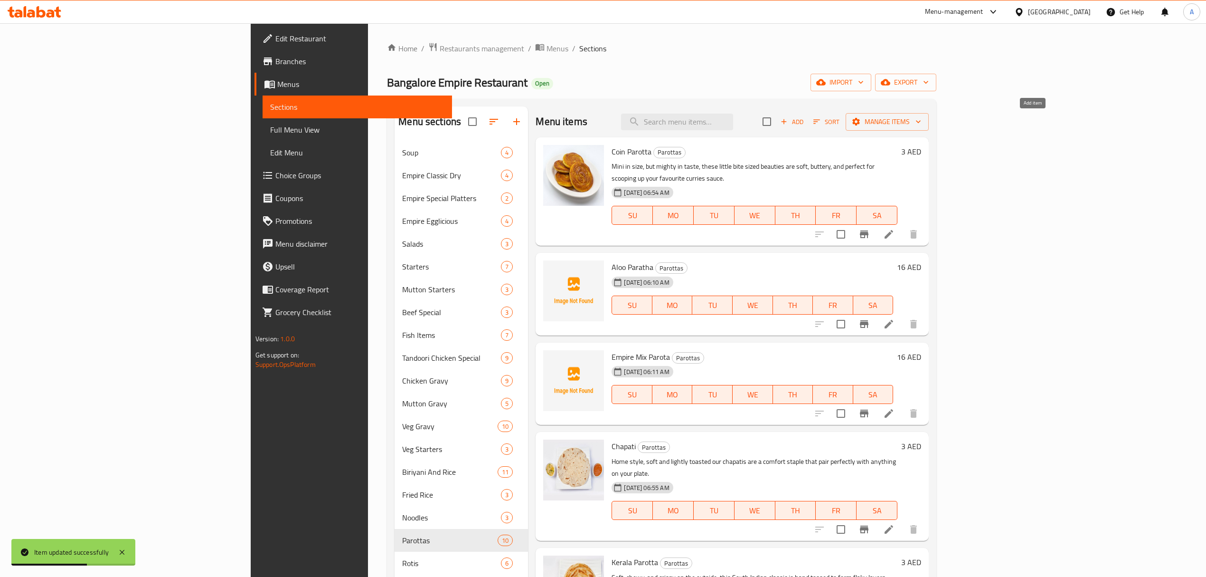
click at [805, 117] on span "Add" at bounding box center [792, 121] width 26 height 11
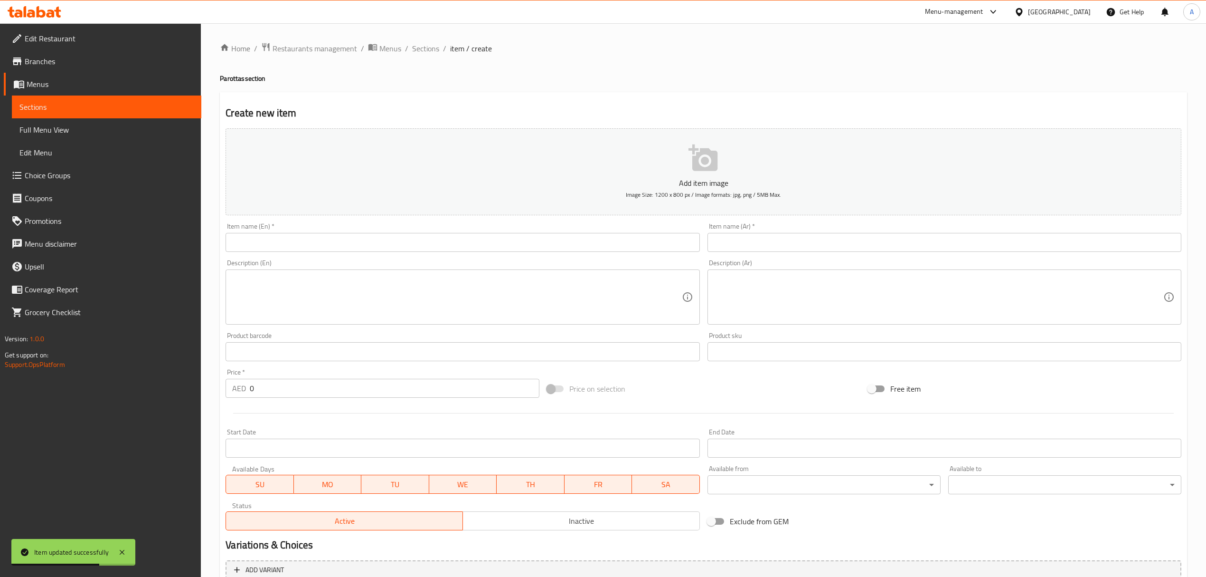
click at [500, 238] on input "text" at bounding box center [463, 242] width 474 height 19
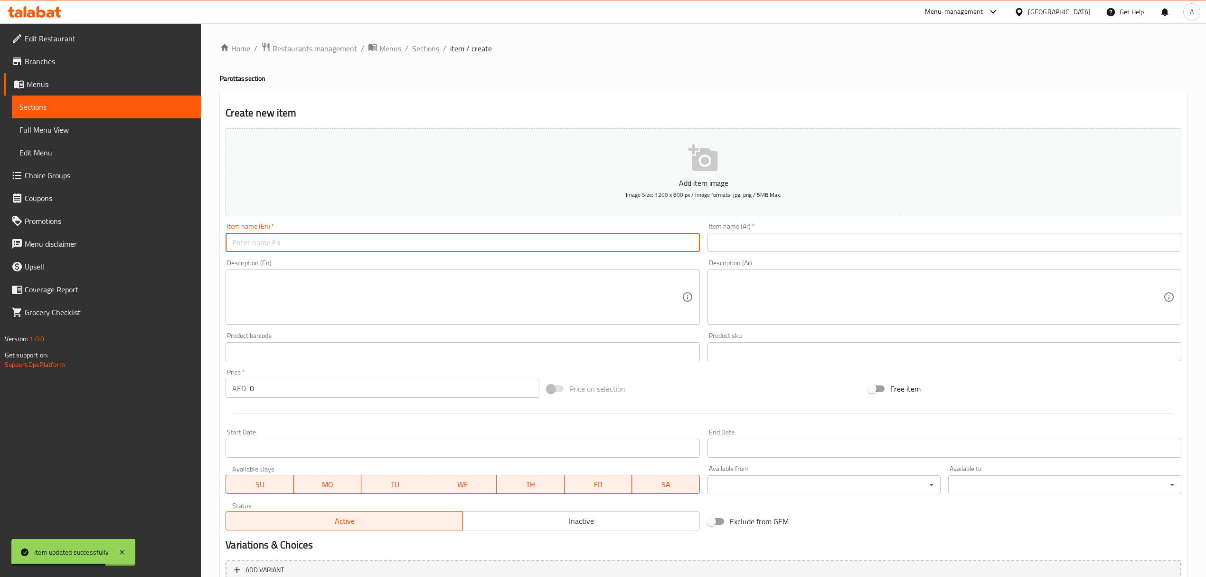
paste input "Empire Mutton Brain Parota"
type input "Empire Mutton Brain Parota"
click at [775, 236] on input "text" at bounding box center [945, 242] width 474 height 19
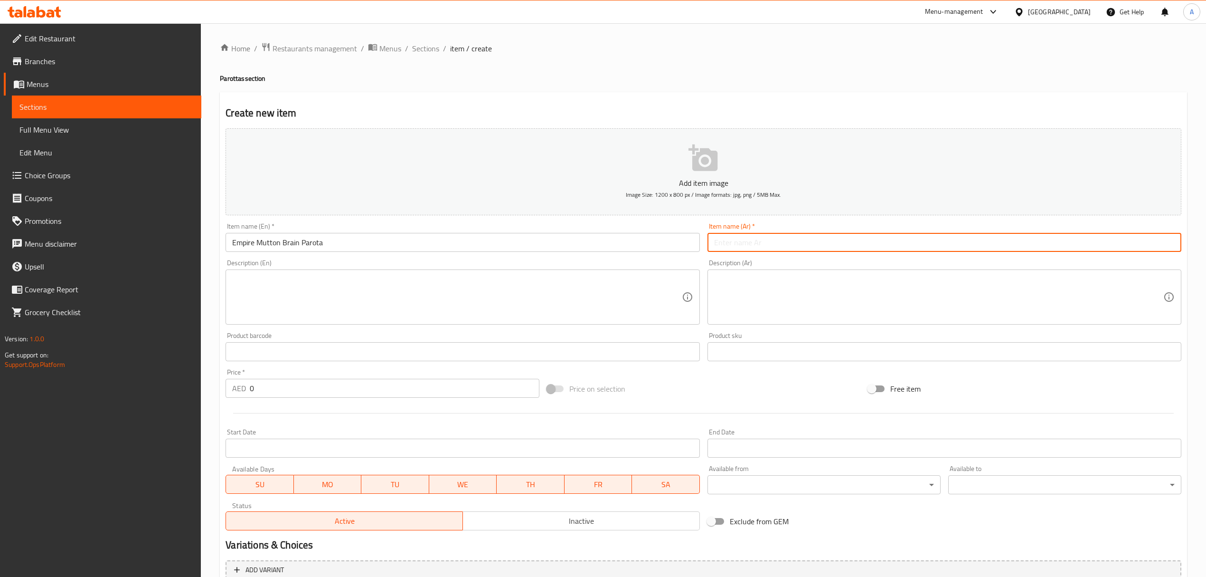
paste input "إمباير لحم ضأن برين باروتا"
drag, startPoint x: 711, startPoint y: 242, endPoint x: 728, endPoint y: 247, distance: 18.3
click at [728, 247] on input "إمباير لحم ضأن برين باروتا" at bounding box center [945, 242] width 474 height 19
paste input "ا"
type input "إمباير لحم ضأن برين براتا"
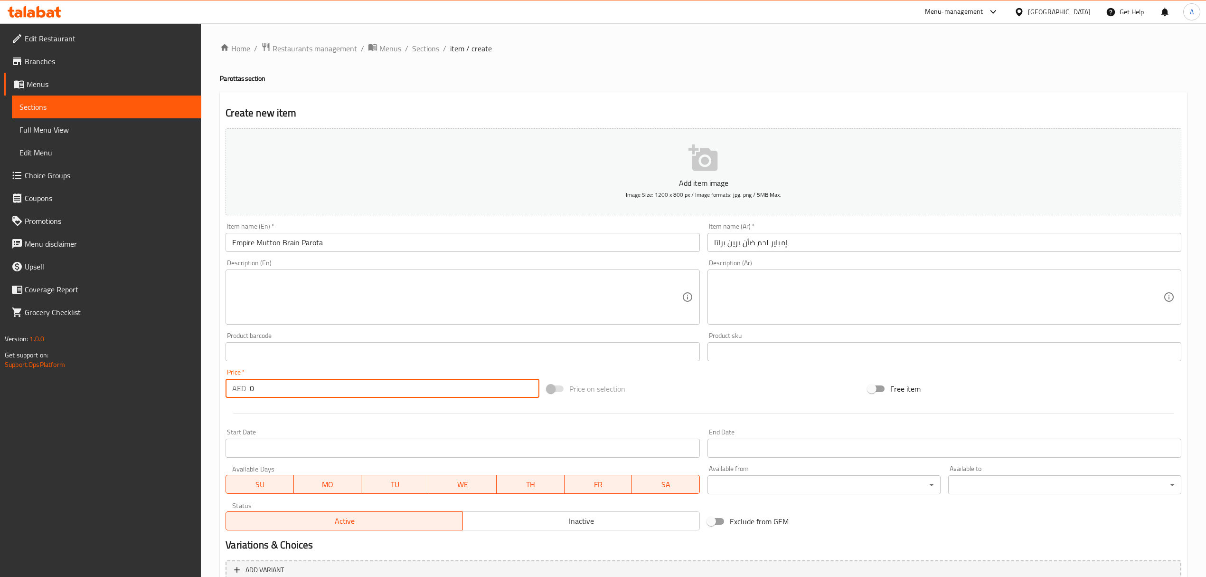
drag, startPoint x: 265, startPoint y: 394, endPoint x: 240, endPoint y: 396, distance: 24.8
click at [240, 396] on div "AED 0 Price *" at bounding box center [382, 388] width 313 height 19
paste input "22"
type input "22"
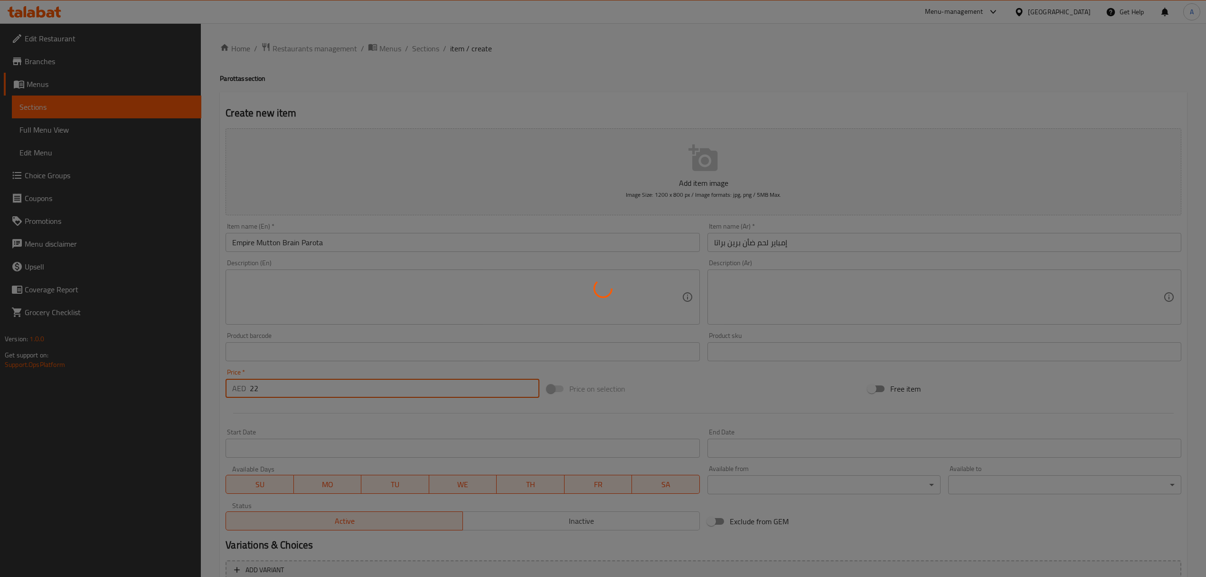
type input "0"
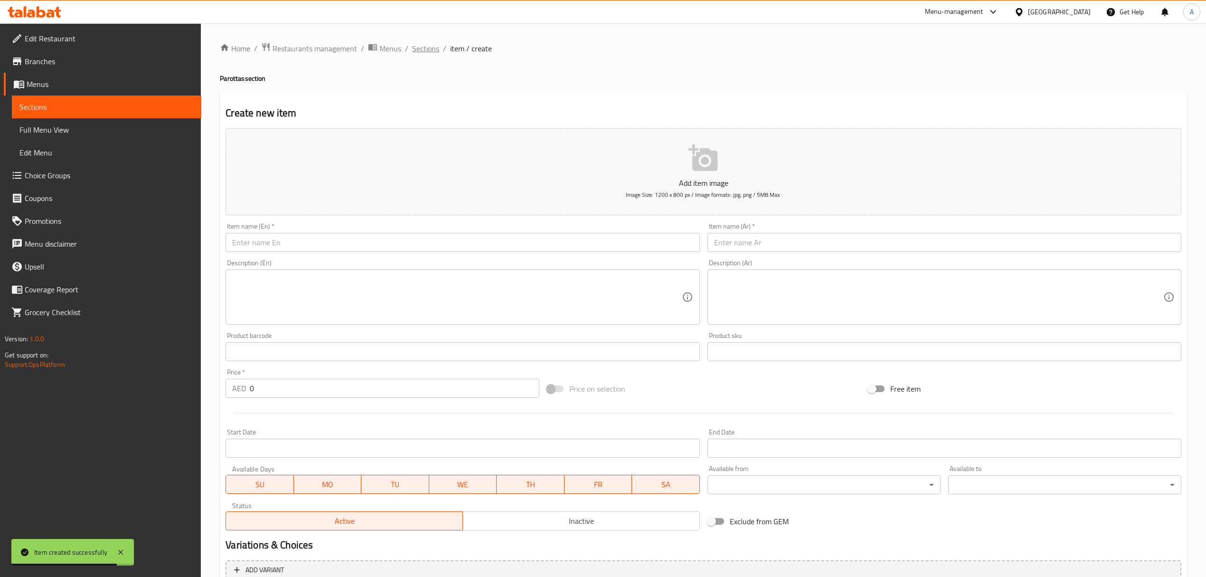
click at [428, 49] on span "Sections" at bounding box center [425, 48] width 27 height 11
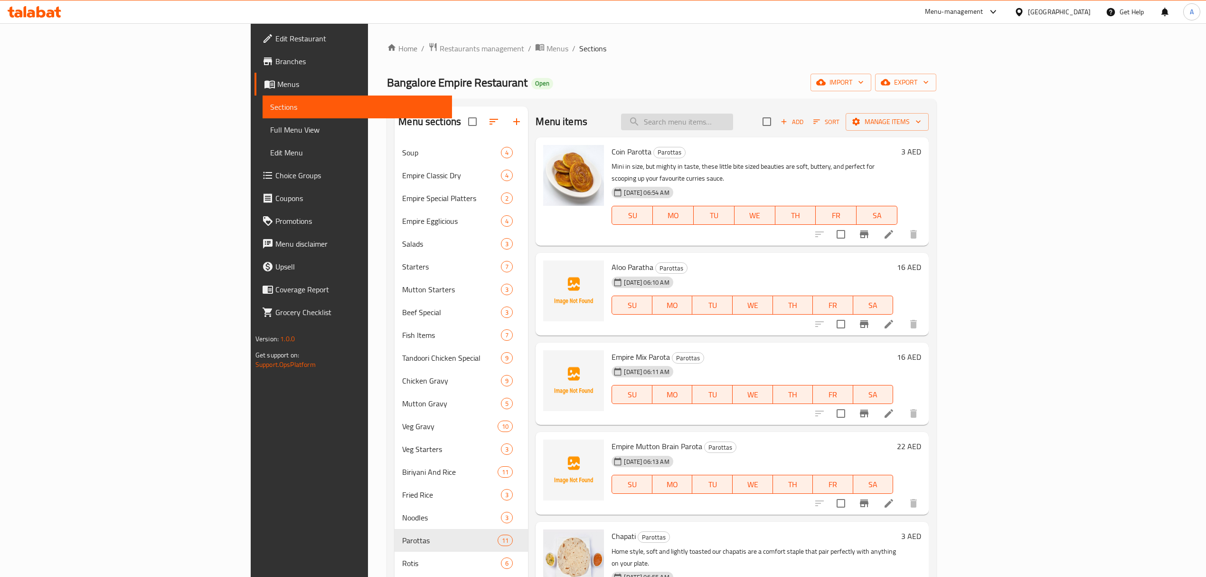
click at [733, 116] on input "search" at bounding box center [677, 122] width 112 height 17
paste input "Tandoori Roti"
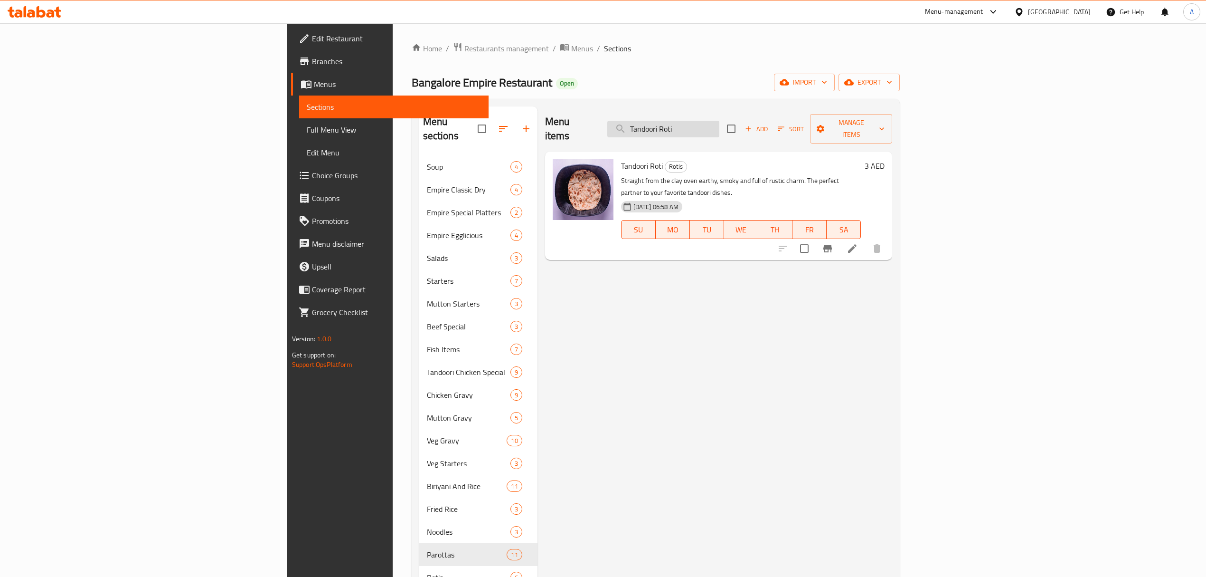
click at [720, 121] on input "Tandoori Roti" at bounding box center [664, 129] width 112 height 17
paste input "Naan"
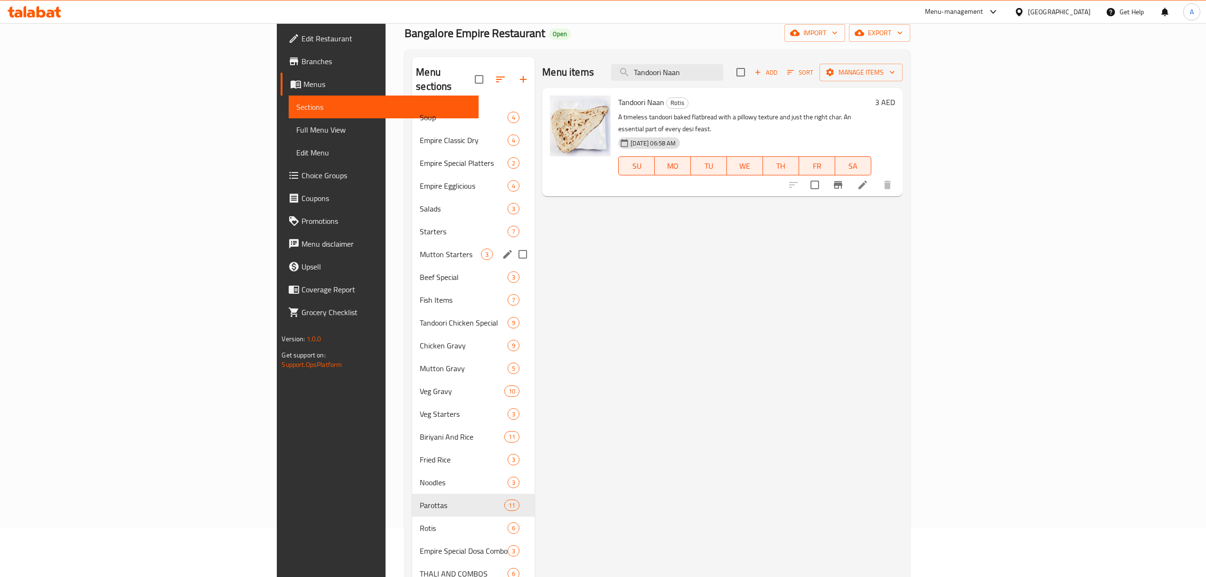
scroll to position [126, 0]
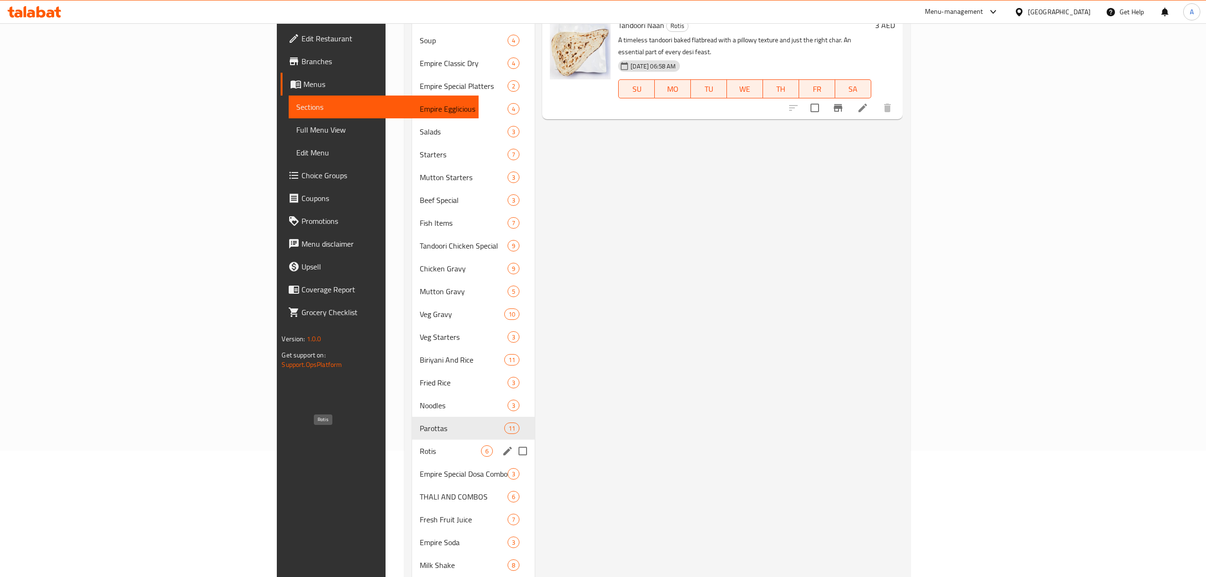
type input "Tandoori Naan"
click at [420, 445] on span "Rotis" at bounding box center [450, 450] width 61 height 11
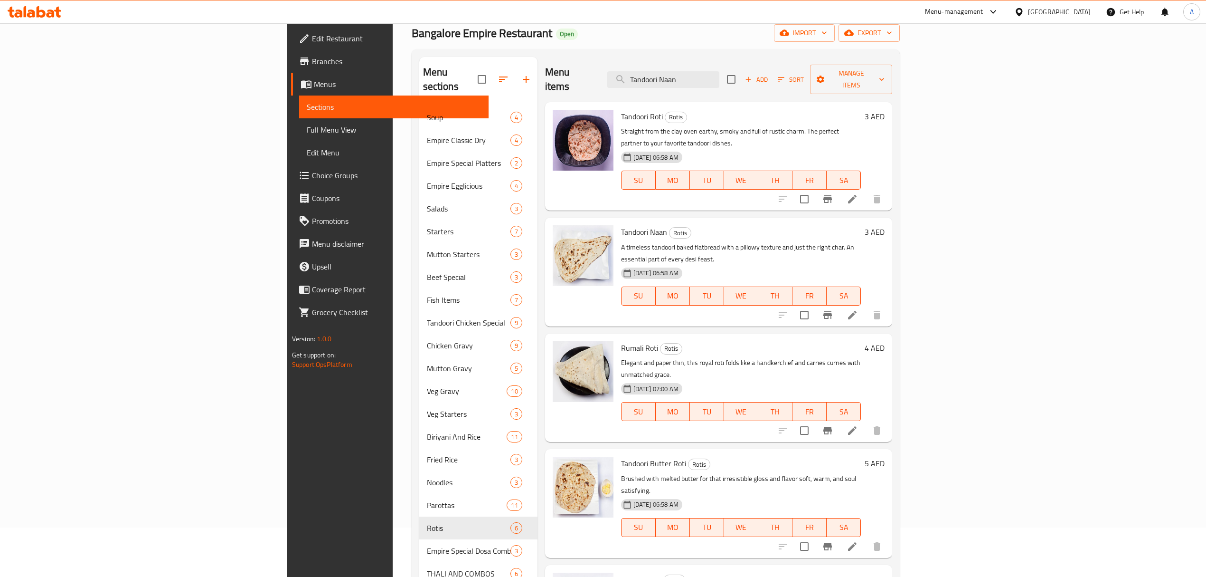
scroll to position [48, 0]
click at [753, 76] on icon "button" at bounding box center [748, 80] width 9 height 9
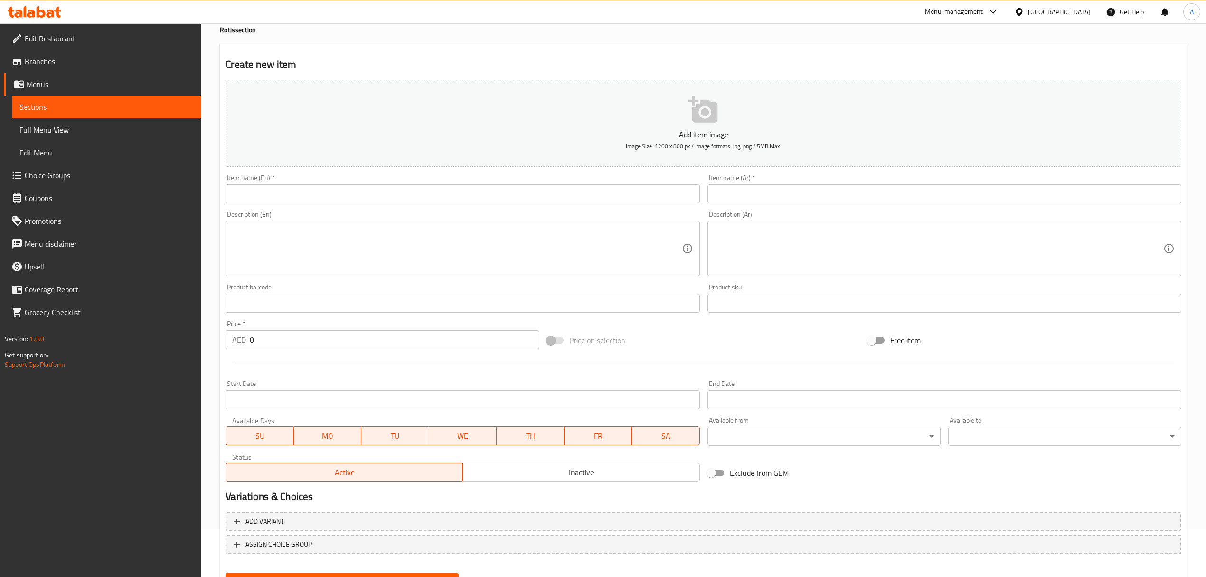
click at [426, 199] on input "text" at bounding box center [463, 193] width 474 height 19
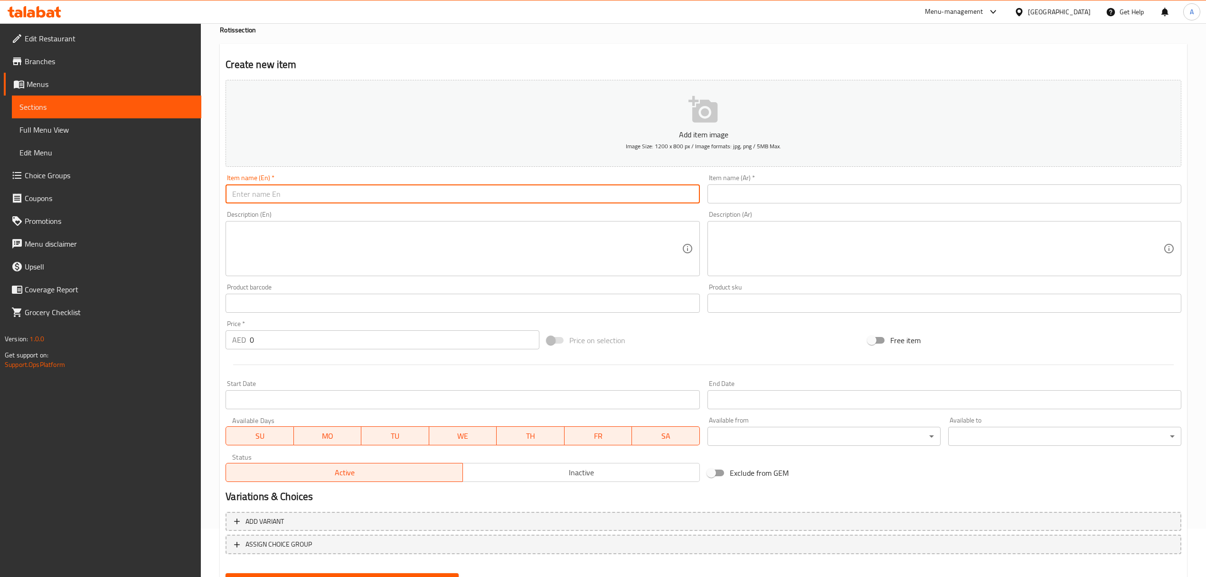
paste input "Kulcha"
type input "Kulcha"
click at [789, 210] on div "Description (Ar) Description (Ar)" at bounding box center [945, 243] width 482 height 73
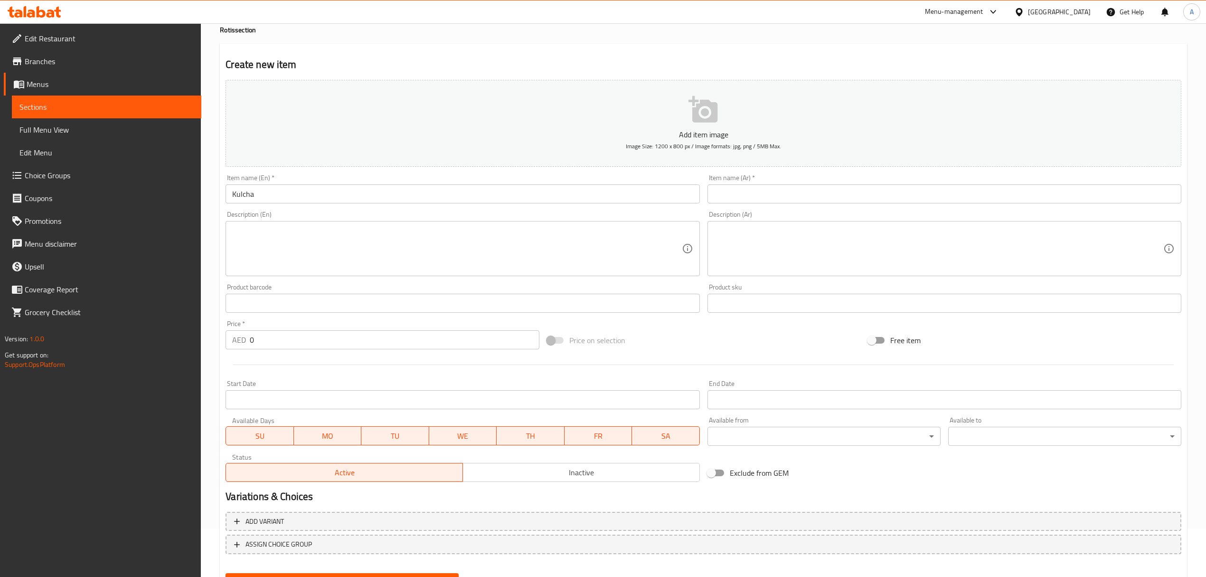
click at [787, 197] on input "text" at bounding box center [945, 193] width 474 height 19
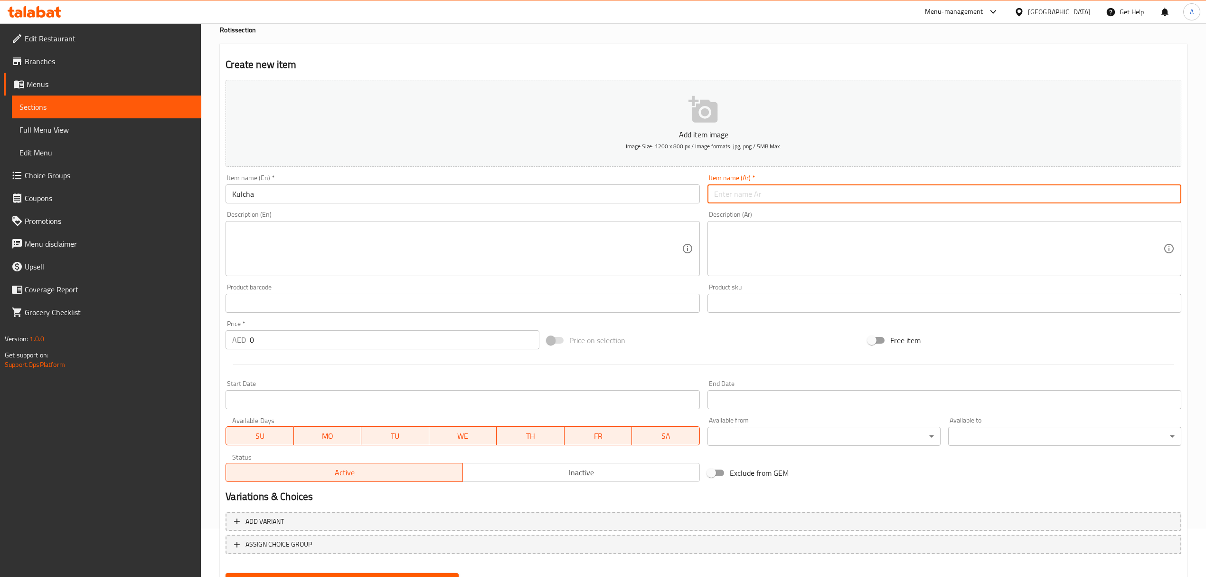
paste input "كولشا"
type input "كولشا"
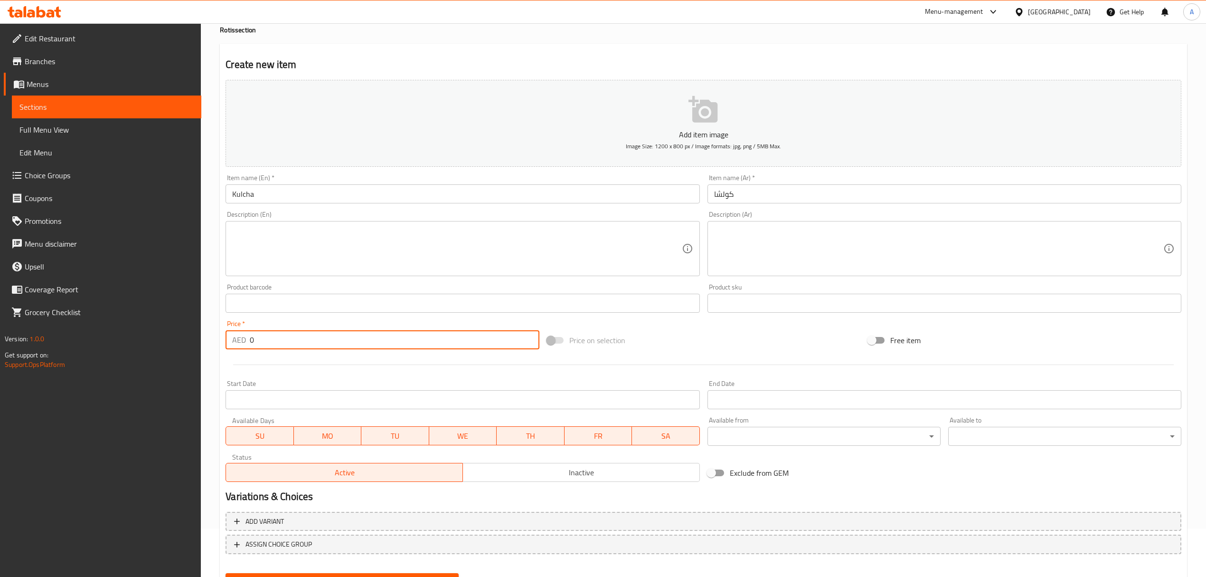
drag, startPoint x: 281, startPoint y: 343, endPoint x: 238, endPoint y: 346, distance: 42.8
click at [238, 346] on div "AED 0 Price *" at bounding box center [382, 339] width 313 height 19
paste input "3"
type input "3"
click at [226, 573] on button "Create" at bounding box center [342, 582] width 233 height 18
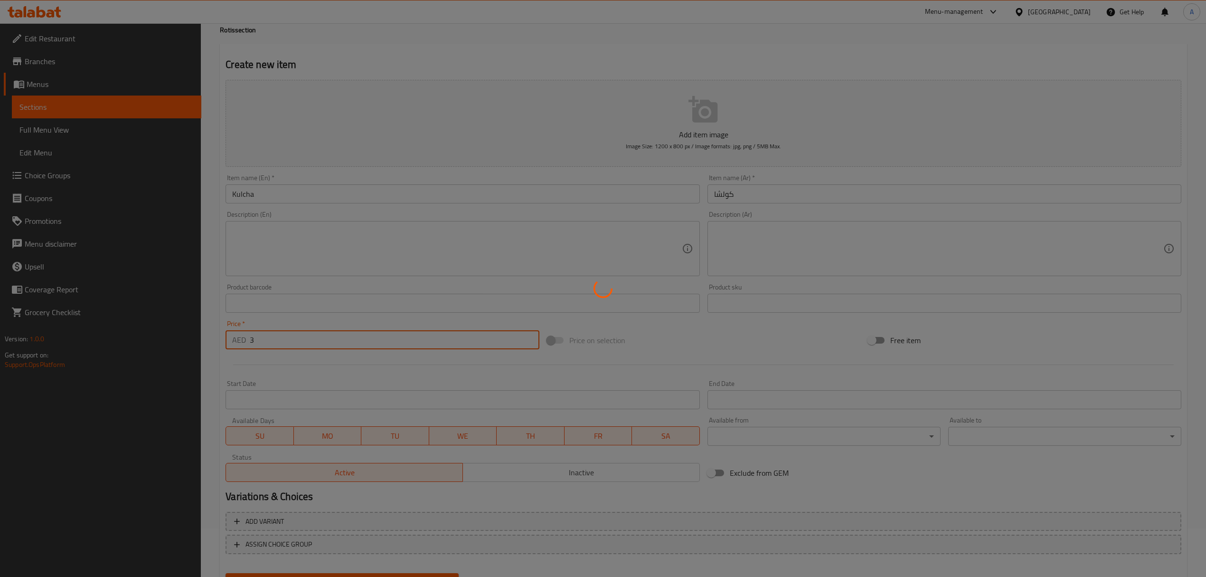
type input "0"
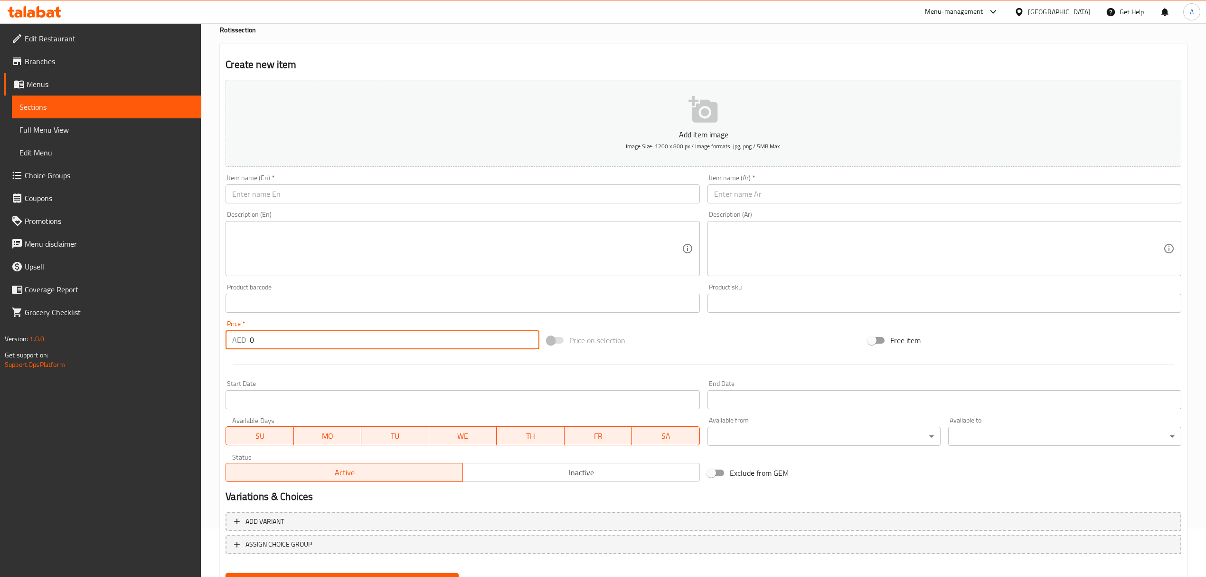
click at [417, 189] on input "text" at bounding box center [463, 193] width 474 height 19
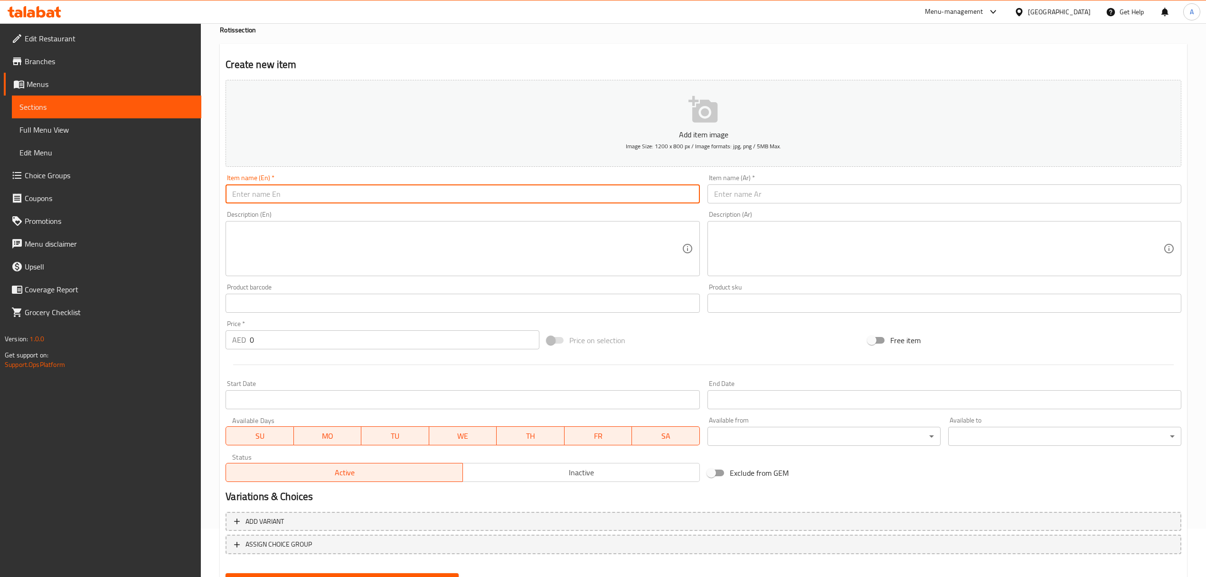
paste input "Butter Kulcha"
type input "Butter Kulcha"
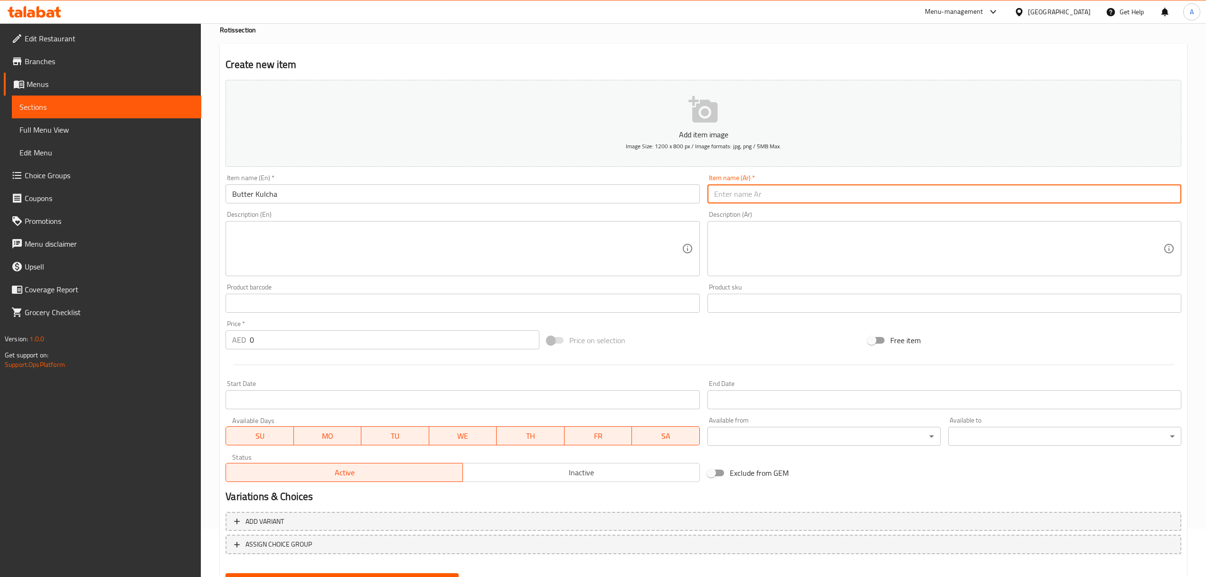
click at [764, 188] on input "text" at bounding box center [945, 193] width 474 height 19
paste input "كولشا الزبدة"
type input "كولشا الزبدة"
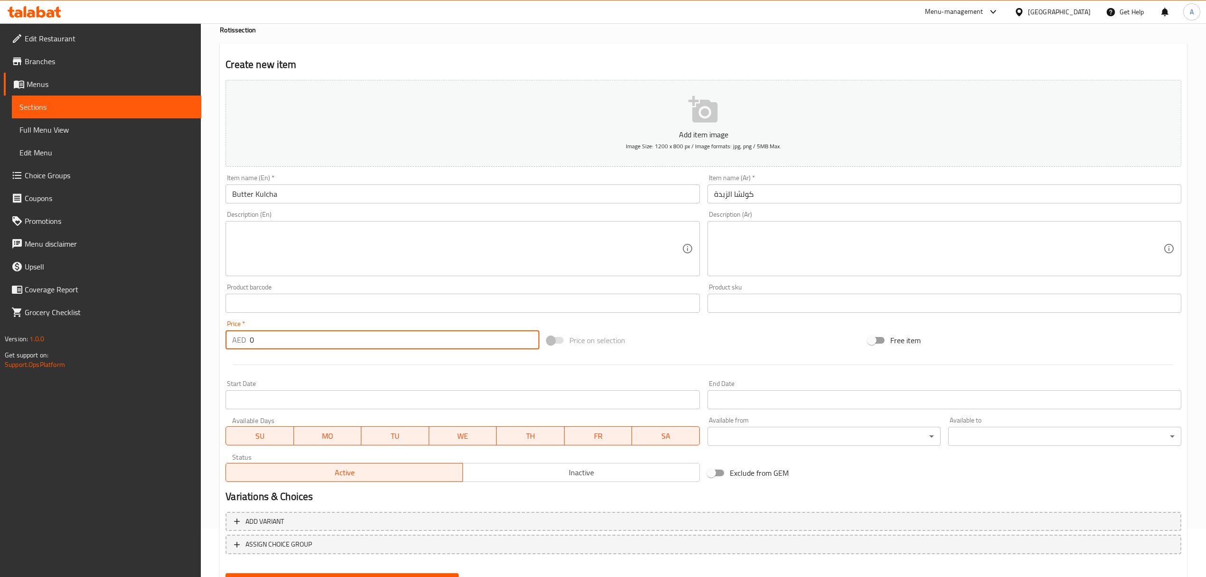
drag, startPoint x: 280, startPoint y: 339, endPoint x: 237, endPoint y: 343, distance: 42.9
click at [237, 343] on div "AED 0 Price *" at bounding box center [382, 339] width 313 height 19
paste input "5"
type input "5"
click at [226, 573] on button "Create" at bounding box center [342, 582] width 233 height 18
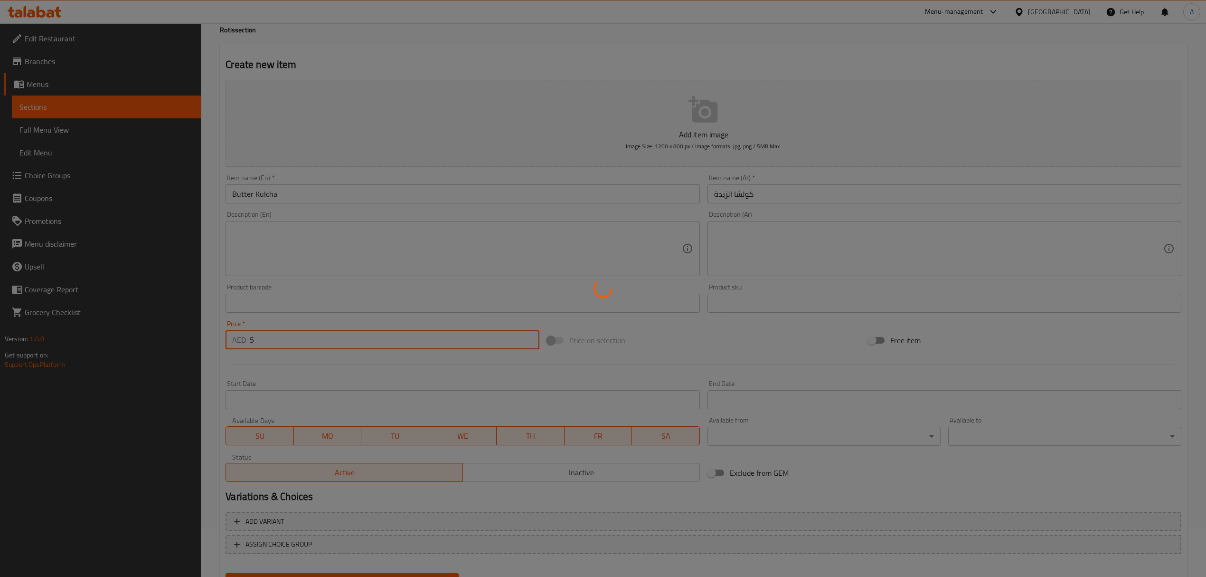
type input "0"
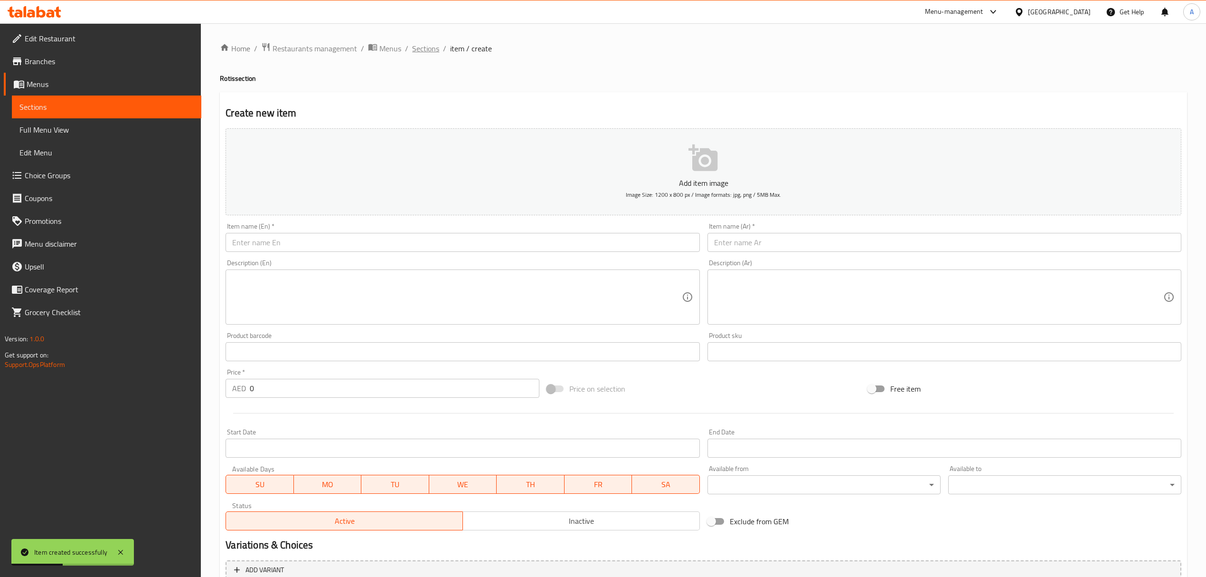
click at [424, 44] on span "Sections" at bounding box center [425, 48] width 27 height 11
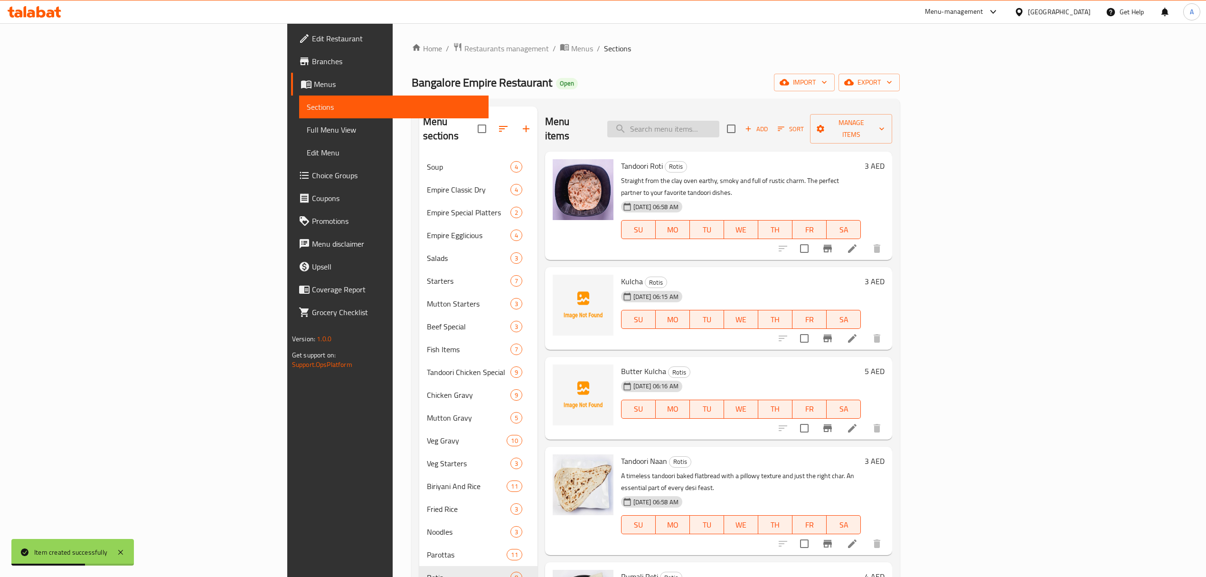
click at [720, 121] on input "search" at bounding box center [664, 129] width 112 height 17
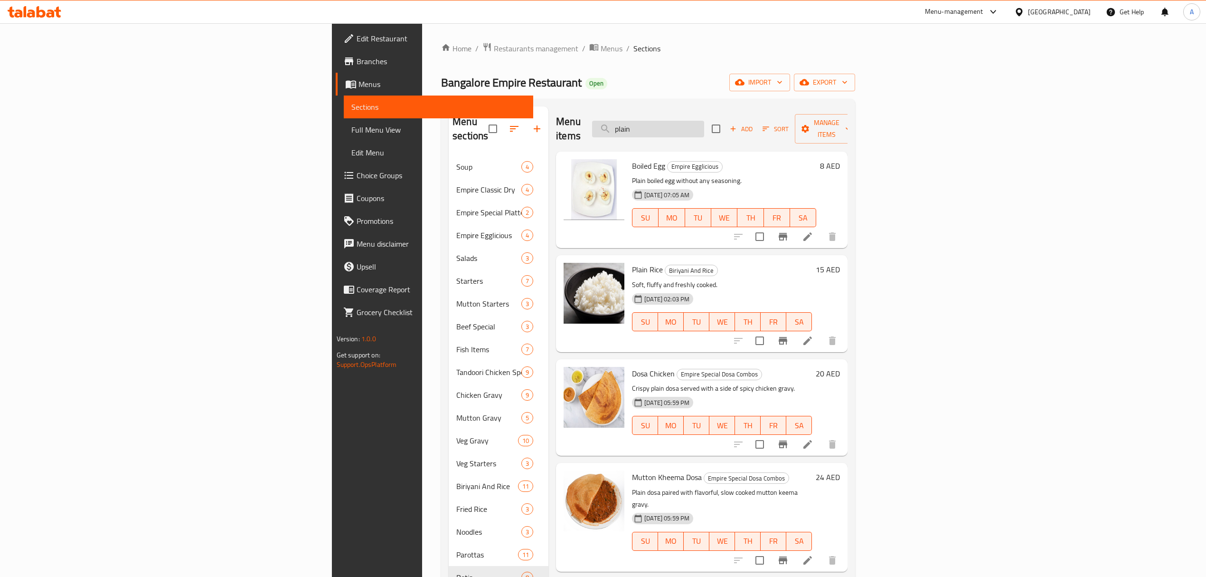
click at [704, 121] on input "plain" at bounding box center [648, 129] width 112 height 17
paste input "Egg Appam"
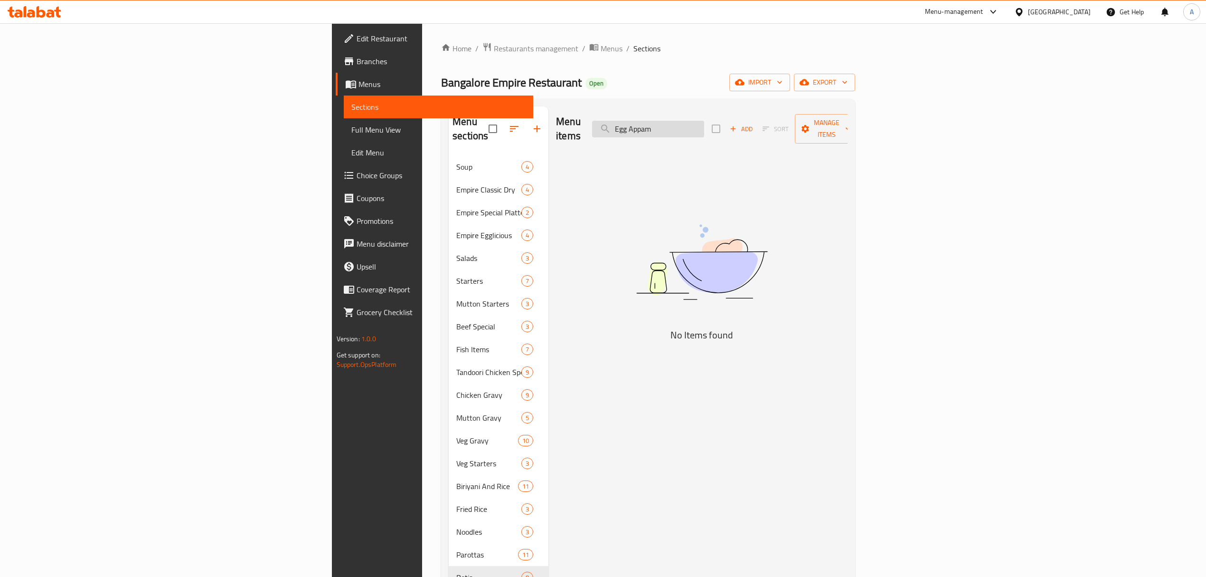
click at [704, 127] on input "Egg Appam" at bounding box center [648, 129] width 112 height 17
paste input "Veg Dosa"
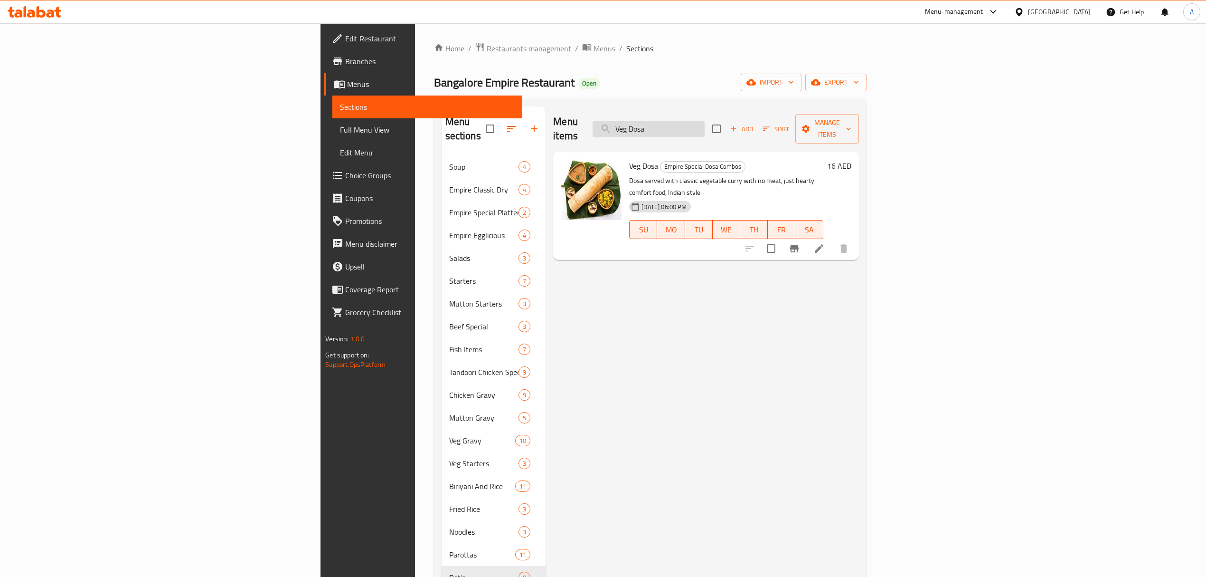
click at [705, 122] on input "Veg Dosa" at bounding box center [649, 129] width 112 height 17
paste input "Appam"
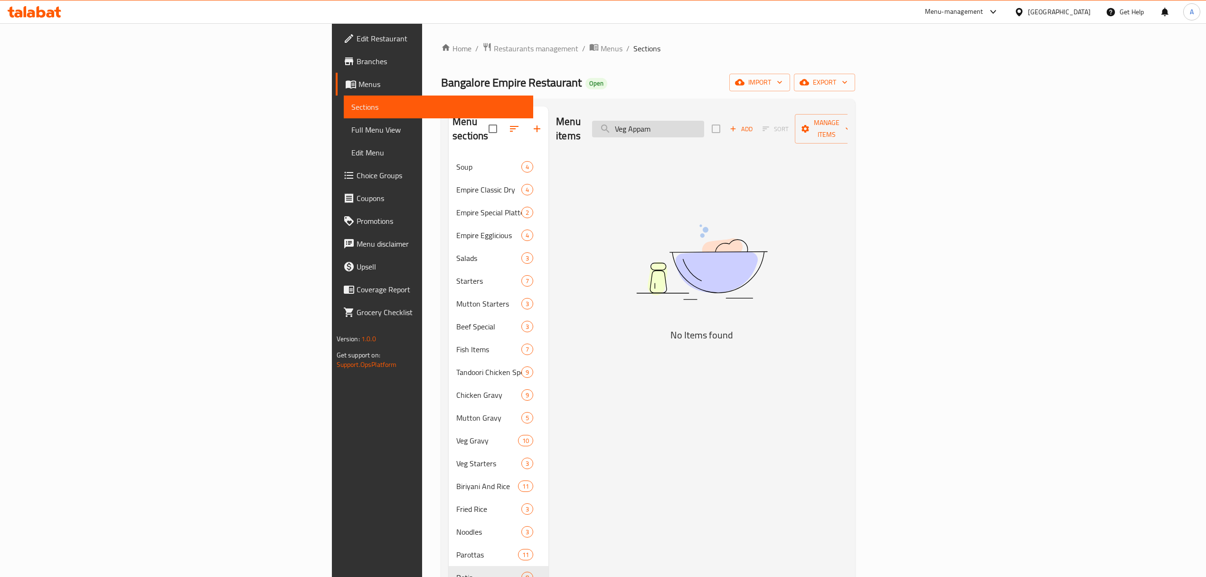
click at [704, 123] on input "Veg Appam" at bounding box center [648, 129] width 112 height 17
paste input "Dosa Chicken"
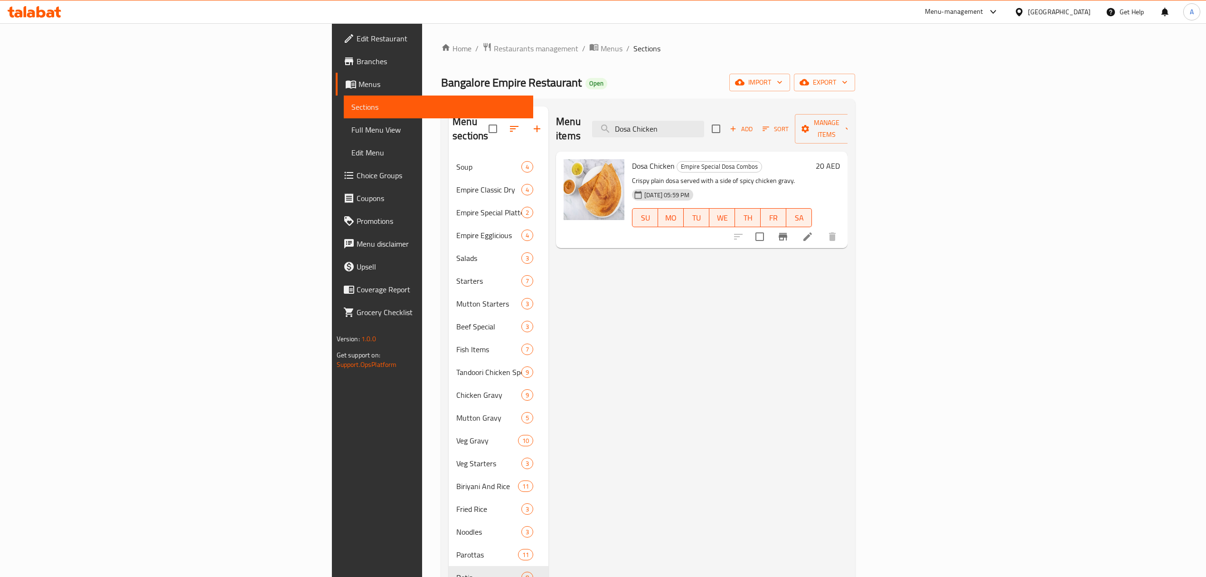
type input "Dosa Chicken"
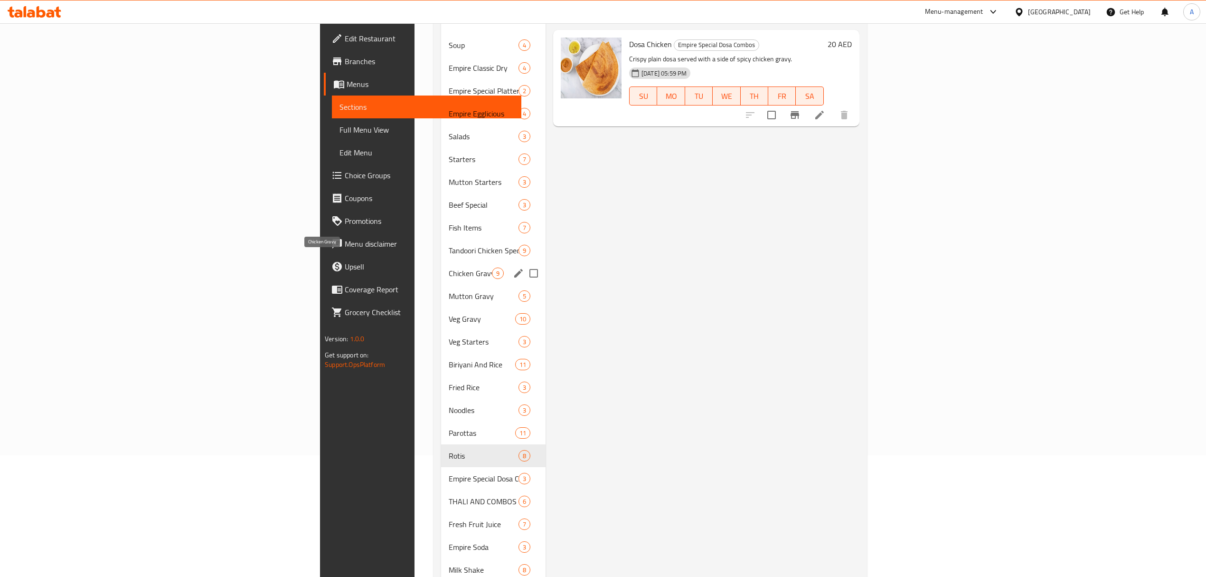
scroll to position [190, 0]
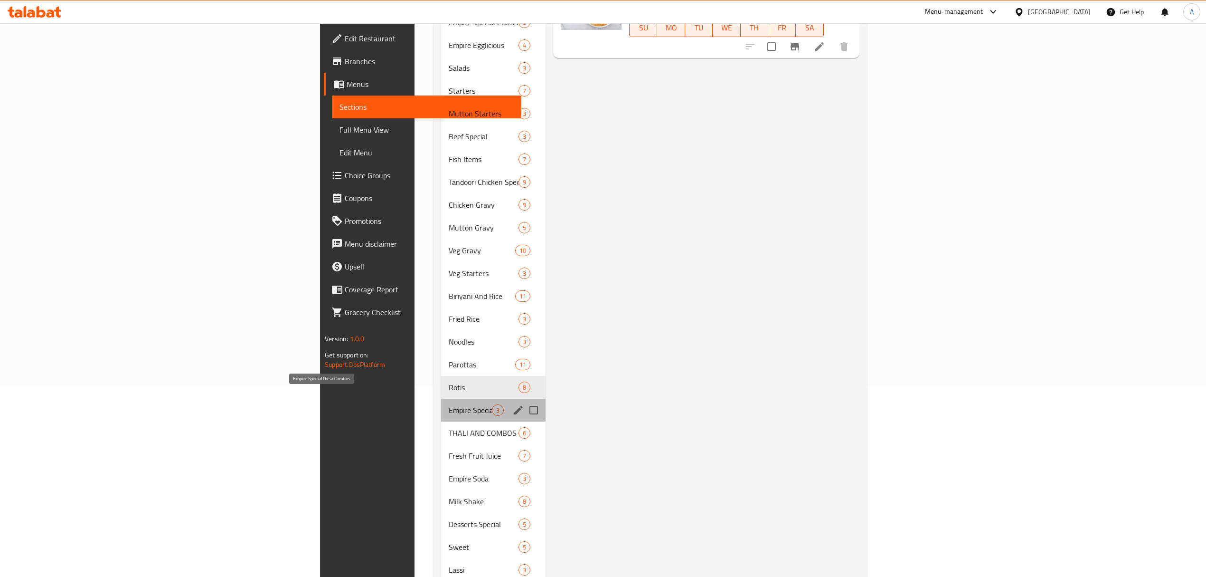
click at [449, 404] on span "Empire Special Dosa Combos" at bounding box center [470, 409] width 43 height 11
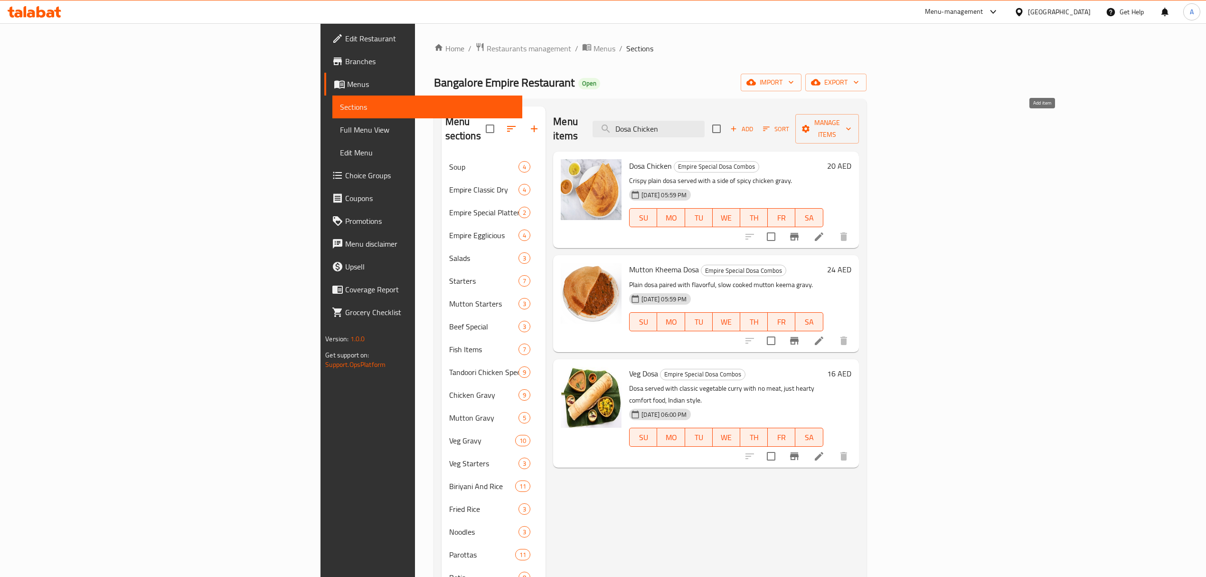
click at [755, 123] on span "Add" at bounding box center [742, 128] width 26 height 11
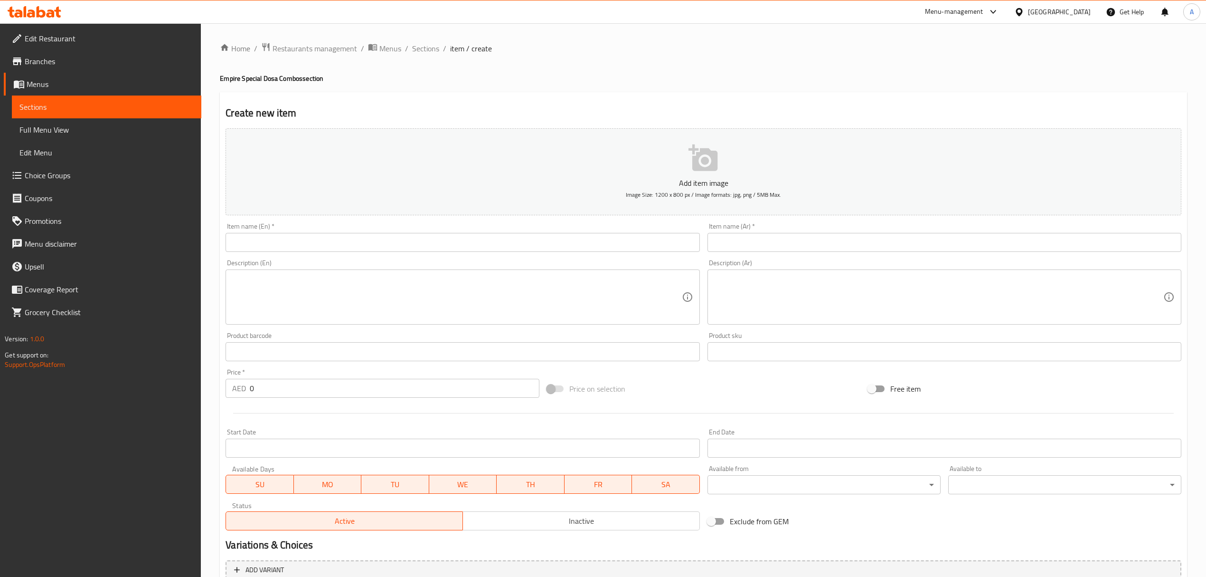
click at [352, 242] on input "text" at bounding box center [463, 242] width 474 height 19
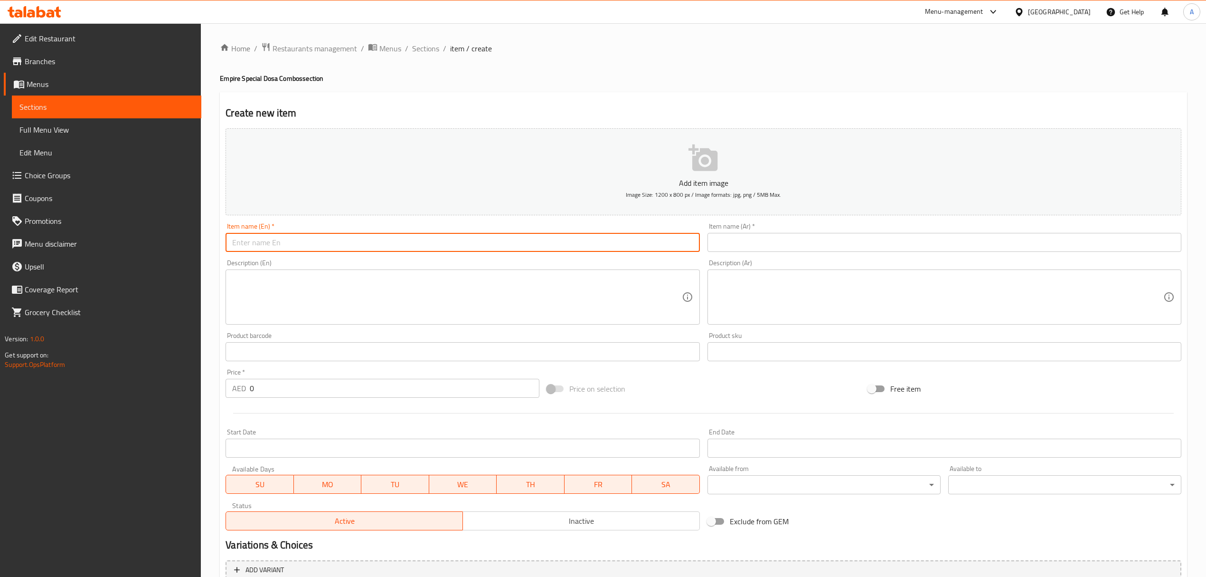
paste input "Plain Appam (Single)"
type input "Plain Appam (Single)"
click at [762, 251] on input "text" at bounding box center [945, 242] width 474 height 19
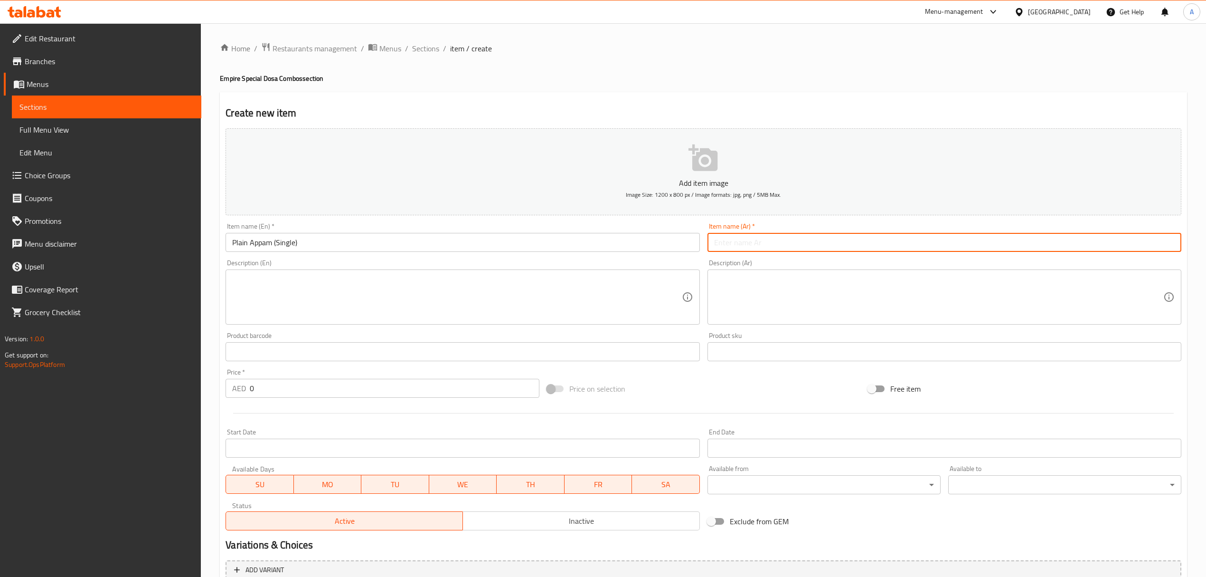
paste input "أبام"
type input "أبام سادة سينجيل"
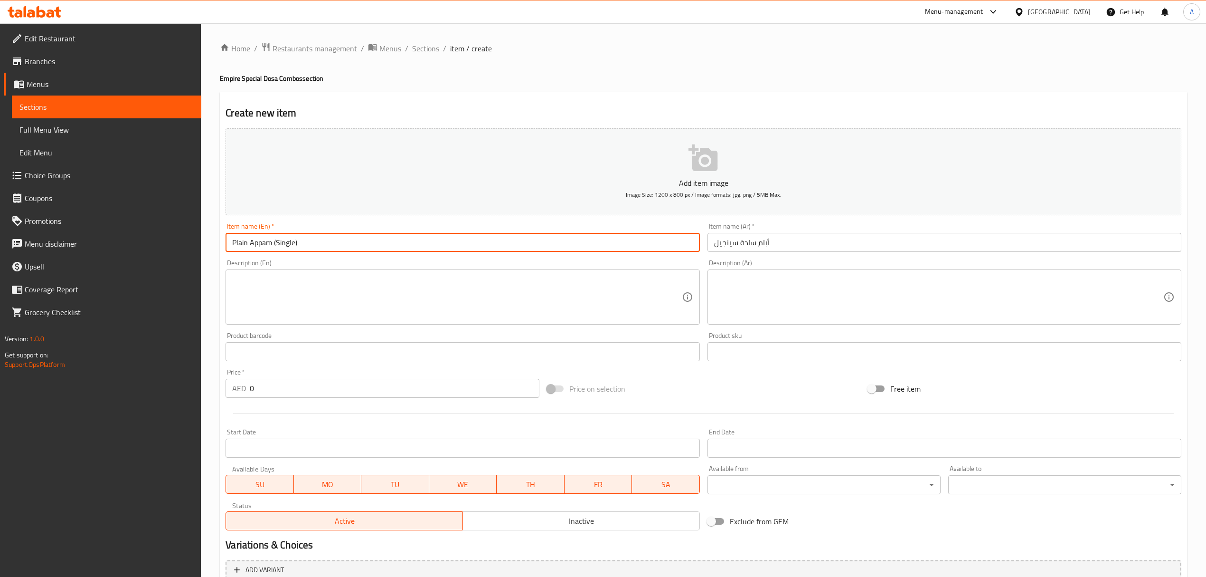
click at [328, 246] on input "Plain Appam (Single)" at bounding box center [463, 242] width 474 height 19
drag, startPoint x: 276, startPoint y: 242, endPoint x: 270, endPoint y: 242, distance: 5.7
click at [270, 242] on input "Plain Appam (Single" at bounding box center [463, 242] width 474 height 19
type input "Plain Appam Single"
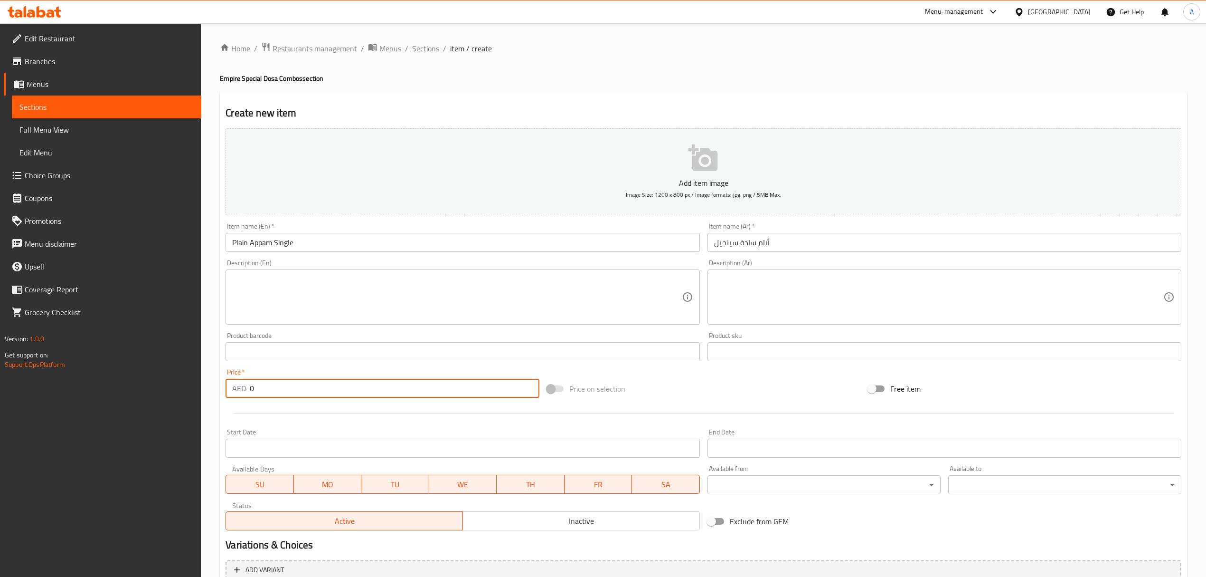
drag, startPoint x: 263, startPoint y: 392, endPoint x: 211, endPoint y: 394, distance: 51.4
click at [211, 394] on div "Home / Restaurants management / Menus / Sections / item / create Empire Special…" at bounding box center [704, 347] width 1006 height 648
paste input "4"
type input "4"
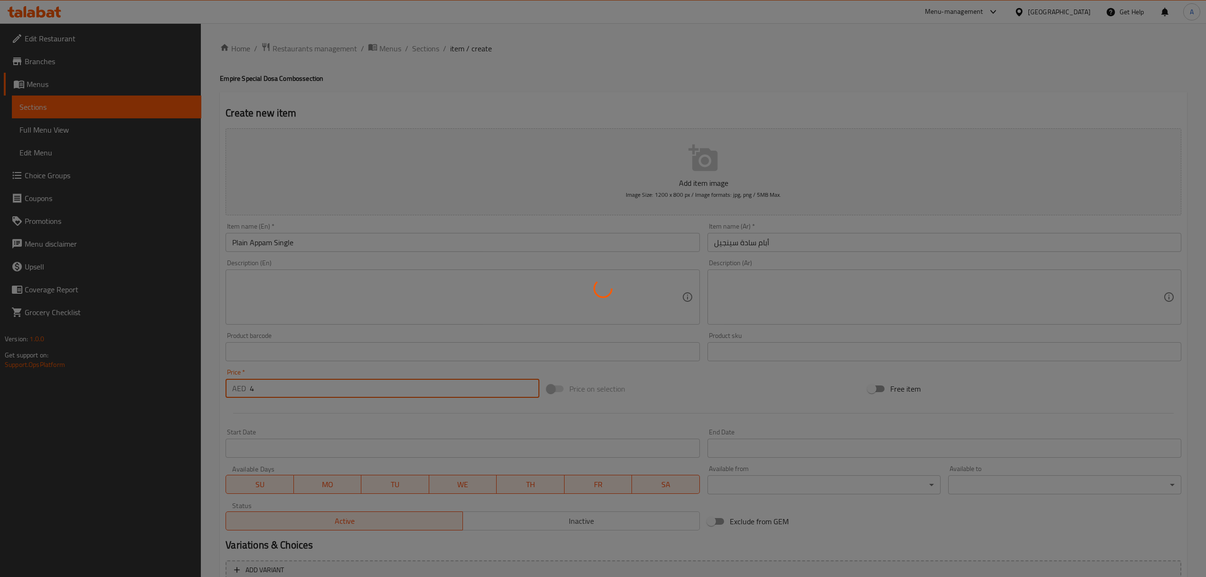
type input "0"
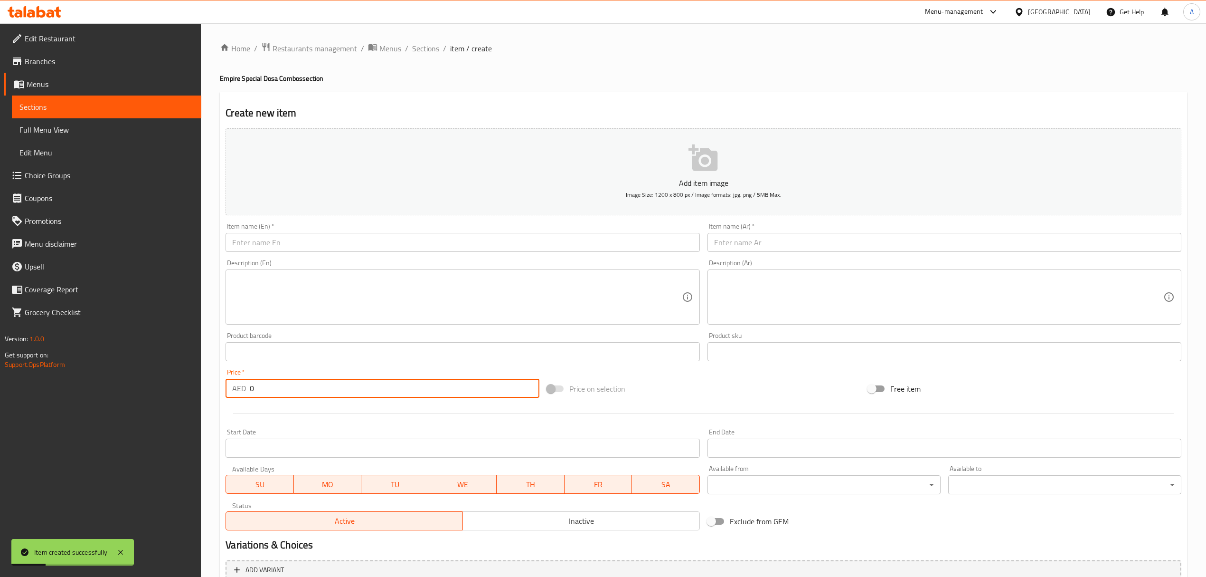
click at [341, 251] on input "text" at bounding box center [463, 242] width 474 height 19
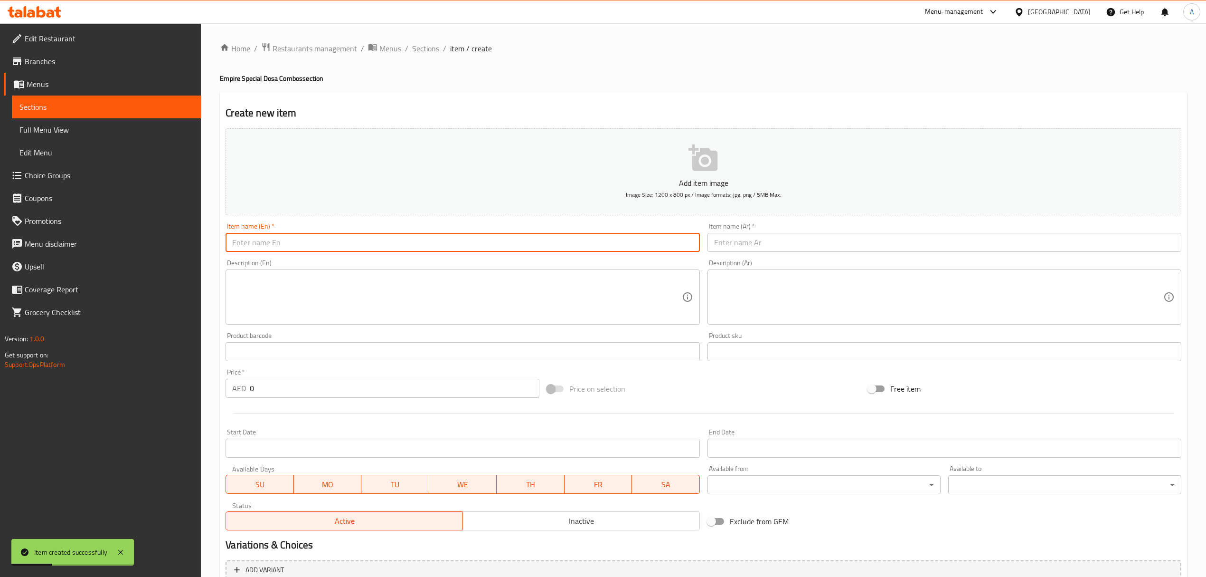
paste input "Egg Appam"
type input "Egg Appam"
click at [781, 240] on input "text" at bounding box center [945, 242] width 474 height 19
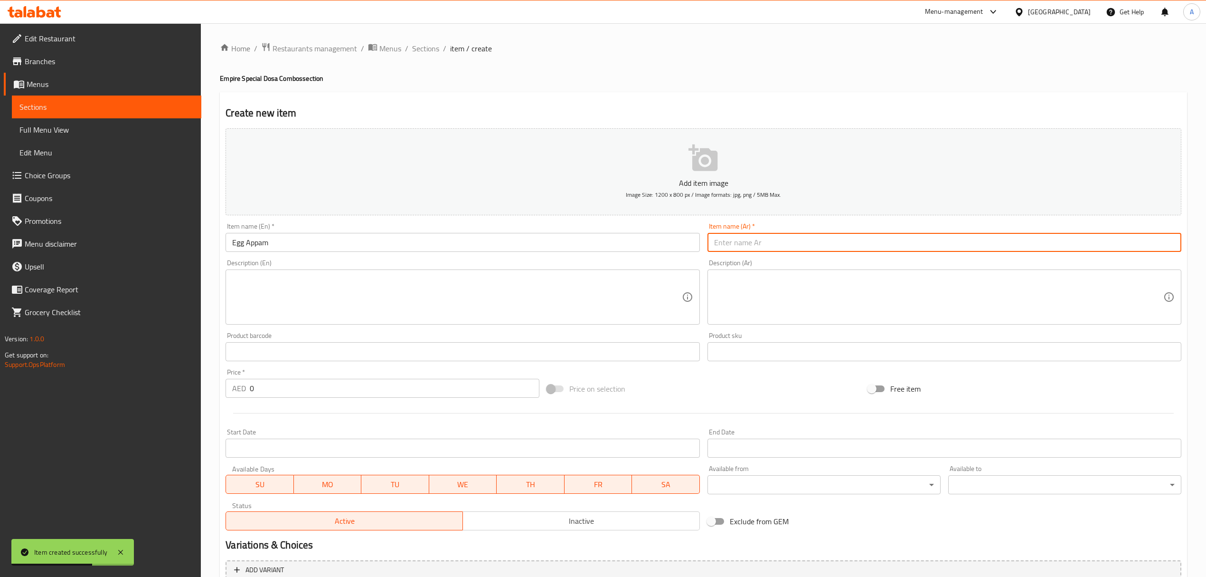
paste input "بيض أبام"
type input "بيض أبام"
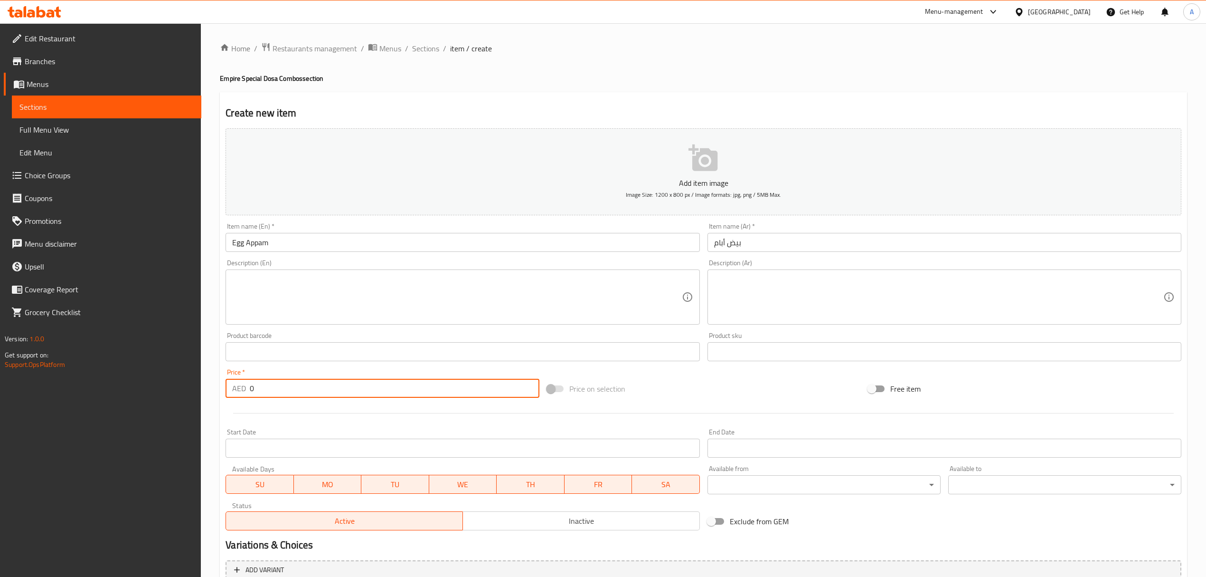
drag, startPoint x: 269, startPoint y: 396, endPoint x: 227, endPoint y: 392, distance: 42.4
click at [227, 392] on div "AED 0 Price *" at bounding box center [382, 388] width 313 height 19
paste input "5"
type input "5"
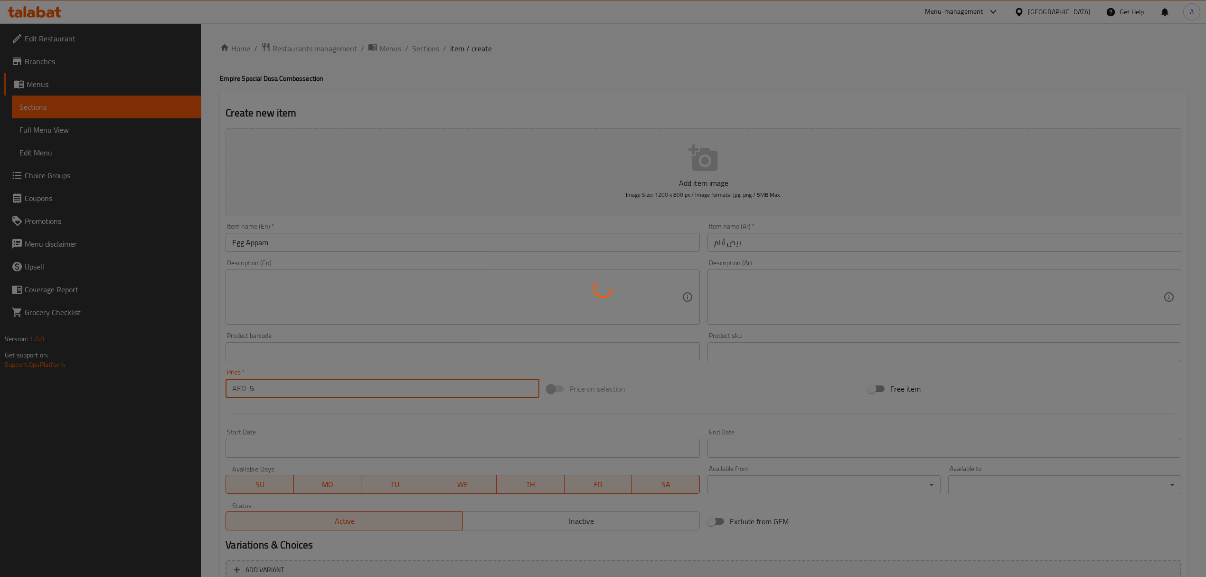
type input "0"
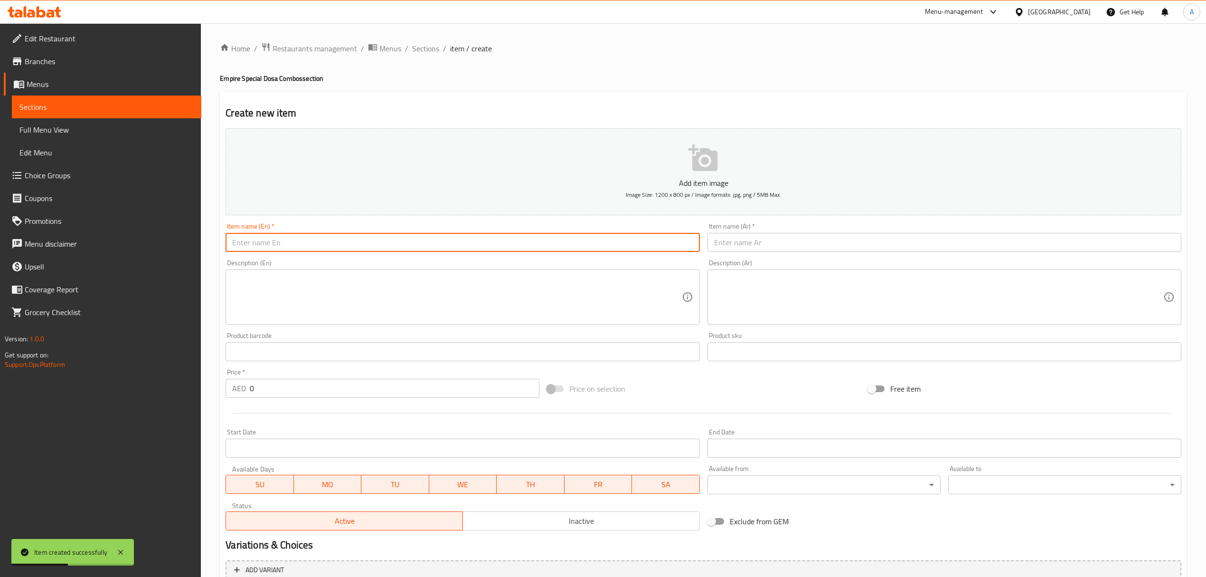
click at [390, 237] on input "text" at bounding box center [463, 242] width 474 height 19
paste input "Veg Appam"
type input "Veg Appam"
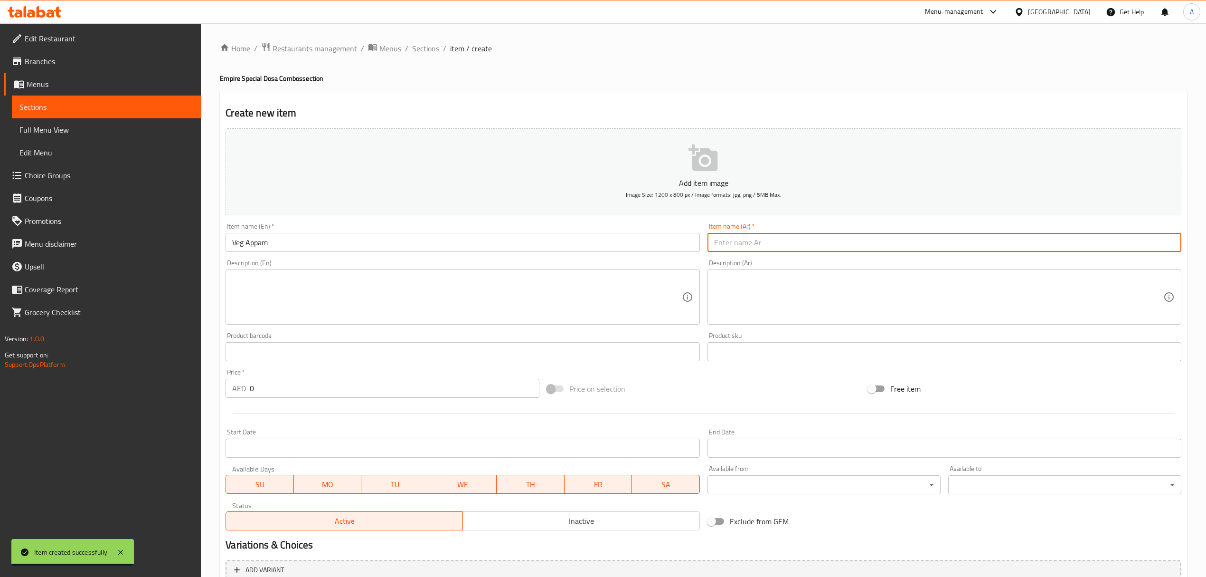
click at [788, 240] on input "text" at bounding box center [945, 242] width 474 height 19
paste input "فيج ابام"
type input "فيج ابام"
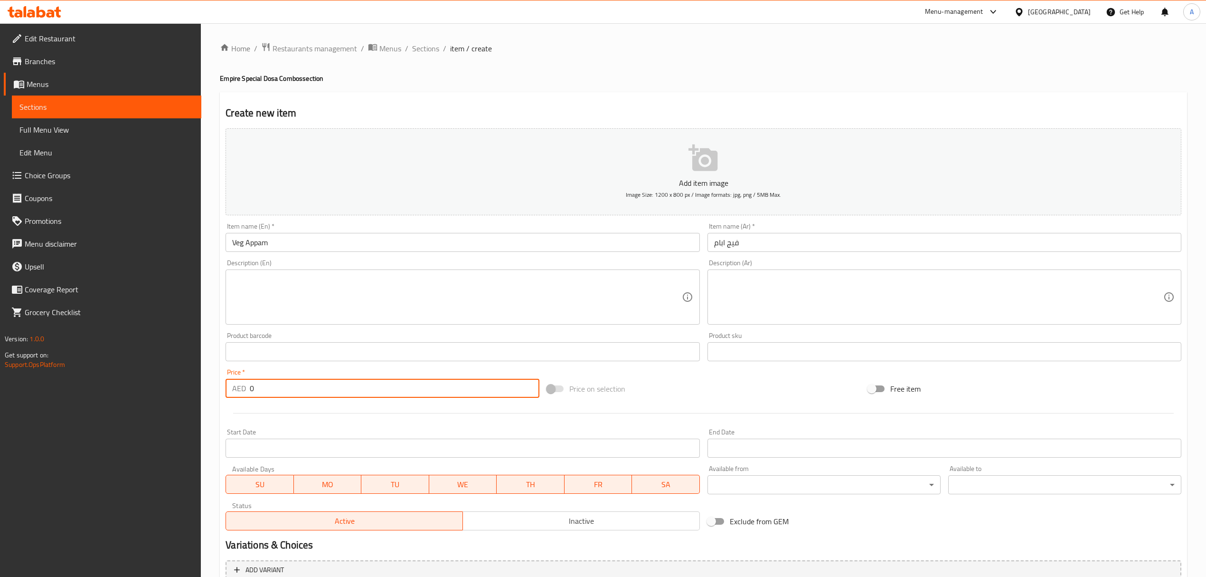
drag, startPoint x: 272, startPoint y: 379, endPoint x: 242, endPoint y: 377, distance: 30.0
click at [242, 377] on div "Price   * AED 0 Price *" at bounding box center [382, 383] width 313 height 29
paste input "16"
type input "16"
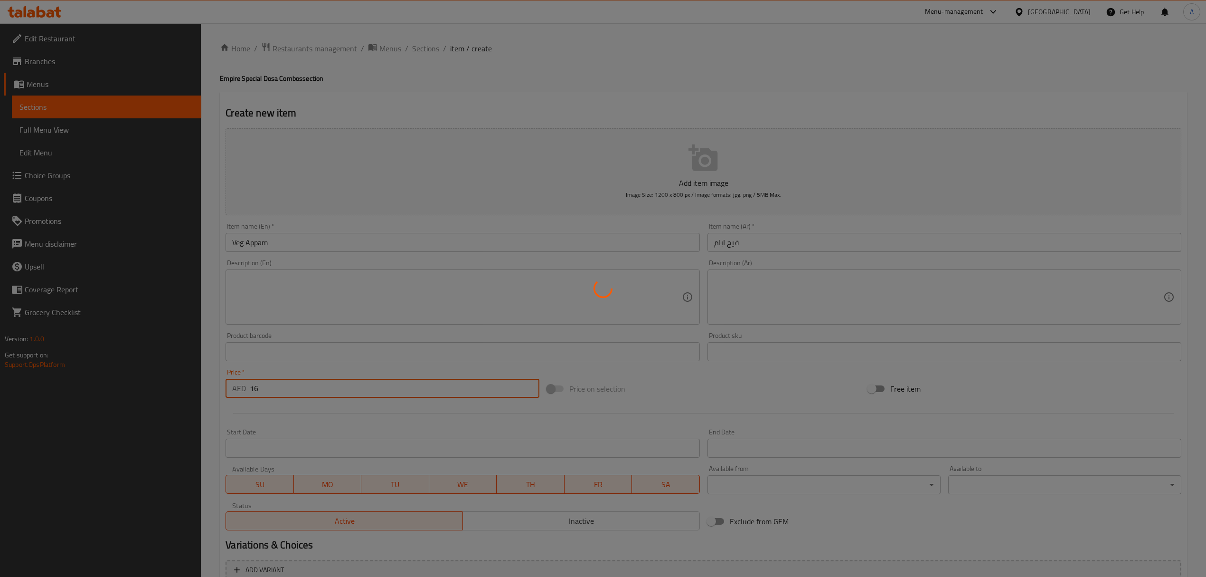
type input "0"
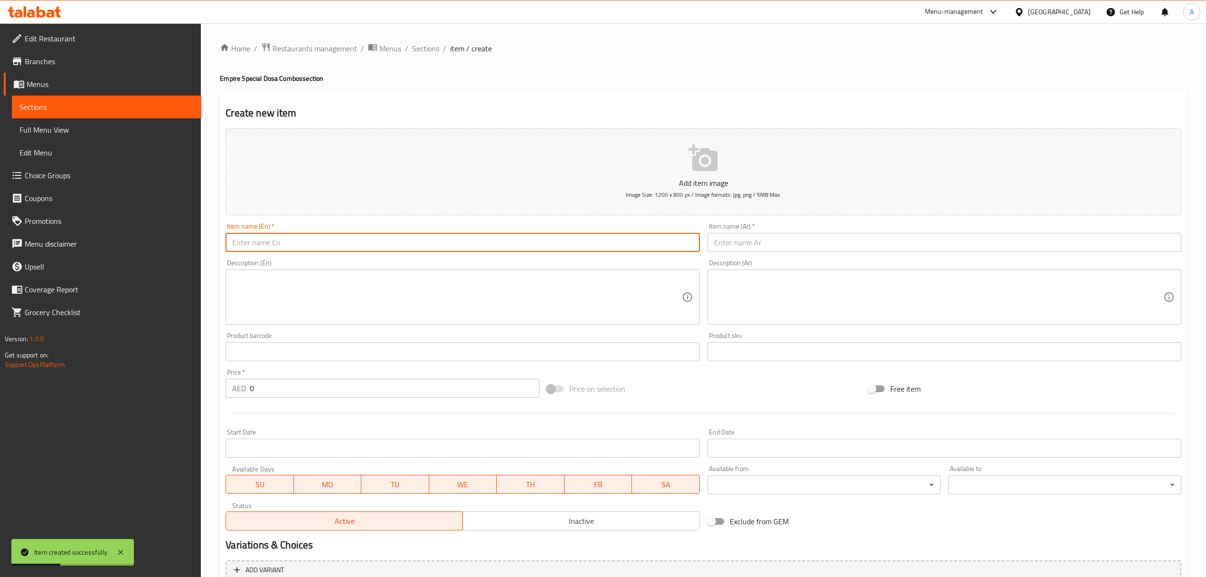
click at [326, 242] on input "text" at bounding box center [463, 242] width 474 height 19
paste input "Appam Chicken"
type input "Appam Chicken"
click at [749, 240] on input "text" at bounding box center [945, 242] width 474 height 19
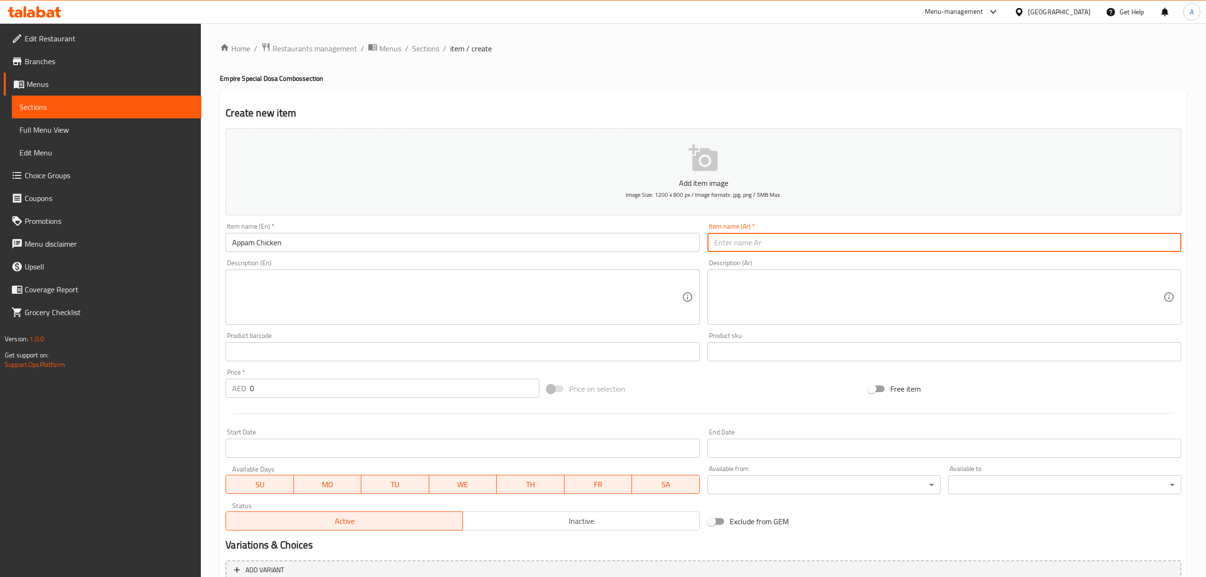
paste input "دجاج أبام"
type input "دجاج أبام"
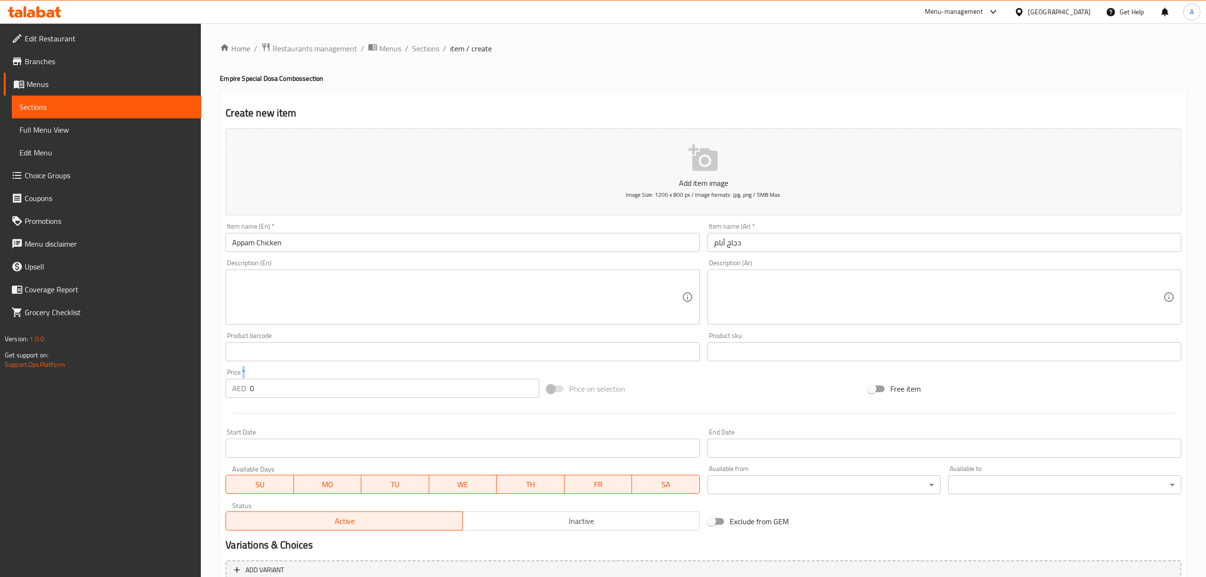
drag, startPoint x: 244, startPoint y: 375, endPoint x: 264, endPoint y: 391, distance: 26.3
click at [247, 381] on div "Price   * AED 0 Price *" at bounding box center [382, 383] width 313 height 29
drag, startPoint x: 264, startPoint y: 391, endPoint x: 240, endPoint y: 389, distance: 23.8
click at [240, 389] on div "AED 0 Price *" at bounding box center [382, 388] width 313 height 19
paste input "2"
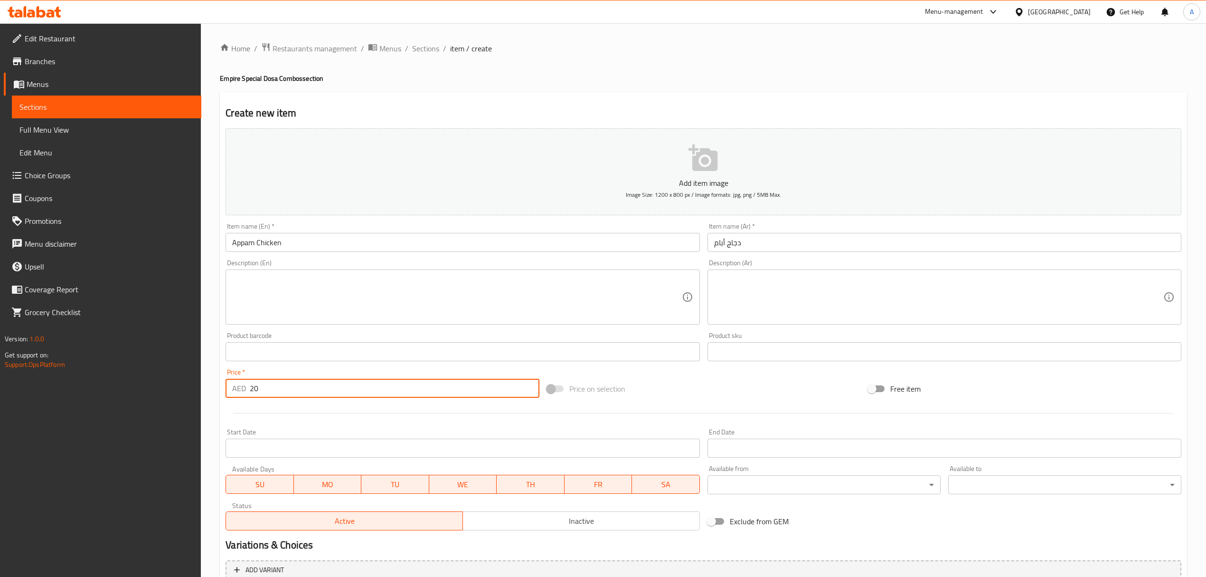
type input "20"
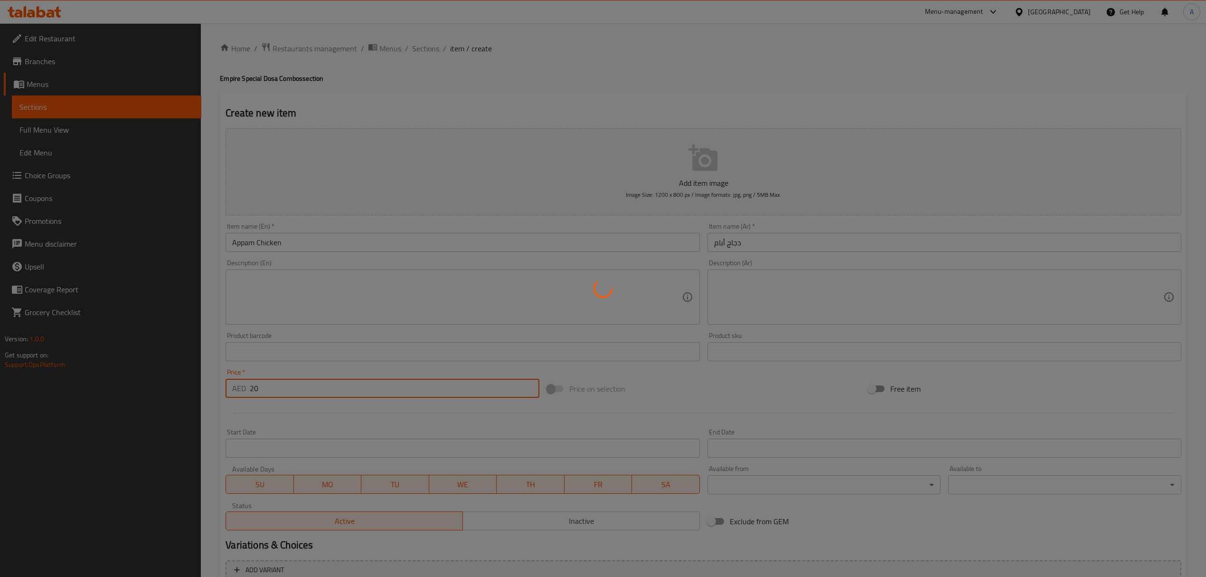
type input "0"
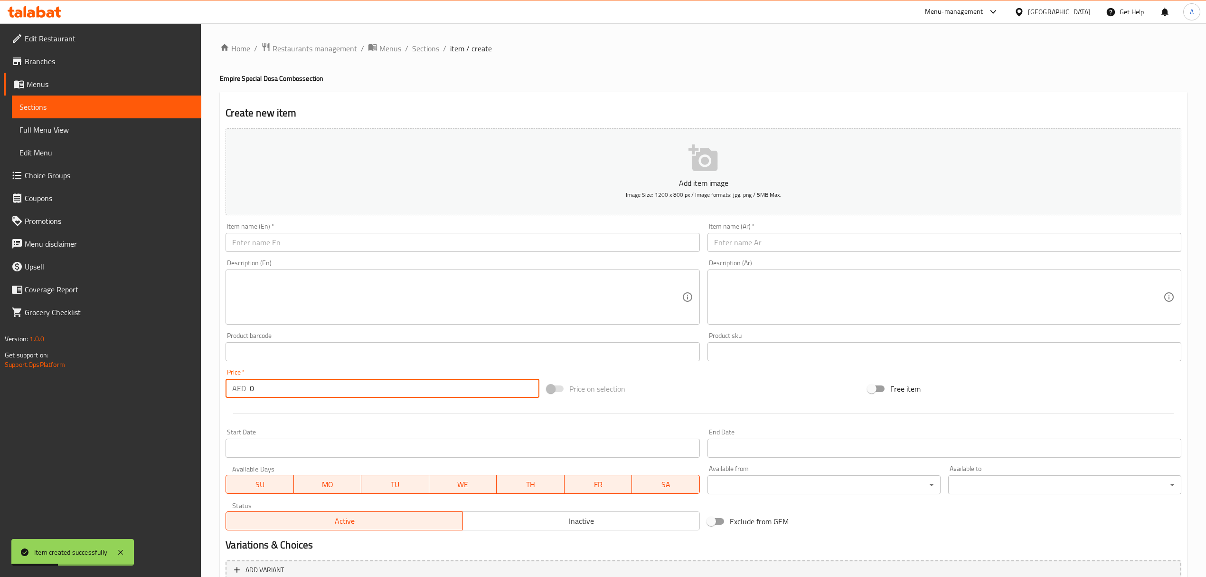
click at [379, 244] on input "text" at bounding box center [463, 242] width 474 height 19
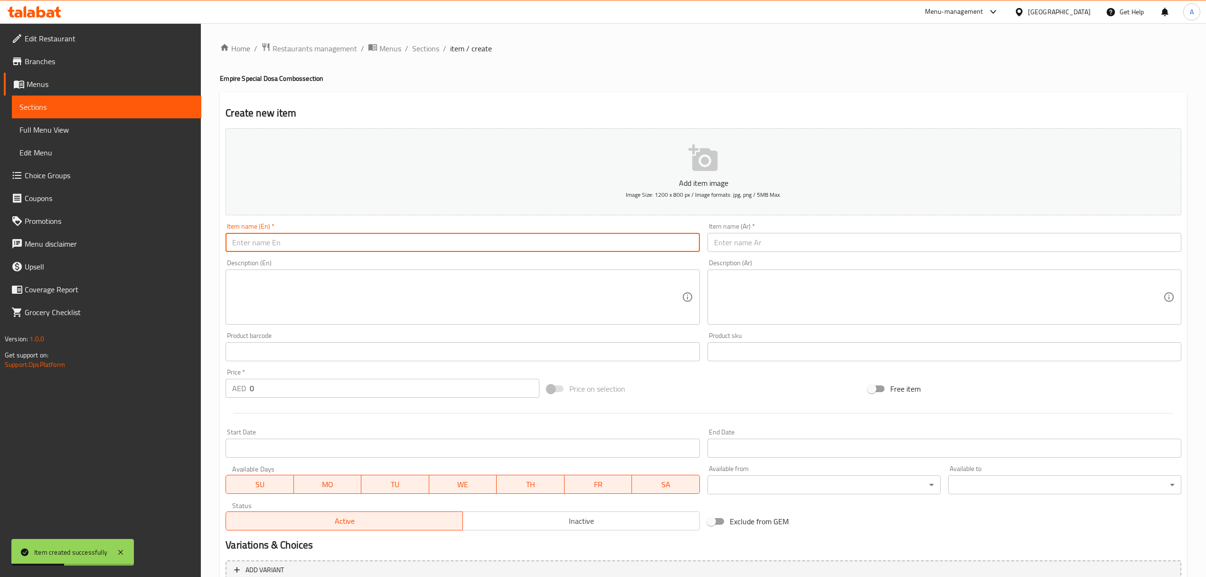
paste input "Egg Appam Chicken"
type input "Egg Appam Chicken"
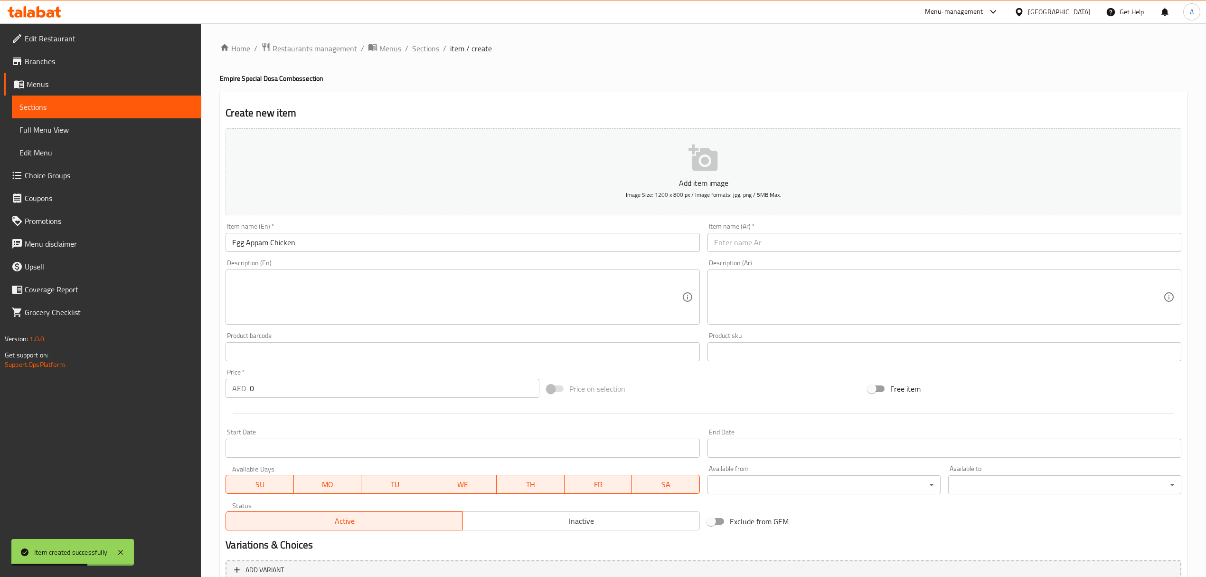
click at [761, 232] on div "Item name (Ar)   * Item name (Ar) *" at bounding box center [945, 237] width 474 height 29
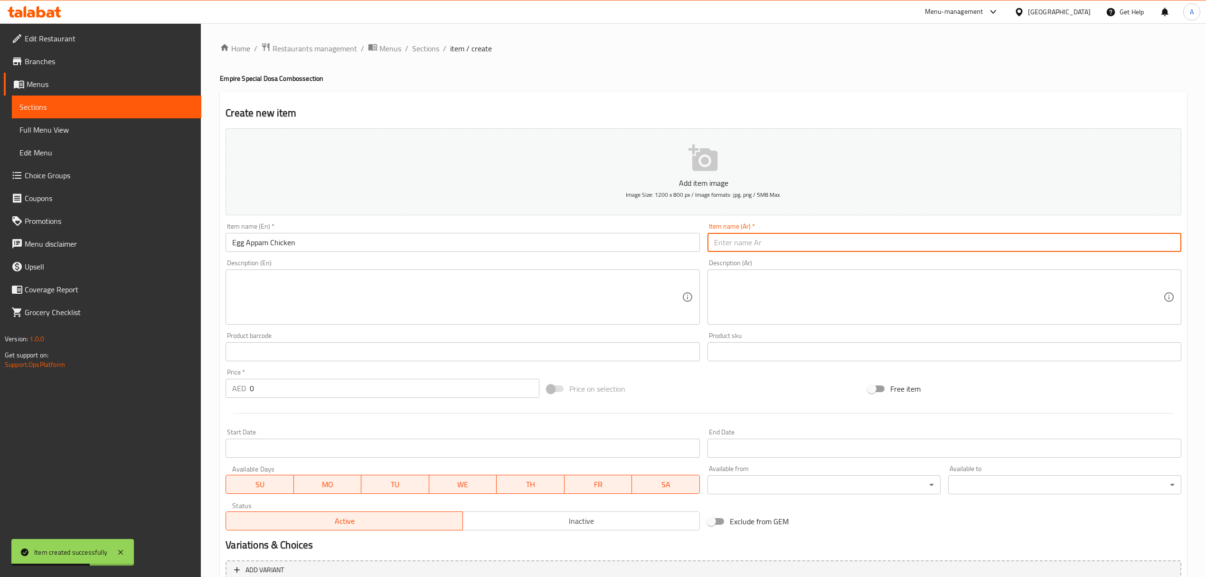
click at [770, 248] on input "text" at bounding box center [945, 242] width 474 height 19
paste input "بيض أبام دجاج"
type input "بيض أبام دجاج"
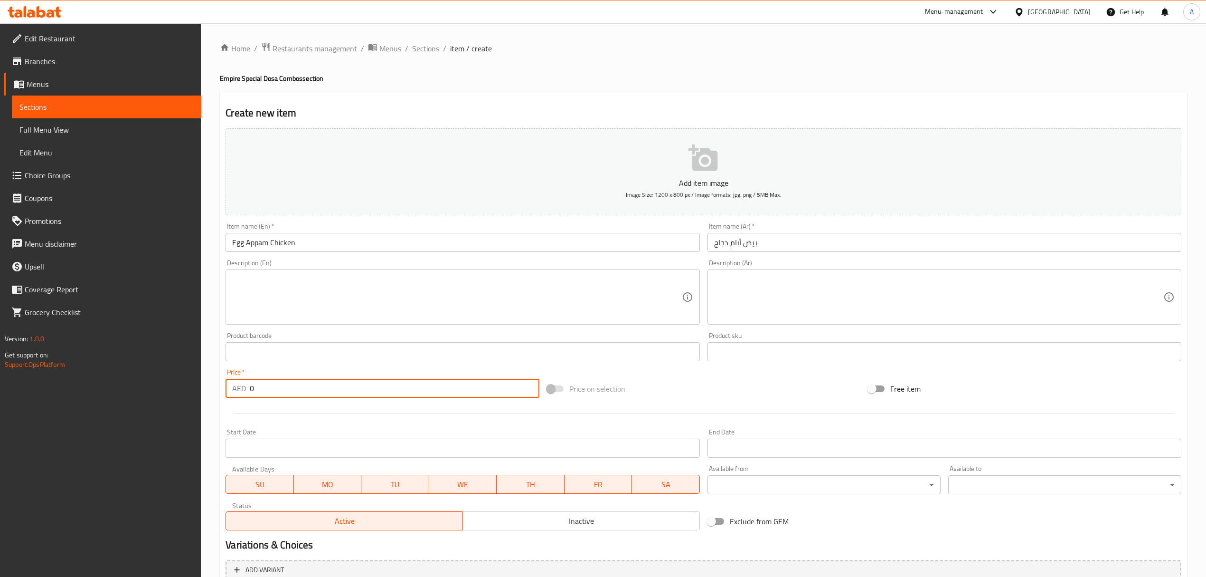
drag, startPoint x: 284, startPoint y: 397, endPoint x: 240, endPoint y: 388, distance: 44.7
click at [240, 388] on div "AED 0 Price *" at bounding box center [382, 388] width 313 height 19
paste input "22"
type input "22"
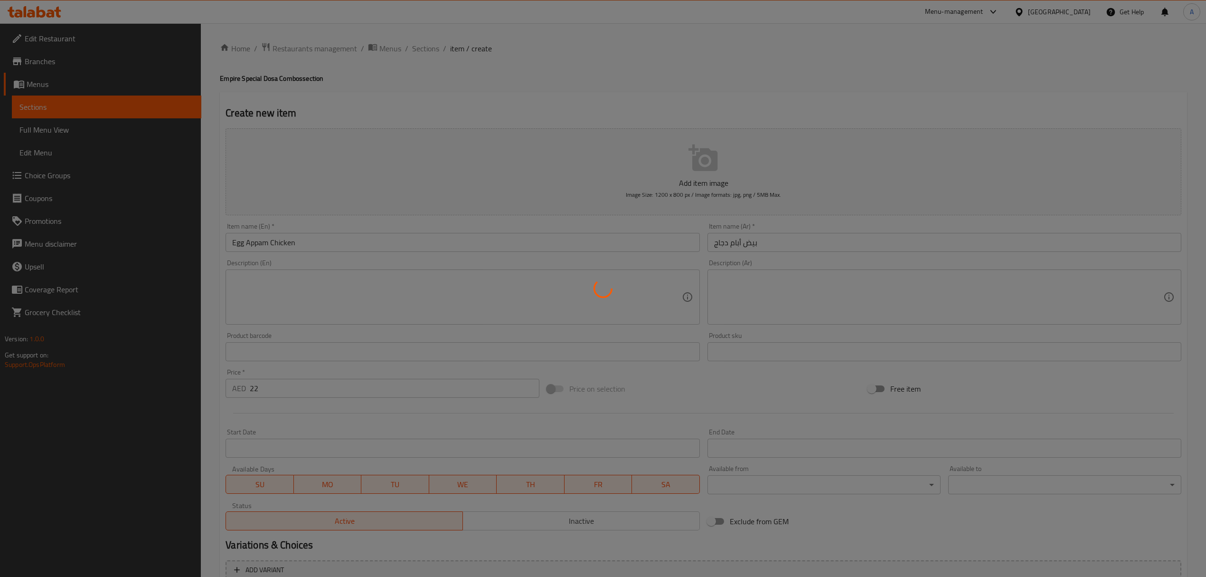
type input "0"
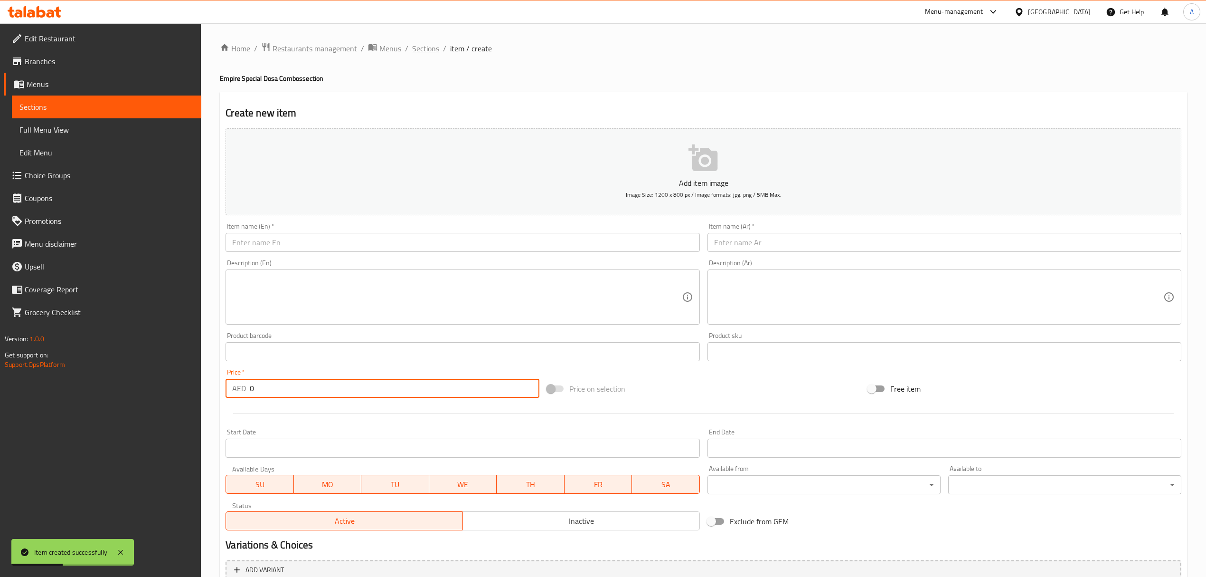
click at [421, 50] on span "Sections" at bounding box center [425, 48] width 27 height 11
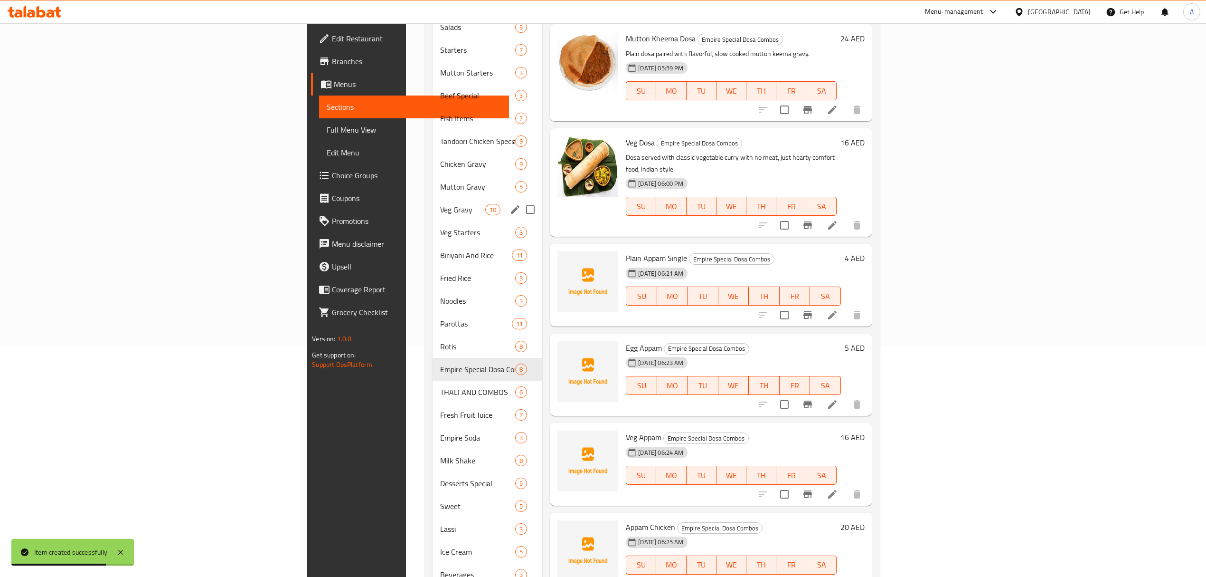
scroll to position [253, 0]
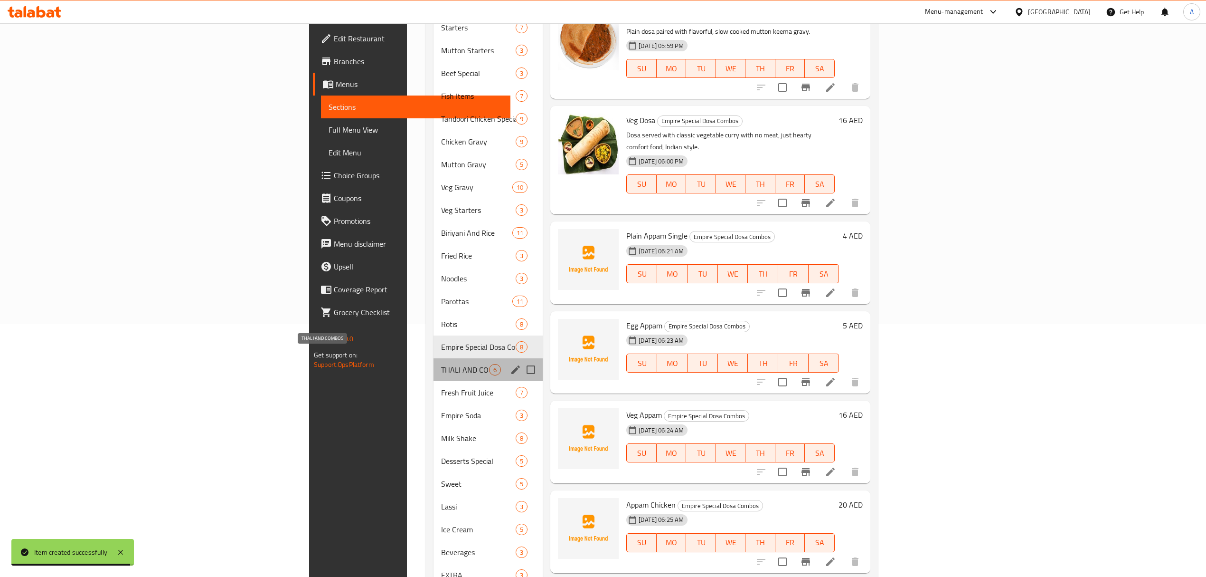
click at [441, 364] on span "THALI AND COMBOS" at bounding box center [465, 369] width 48 height 11
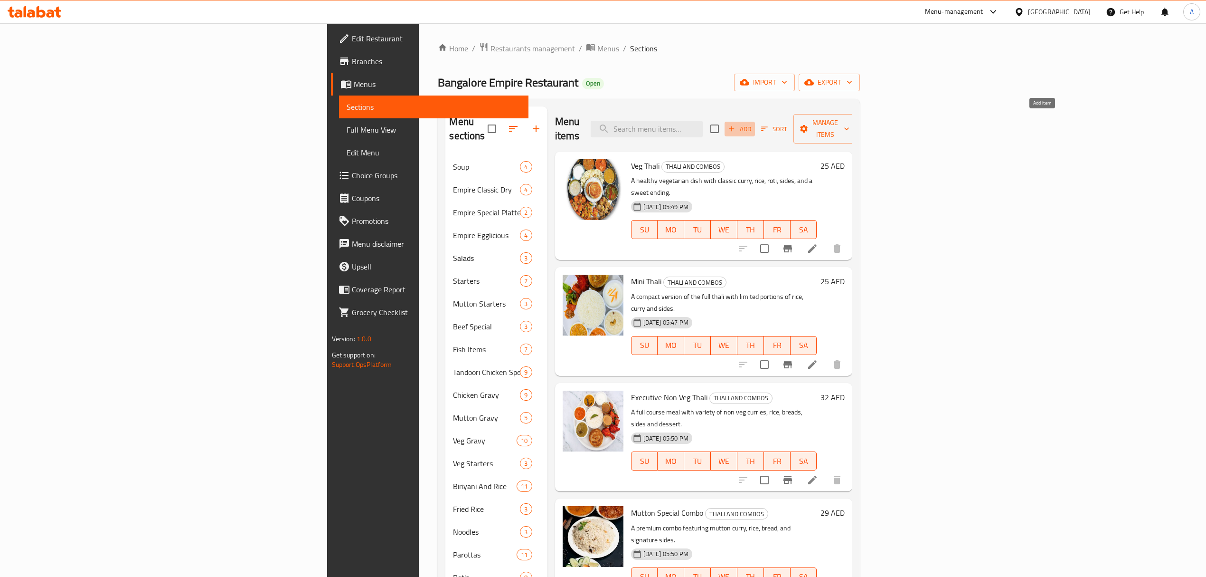
click at [753, 127] on span "Add" at bounding box center [740, 128] width 26 height 11
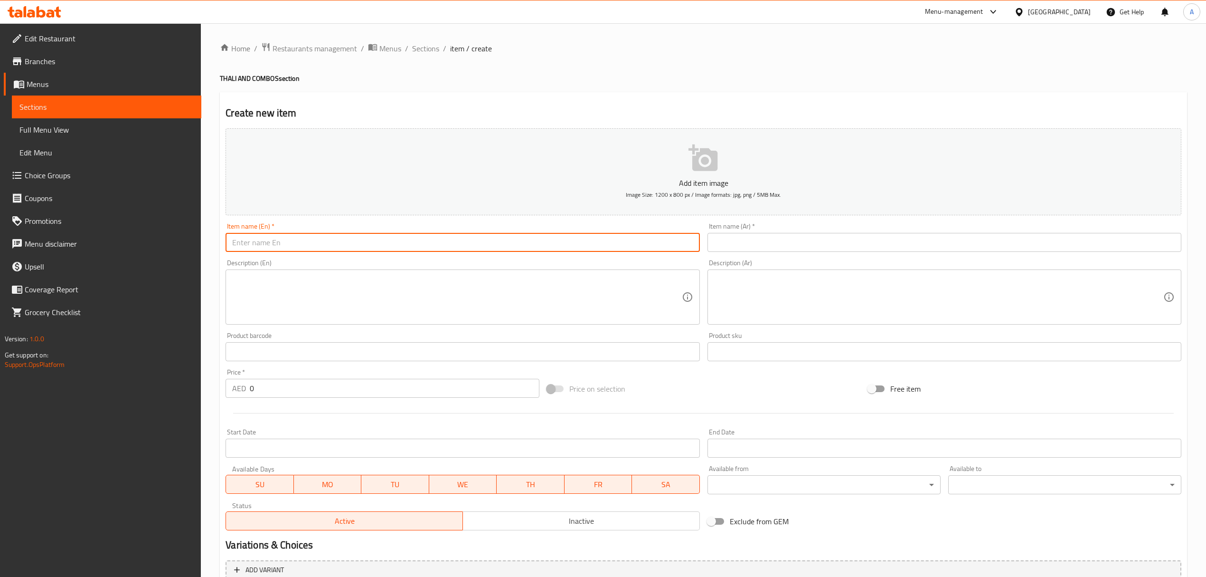
click at [409, 244] on input "text" at bounding box center [463, 242] width 474 height 19
paste input "Mini Non Veg Thali"
type input "Mini Non Veg Thali"
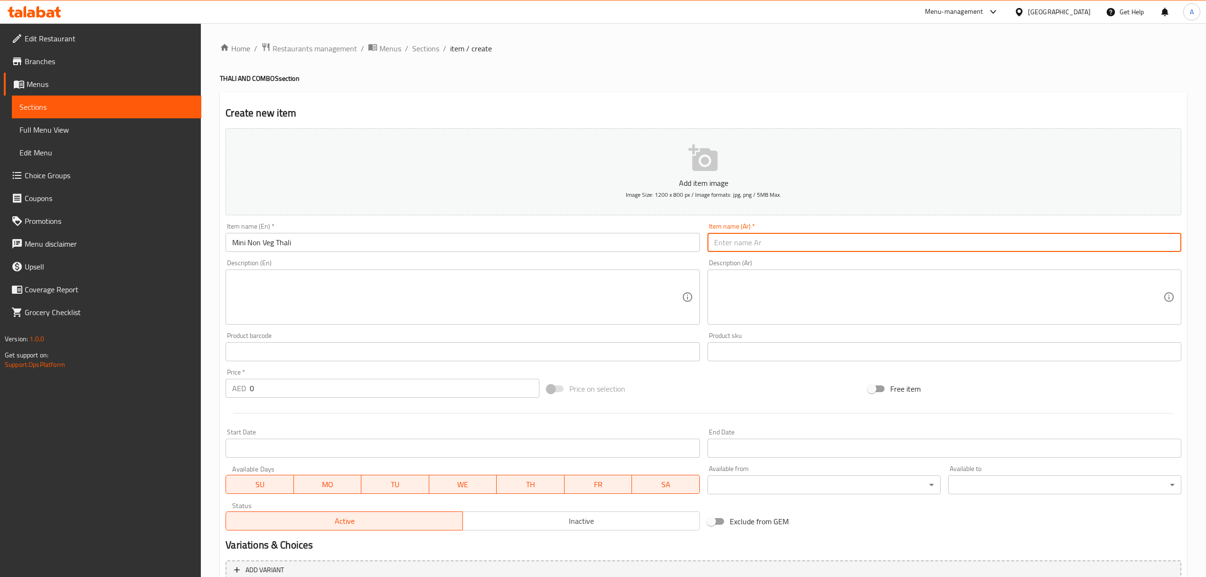
click at [787, 250] on input "text" at bounding box center [945, 242] width 474 height 19
paste input "ميني ثالي غير نباتي"
type input "ميني ثالي غير نباتي"
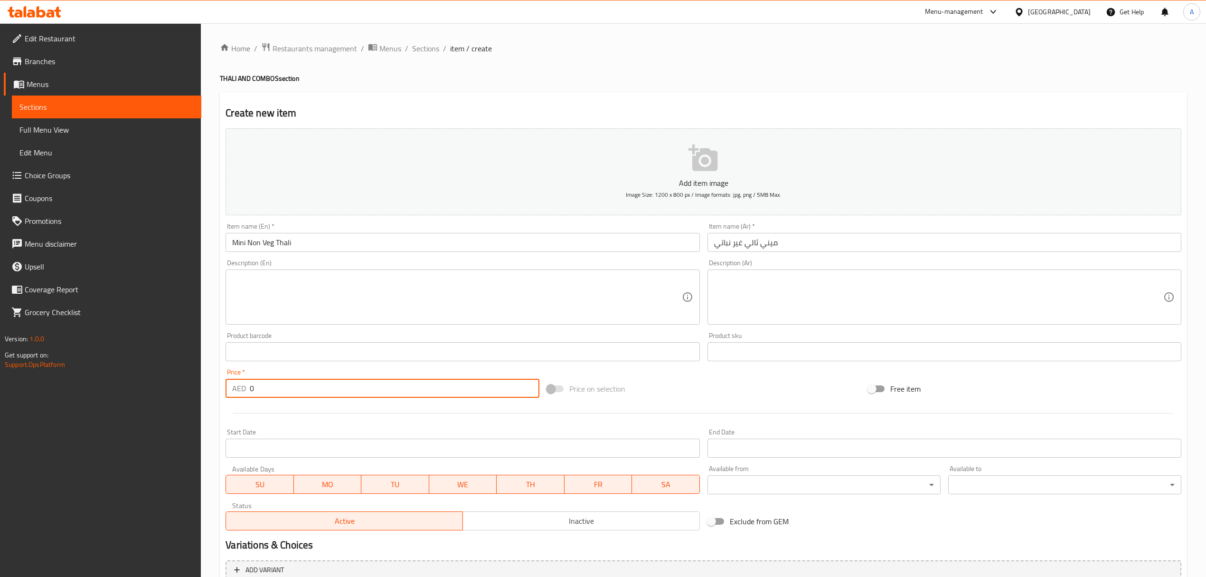
drag, startPoint x: 274, startPoint y: 382, endPoint x: 242, endPoint y: 386, distance: 32.6
click at [242, 386] on div "AED 0 Price *" at bounding box center [382, 388] width 313 height 19
paste input "25"
type input "25"
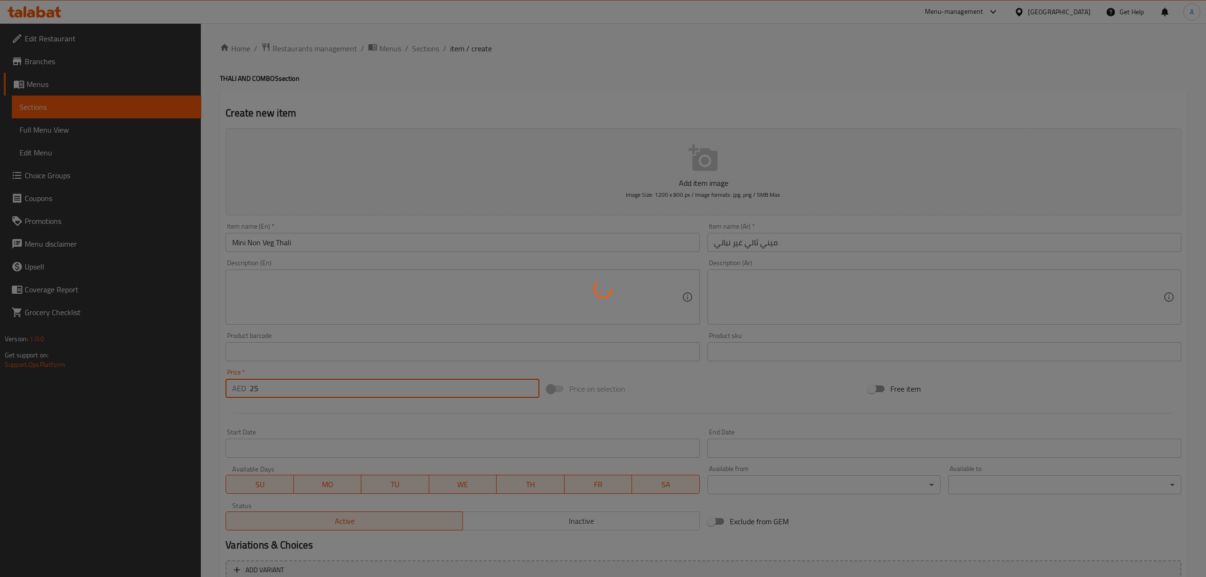
type input "0"
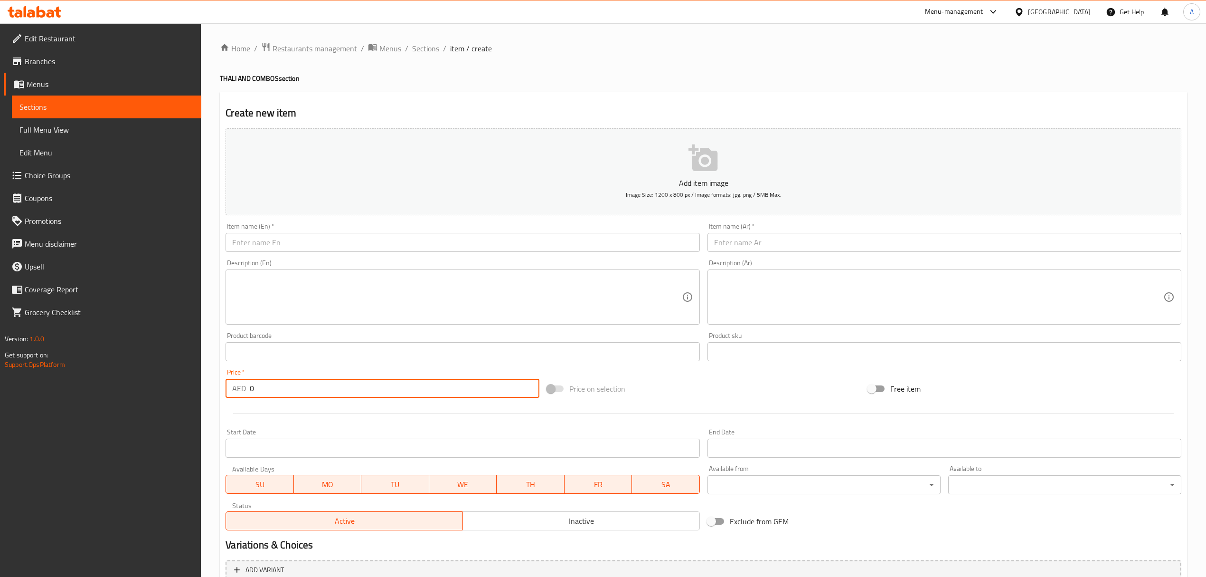
click at [340, 250] on input "text" at bounding box center [463, 242] width 474 height 19
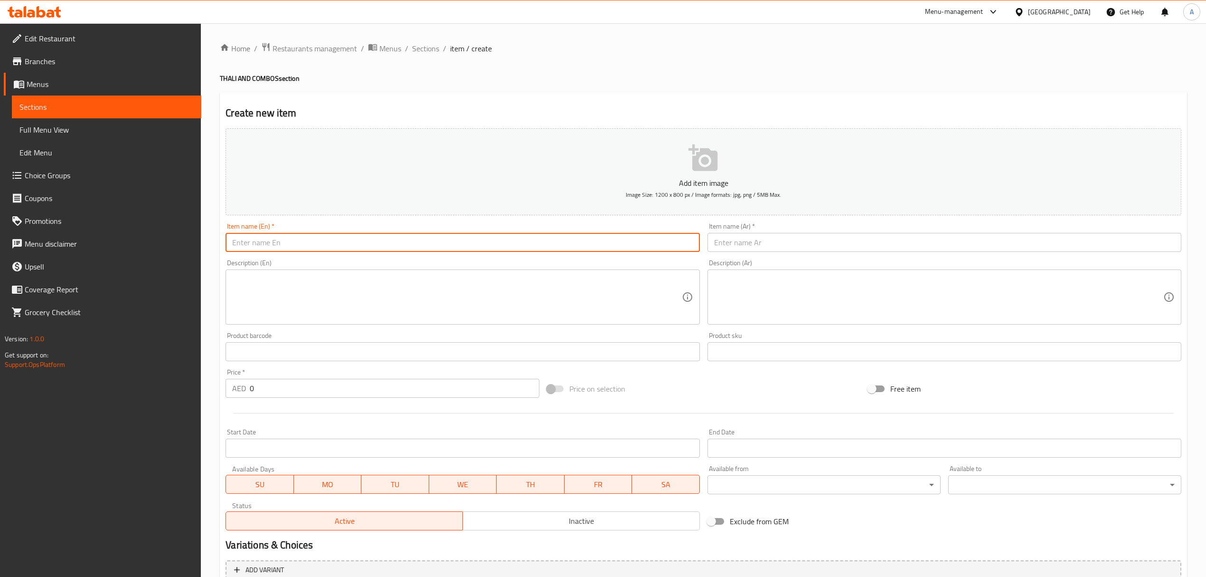
paste input "Grill Chicken Meal"
type input "Grill Chicken Meal"
click at [785, 246] on input "text" at bounding box center [945, 242] width 474 height 19
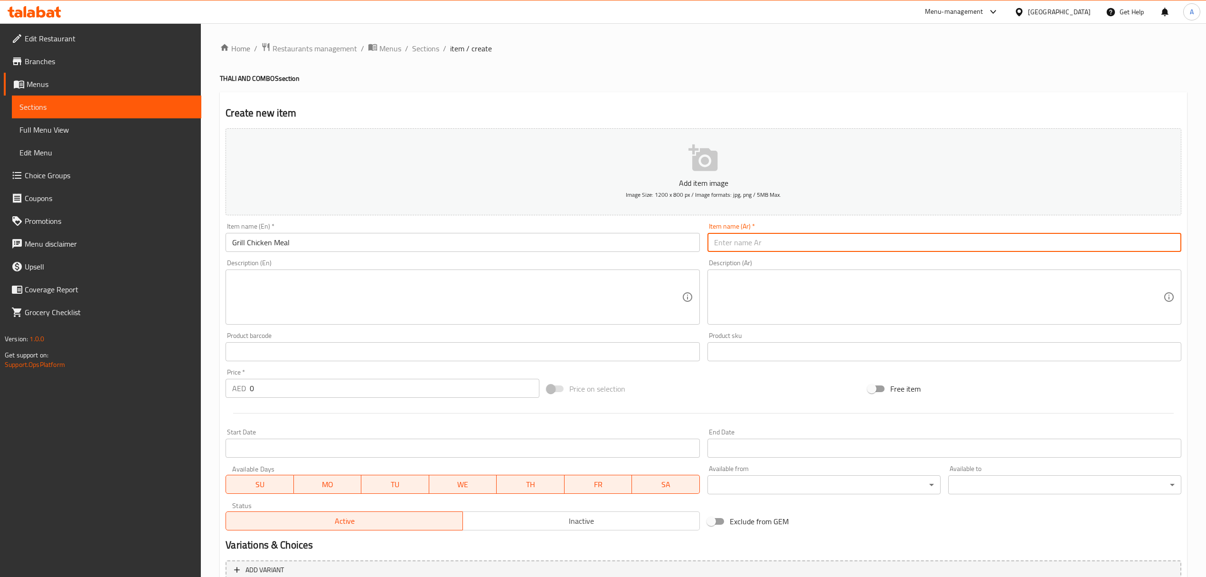
paste input "وجبة دجاج مشوي"
type input "وجبة دجاج مشوي"
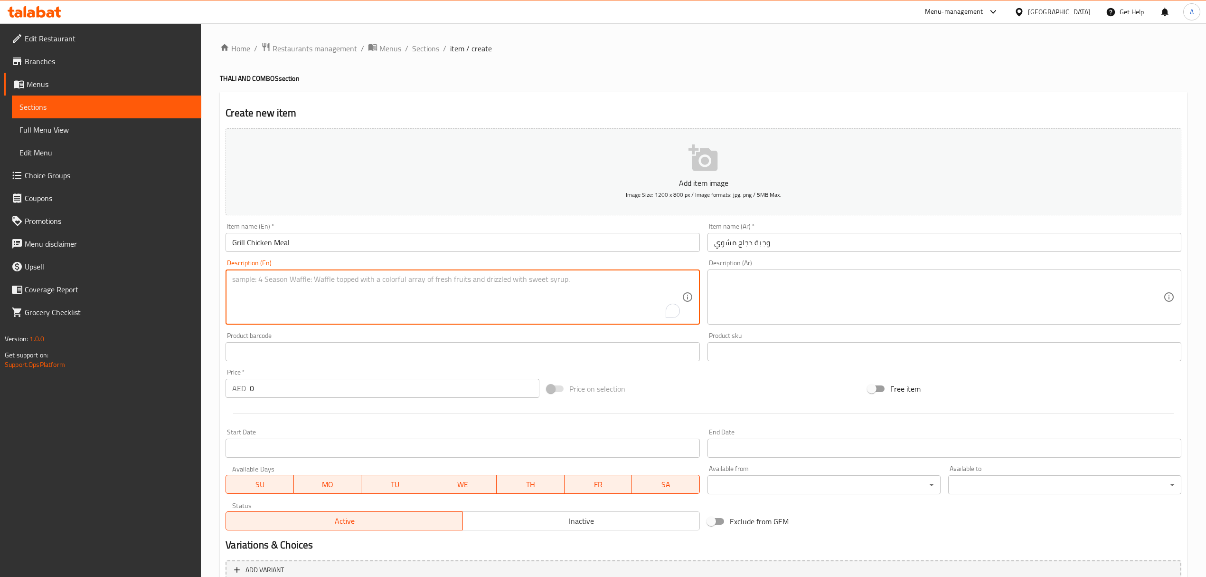
click at [310, 306] on textarea "To enrich screen reader interactions, please activate Accessibility in Grammarl…" at bounding box center [456, 297] width 449 height 45
paste textarea "Grill chicken, kubbos, hummus, mayo and lime juice"
type textarea "Grill chicken, kubbos, hummus, mayo and lime juice"
click at [931, 315] on textarea at bounding box center [938, 297] width 449 height 45
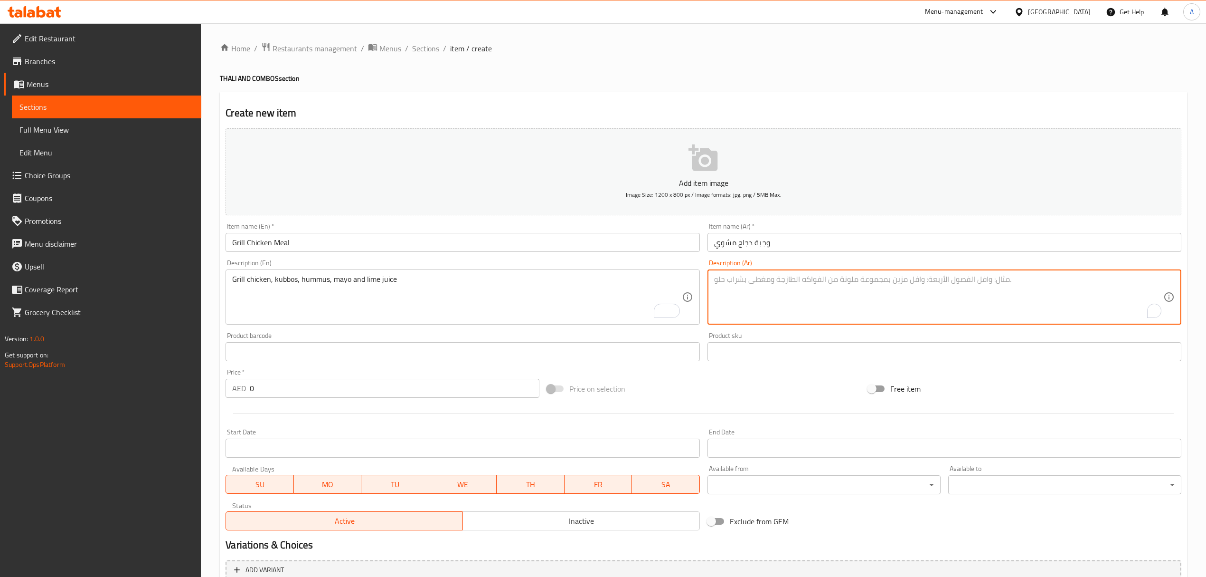
paste textarea "دجاج مشوي، كباب، حمص، مايونيز وعصير ليمون"
drag, startPoint x: 806, startPoint y: 283, endPoint x: 819, endPoint y: 282, distance: 13.8
click at [819, 282] on textarea "دجاج مشوي، كباب، حمص، مايونيز وعصير ليمون" at bounding box center [938, 297] width 449 height 45
paste textarea "خبز"
type textarea "دجاج مشوي، خبز، حمص، مايونيز وعصير ليمون"
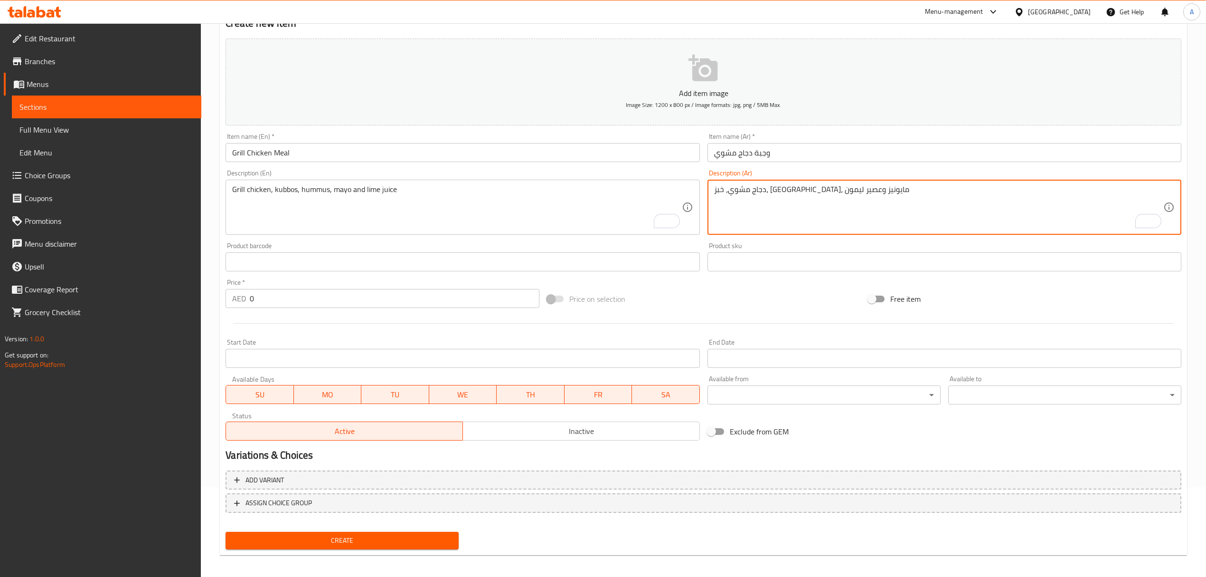
scroll to position [94, 0]
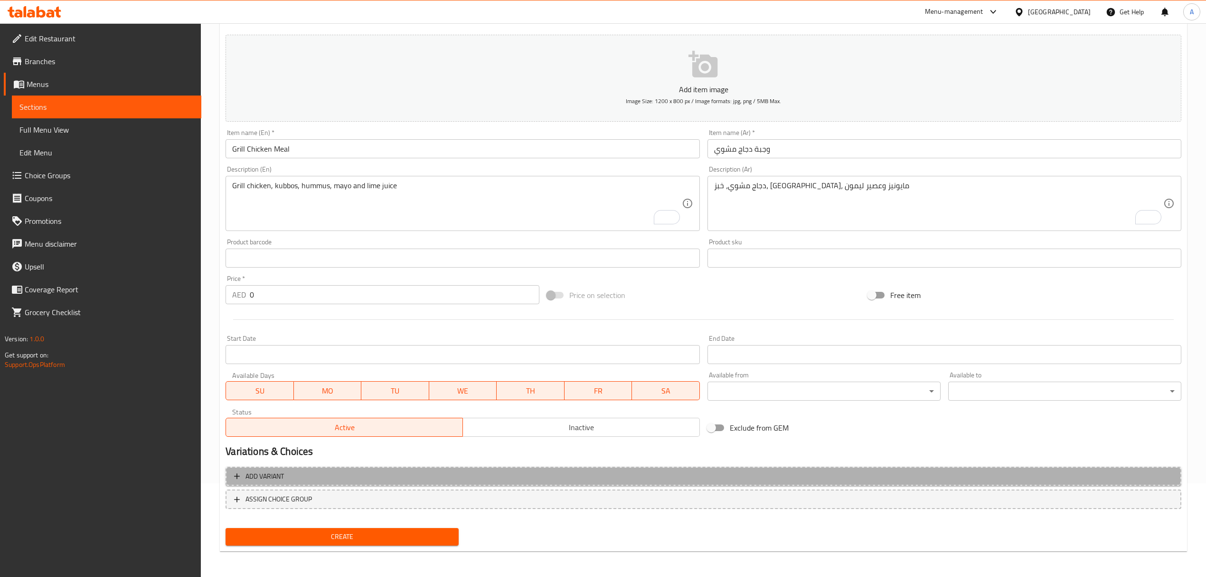
click at [457, 477] on span "Add variant" at bounding box center [703, 476] width 939 height 12
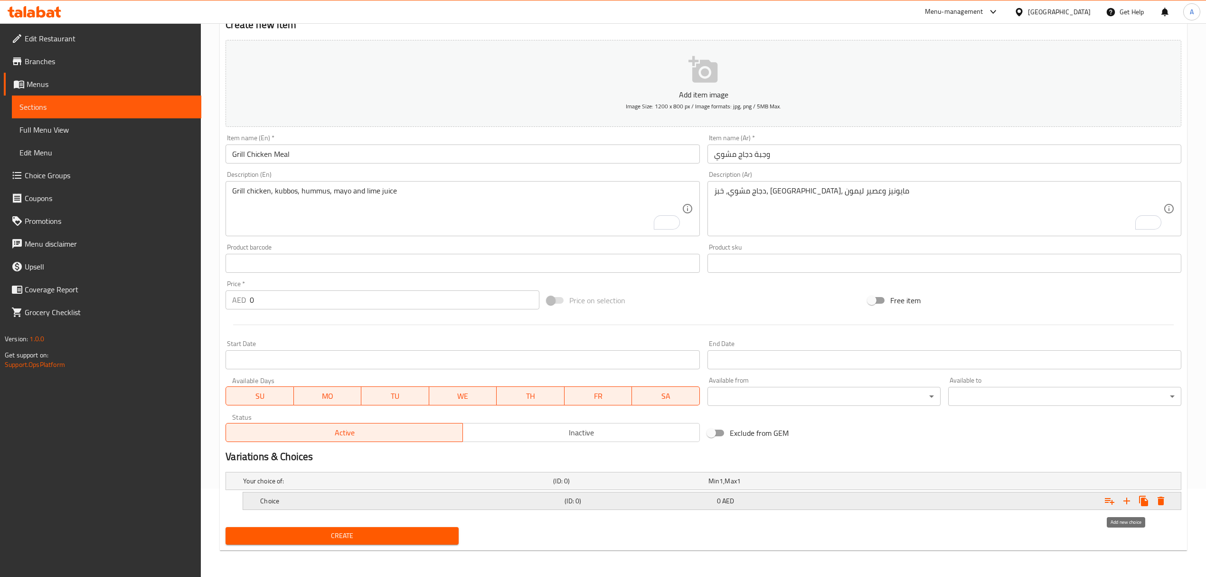
click at [1127, 504] on icon "Expand" at bounding box center [1126, 500] width 11 height 11
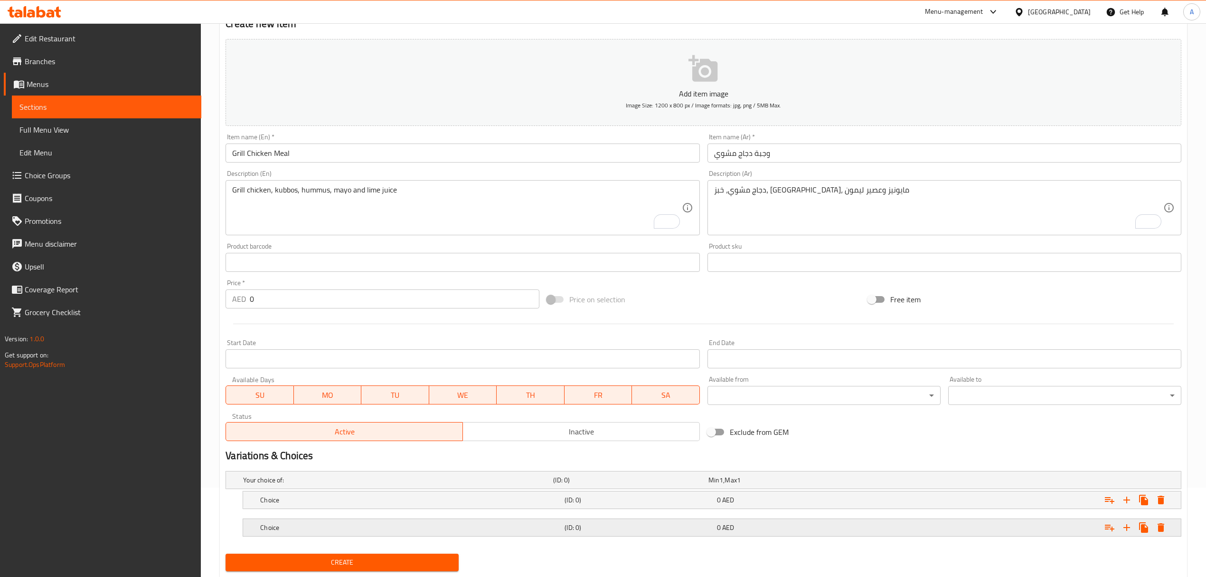
click at [662, 525] on h5 "(ID: 0)" at bounding box center [639, 526] width 148 height 9
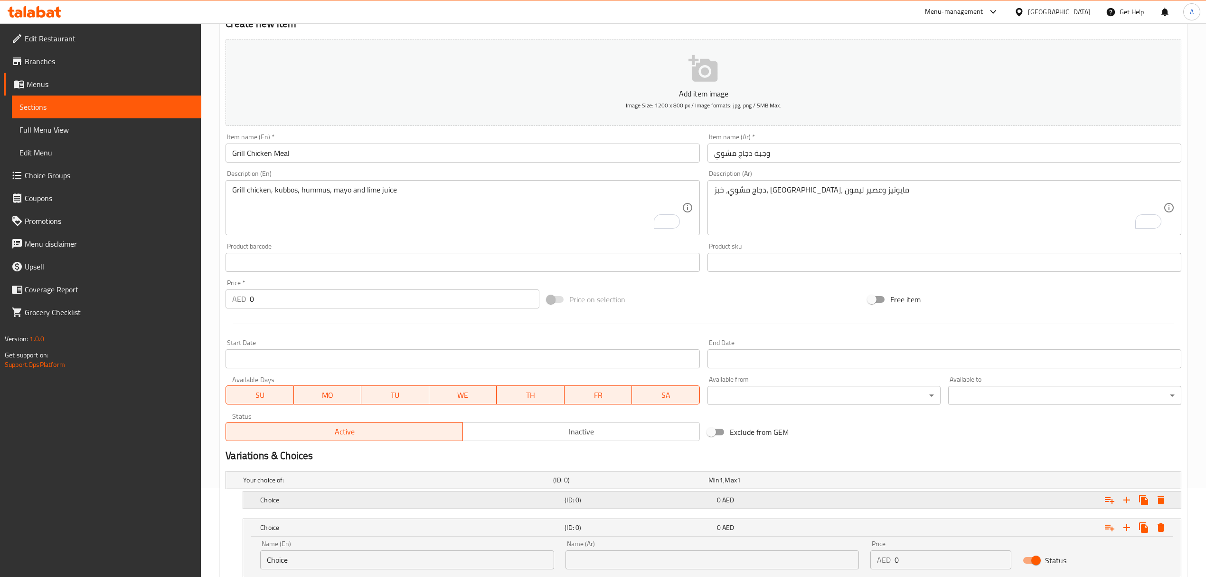
click at [641, 504] on h5 "(ID: 0)" at bounding box center [639, 499] width 148 height 9
click at [368, 529] on input "Choice" at bounding box center [407, 531] width 294 height 19
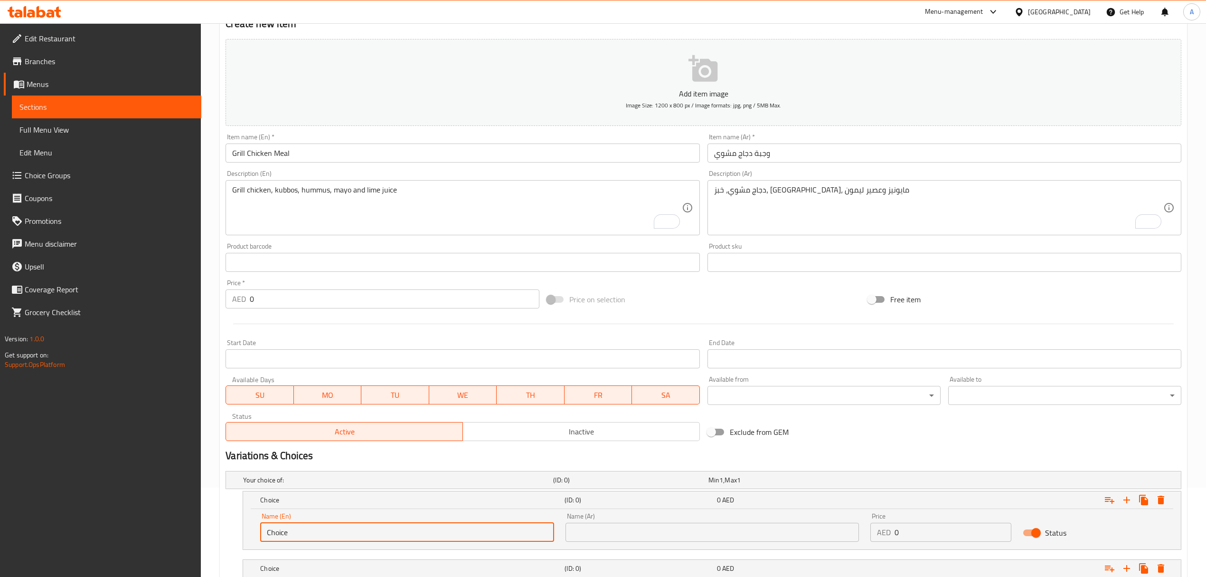
click at [368, 529] on input "Choice" at bounding box center [407, 531] width 294 height 19
type input "Half Portion"
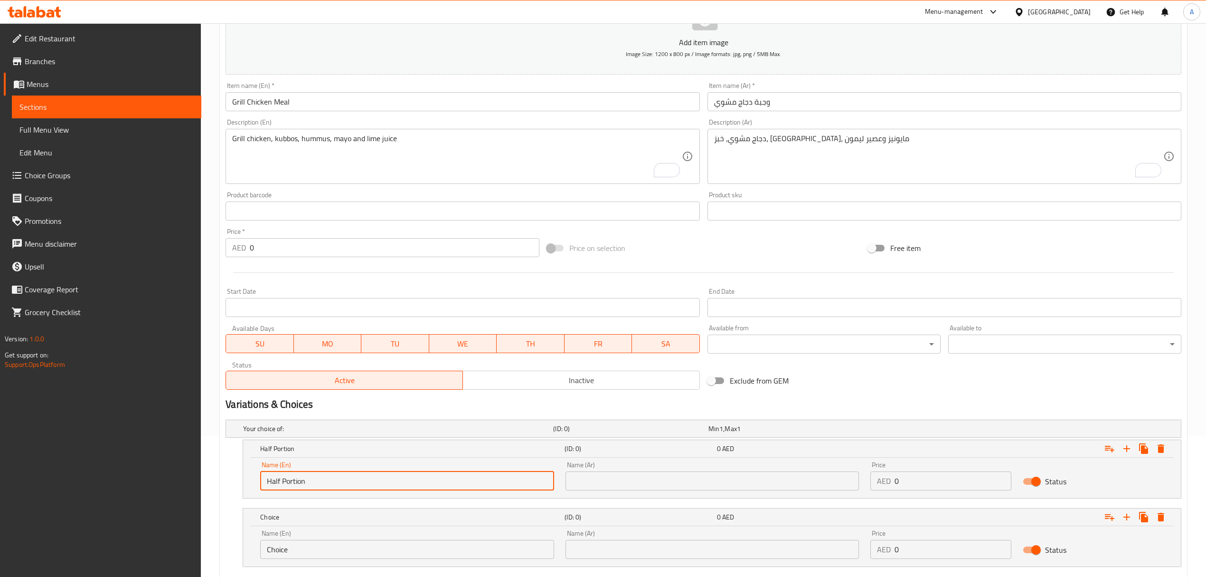
scroll to position [199, 0]
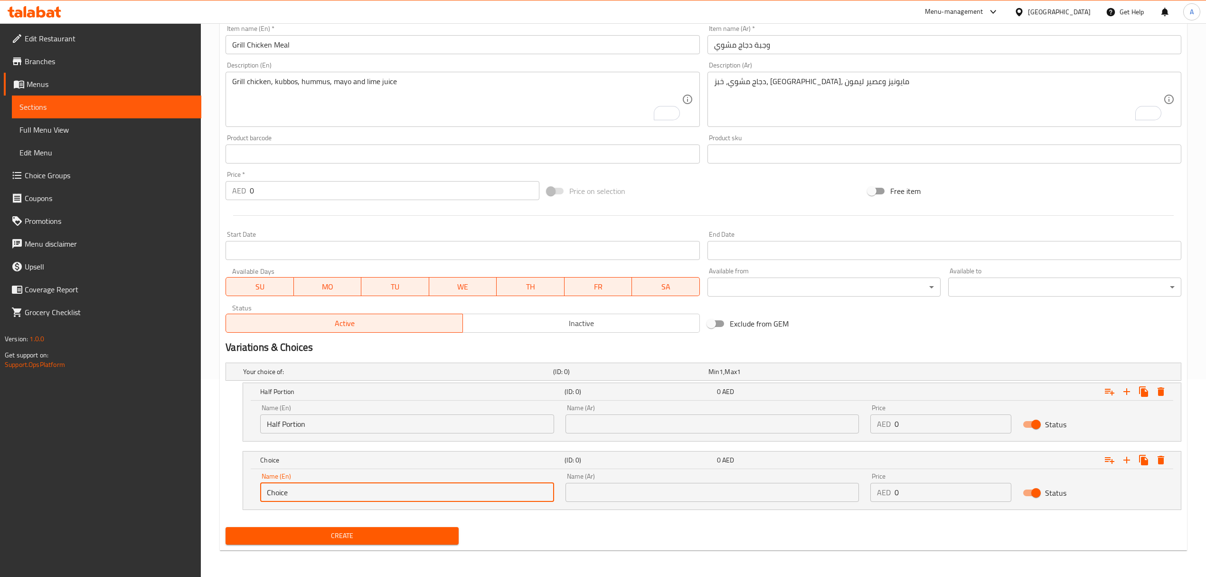
click at [325, 492] on input "Choice" at bounding box center [407, 492] width 294 height 19
click at [329, 483] on input "d" at bounding box center [407, 492] width 294 height 19
type input "Full Portion"
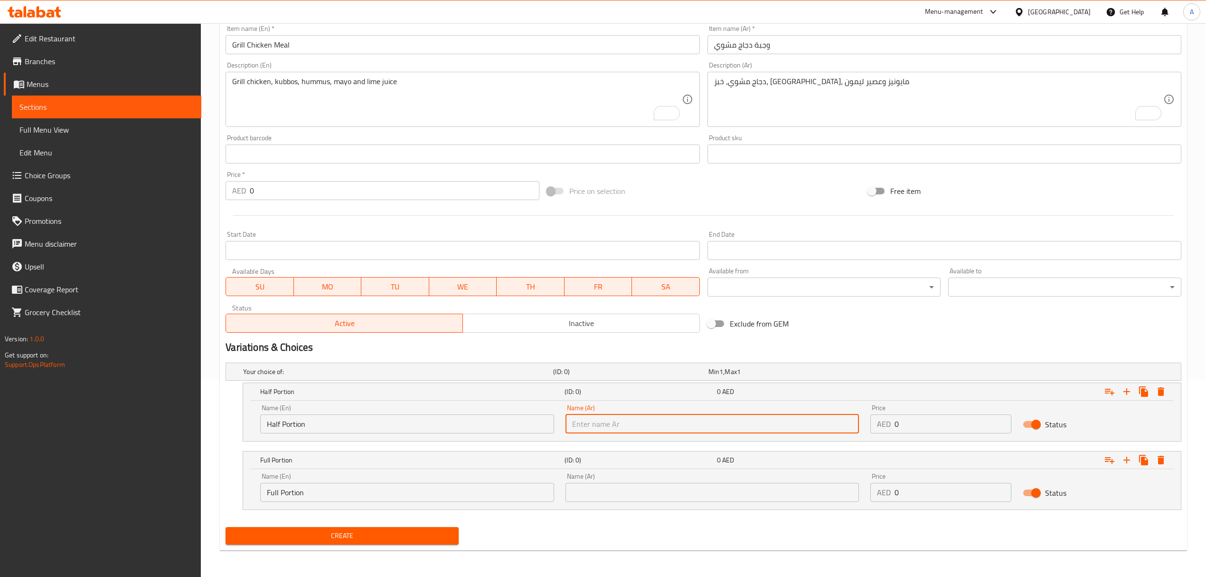
click at [616, 429] on input "text" at bounding box center [713, 423] width 294 height 19
type input "نصف حصة"
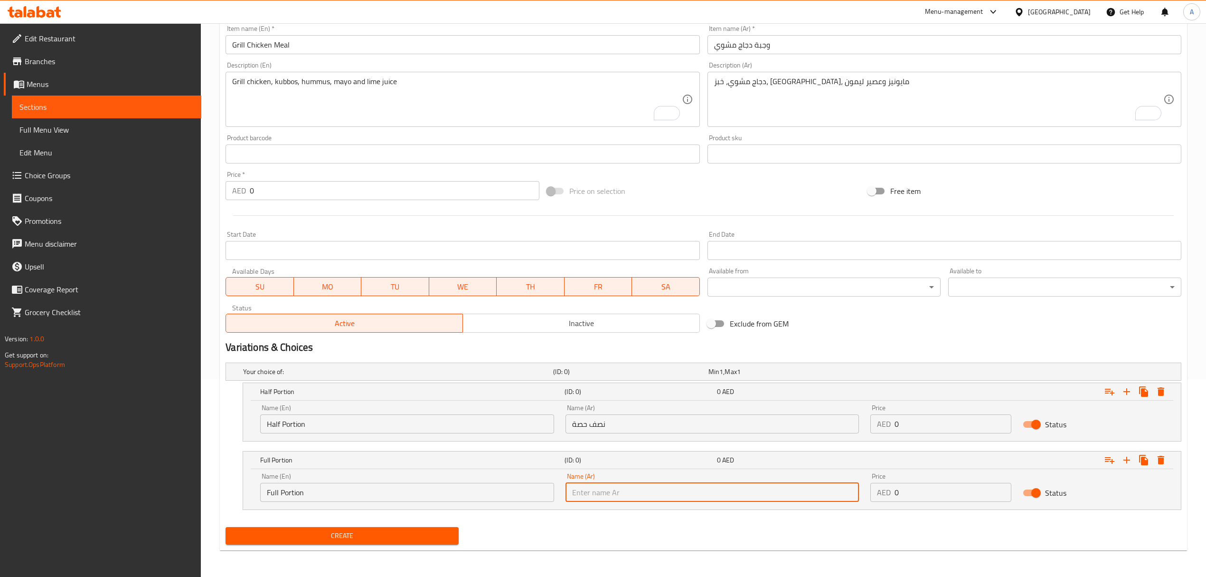
click at [618, 500] on input "text" at bounding box center [713, 492] width 294 height 19
type input "حصة كاملة"
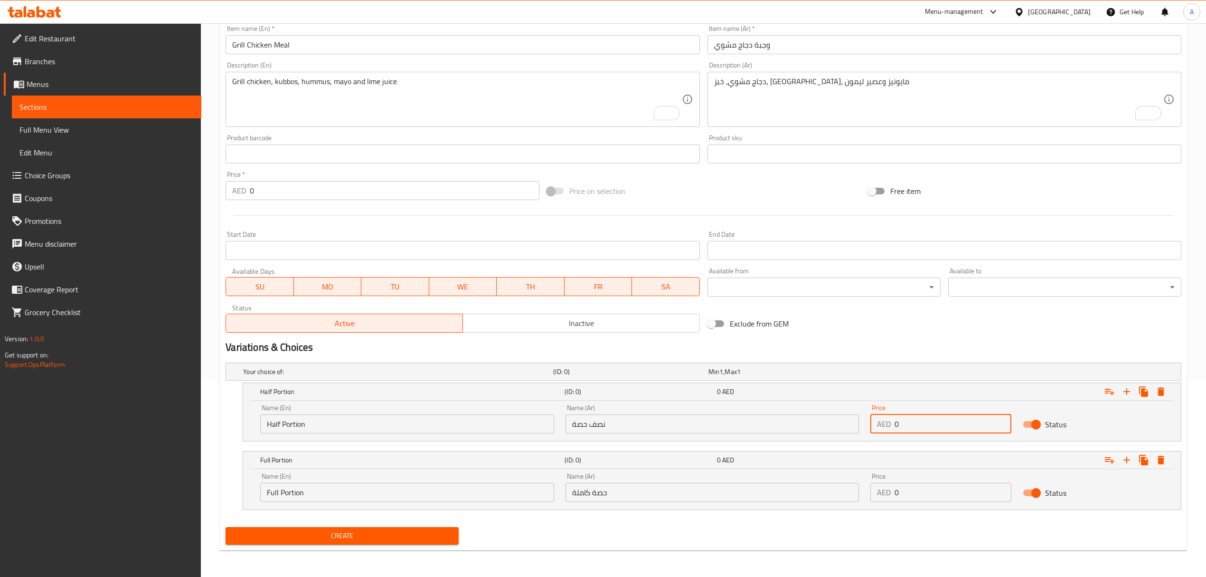
drag, startPoint x: 942, startPoint y: 418, endPoint x: 883, endPoint y: 420, distance: 58.9
click at [883, 420] on div "AED 0 Price" at bounding box center [941, 423] width 141 height 19
paste input "3"
type input "30"
drag, startPoint x: 935, startPoint y: 500, endPoint x: 866, endPoint y: 502, distance: 68.4
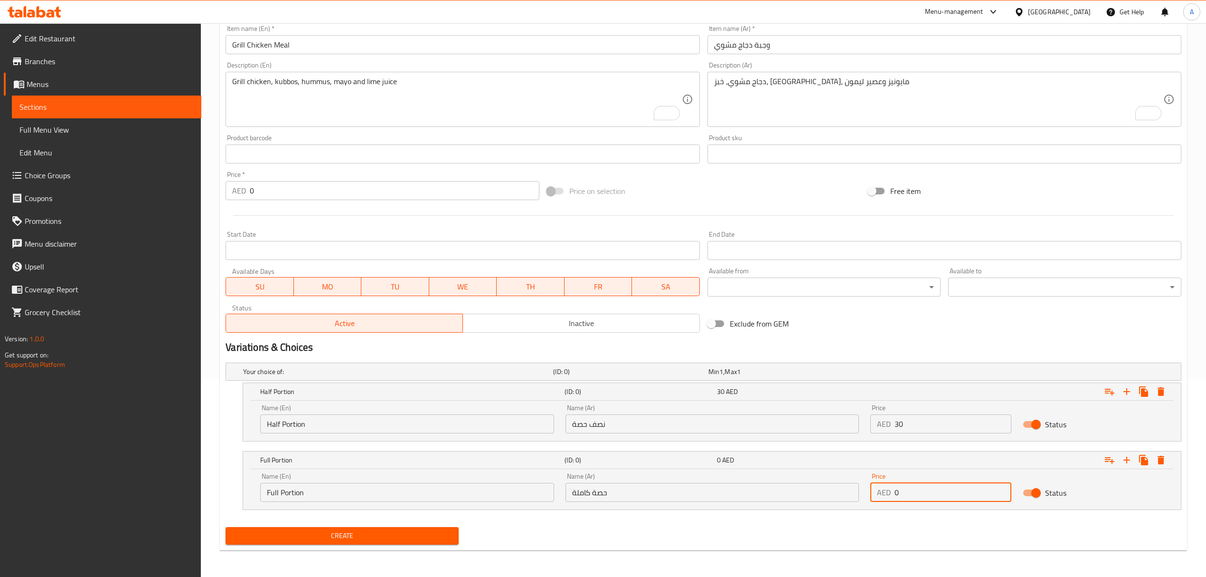
click at [866, 502] on div "Price AED 0 Price" at bounding box center [941, 487] width 152 height 40
paste input "45"
type input "45"
click at [226, 527] on button "Create" at bounding box center [342, 536] width 233 height 18
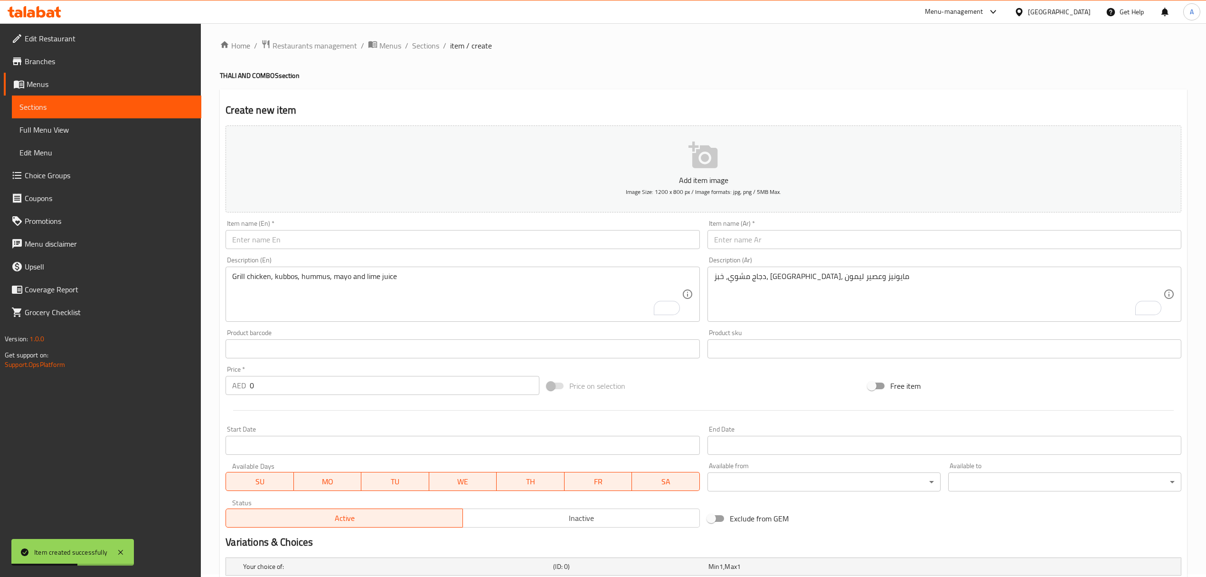
scroll to position [0, 0]
click at [432, 244] on input "text" at bounding box center [463, 242] width 474 height 19
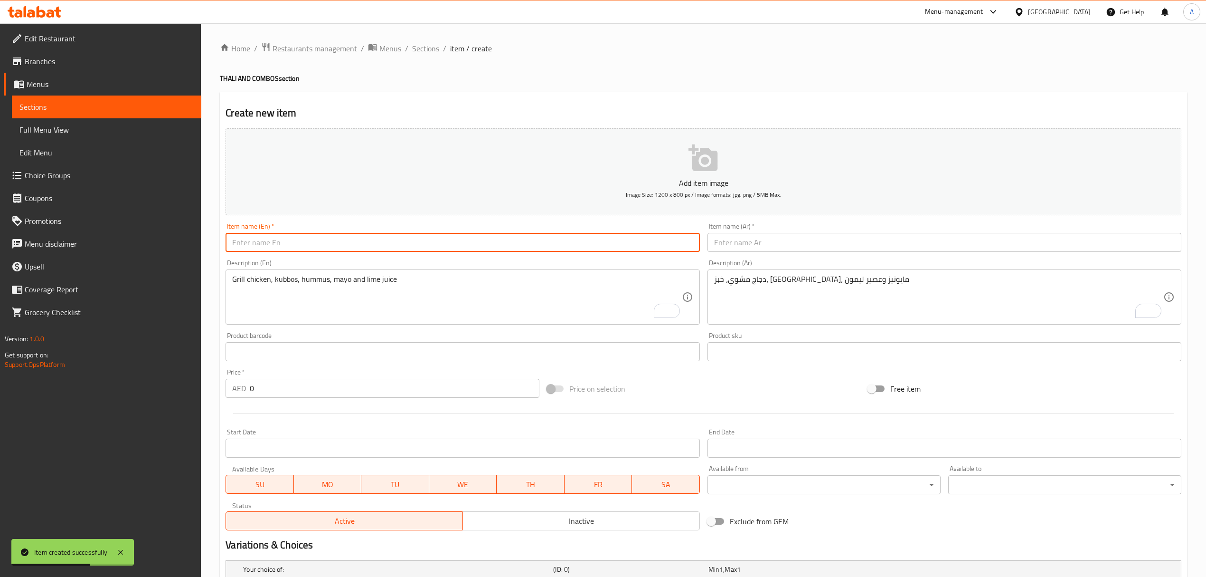
paste input "Alfaham Chicken Meal"
type input "Alfaham Chicken Meal"
click at [783, 241] on input "text" at bounding box center [945, 242] width 474 height 19
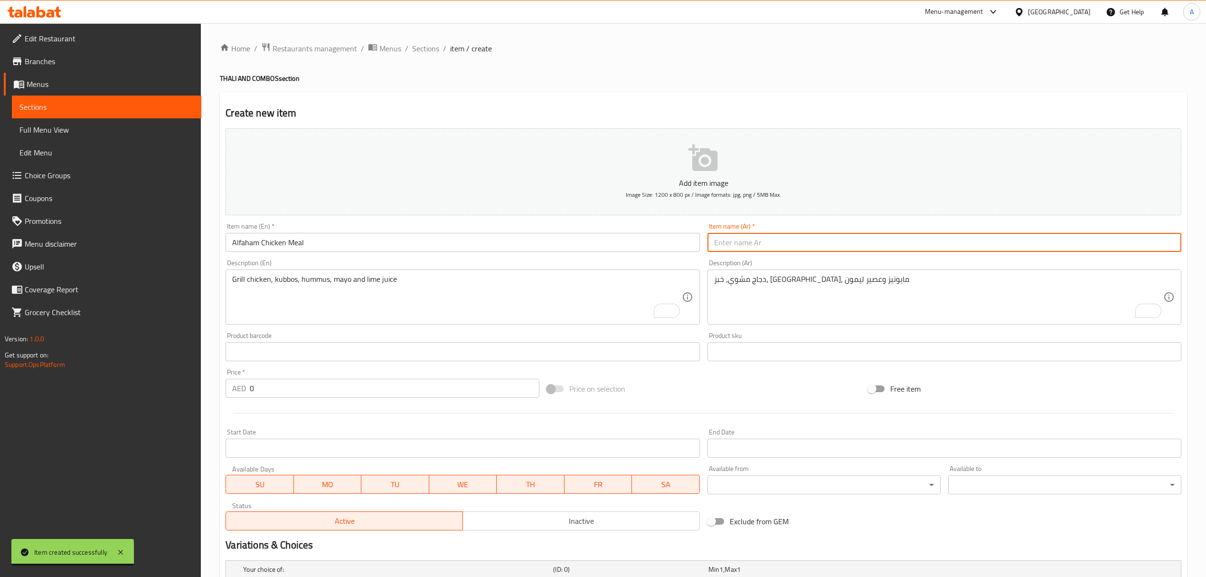
paste input "وجبة دجاج الفحم"
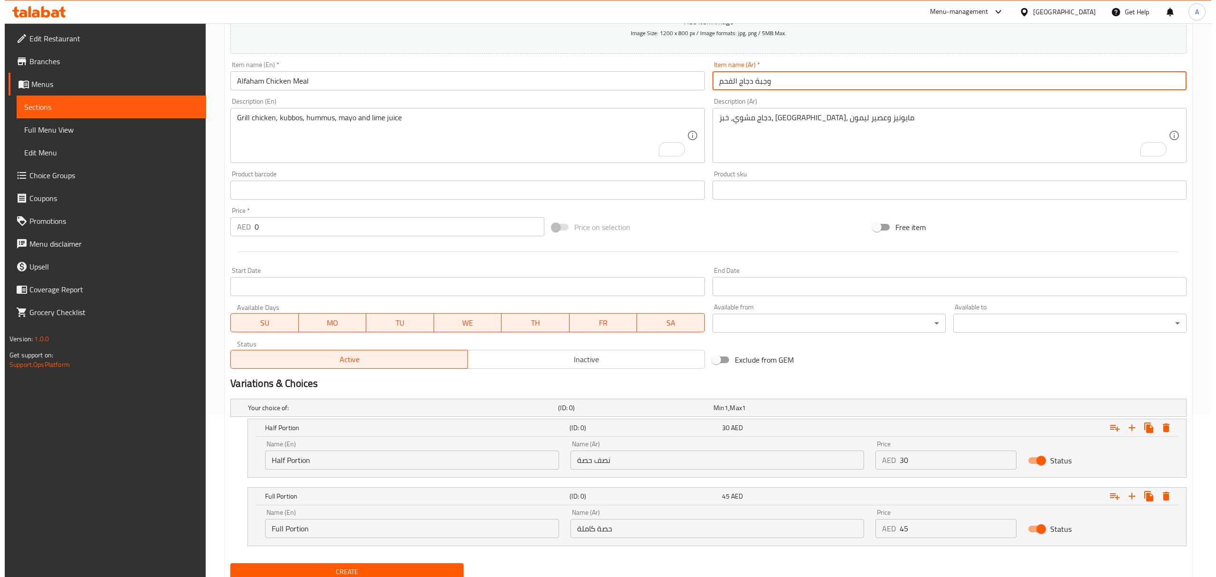
scroll to position [199, 0]
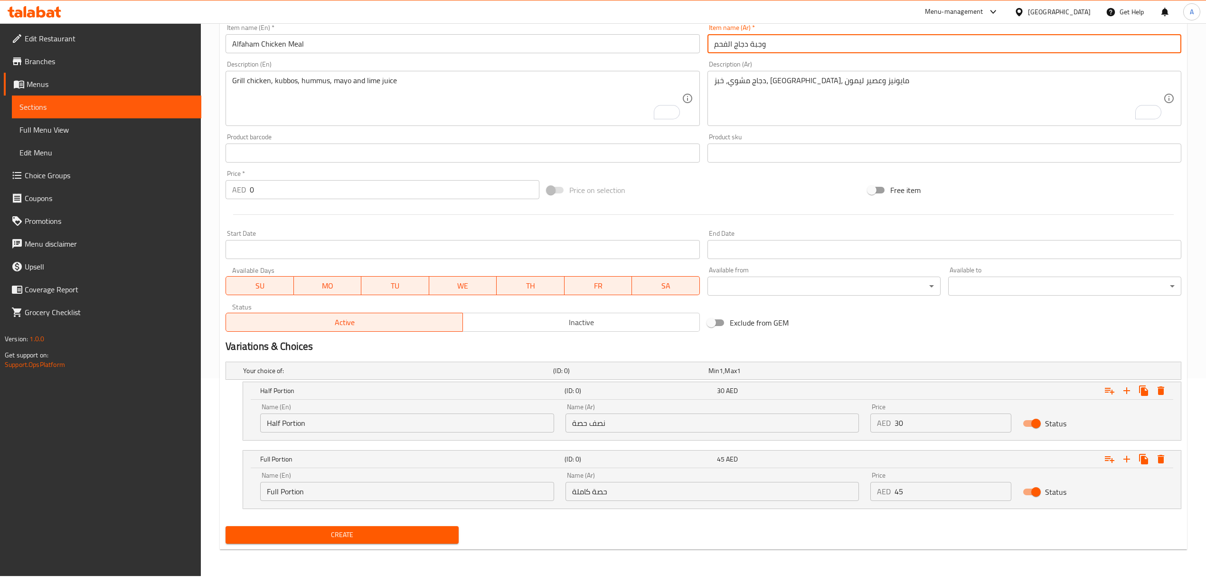
type input "وجبة دجاج الفحم"
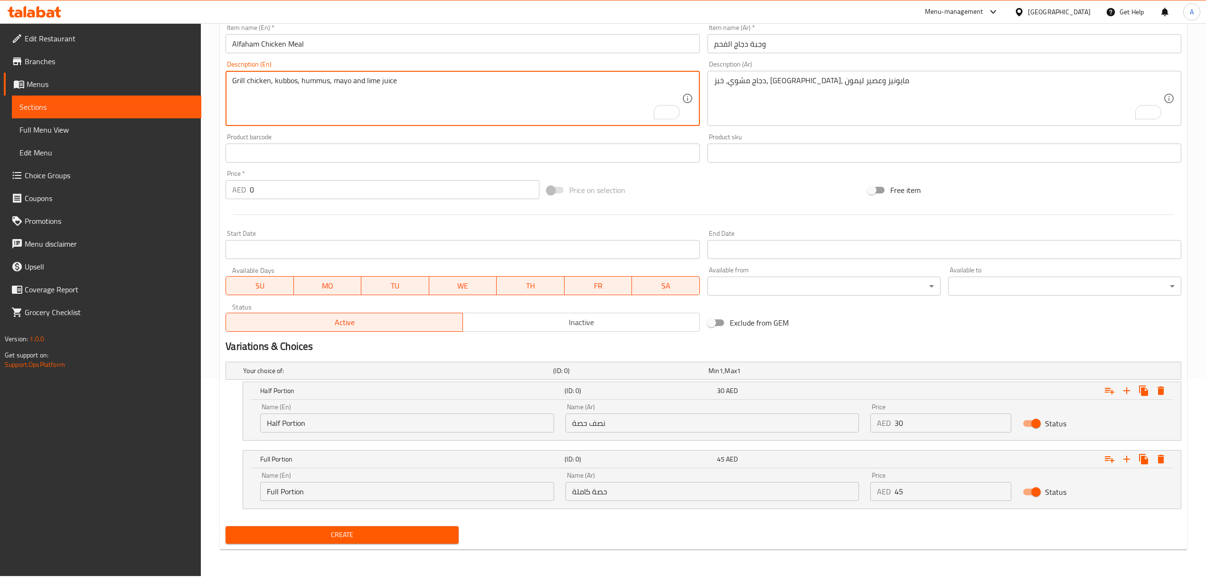
click at [434, 114] on textarea "Grill chicken, kubbos, hummus, mayo and lime juice" at bounding box center [456, 98] width 449 height 45
paste textarea "Alfaham, kubbos, hummus, mayo and lime juice"
type textarea "Alfaham, kubbos, hummus, mayo and lime juice"
click at [807, 99] on textarea "دجاج مشوي، خبز، حمص، مايونيز وعصير ليمون" at bounding box center [938, 98] width 449 height 45
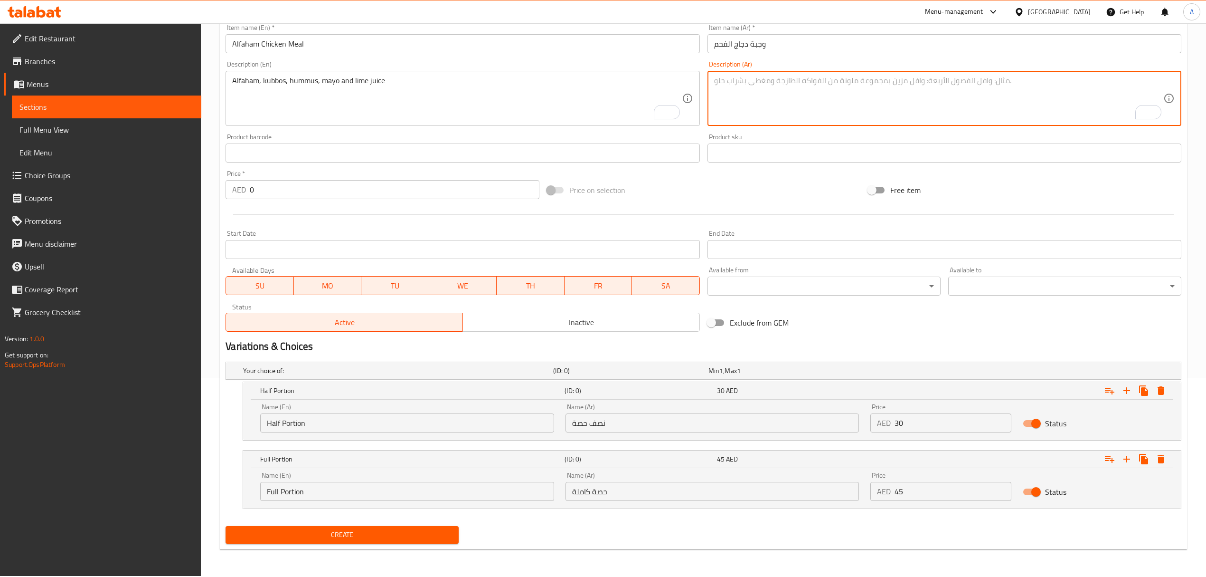
paste textarea "الفحام، كبوس، حمص، مايونيز وعصير ليمون"
drag, startPoint x: 806, startPoint y: 84, endPoint x: 822, endPoint y: 85, distance: 16.3
click at [822, 85] on textarea "الفحام، كبوس، حمص، مايونيز وعصير ليمون" at bounding box center [938, 98] width 449 height 45
paste textarea "خبز"
type textarea "الفحام، خبز، حمص، مايونيز وعصير ليمون"
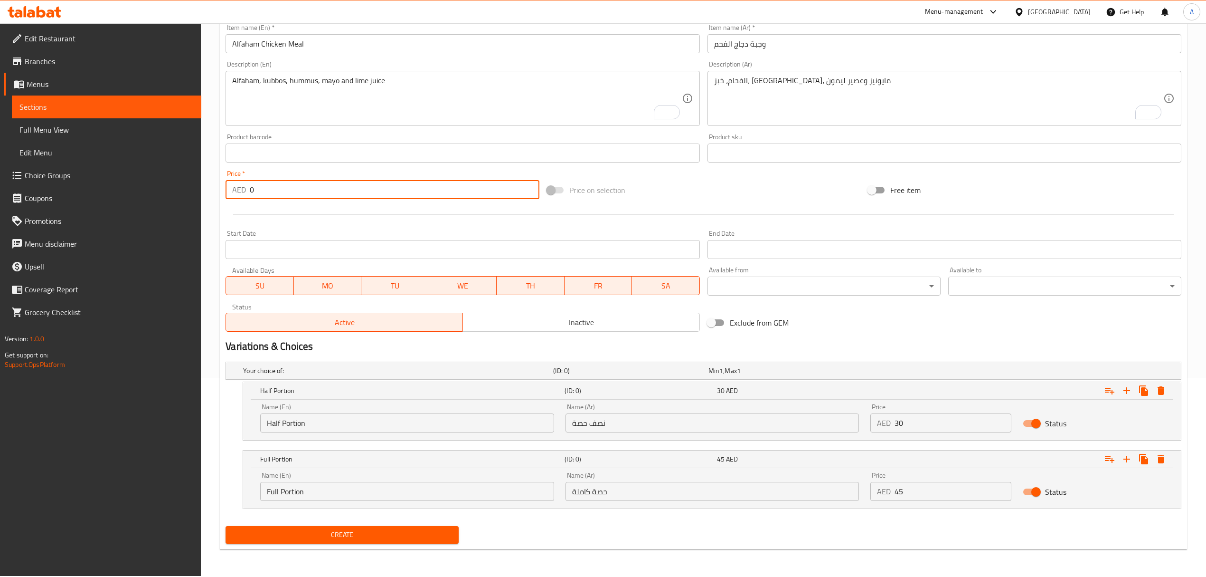
drag, startPoint x: 263, startPoint y: 196, endPoint x: 232, endPoint y: 194, distance: 30.4
click at [232, 194] on div "AED 0 Price *" at bounding box center [382, 189] width 313 height 19
paste input "35"
type input "35"
click at [1159, 390] on icon "Expand" at bounding box center [1161, 390] width 7 height 9
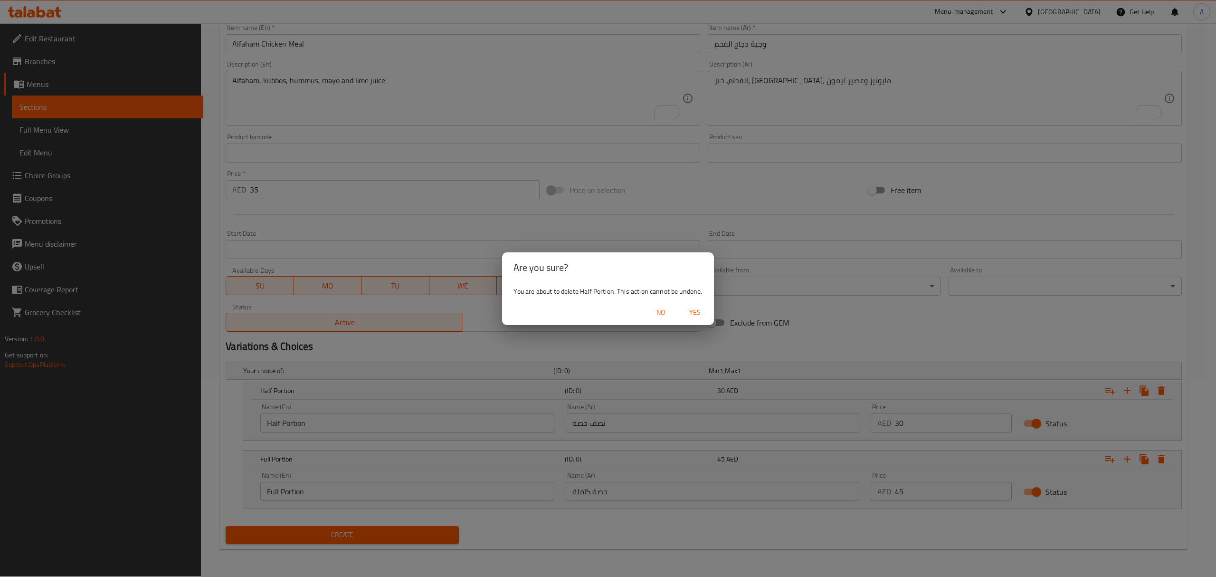
click at [698, 307] on span "Yes" at bounding box center [695, 312] width 23 height 12
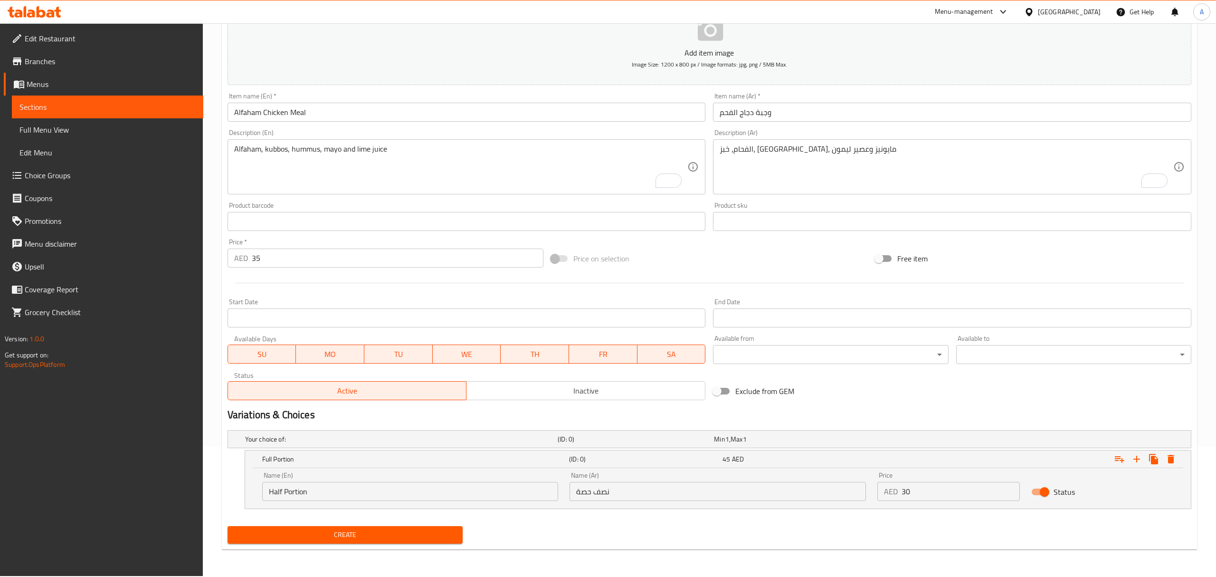
scroll to position [130, 0]
click at [1167, 459] on button "Expand" at bounding box center [1161, 459] width 17 height 17
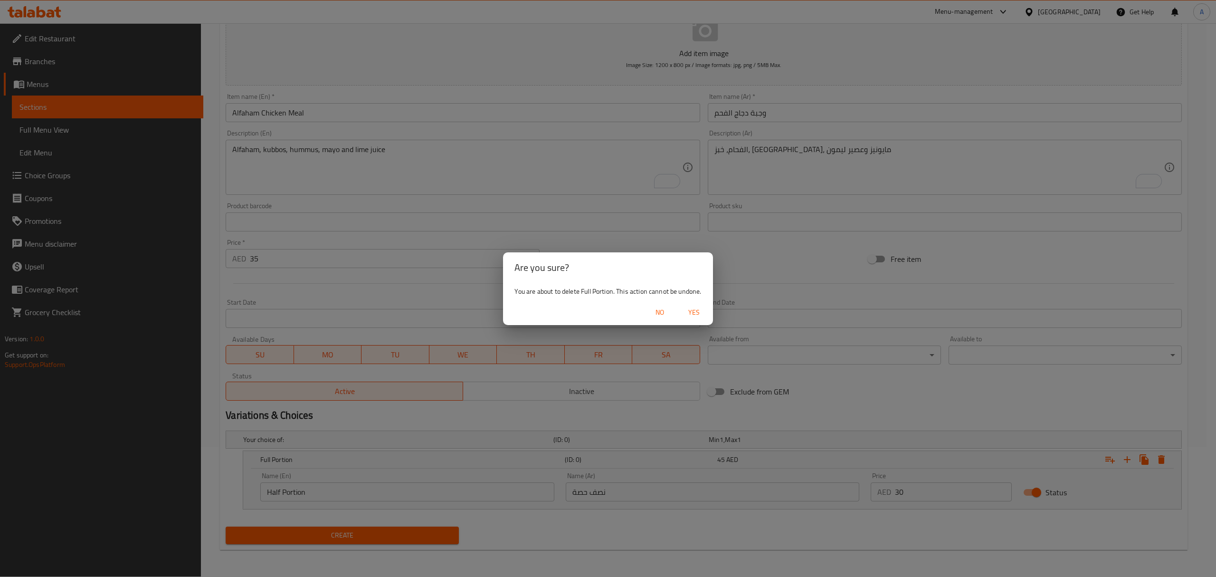
click at [700, 304] on button "Yes" at bounding box center [694, 313] width 30 height 18
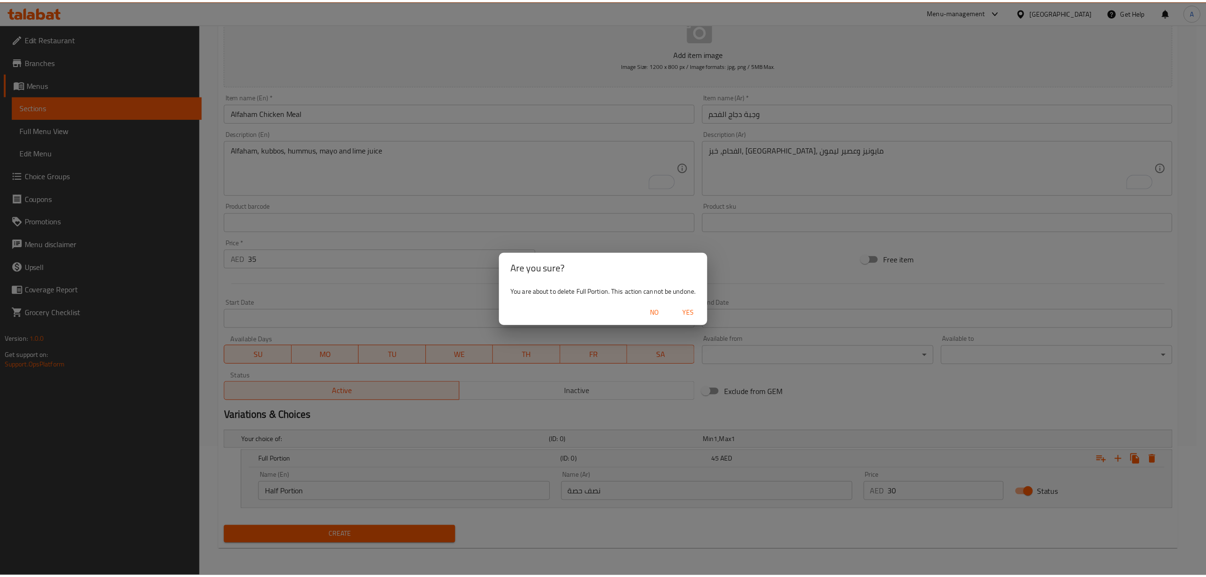
scroll to position [94, 0]
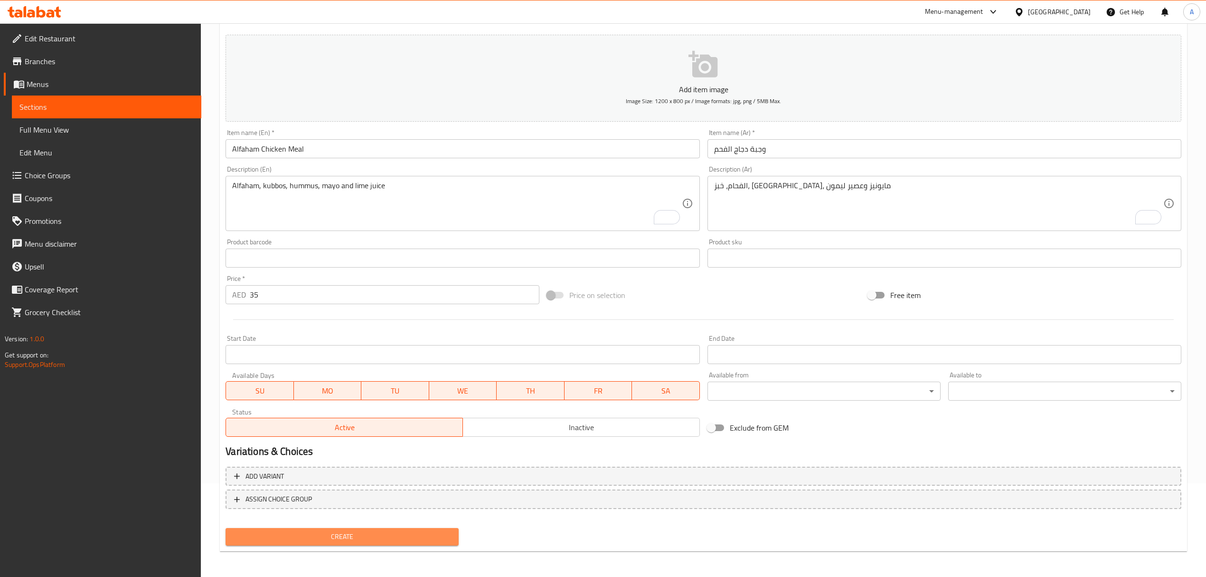
click at [308, 531] on span "Create" at bounding box center [342, 537] width 218 height 12
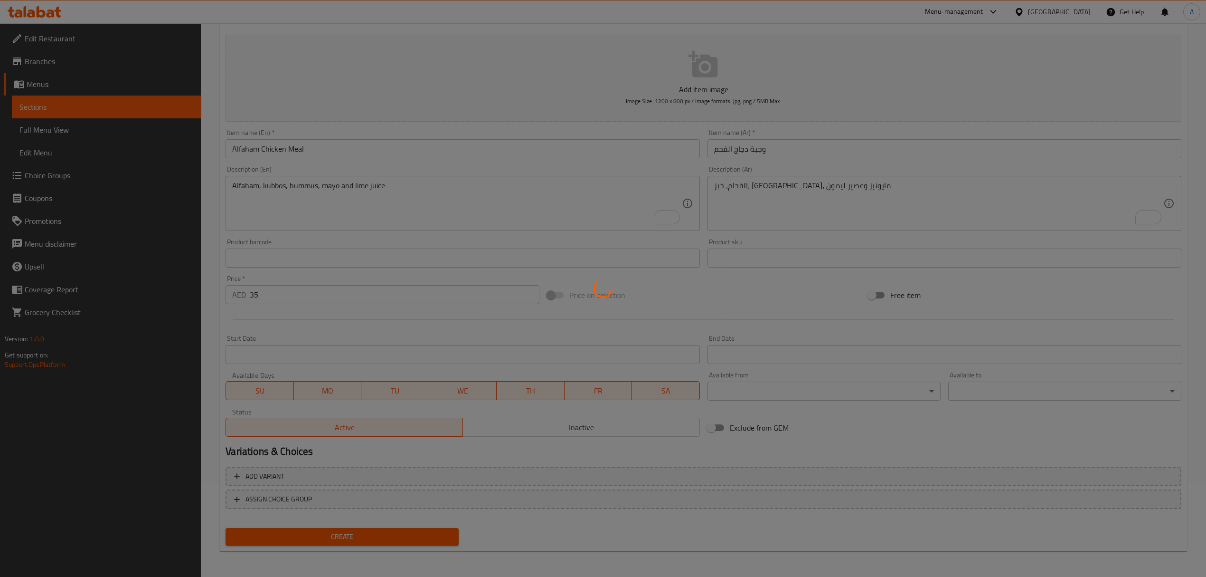
type input "0"
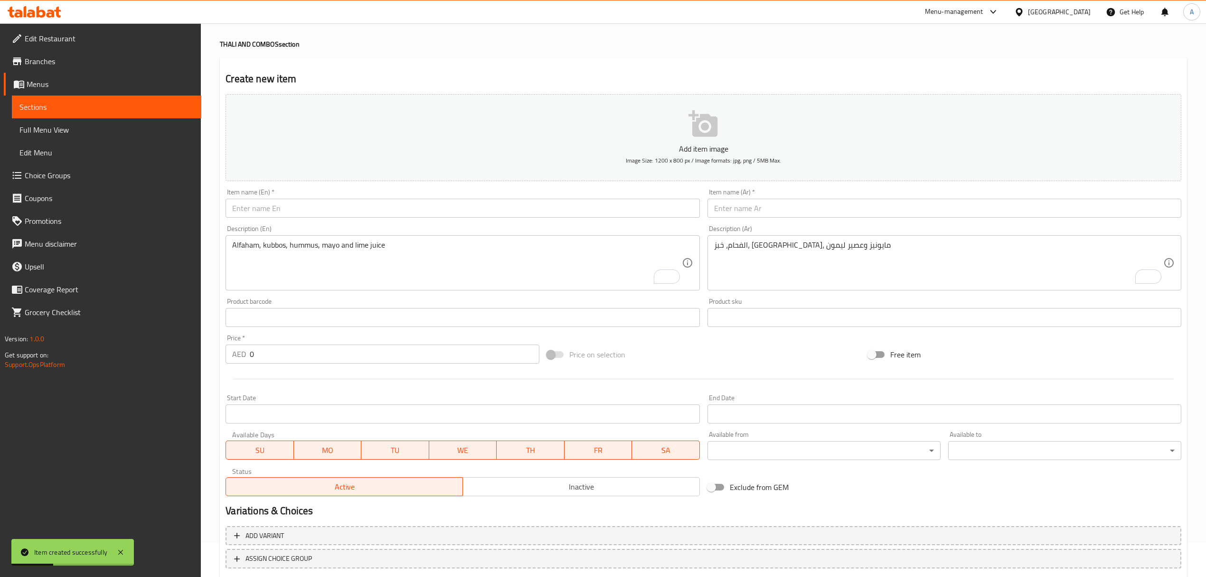
scroll to position [0, 0]
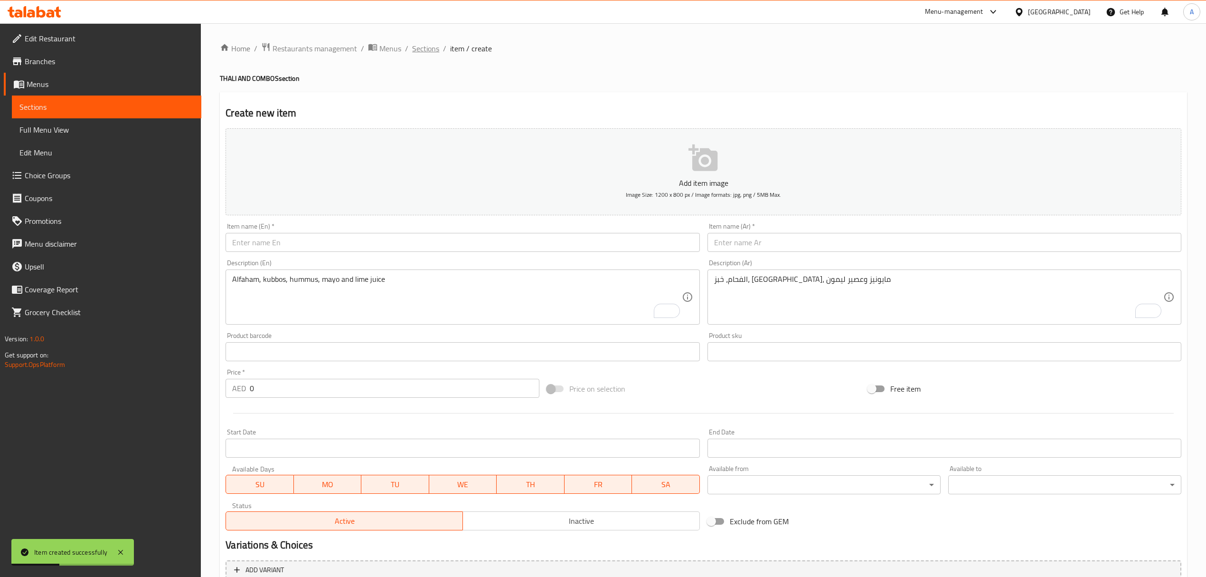
click at [422, 45] on span "Sections" at bounding box center [425, 48] width 27 height 11
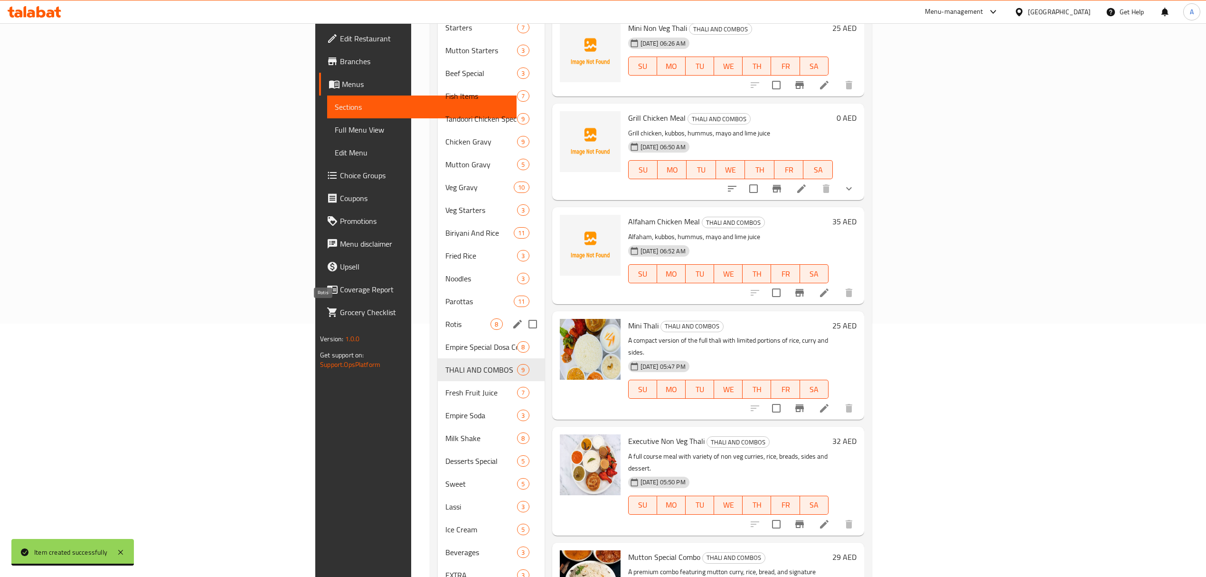
scroll to position [302, 0]
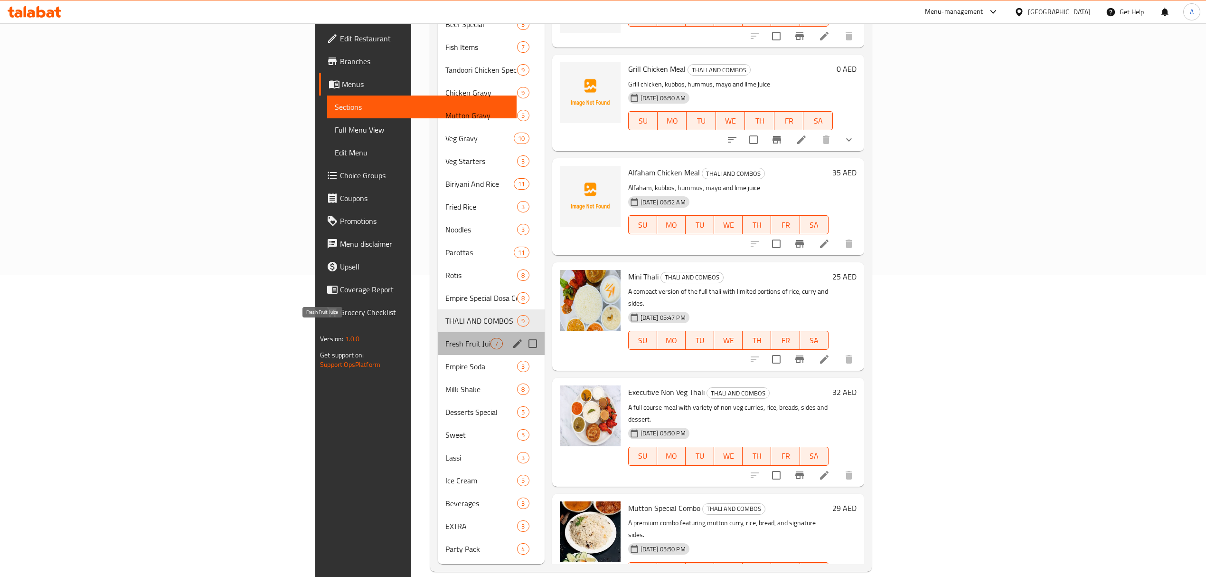
click at [446, 338] on span "Fresh Fruit Juice" at bounding box center [468, 343] width 45 height 11
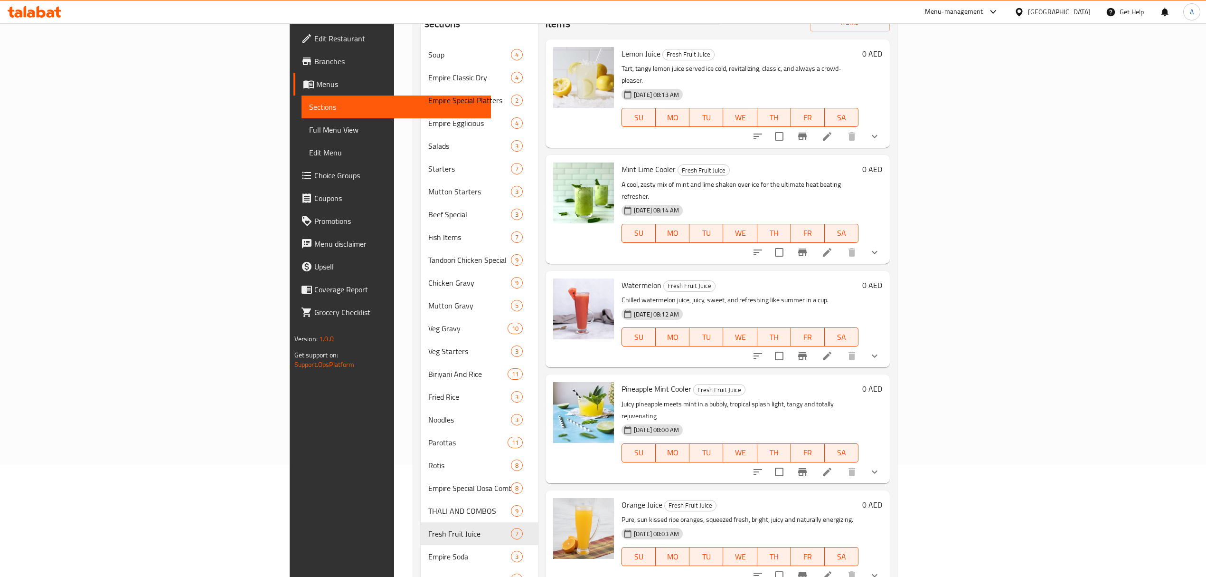
scroll to position [48, 0]
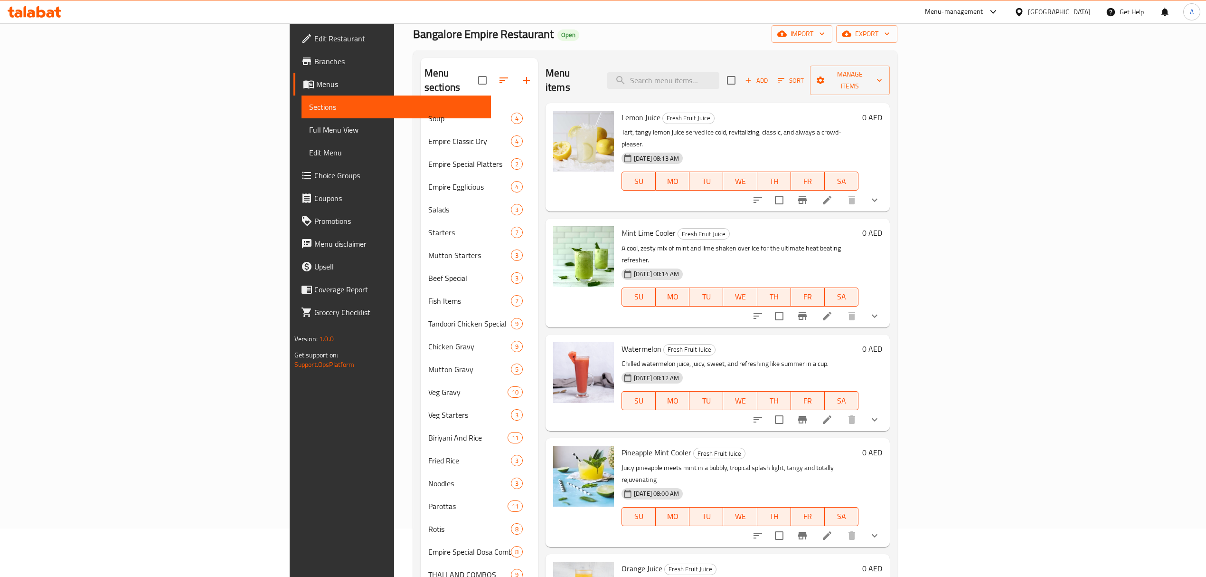
click at [770, 284] on div "SU MO TU WE TH FR SA" at bounding box center [740, 297] width 245 height 27
type button "2"
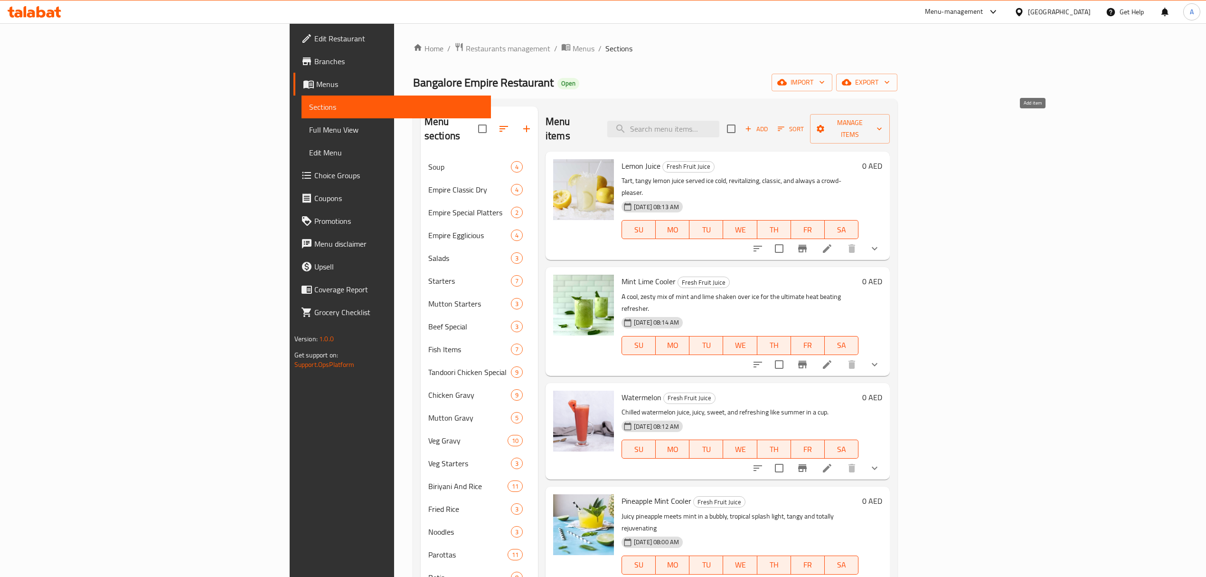
click at [769, 126] on span "Add" at bounding box center [757, 128] width 26 height 11
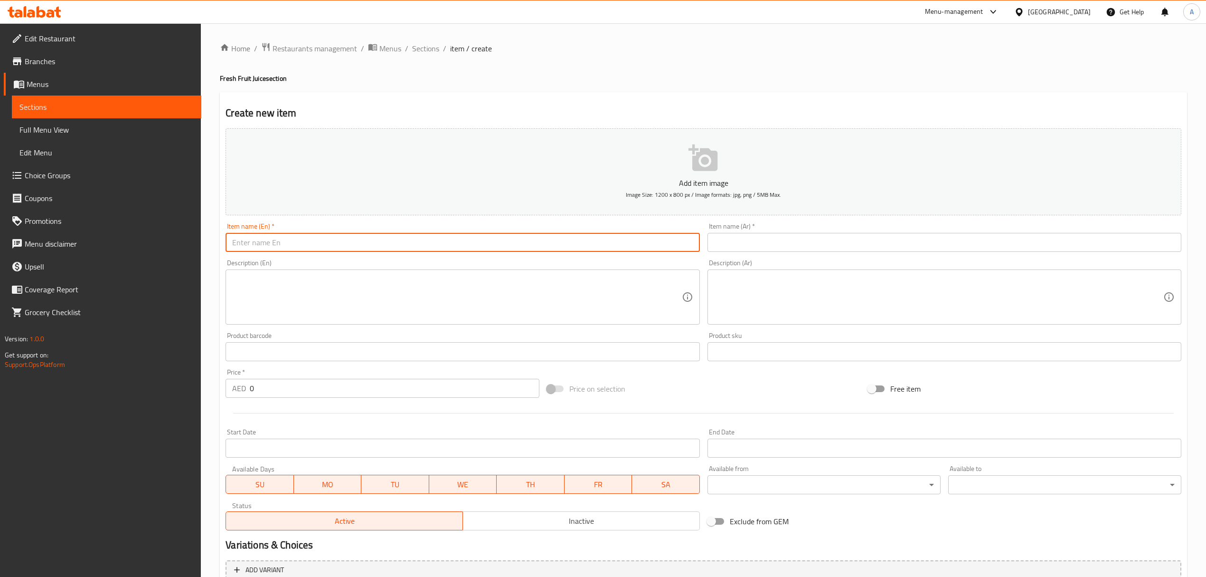
click at [425, 251] on input "text" at bounding box center [463, 242] width 474 height 19
paste input "Pineapple Juice"
type input "Pineapple Juice"
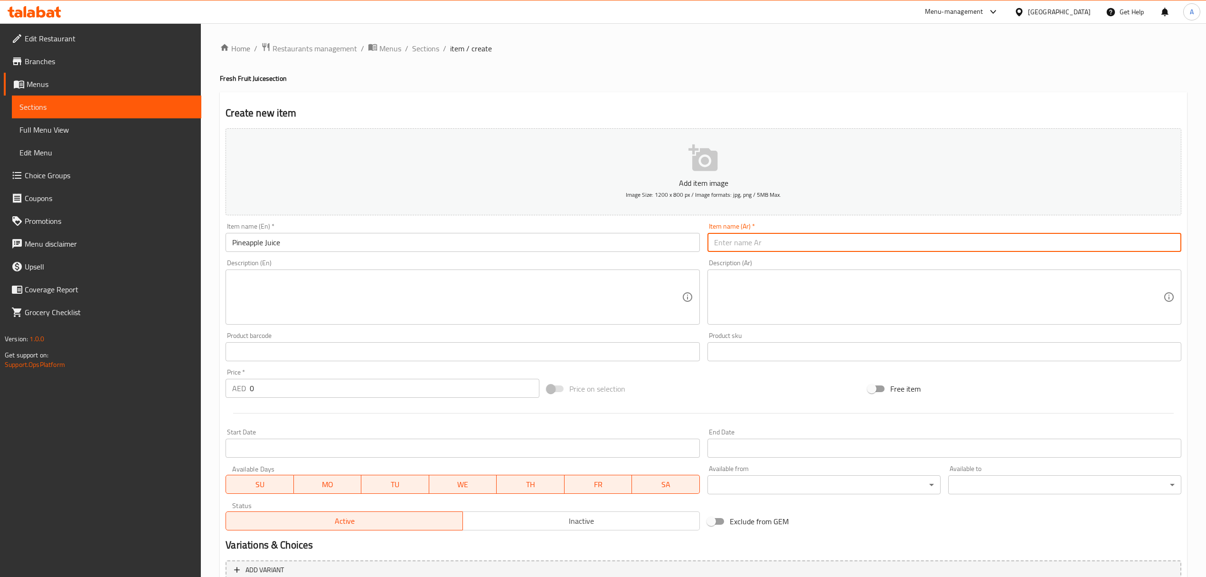
click at [751, 252] on input "text" at bounding box center [945, 242] width 474 height 19
paste input "عصير الأناناس"
type input "عصير الأناناس"
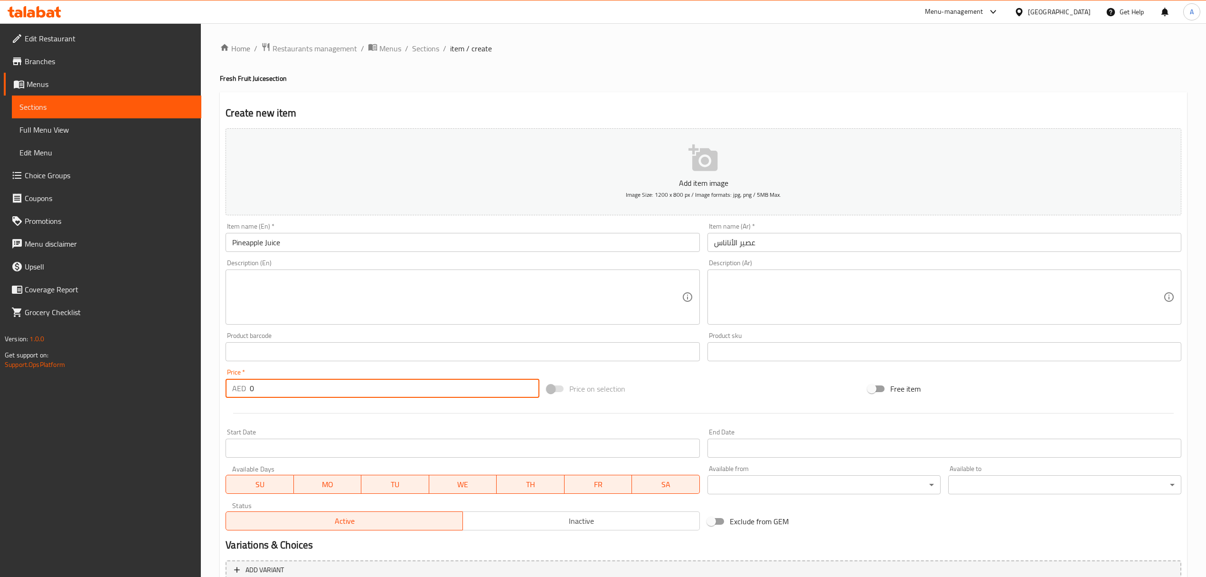
drag, startPoint x: 282, startPoint y: 396, endPoint x: 222, endPoint y: 404, distance: 60.3
click at [222, 404] on div "Add item image Image Size: 1200 x 800 px / Image formats: jpg, png / 5MB Max. I…" at bounding box center [704, 328] width 964 height 409
paste input "17"
type input "17"
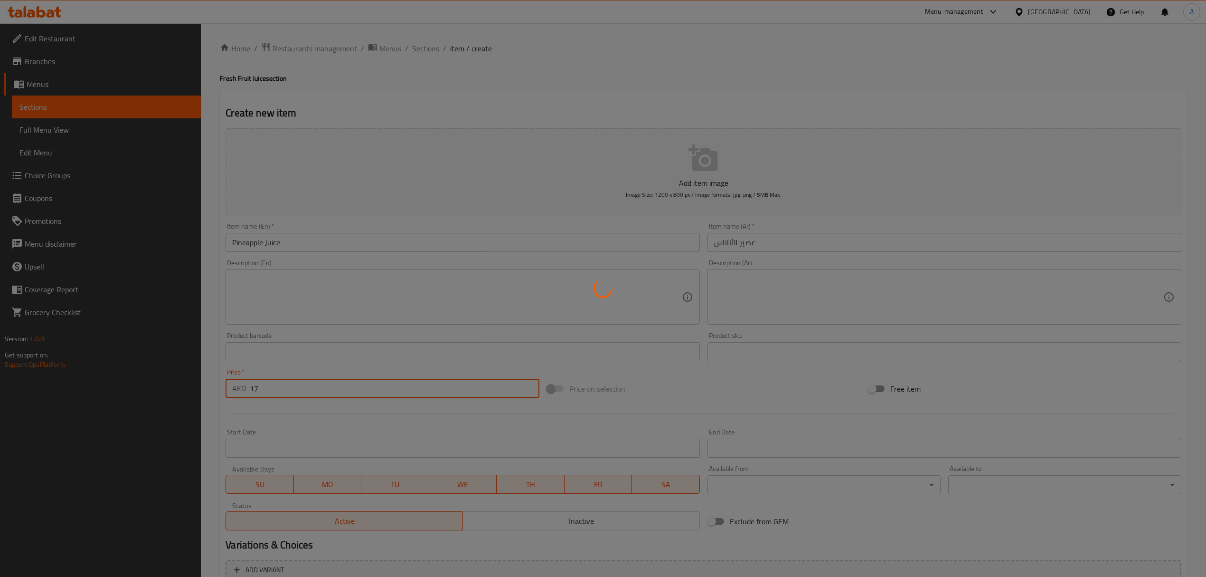
type input "0"
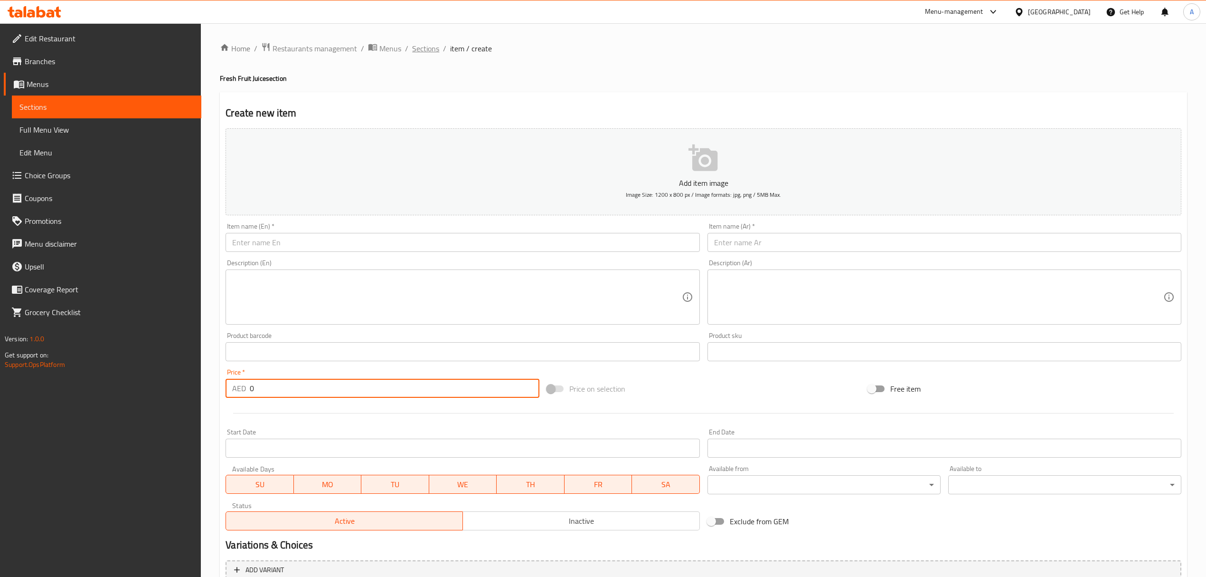
click at [421, 46] on span "Sections" at bounding box center [425, 48] width 27 height 11
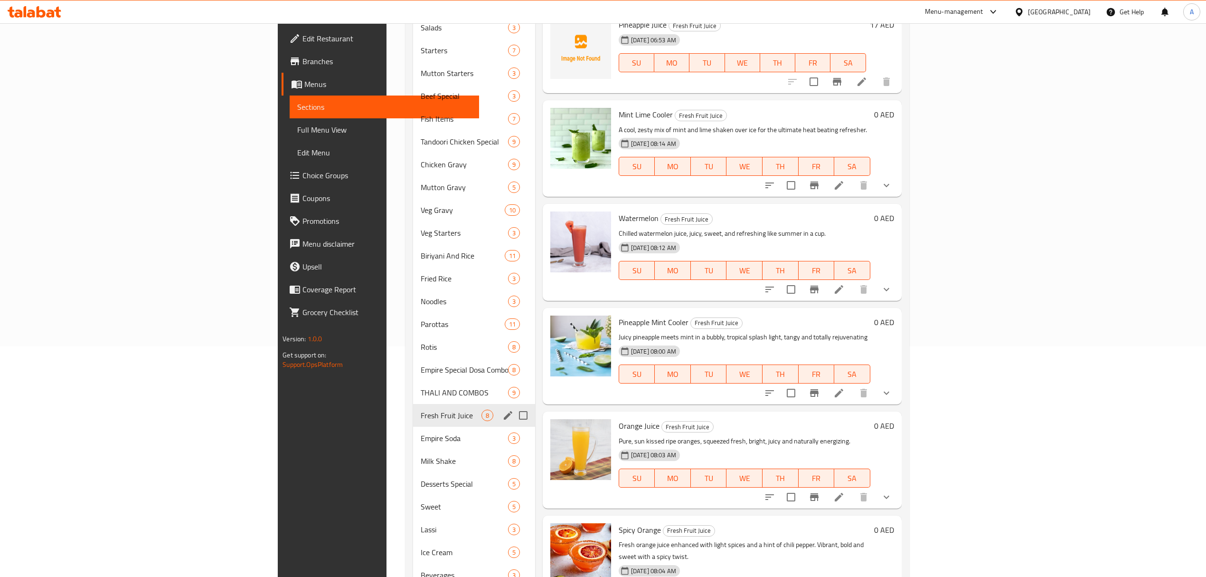
scroll to position [253, 0]
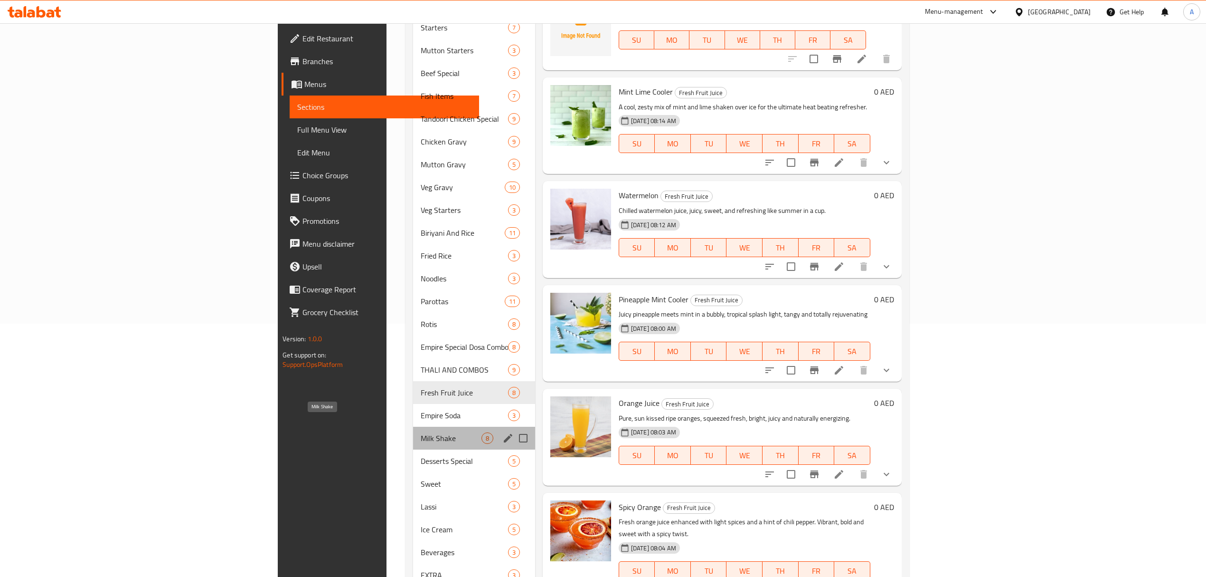
click at [421, 432] on span "Milk Shake" at bounding box center [451, 437] width 61 height 11
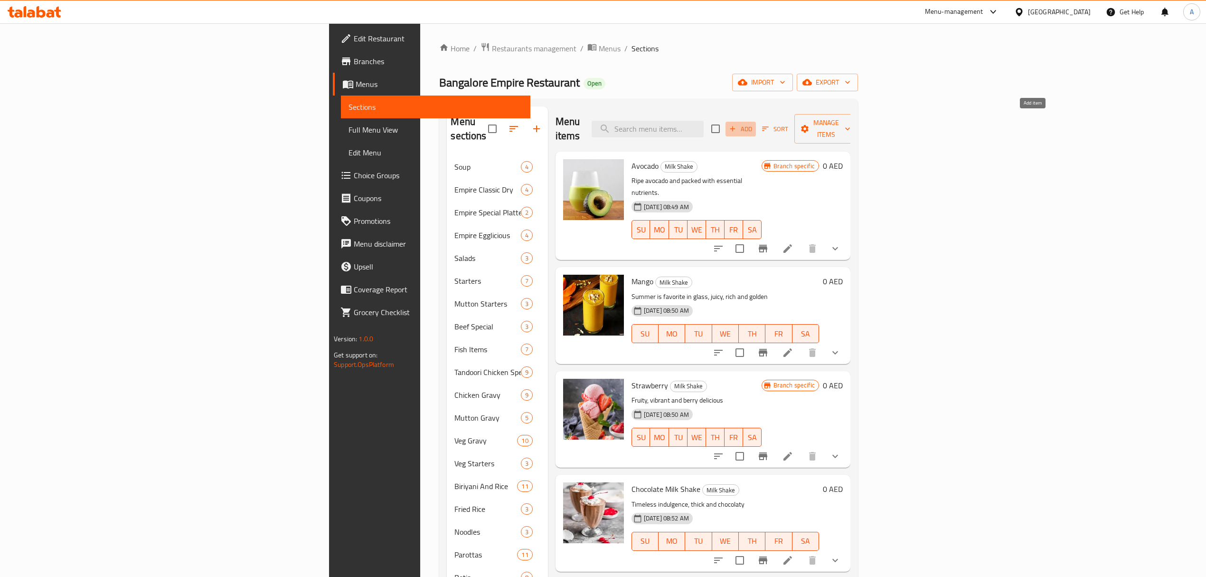
click at [754, 124] on span "Add" at bounding box center [741, 128] width 26 height 11
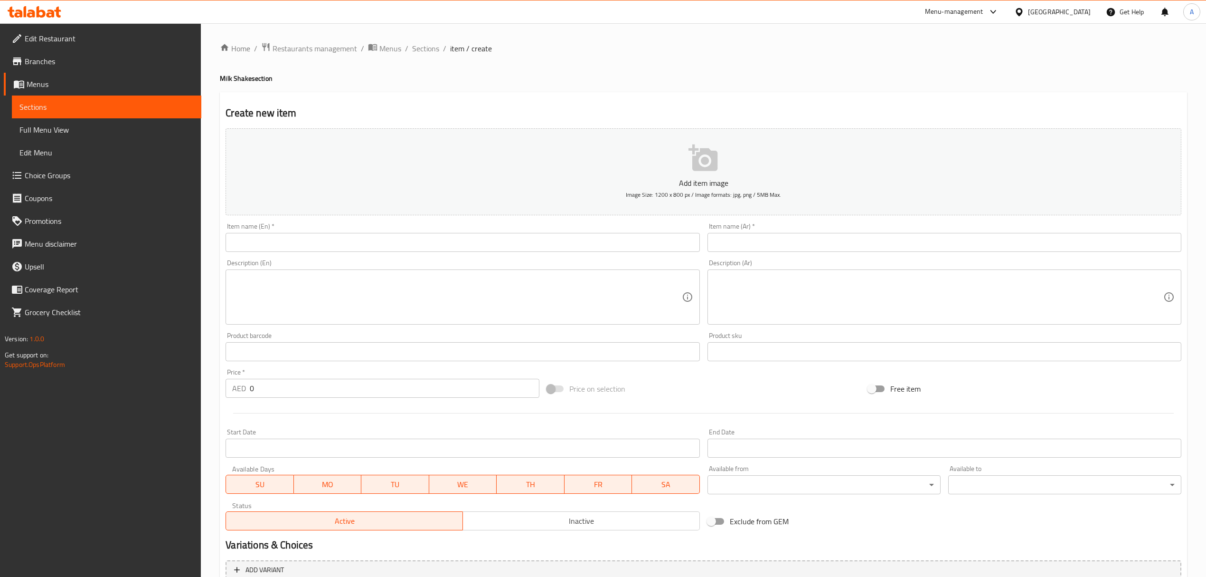
click at [512, 251] on input "text" at bounding box center [463, 242] width 474 height 19
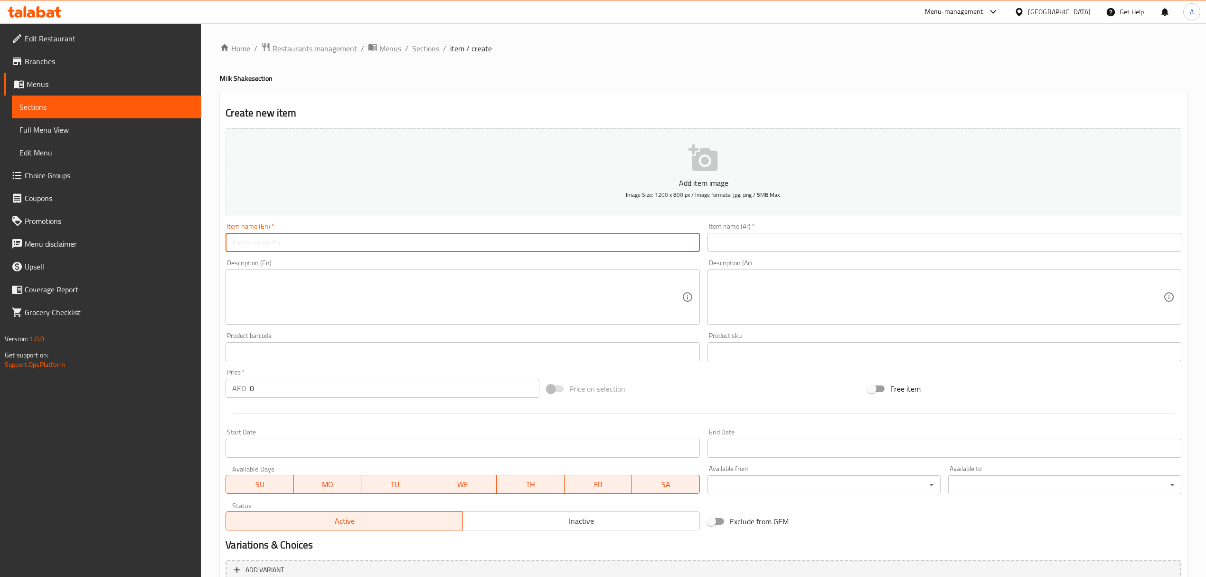
paste input "Mohabbat Ki Sharbath"
type input "Mohabbat Ki Sharbath"
click at [329, 240] on input "Mohabbat Ki Sharbath" at bounding box center [463, 242] width 474 height 19
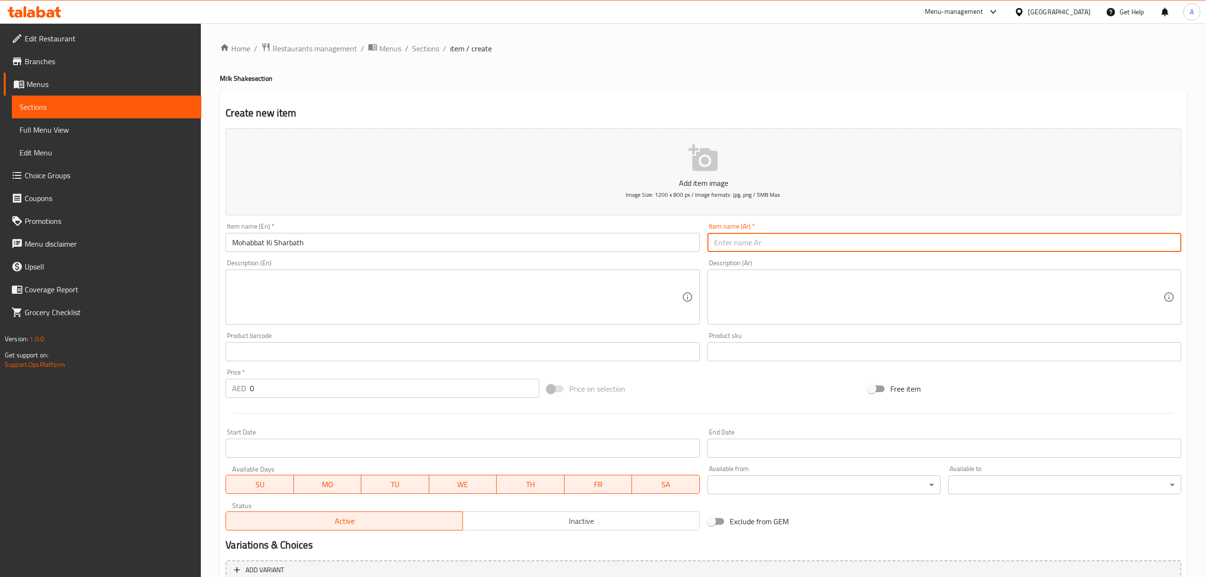
click at [732, 251] on input "text" at bounding box center [945, 242] width 474 height 19
paste input "محبة كا شربات"
type input "محبة كا شربات"
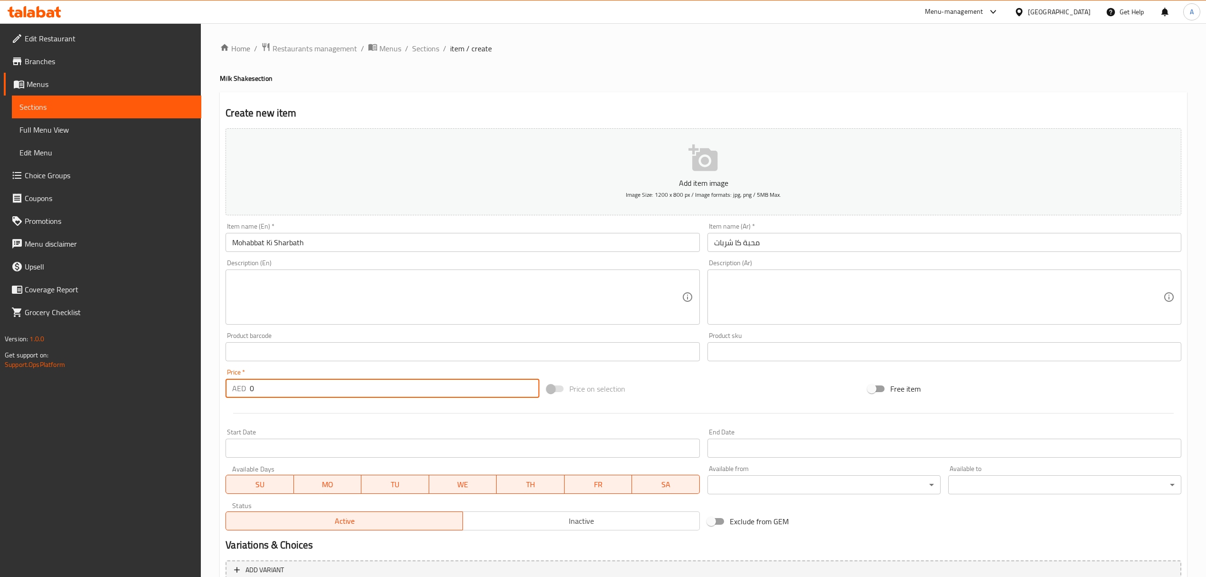
drag, startPoint x: 262, startPoint y: 392, endPoint x: 242, endPoint y: 391, distance: 20.4
click at [242, 391] on div "AED 0 Price *" at bounding box center [382, 388] width 313 height 19
paste input "21"
type input "21"
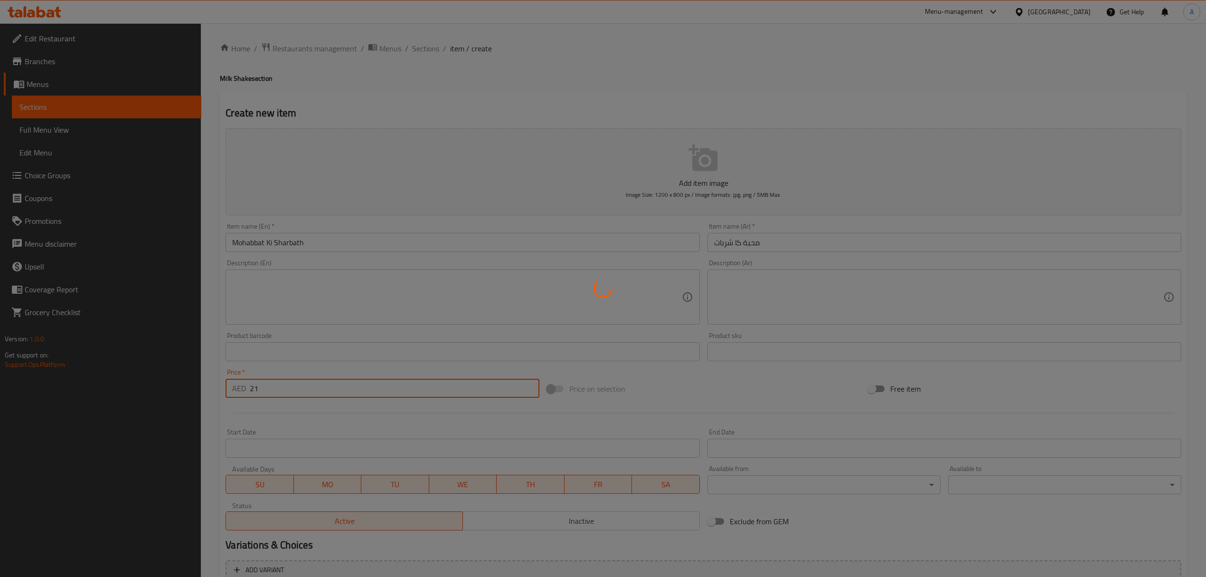
type input "0"
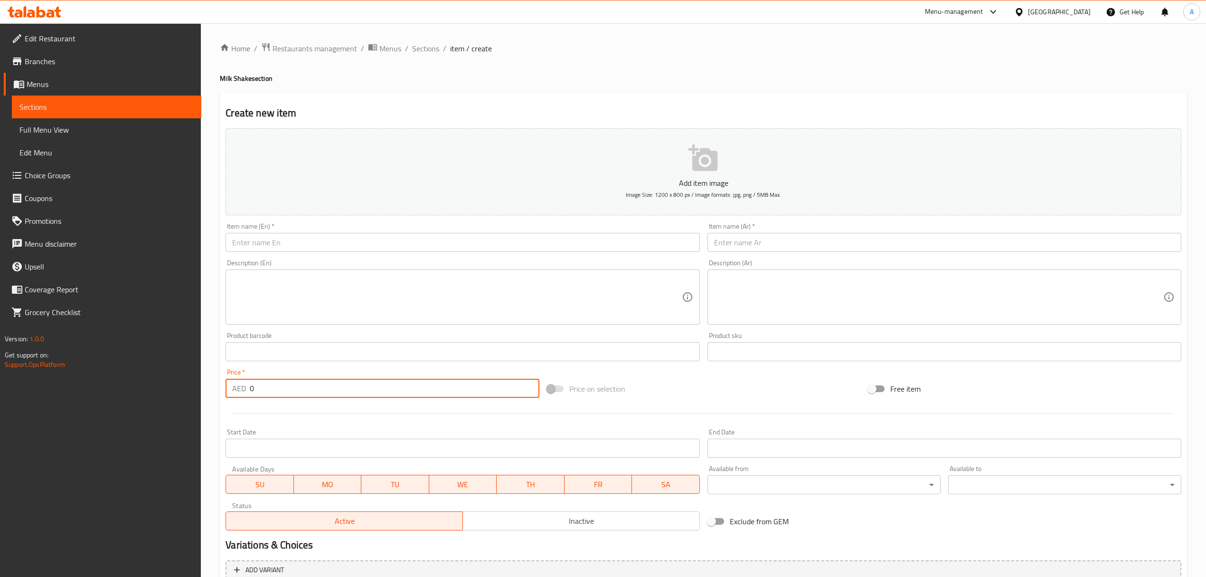
click at [460, 240] on input "text" at bounding box center [463, 242] width 474 height 19
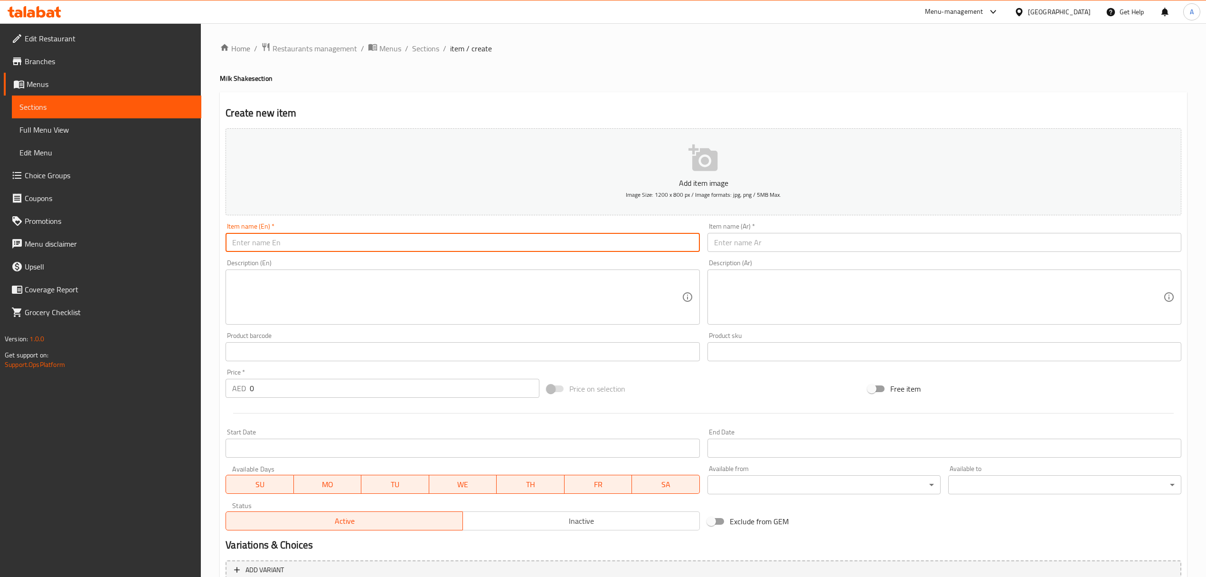
paste input "Sharjah Milkshake"
type input "Sharjah Milkshake"
drag, startPoint x: 731, startPoint y: 256, endPoint x: 736, endPoint y: 237, distance: 20.7
click at [732, 255] on div "Add item image Image Size: 1200 x 800 px / Image formats: jpg, png / 5MB Max. I…" at bounding box center [704, 328] width 964 height 409
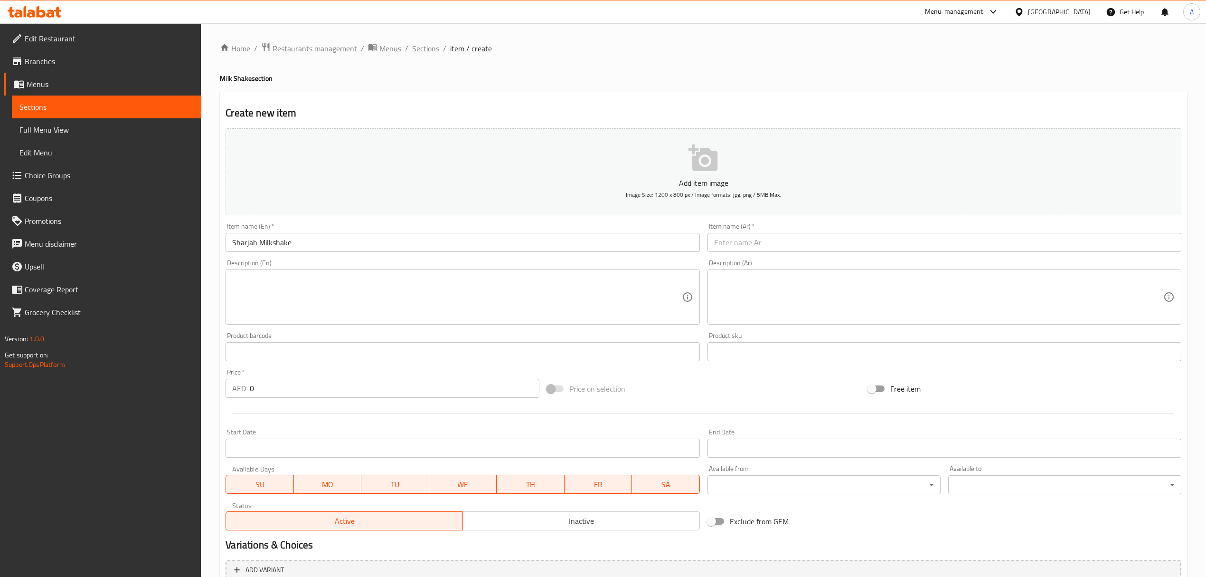
click at [736, 237] on input "text" at bounding box center [945, 242] width 474 height 19
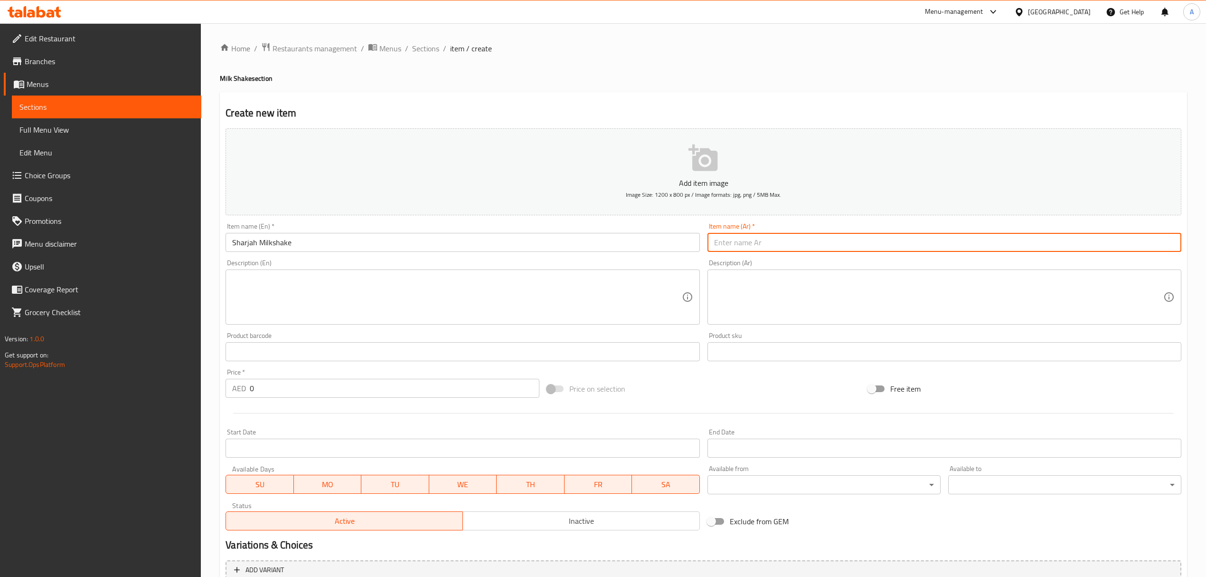
paste input "ميلك شيك الشارقة"
type input "ميلك شيك الشارقة"
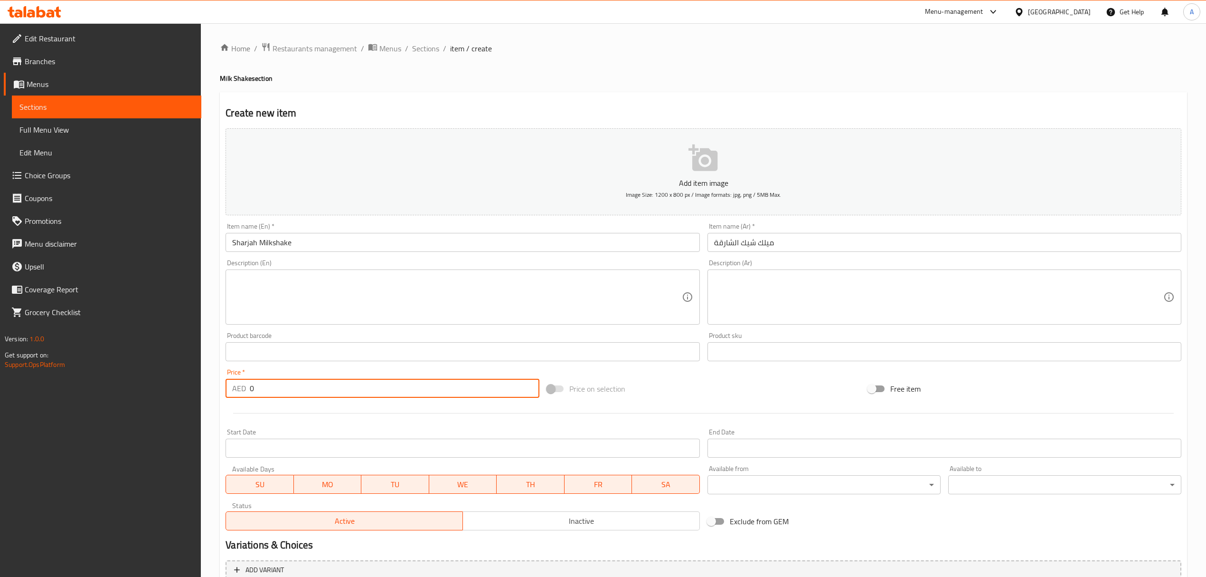
drag, startPoint x: 269, startPoint y: 394, endPoint x: 243, endPoint y: 395, distance: 25.7
click at [243, 395] on div "AED 0 Price *" at bounding box center [382, 388] width 313 height 19
paste input "2"
type input "20"
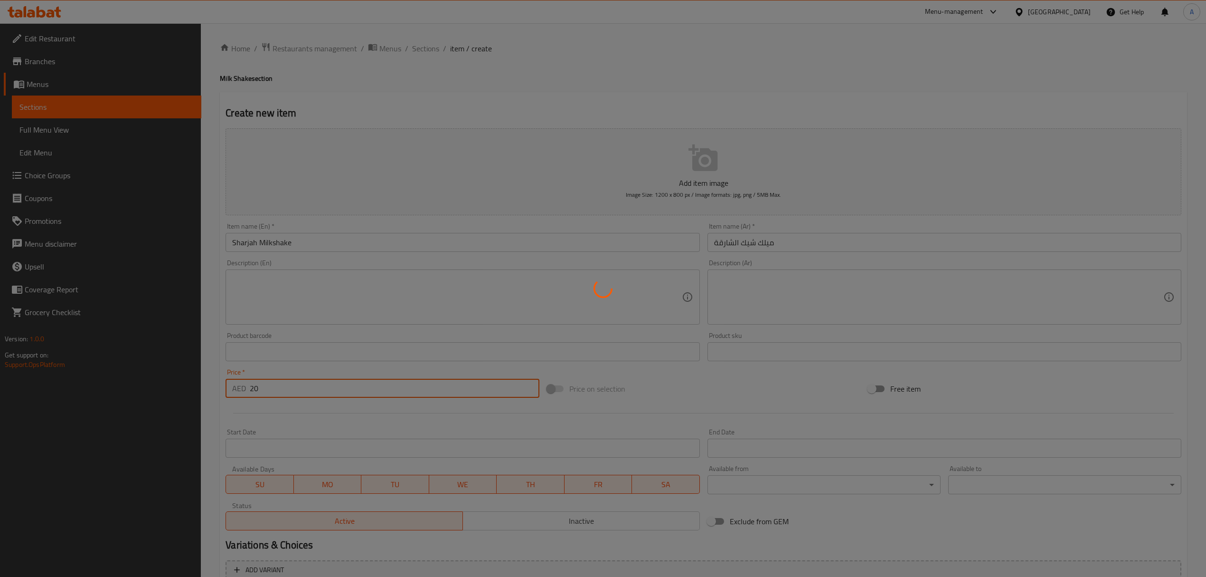
type input "0"
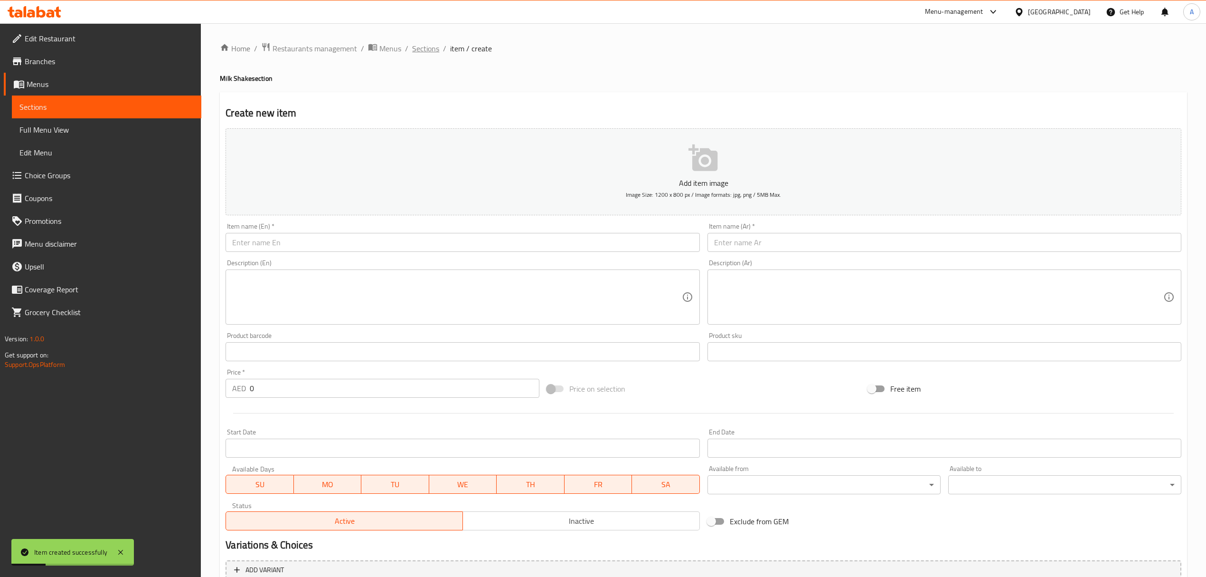
click at [433, 48] on span "Sections" at bounding box center [425, 48] width 27 height 11
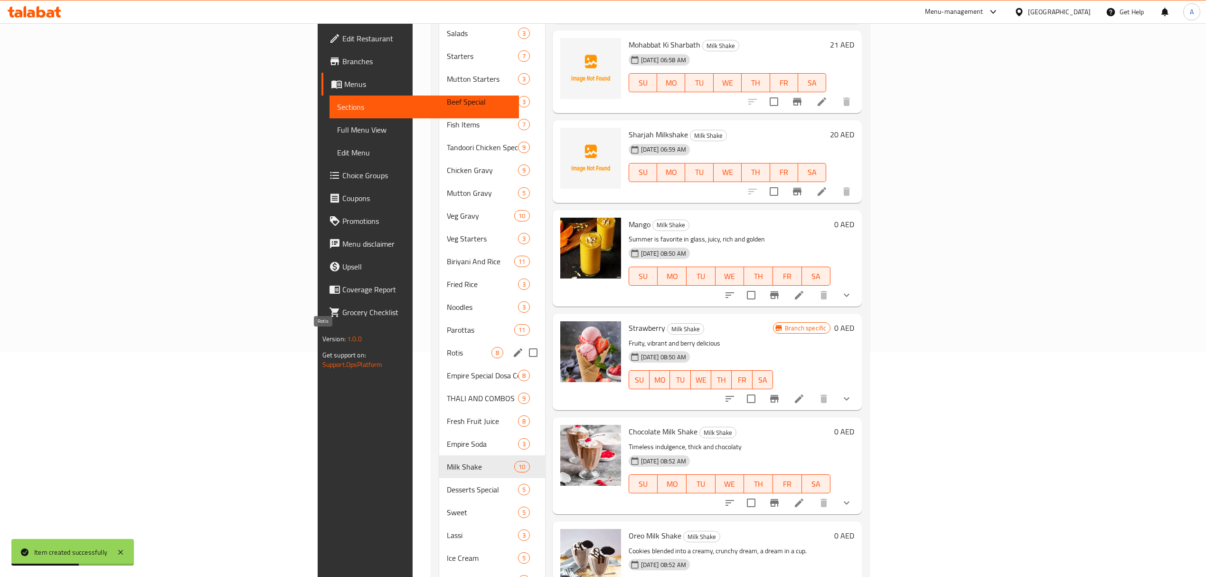
scroll to position [302, 0]
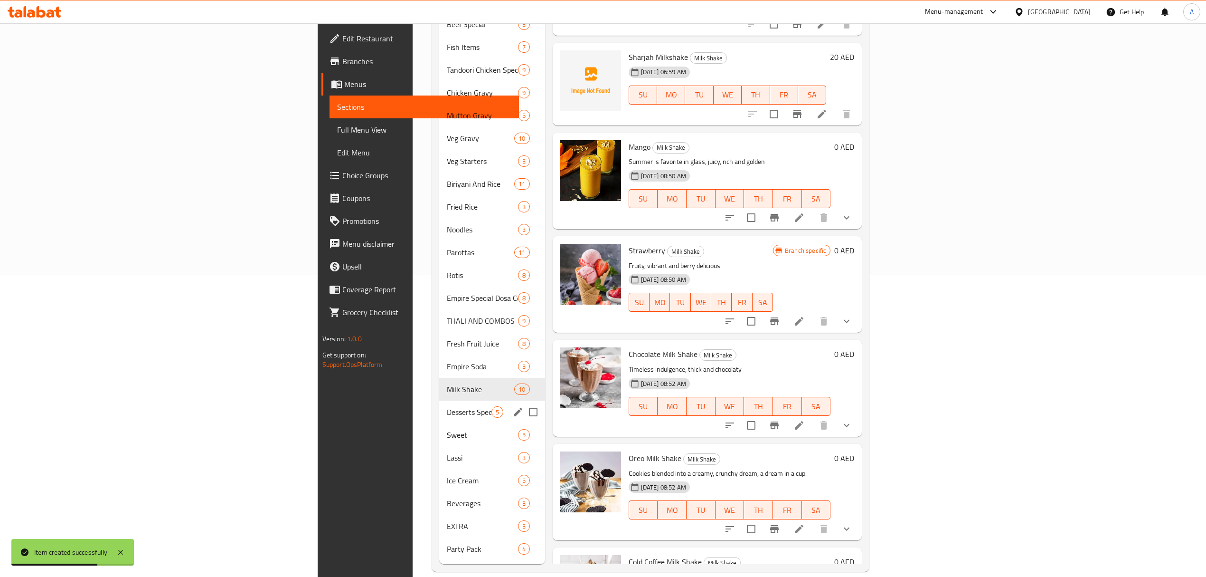
click at [439, 405] on div "Desserts Special 5" at bounding box center [492, 411] width 106 height 23
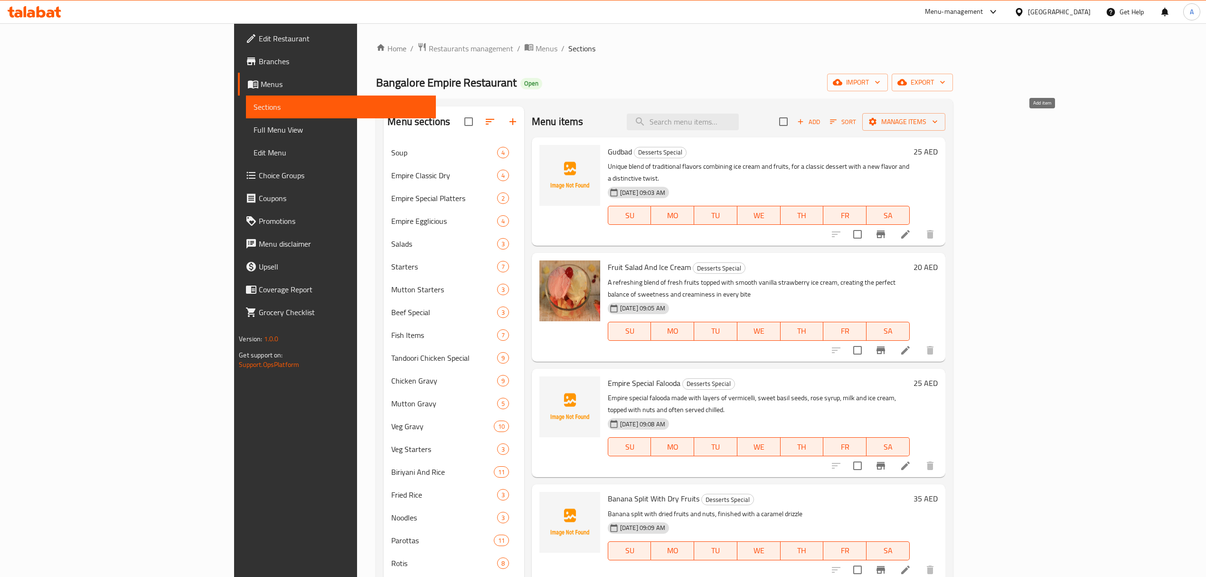
click at [805, 124] on icon "button" at bounding box center [801, 121] width 9 height 9
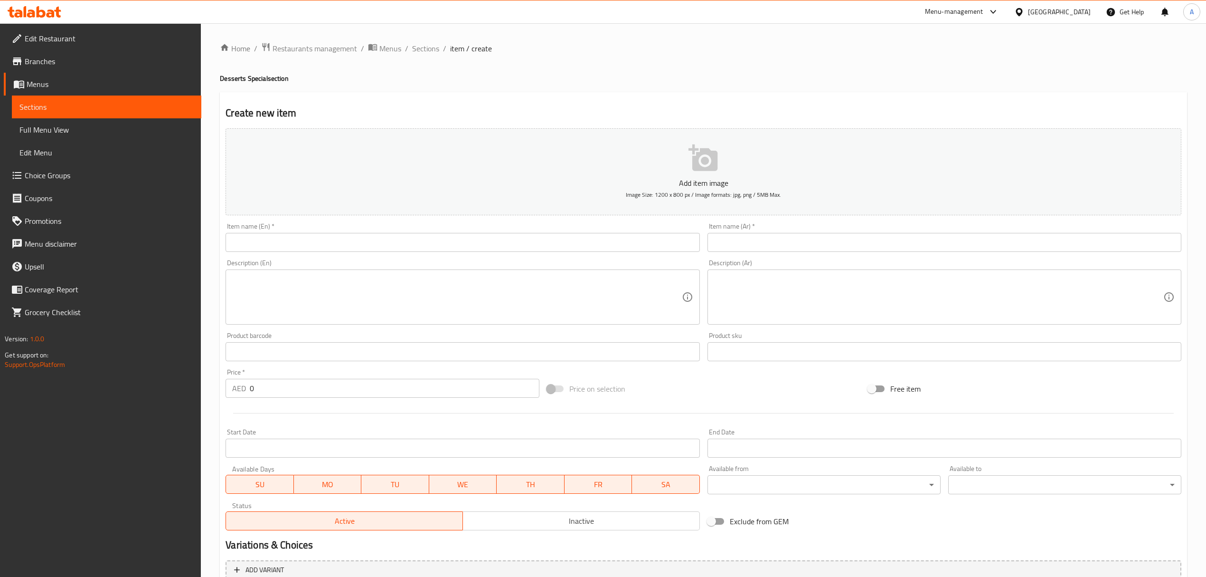
click at [589, 252] on input "text" at bounding box center [463, 242] width 474 height 19
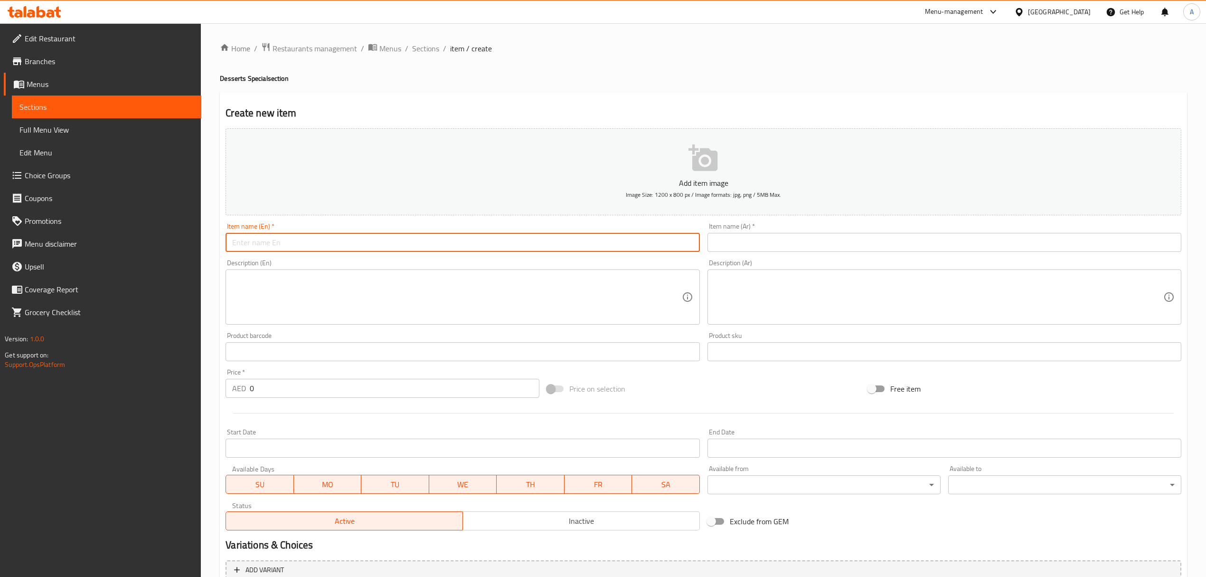
paste input "Hot Chocolate Fudge"
type input "Hot Chocolate Fudge"
click at [762, 240] on input "text" at bounding box center [945, 242] width 474 height 19
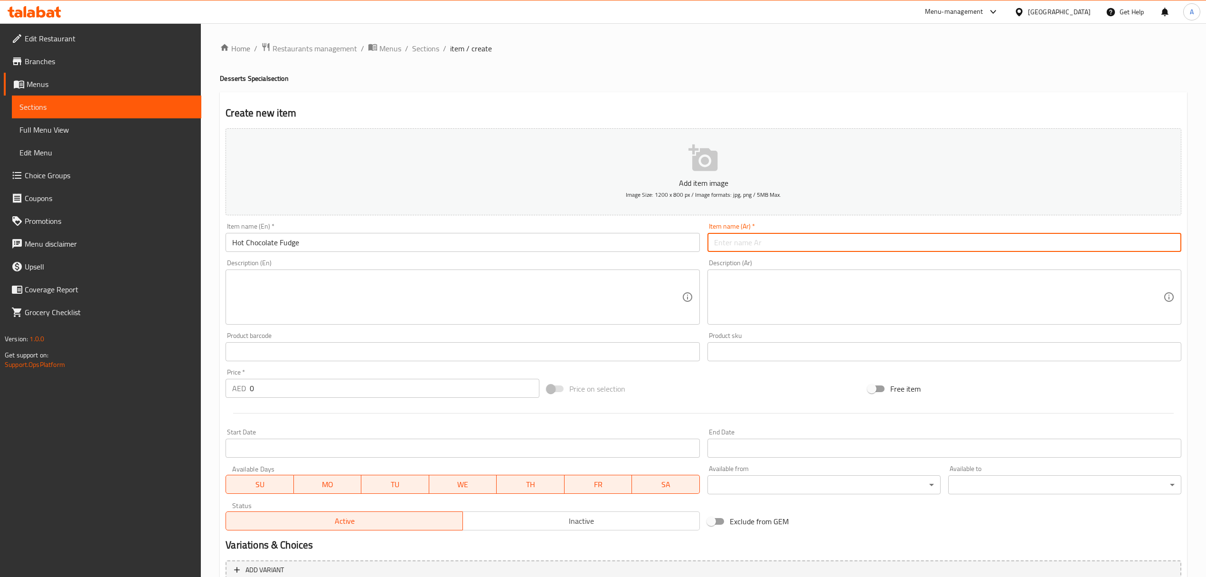
paste input "فادج الشوكولاتة الساخنة"
type input "فادج الشوكولاتة الساخنة"
click at [236, 244] on input "Hot Chocolate Fudge" at bounding box center [463, 242] width 474 height 19
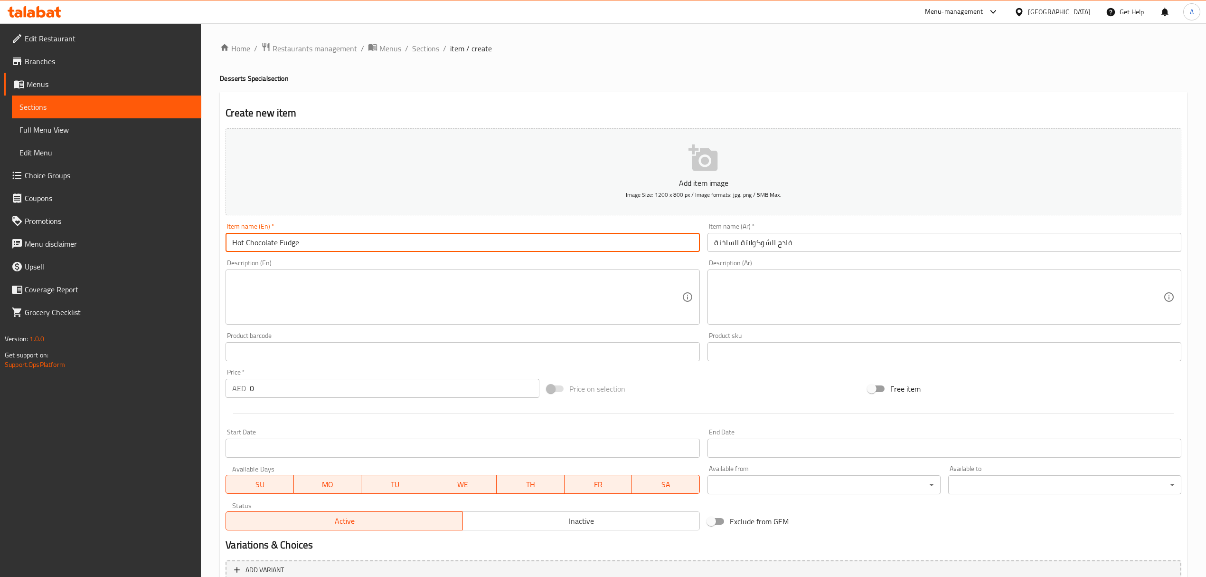
drag, startPoint x: 236, startPoint y: 244, endPoint x: 261, endPoint y: 244, distance: 25.2
click at [261, 244] on input "Hot Chocolate Fudge" at bounding box center [463, 242] width 474 height 19
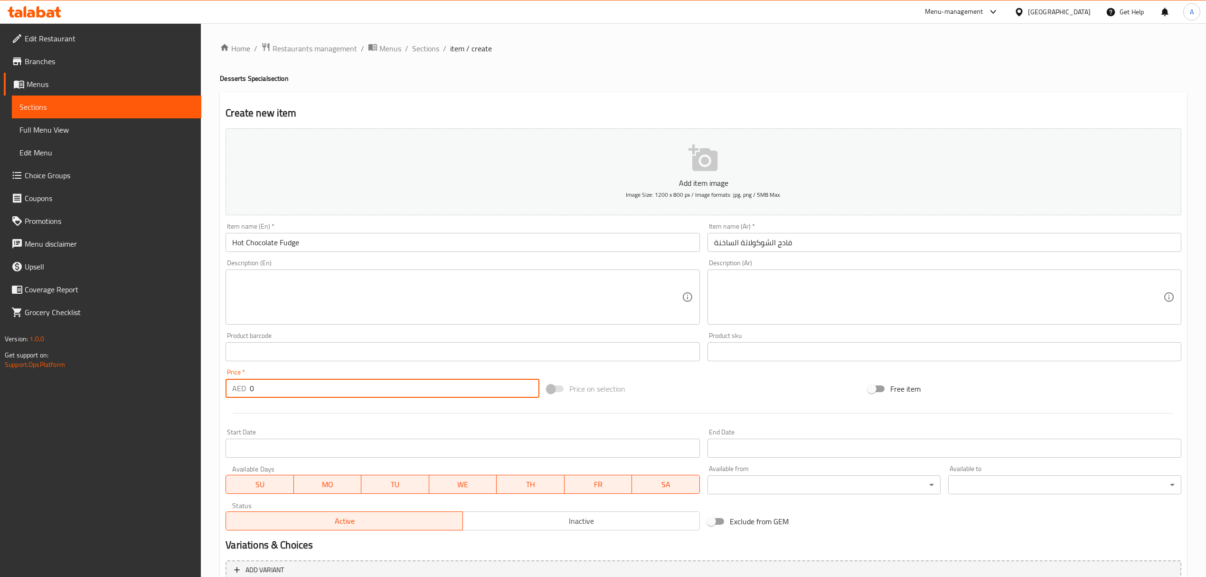
drag, startPoint x: 268, startPoint y: 391, endPoint x: 236, endPoint y: 392, distance: 32.8
click at [236, 392] on div "AED 0 Price *" at bounding box center [382, 388] width 313 height 19
paste input "27"
type input "27"
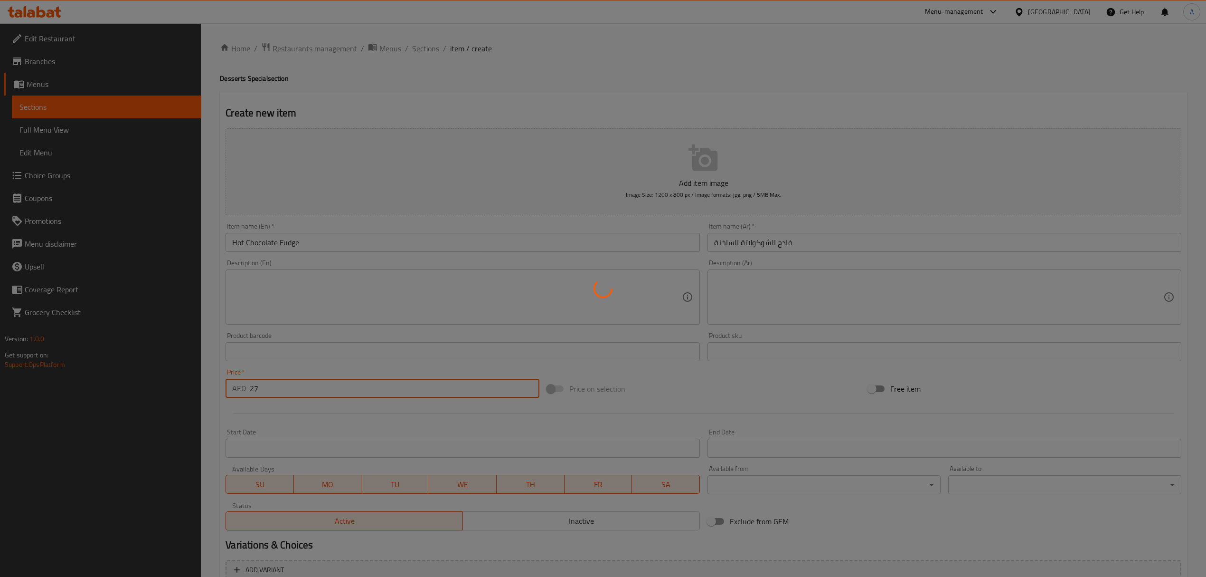
type input "0"
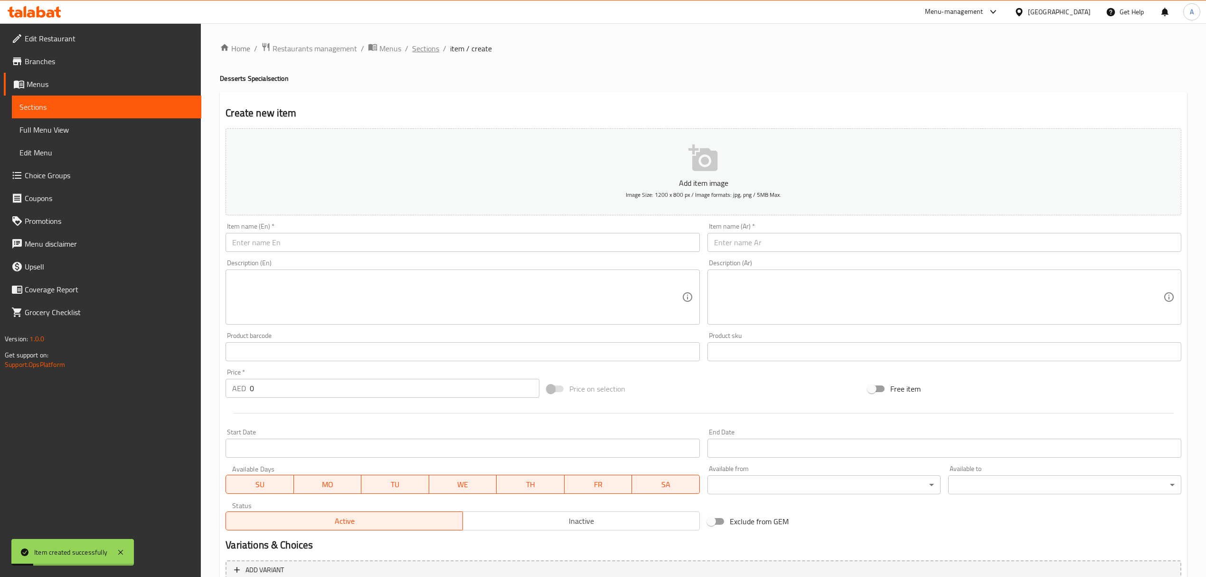
click at [424, 54] on span "Sections" at bounding box center [425, 48] width 27 height 11
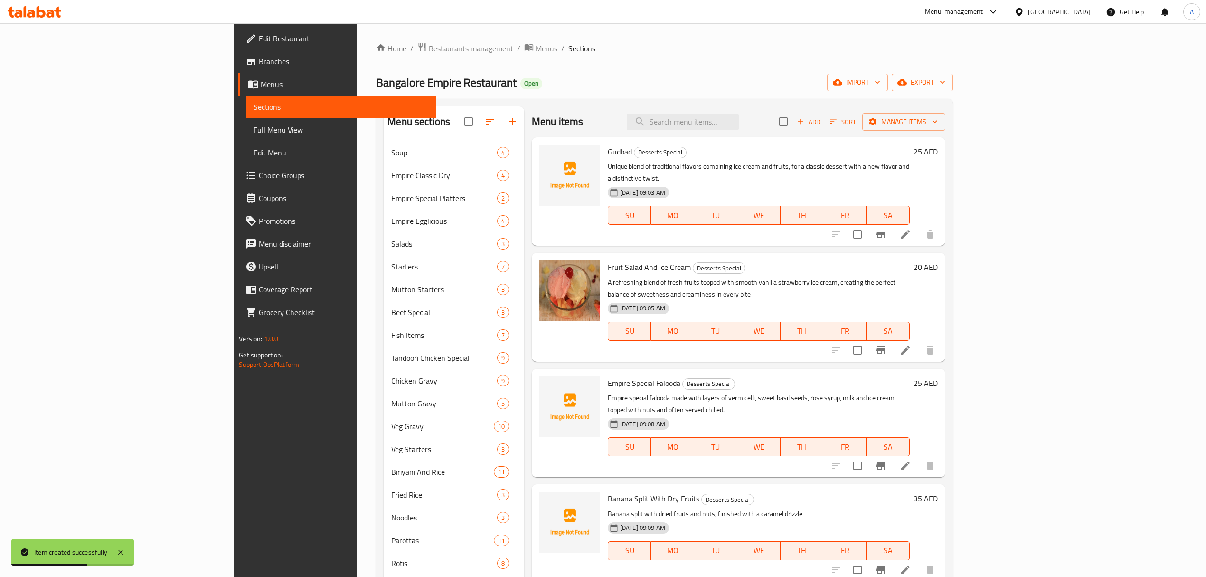
drag, startPoint x: 92, startPoint y: 137, endPoint x: 97, endPoint y: 142, distance: 7.1
click at [246, 137] on link "Full Menu View" at bounding box center [341, 129] width 190 height 23
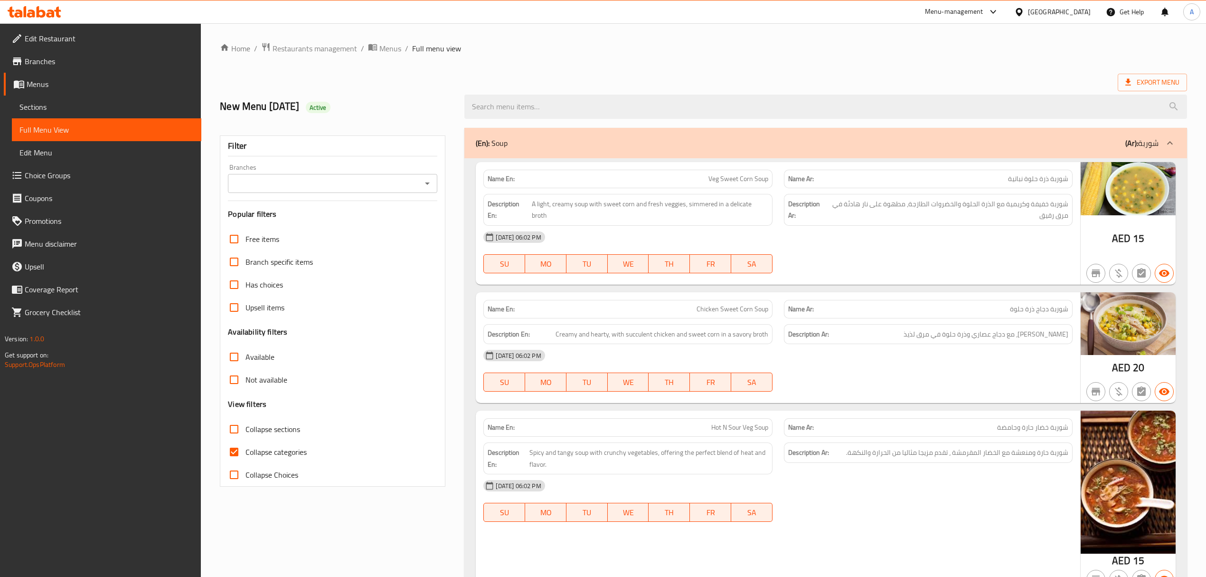
click at [365, 175] on div "Branches" at bounding box center [332, 183] width 209 height 19
click at [361, 179] on input "Branches" at bounding box center [325, 183] width 188 height 13
click at [348, 219] on span "Banglore Empire Restaurant, Al Qusais 2" at bounding box center [311, 224] width 152 height 11
type input "Banglore Empire Restaurant, Al Qusais 2"
click at [225, 452] on input "Collapse categories" at bounding box center [234, 451] width 23 height 23
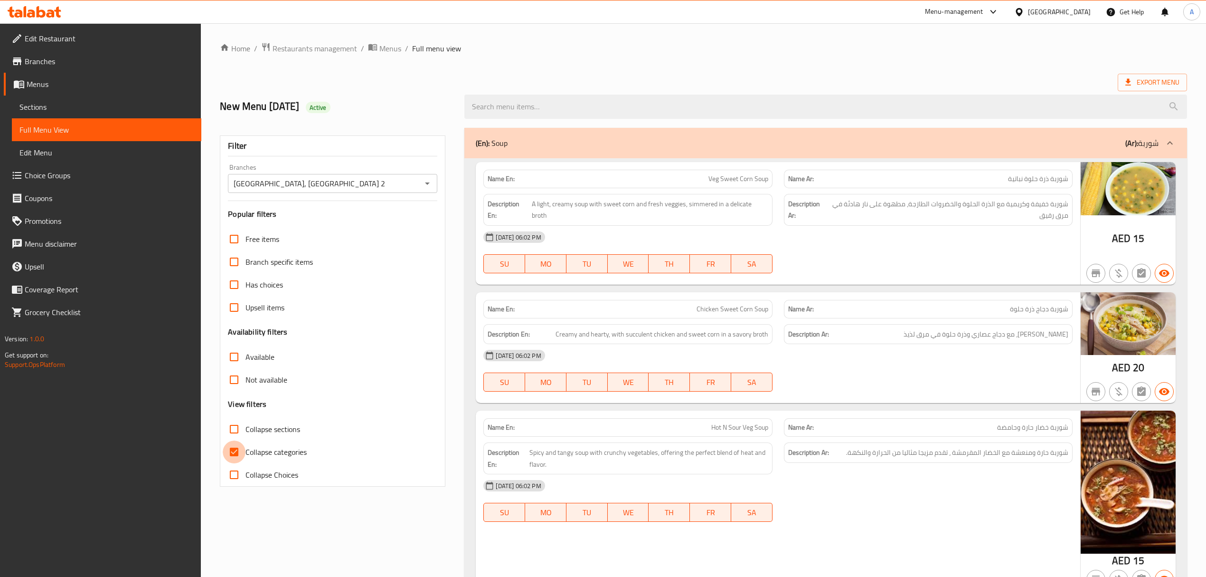
checkbox input "false"
click at [1133, 87] on icon at bounding box center [1128, 81] width 9 height 9
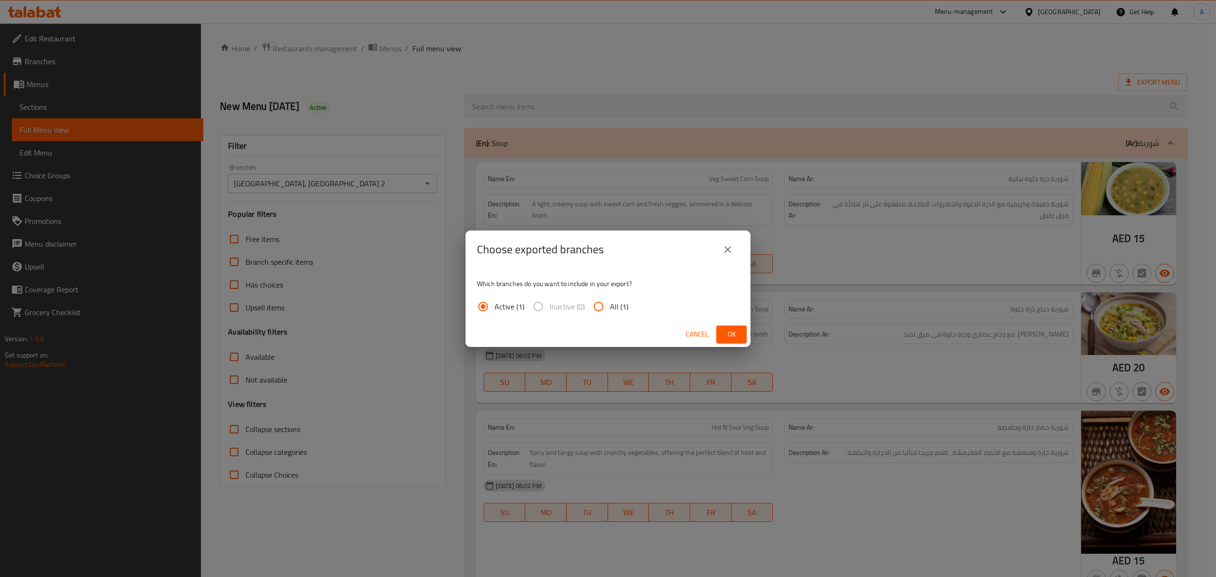
click at [595, 304] on input "All (1)" at bounding box center [598, 306] width 23 height 23
radio input "true"
click at [728, 335] on span "Ok" at bounding box center [731, 334] width 15 height 12
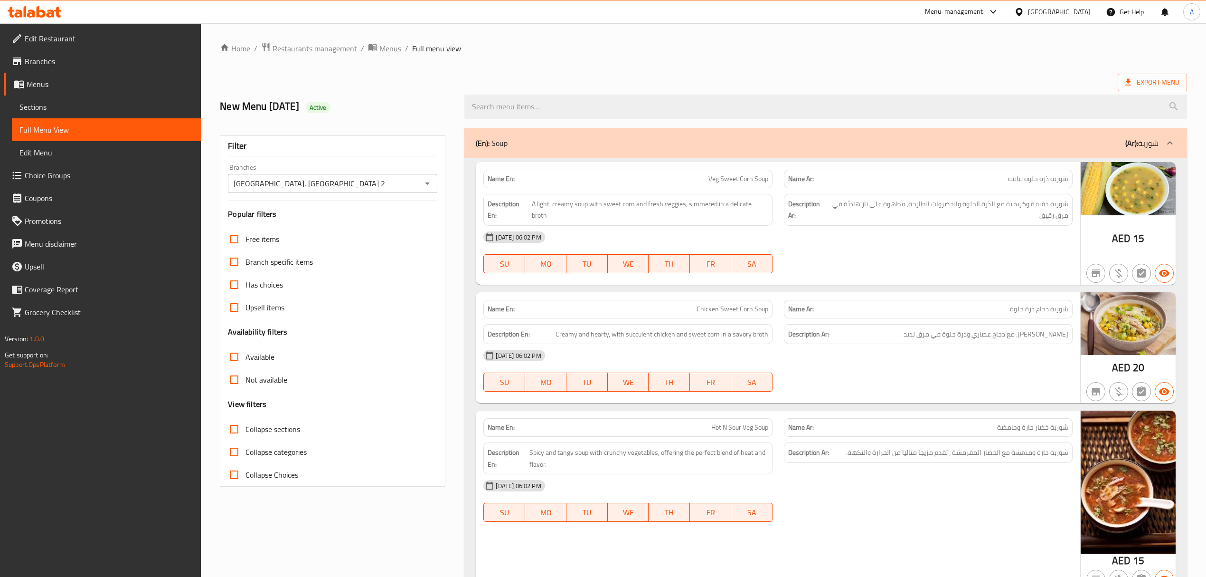
click at [641, 46] on ol "Home / Restaurants management / Menus / Full menu view" at bounding box center [704, 48] width 968 height 12
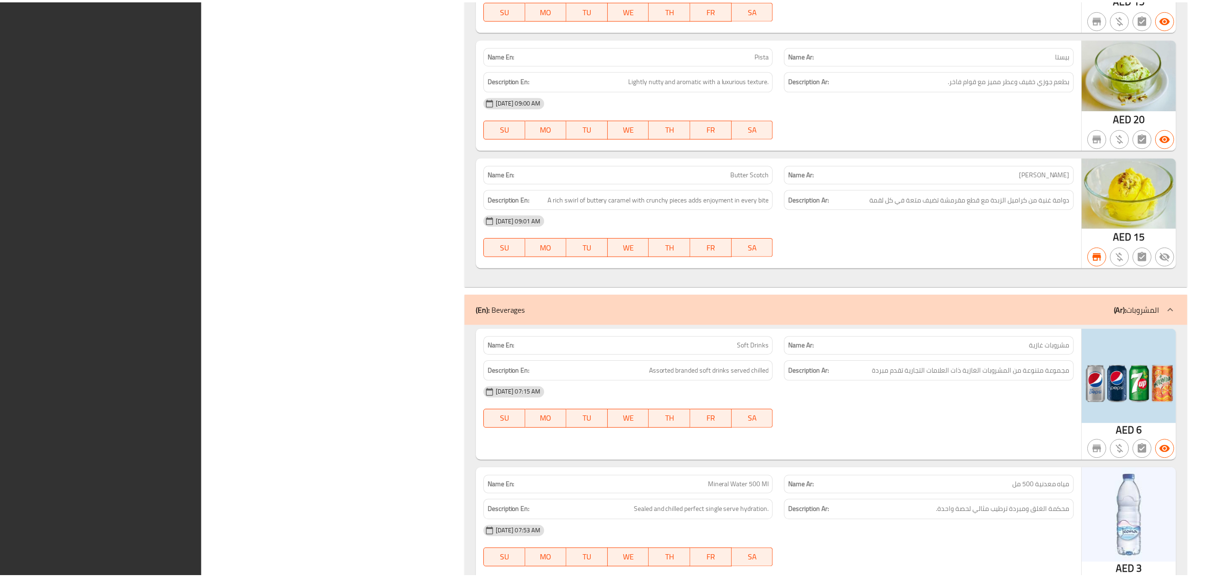
scroll to position [30284, 0]
